Goal: Task Accomplishment & Management: Use online tool/utility

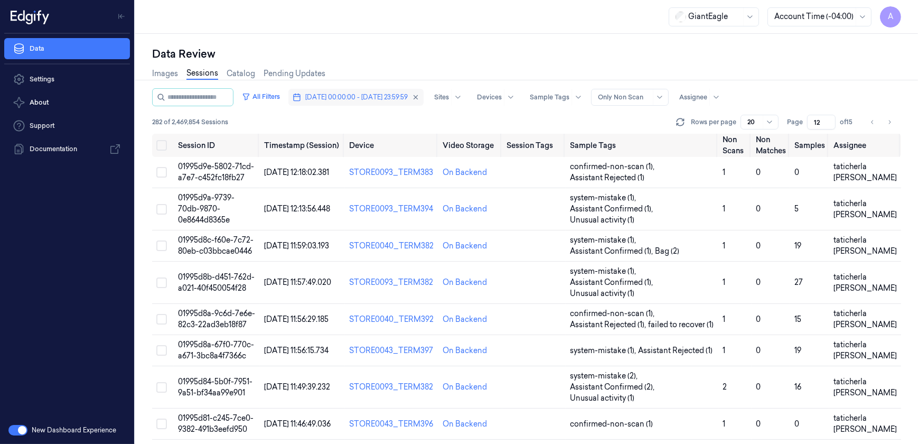
click at [364, 98] on span "[DATE] 00:00:00 - [DATE] 23:59:59" at bounding box center [356, 97] width 102 height 10
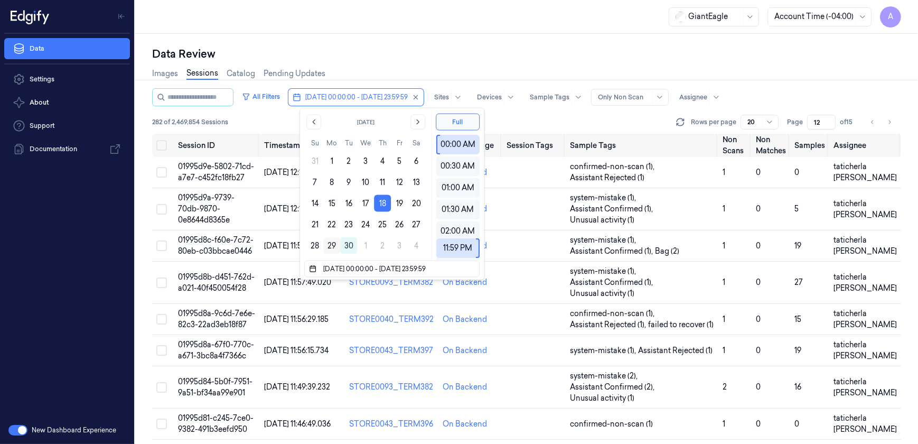
click at [325, 243] on button "29" at bounding box center [331, 245] width 17 height 17
type input "[DATE] 00:00:00 - [DATE] 23:59:59"
click at [432, 46] on div "Data Review" at bounding box center [526, 53] width 749 height 15
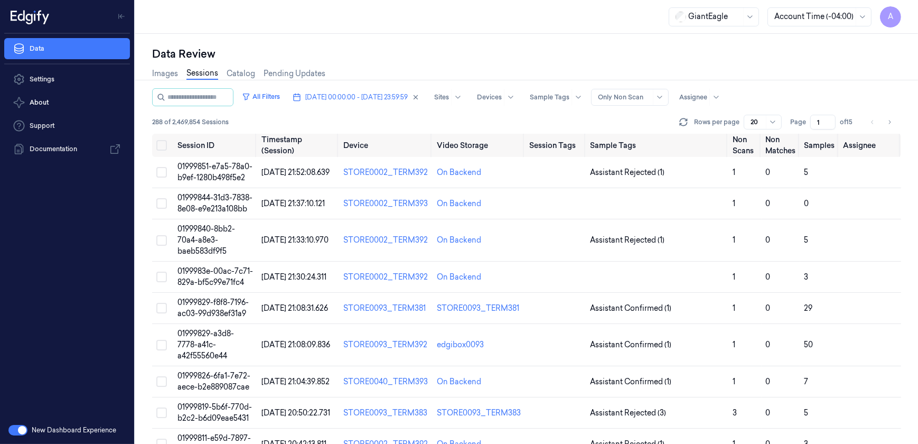
click at [806, 125] on div "Page 1 of 15" at bounding box center [823, 122] width 67 height 15
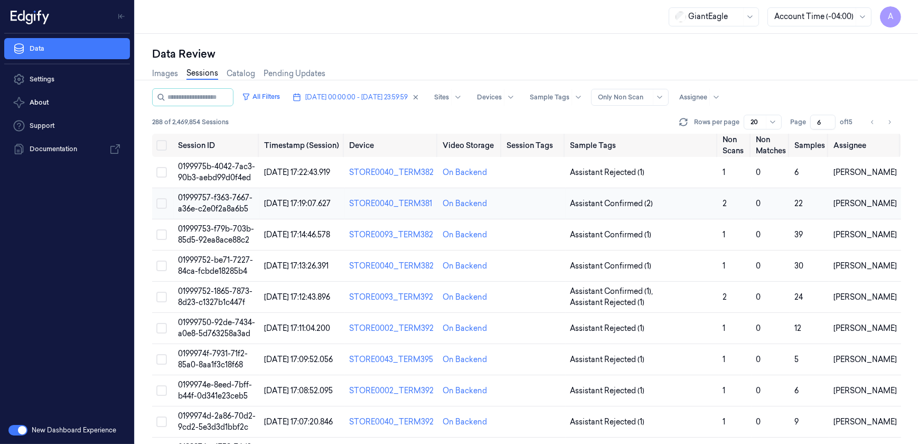
type input "6"
click at [197, 199] on span "01999757-f363-7667-a36e-c2e0f2a8a6b5" at bounding box center [215, 203] width 74 height 21
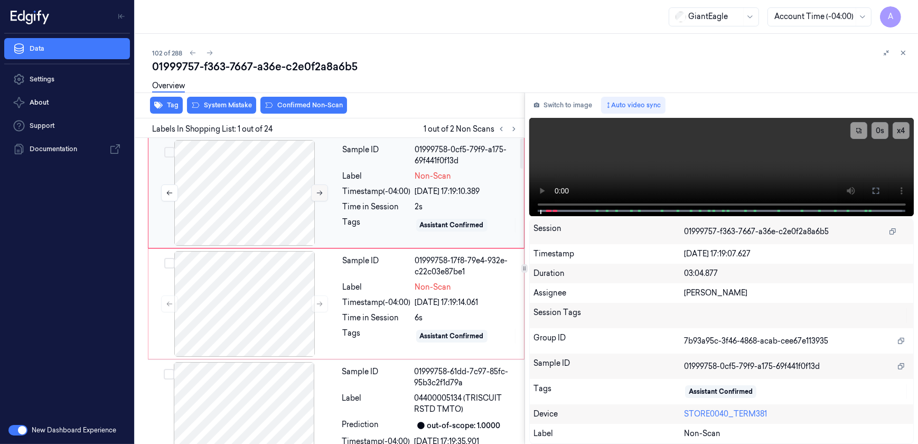
click at [313, 194] on button at bounding box center [319, 192] width 17 height 17
click at [318, 191] on icon at bounding box center [319, 192] width 7 height 7
click at [529, 212] on div "x 4 0 s" at bounding box center [721, 166] width 385 height 96
click at [318, 306] on icon at bounding box center [319, 303] width 7 height 7
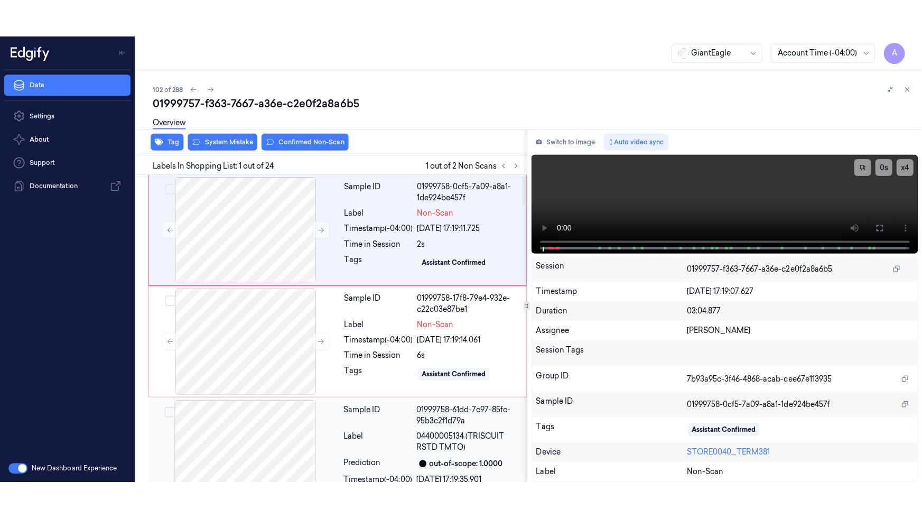
scroll to position [12, 0]
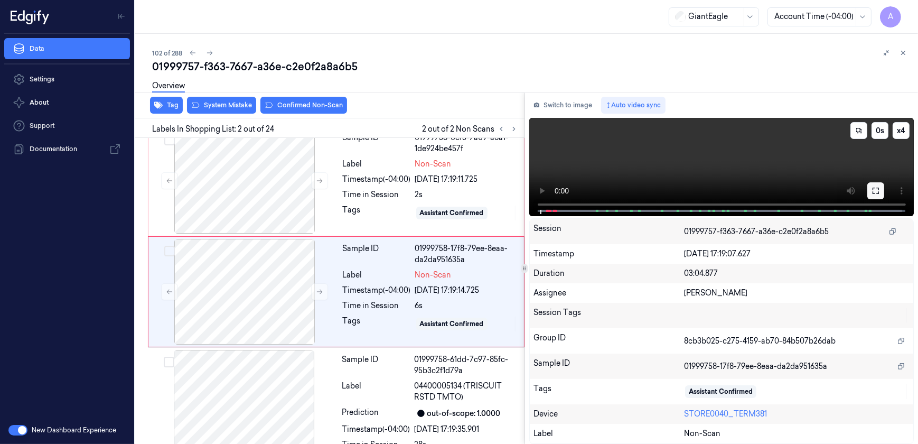
click at [876, 189] on icon at bounding box center [875, 190] width 8 height 8
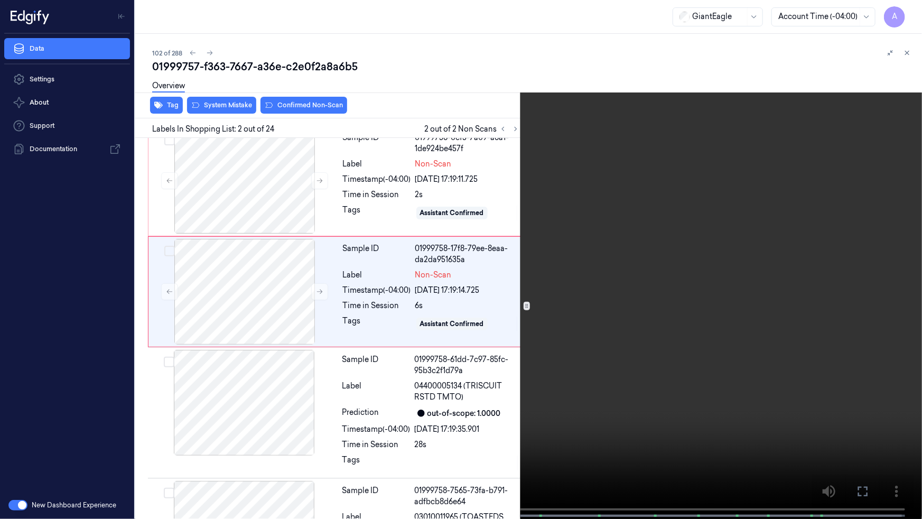
click at [603, 298] on video at bounding box center [461, 260] width 922 height 521
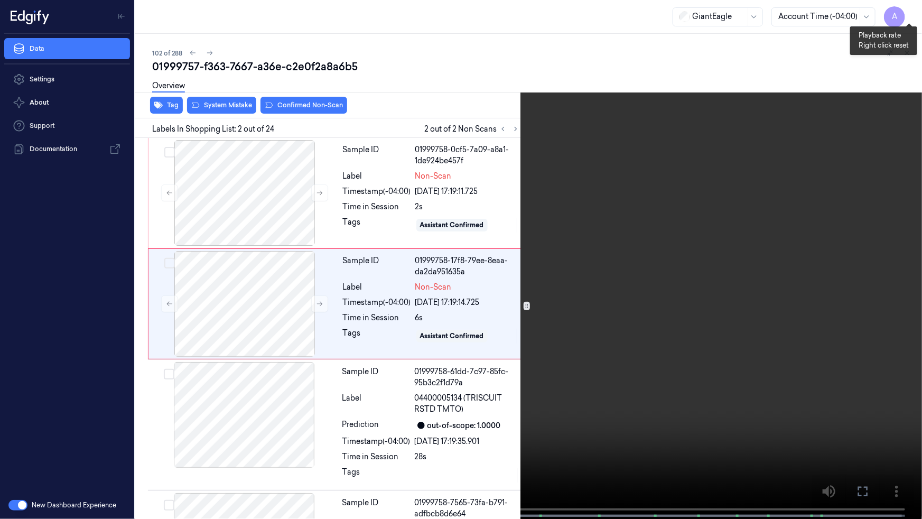
click at [907, 13] on button "x 1" at bounding box center [908, 12] width 17 height 17
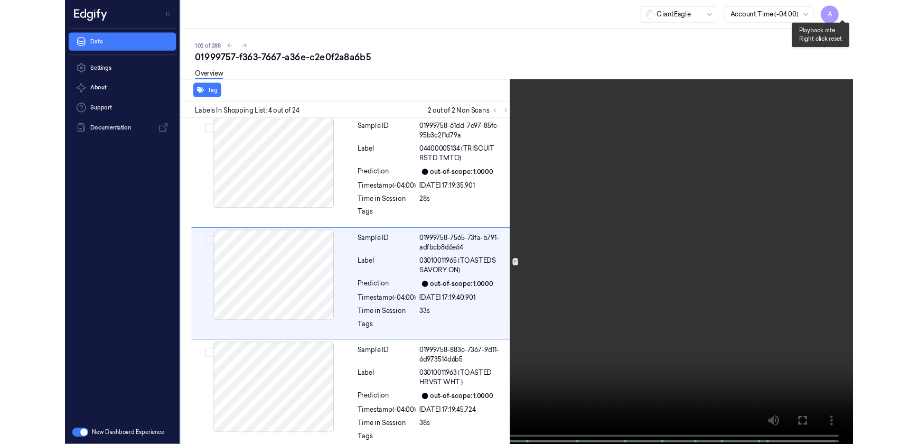
scroll to position [227, 0]
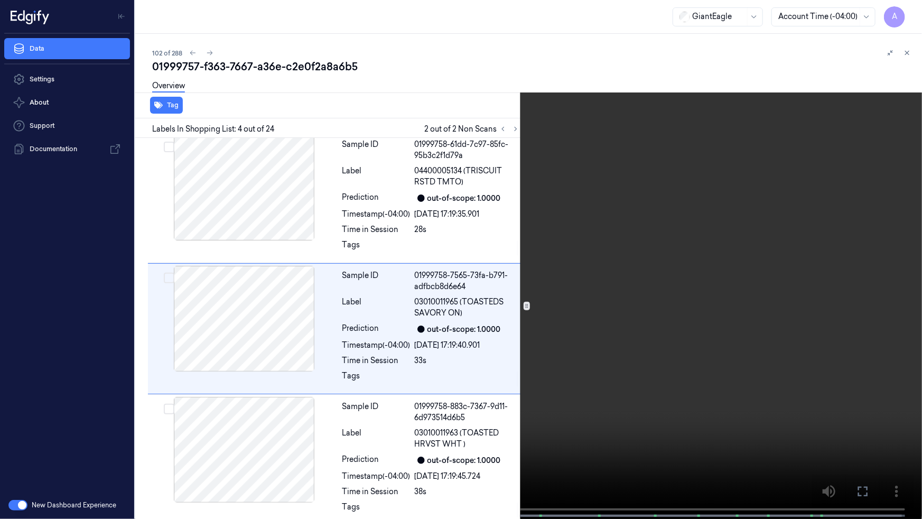
click at [0, 0] on button at bounding box center [0, 0] width 0 height 0
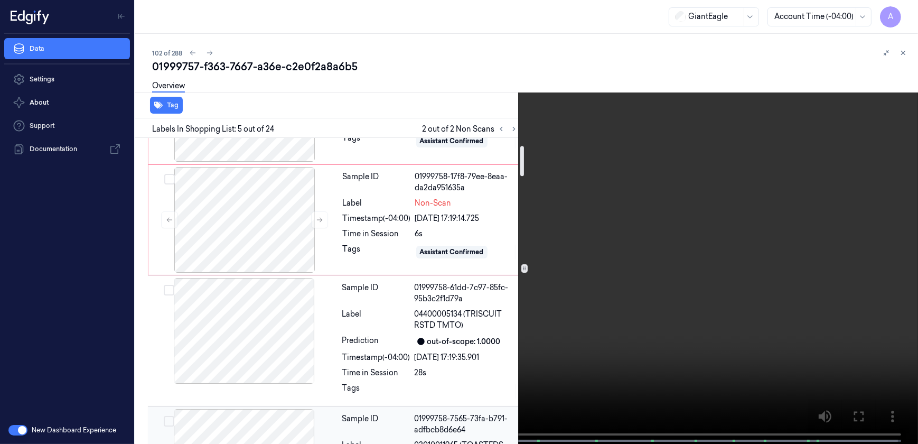
scroll to position [0, 0]
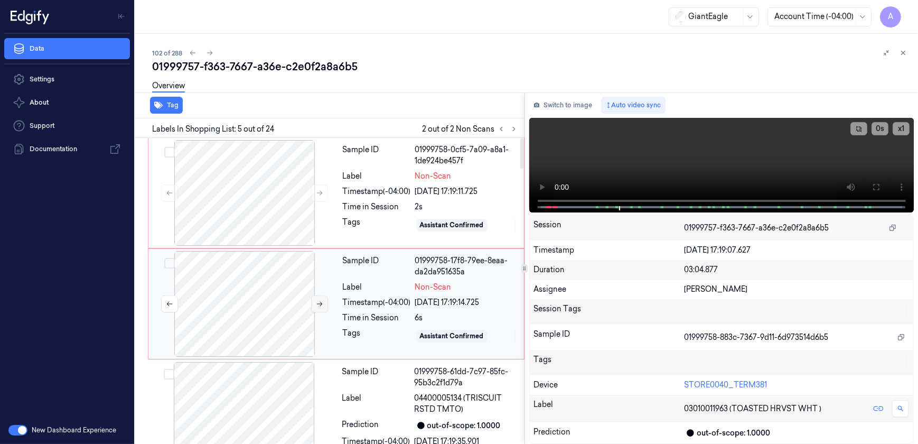
click at [314, 307] on button at bounding box center [319, 303] width 17 height 17
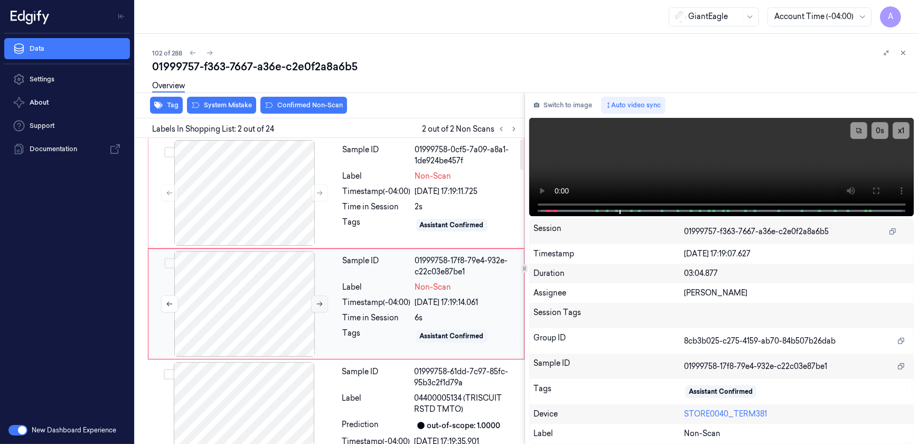
scroll to position [12, 0]
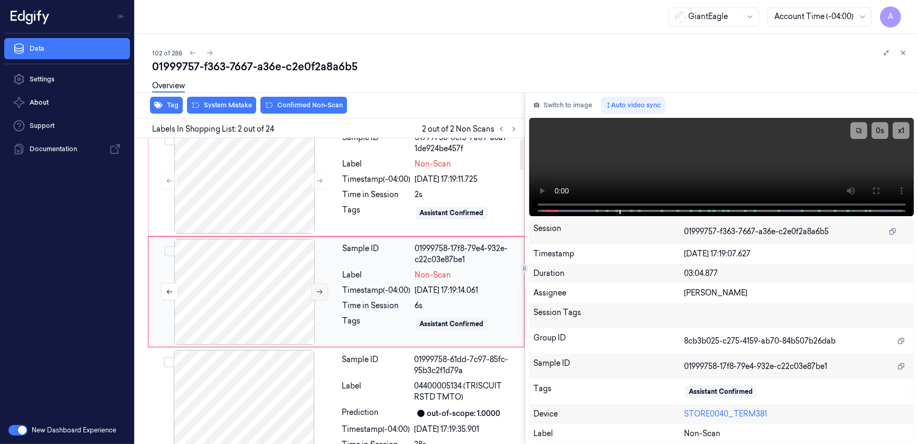
click at [314, 307] on div at bounding box center [245, 292] width 188 height 106
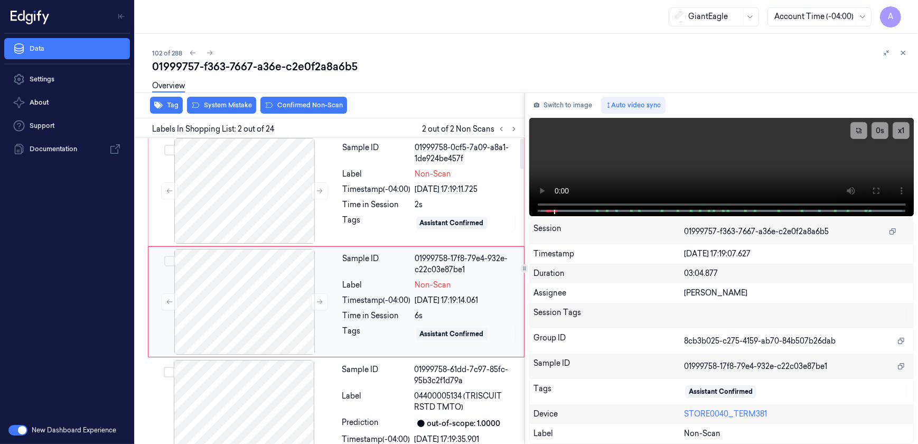
scroll to position [0, 0]
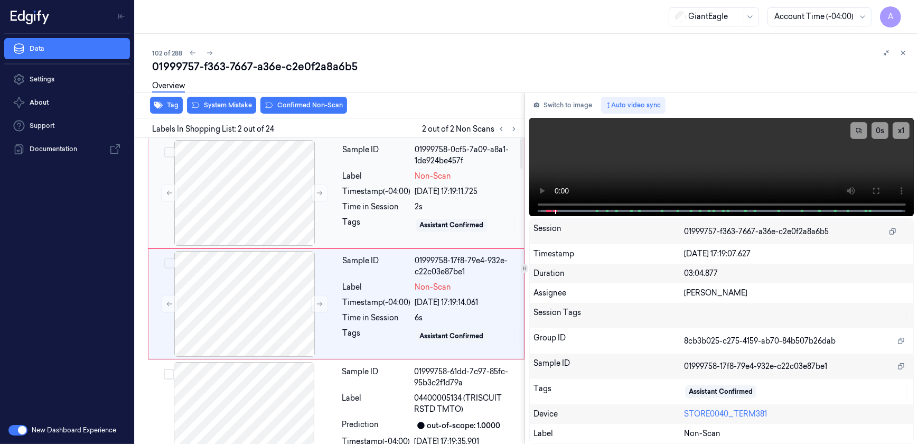
click at [395, 217] on div "Tags" at bounding box center [377, 225] width 68 height 17
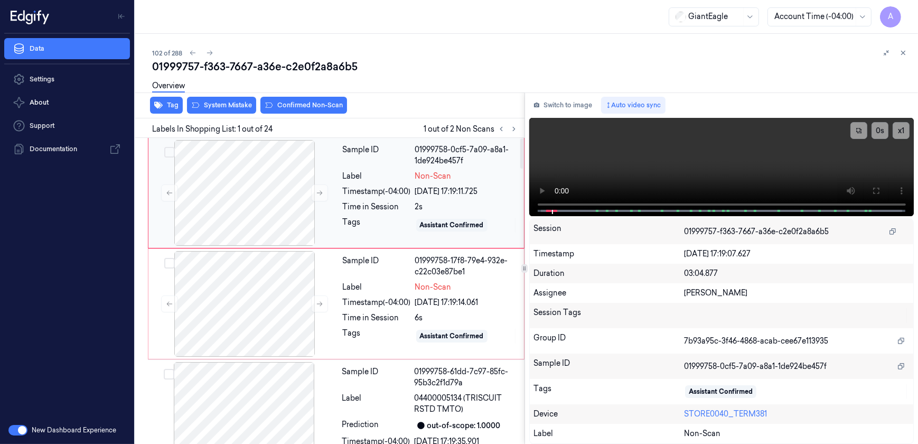
scroll to position [12, 0]
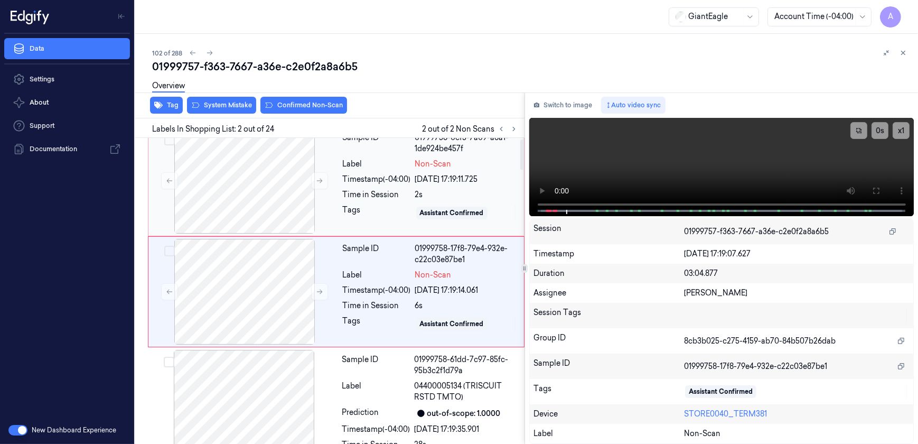
click at [391, 217] on div "Tags" at bounding box center [377, 212] width 68 height 17
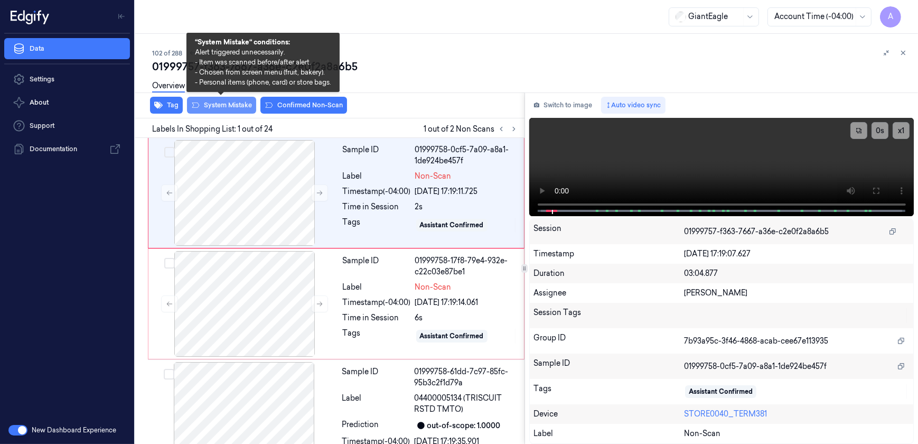
click at [223, 110] on button "System Mistake" at bounding box center [221, 105] width 69 height 17
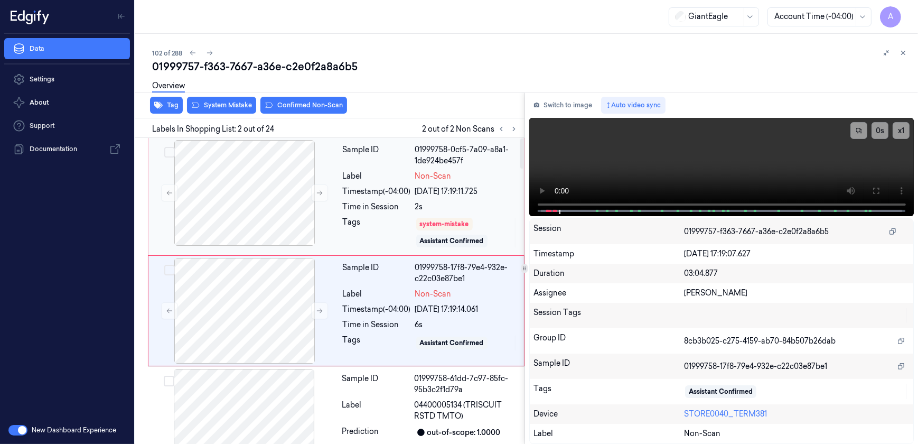
click at [363, 217] on div "Tags" at bounding box center [377, 233] width 68 height 32
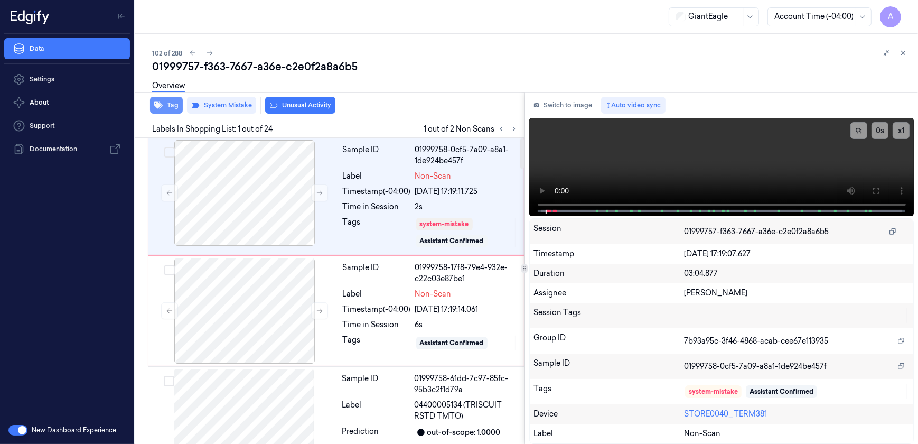
click at [162, 105] on icon "button" at bounding box center [158, 105] width 8 height 7
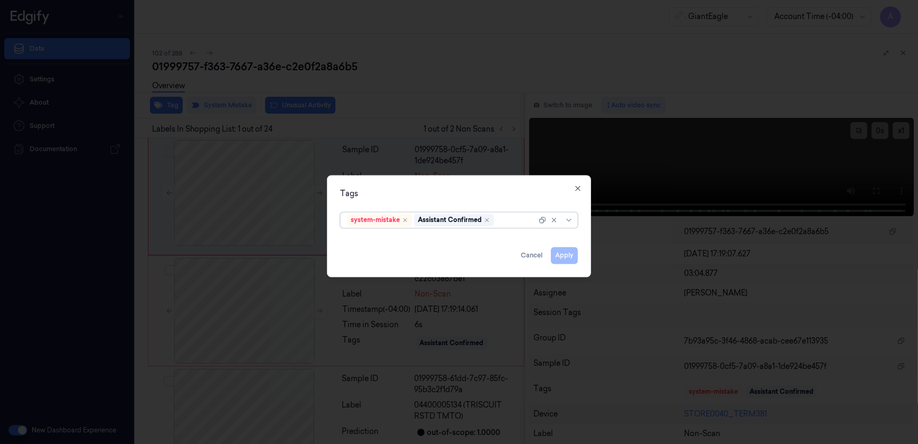
click at [508, 223] on div at bounding box center [516, 219] width 41 height 11
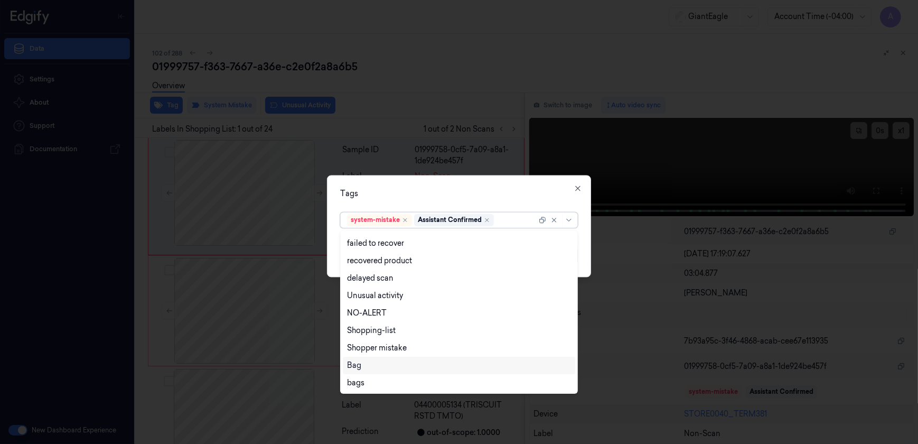
click at [384, 358] on div "Bag" at bounding box center [459, 365] width 232 height 17
click at [453, 194] on div "Tags" at bounding box center [459, 194] width 238 height 11
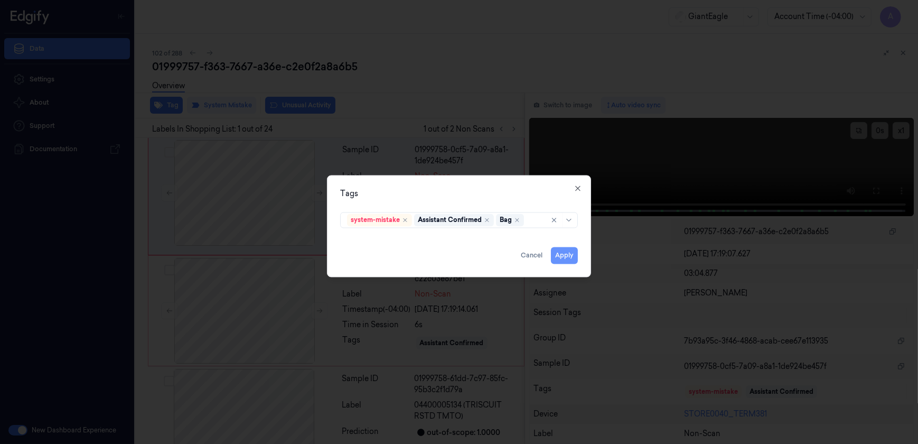
click at [563, 255] on button "Apply" at bounding box center [564, 255] width 27 height 17
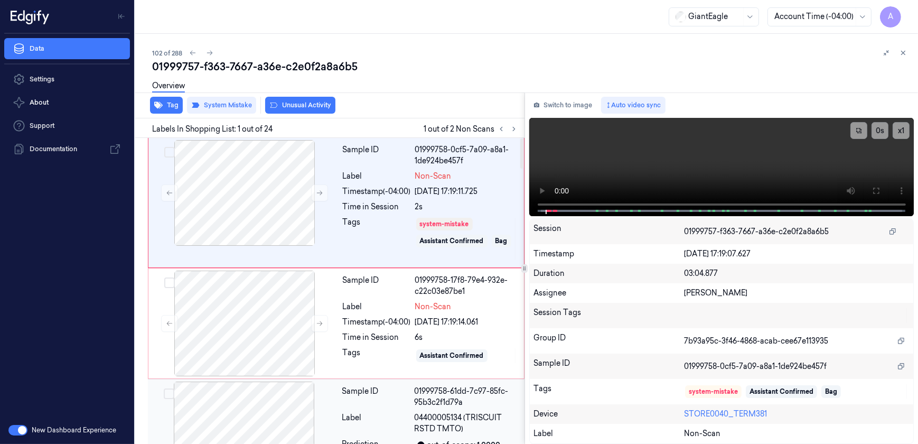
scroll to position [48, 0]
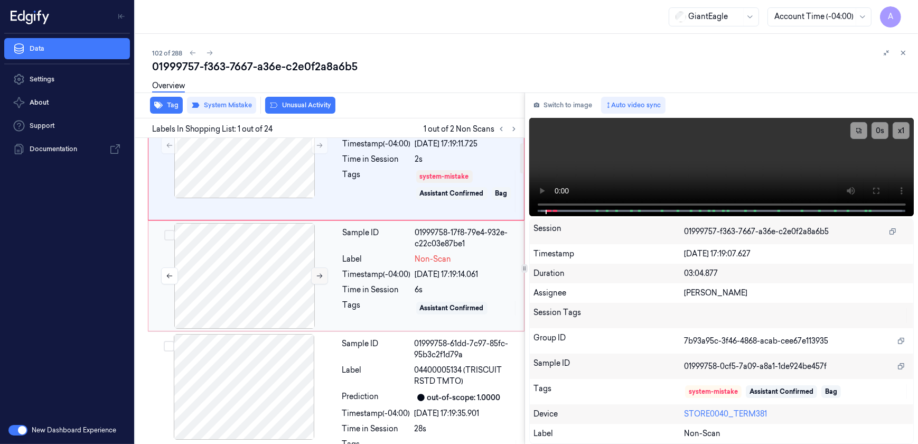
click at [318, 277] on icon at bounding box center [319, 275] width 7 height 7
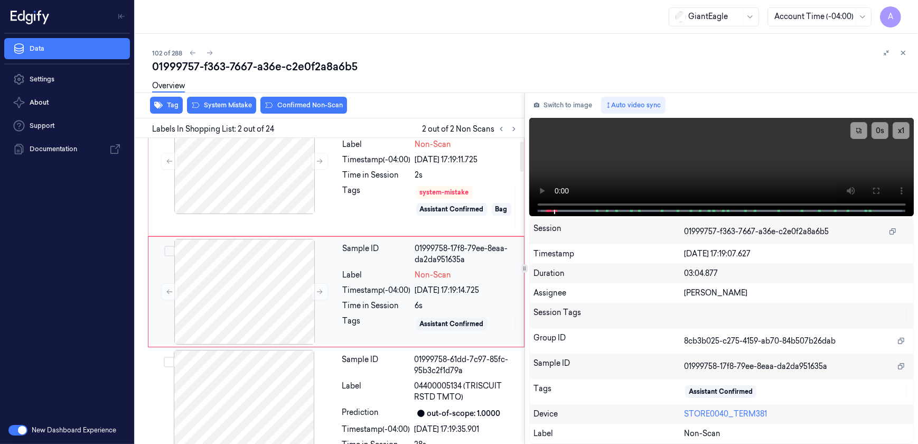
click at [386, 326] on div "Tags" at bounding box center [377, 323] width 68 height 17
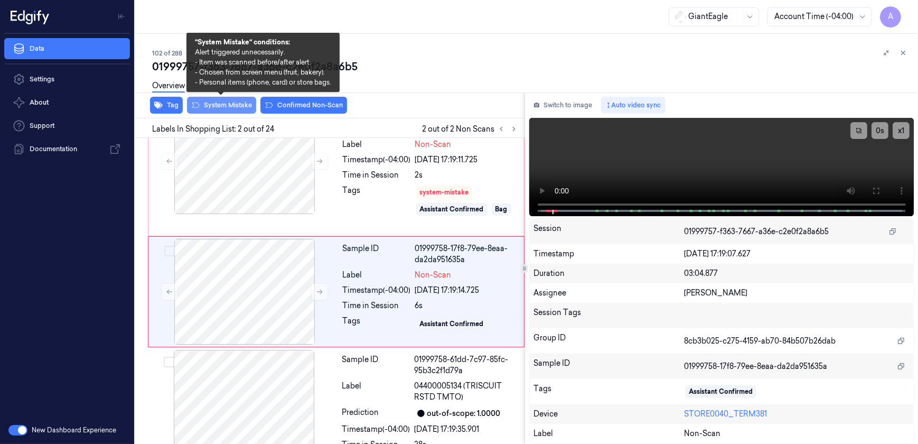
click at [219, 108] on button "System Mistake" at bounding box center [221, 105] width 69 height 17
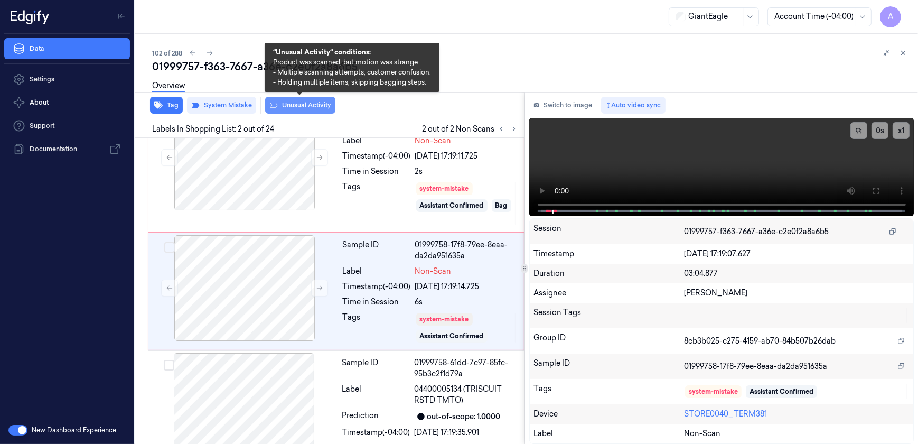
click at [288, 106] on button "Unusual Activity" at bounding box center [300, 105] width 70 height 17
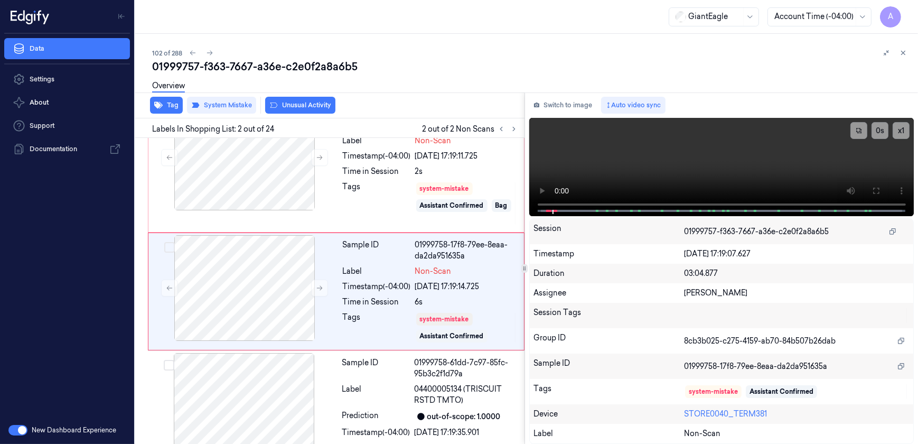
scroll to position [42, 0]
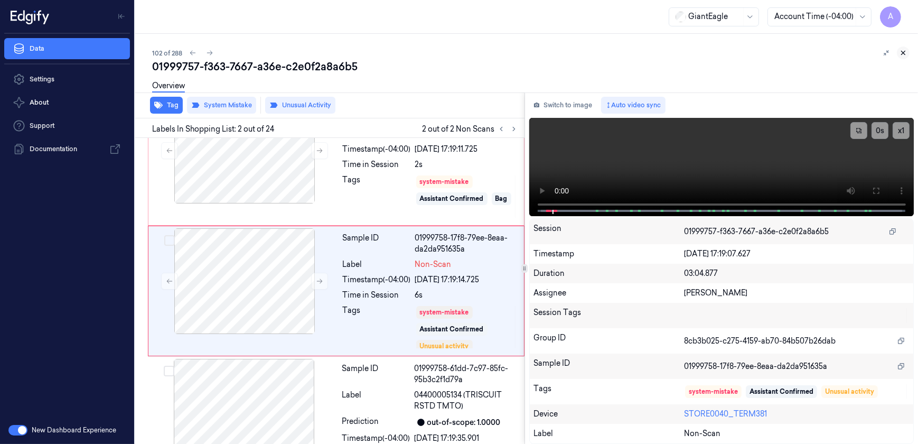
click at [903, 53] on icon at bounding box center [904, 53] width 4 height 4
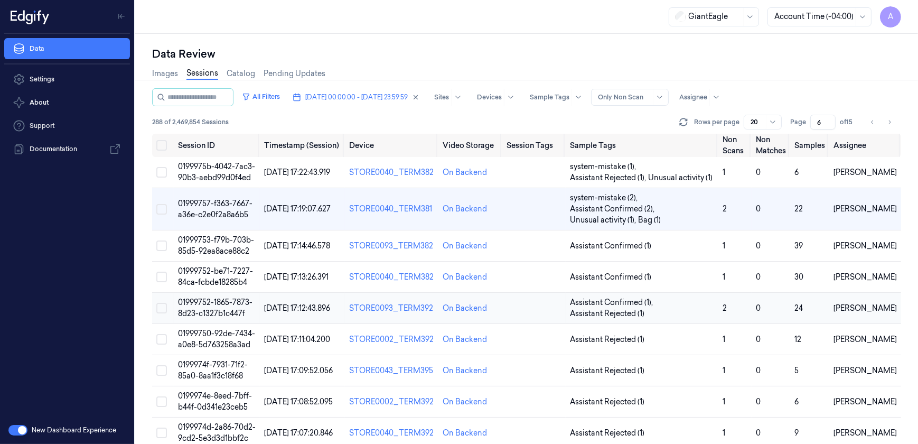
click at [195, 310] on span "01999752-1865-7873-8d23-c1327b1c447f" at bounding box center [215, 307] width 74 height 21
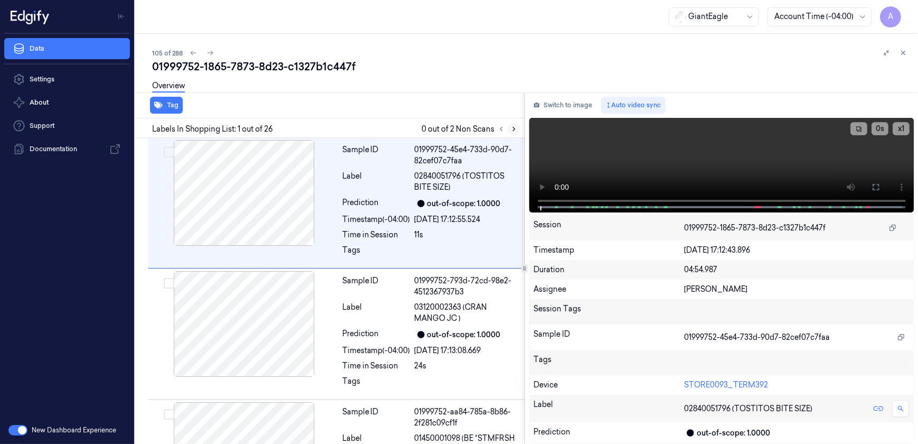
click at [511, 133] on button at bounding box center [514, 129] width 13 height 13
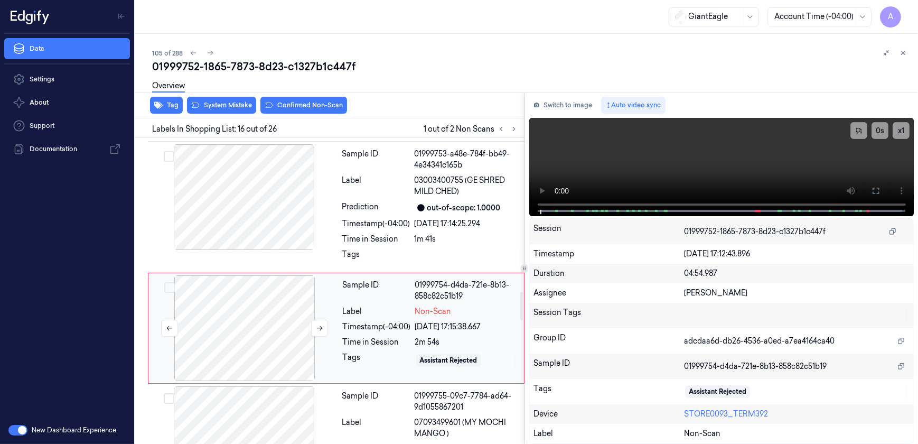
scroll to position [1864, 0]
click at [321, 323] on icon at bounding box center [319, 326] width 7 height 7
click at [315, 318] on button at bounding box center [319, 326] width 17 height 17
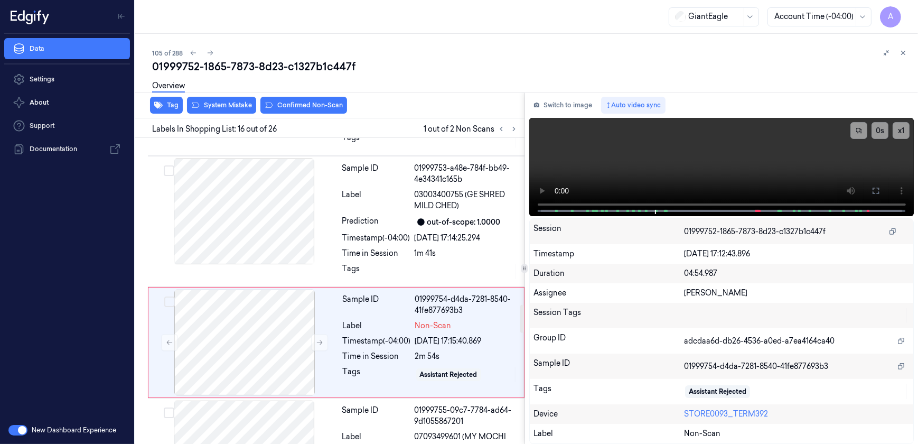
scroll to position [1800, 0]
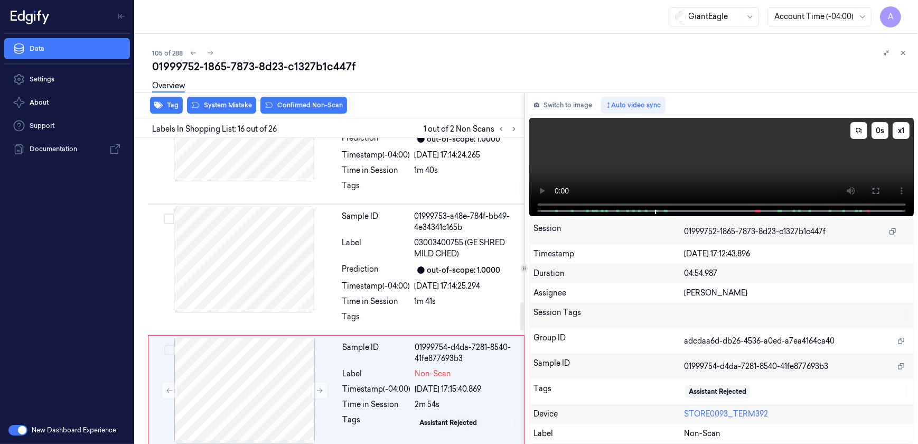
drag, startPoint x: 777, startPoint y: 174, endPoint x: 824, endPoint y: 176, distance: 47.1
click at [777, 174] on video at bounding box center [721, 167] width 385 height 98
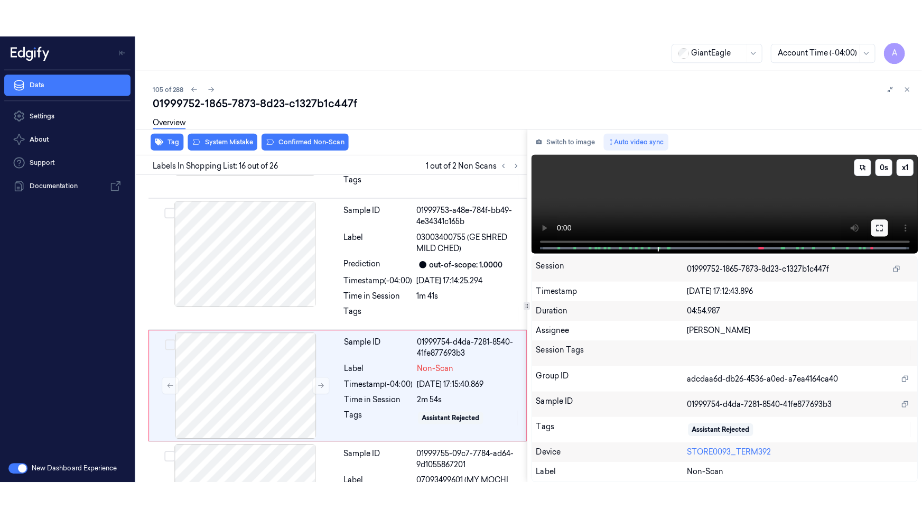
scroll to position [1864, 0]
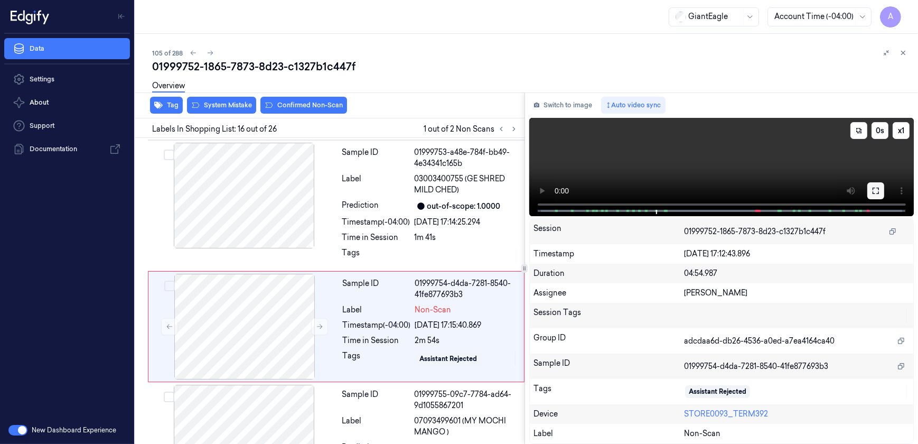
click at [881, 190] on button at bounding box center [875, 190] width 17 height 17
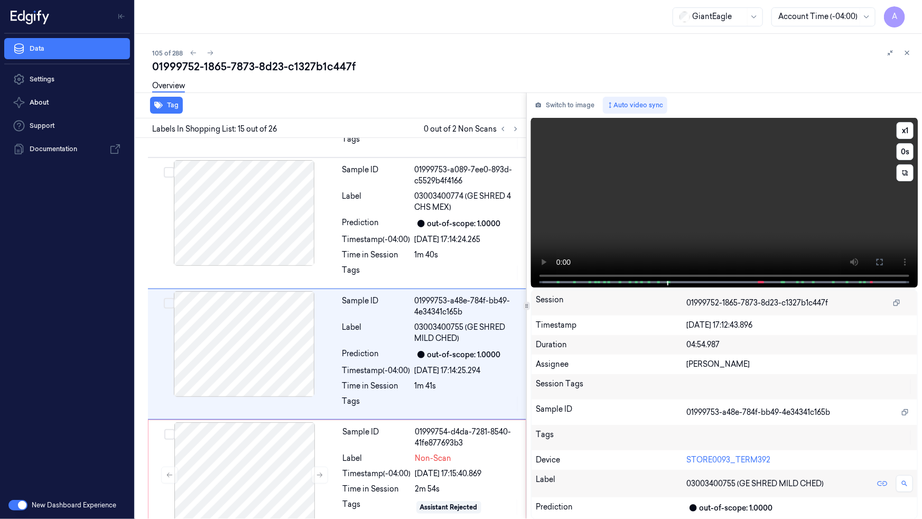
scroll to position [1706, 0]
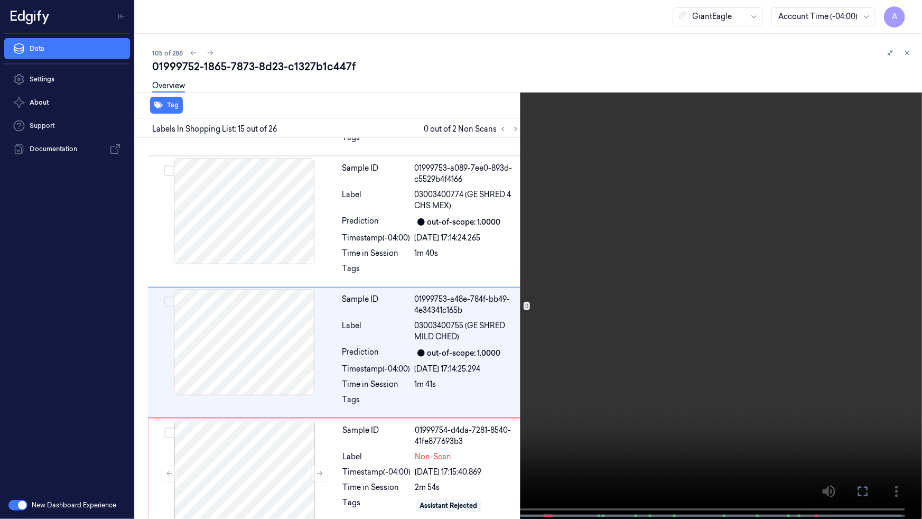
click at [723, 256] on video at bounding box center [461, 260] width 922 height 521
click at [664, 297] on video at bounding box center [461, 260] width 922 height 521
click at [906, 12] on button "x 1" at bounding box center [908, 12] width 17 height 17
click at [906, 12] on button "x 2" at bounding box center [908, 12] width 17 height 17
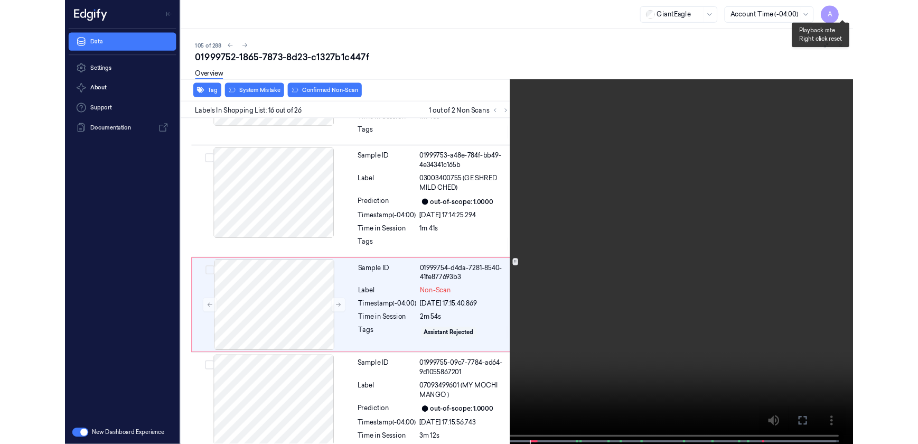
scroll to position [1827, 0]
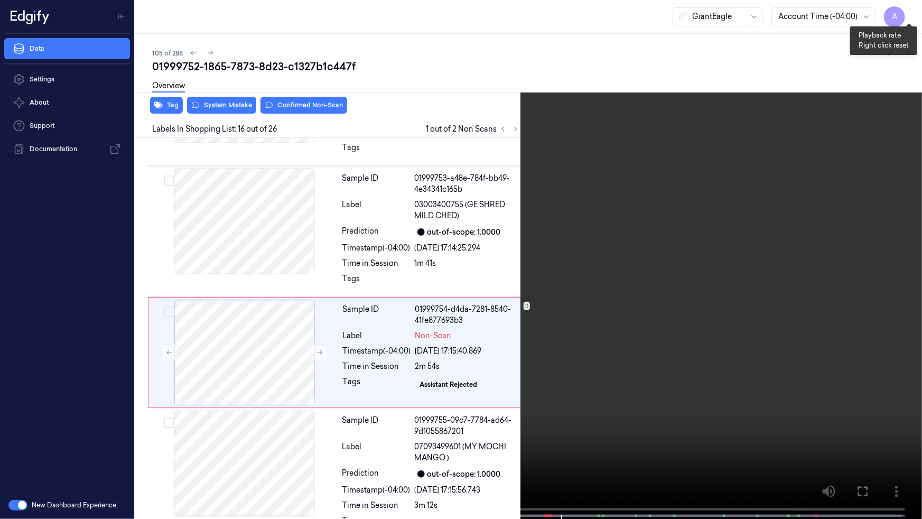
click at [908, 8] on button "x 1" at bounding box center [908, 12] width 17 height 17
click at [906, 13] on button "x 2" at bounding box center [908, 12] width 17 height 17
click at [0, 0] on icon at bounding box center [0, 0] width 0 height 0
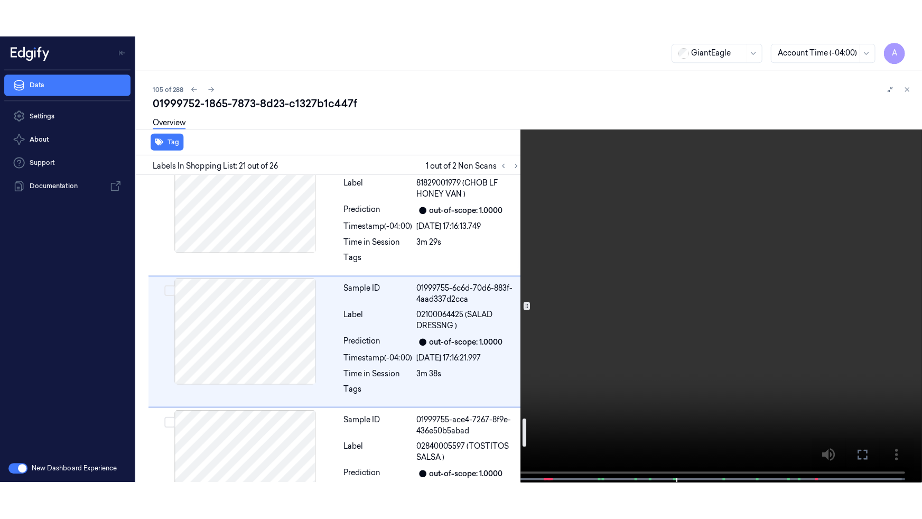
scroll to position [2498, 0]
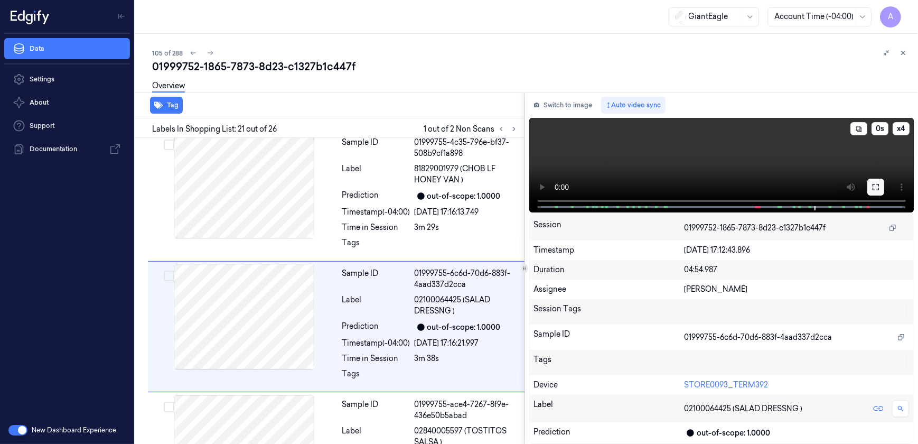
click at [871, 183] on icon at bounding box center [875, 187] width 8 height 8
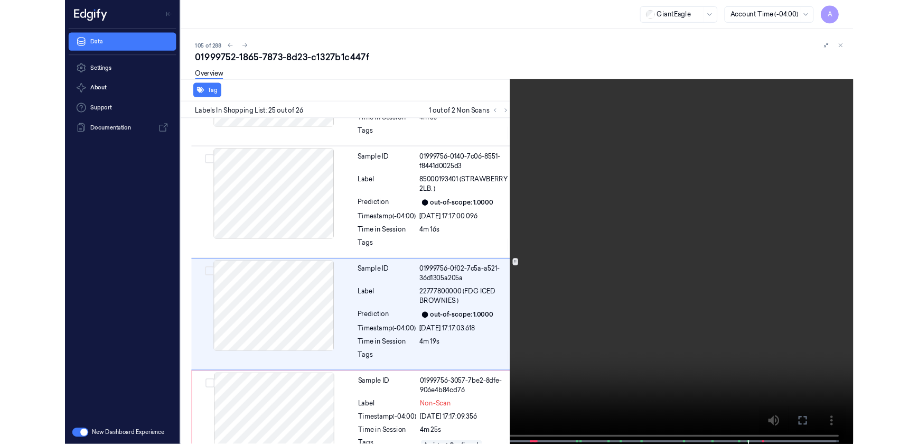
scroll to position [2973, 0]
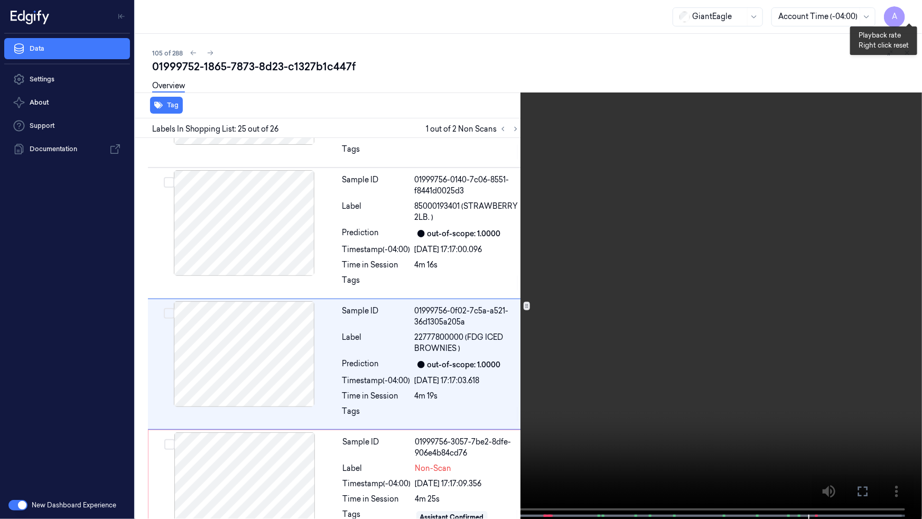
click at [905, 13] on button "x 1" at bounding box center [908, 12] width 17 height 17
click at [0, 0] on icon at bounding box center [0, 0] width 0 height 0
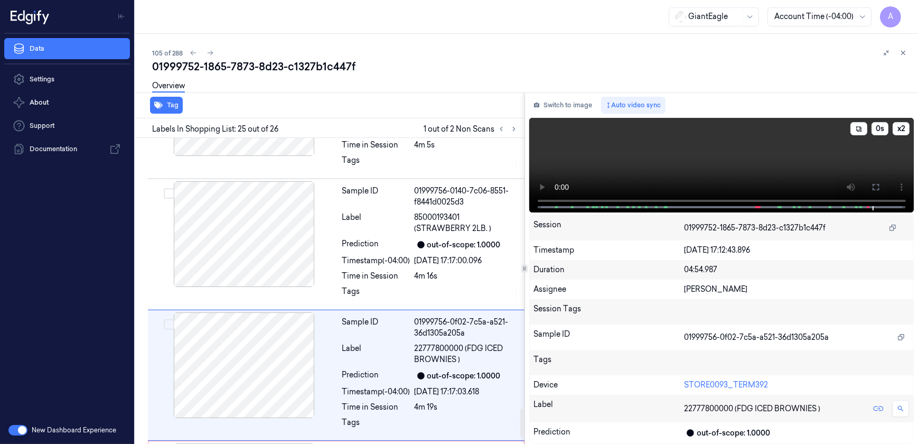
click at [625, 161] on video at bounding box center [721, 165] width 385 height 95
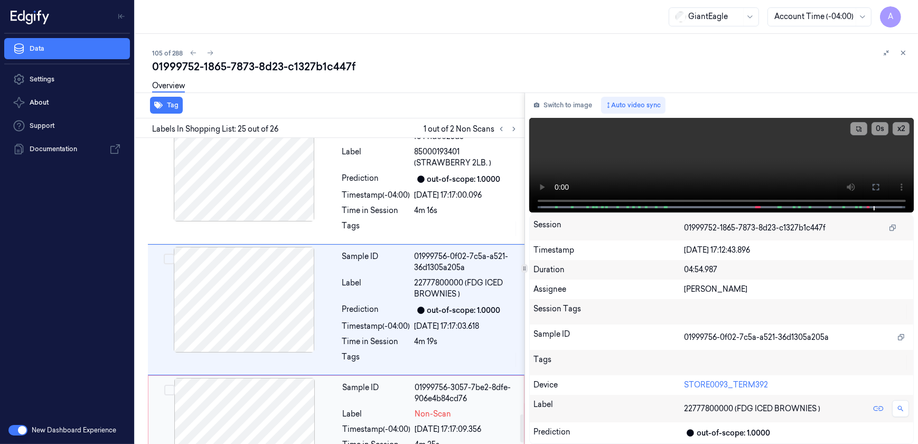
scroll to position [3048, 0]
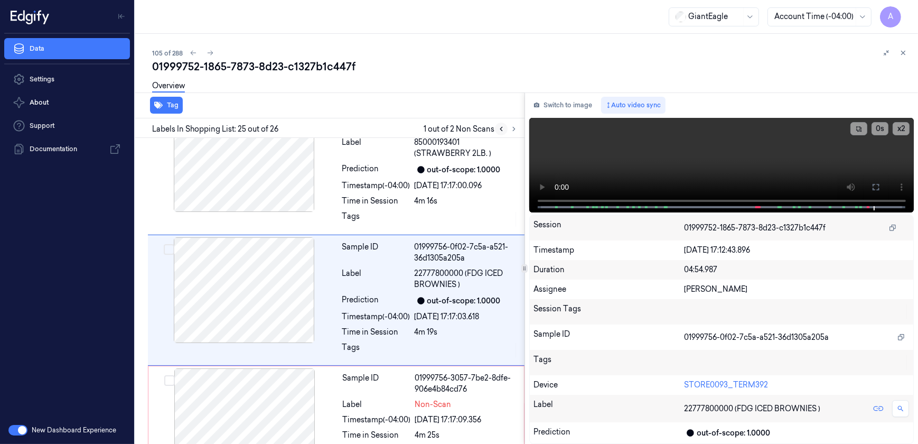
click at [498, 126] on icon at bounding box center [501, 128] width 7 height 7
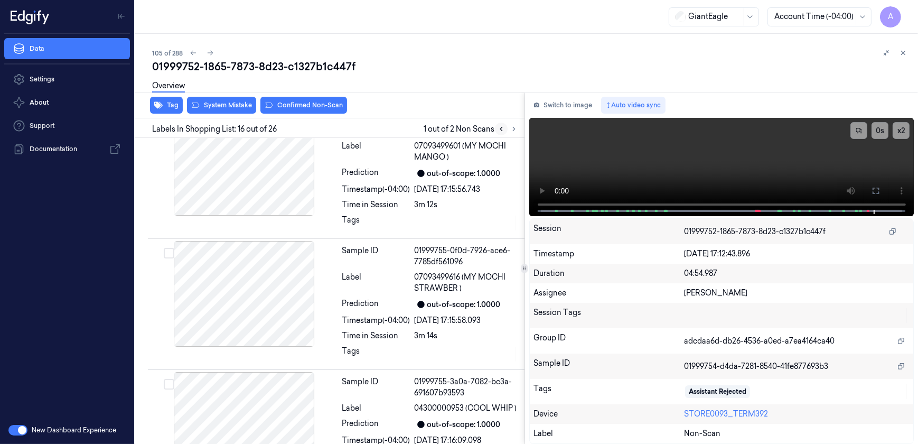
scroll to position [1864, 0]
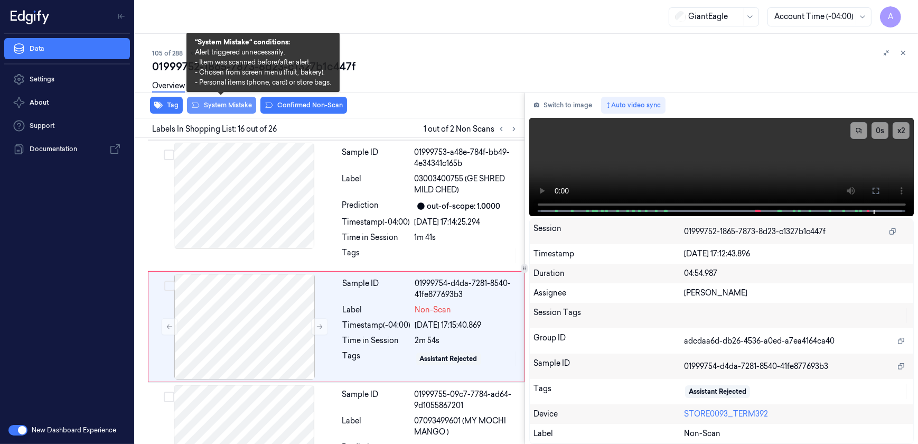
click at [219, 111] on button "System Mistake" at bounding box center [221, 105] width 69 height 17
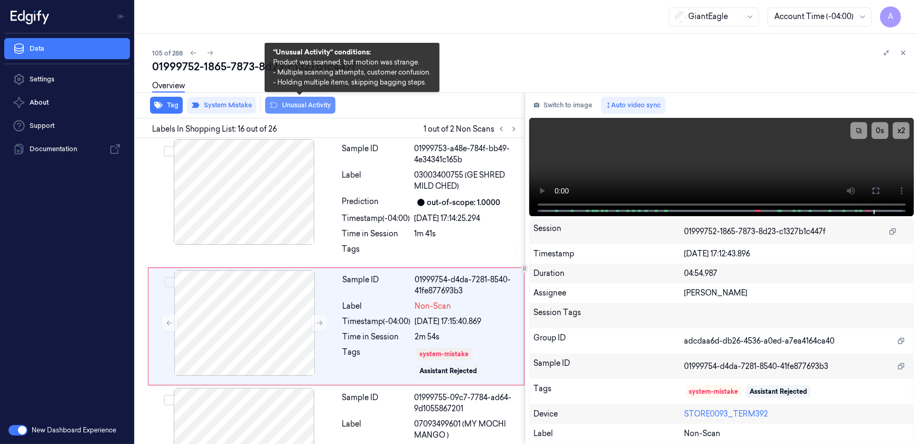
click at [301, 110] on button "Unusual Activity" at bounding box center [300, 105] width 70 height 17
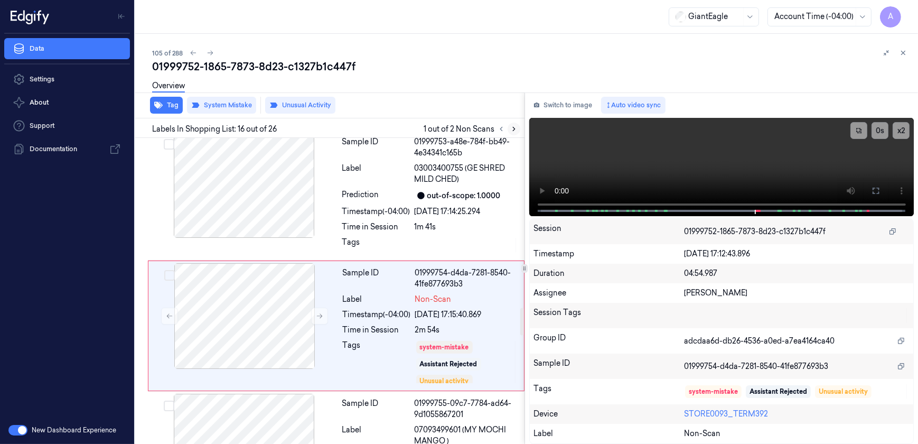
click at [511, 132] on icon at bounding box center [513, 128] width 7 height 7
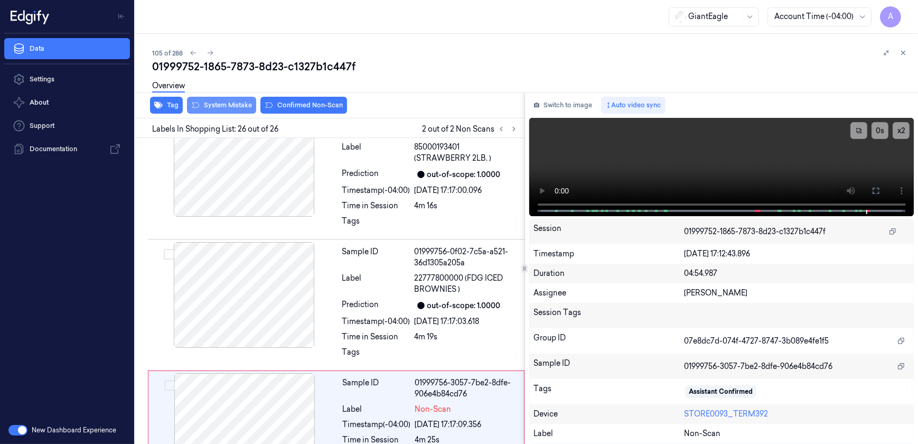
scroll to position [3069, 0]
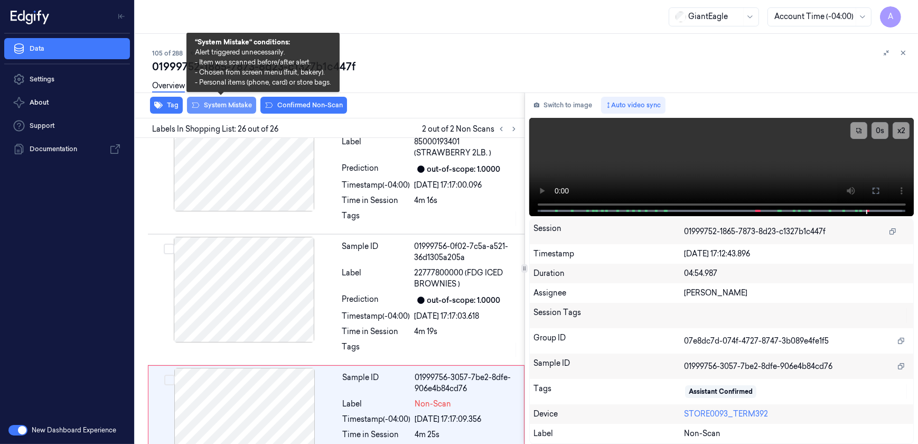
click at [224, 109] on button "System Mistake" at bounding box center [221, 105] width 69 height 17
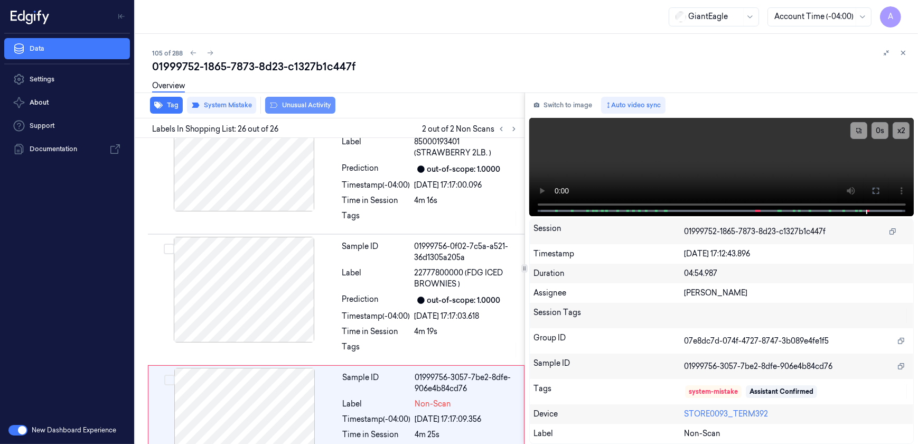
scroll to position [3074, 0]
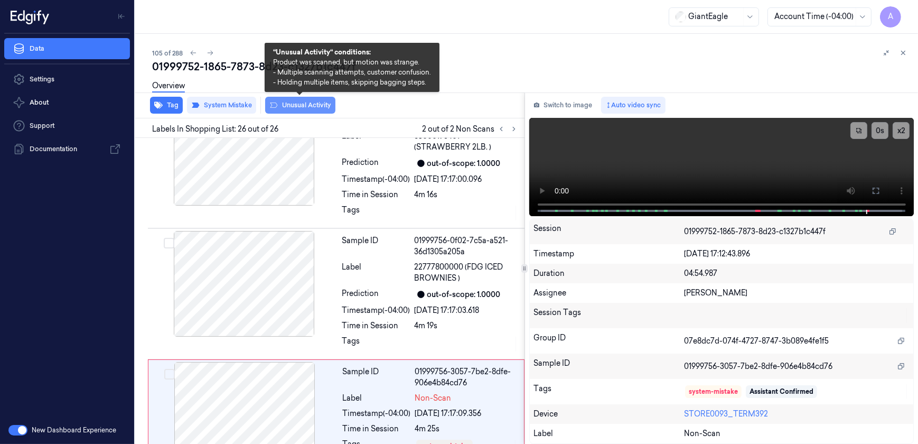
click at [307, 110] on button "Unusual Activity" at bounding box center [300, 105] width 70 height 17
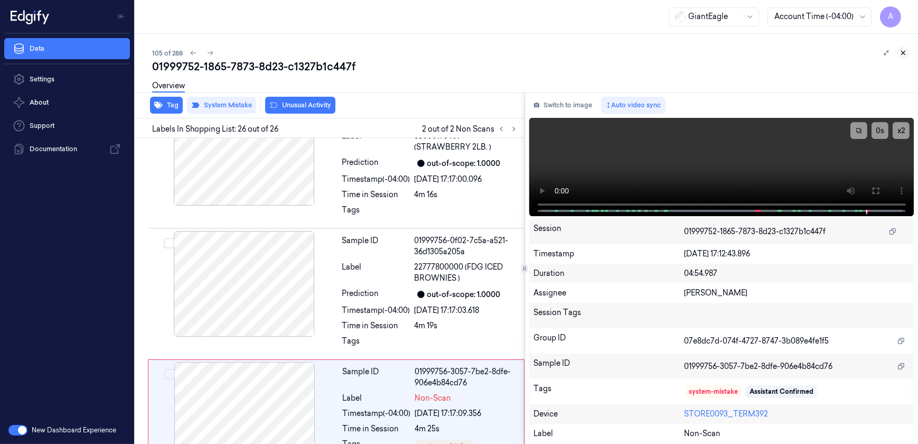
scroll to position [3088, 0]
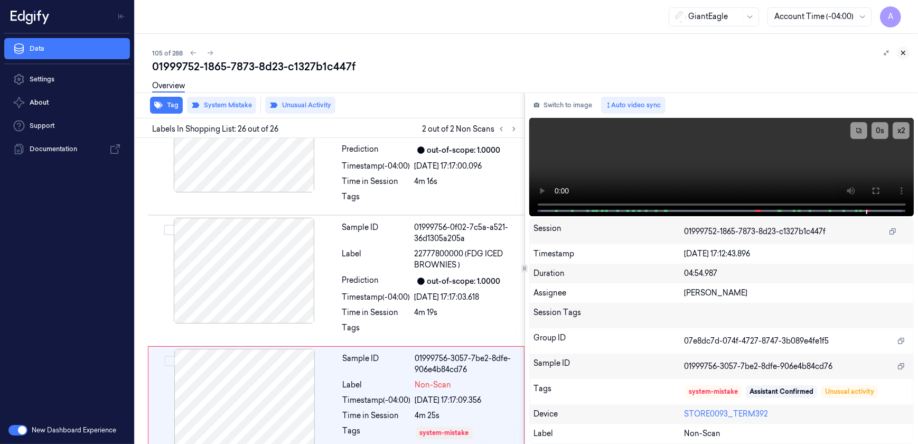
click at [904, 52] on icon at bounding box center [904, 53] width 4 height 4
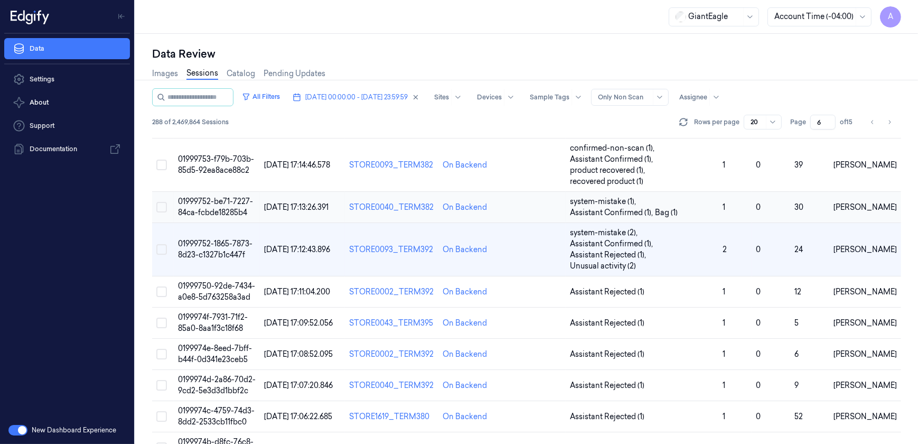
scroll to position [96, 0]
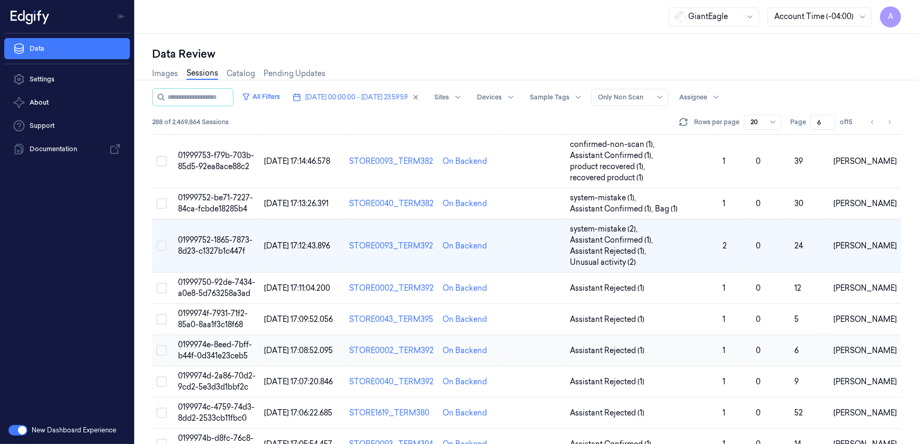
click at [215, 340] on span "0199974e-8eed-7bff-b44f-0d341e23ceb5" at bounding box center [215, 350] width 74 height 21
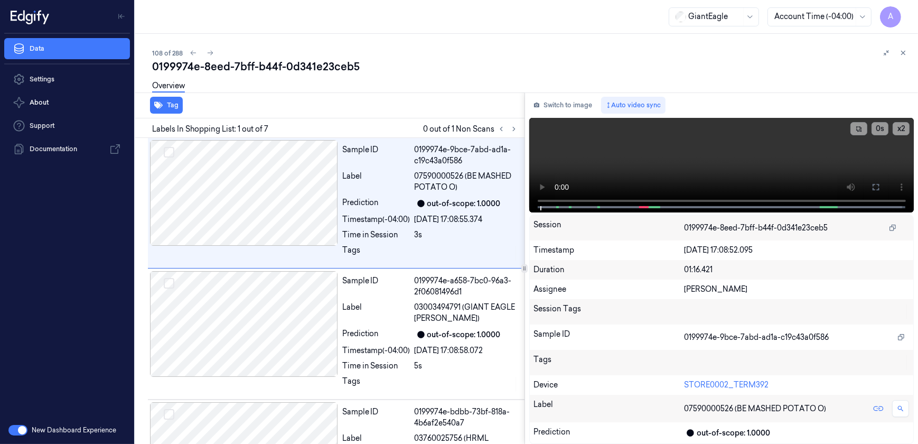
click at [509, 123] on div at bounding box center [507, 129] width 25 height 13
click at [508, 128] on button at bounding box center [514, 129] width 13 height 13
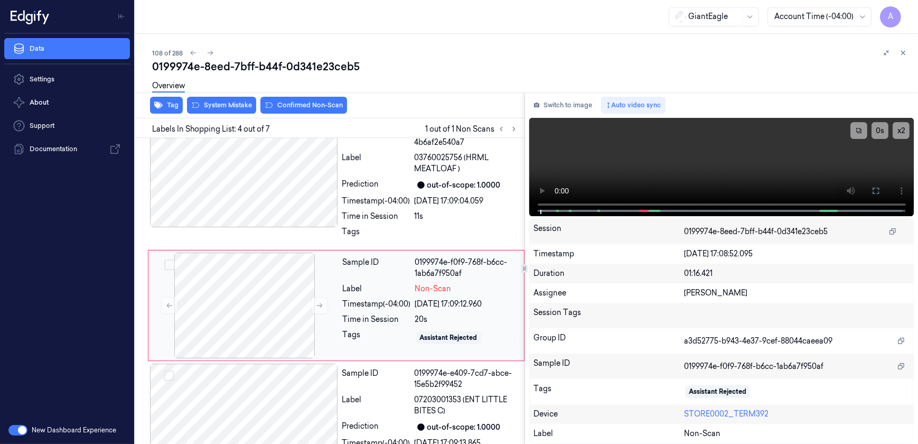
scroll to position [294, 0]
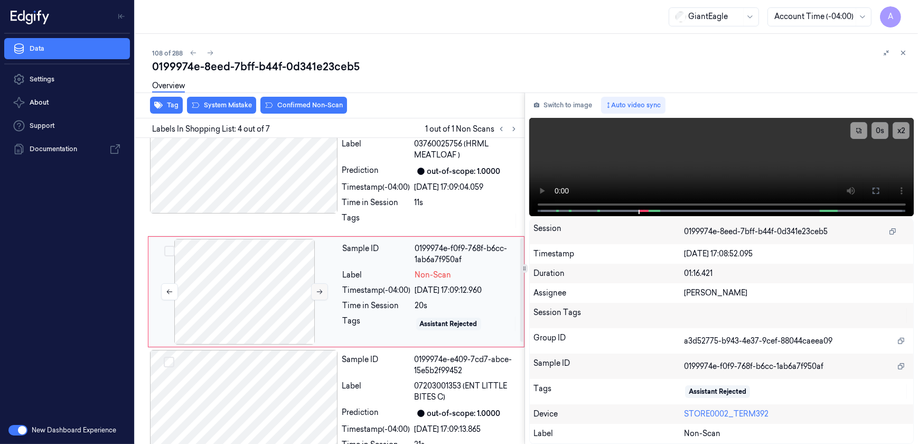
click at [317, 294] on icon at bounding box center [319, 291] width 7 height 7
click at [313, 291] on button at bounding box center [319, 291] width 17 height 17
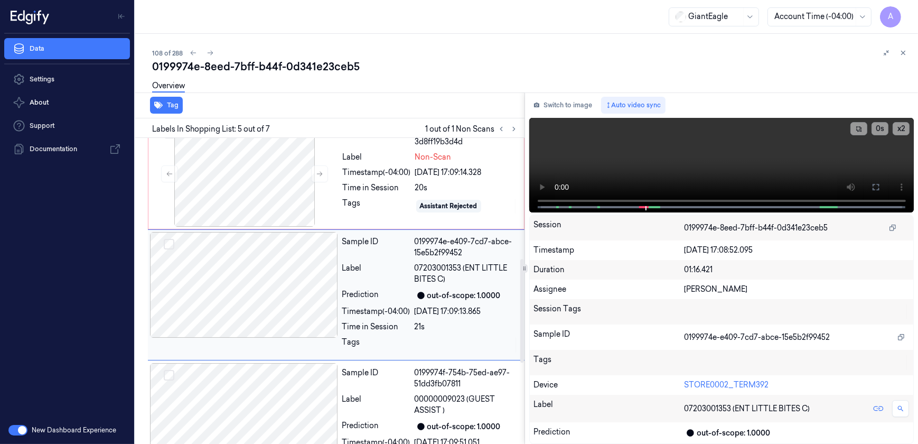
scroll to position [415, 0]
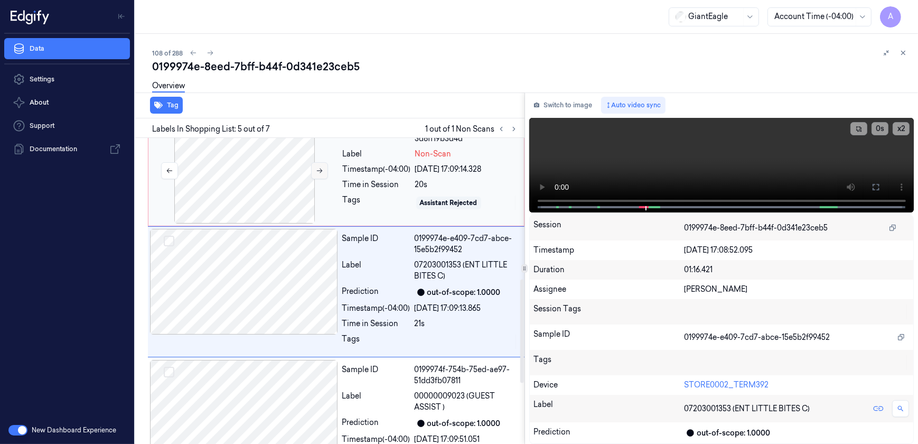
click at [317, 174] on button at bounding box center [319, 170] width 17 height 17
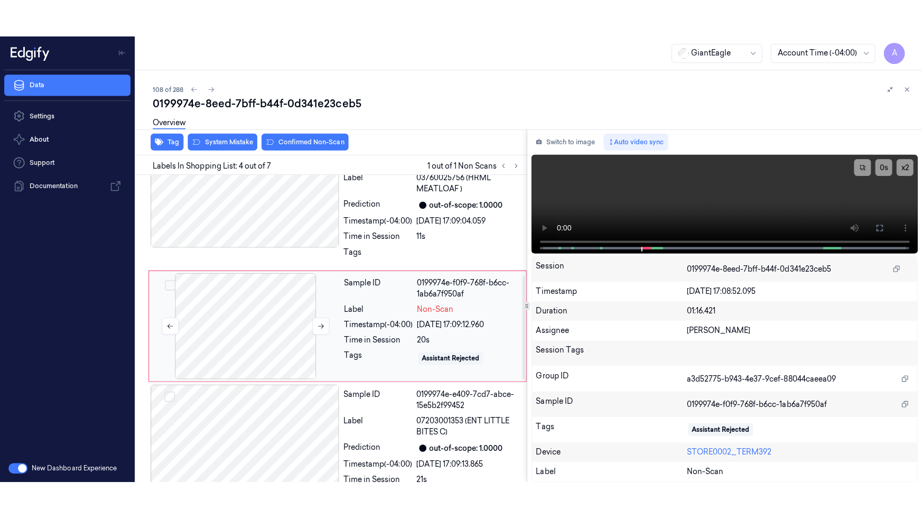
scroll to position [294, 0]
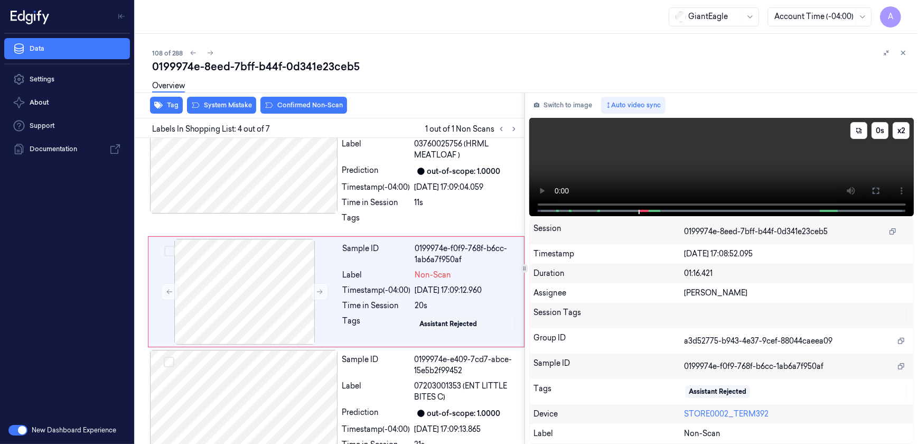
click at [740, 175] on video at bounding box center [721, 167] width 385 height 98
drag, startPoint x: 876, startPoint y: 195, endPoint x: 877, endPoint y: 246, distance: 50.2
click at [876, 195] on button at bounding box center [875, 190] width 17 height 17
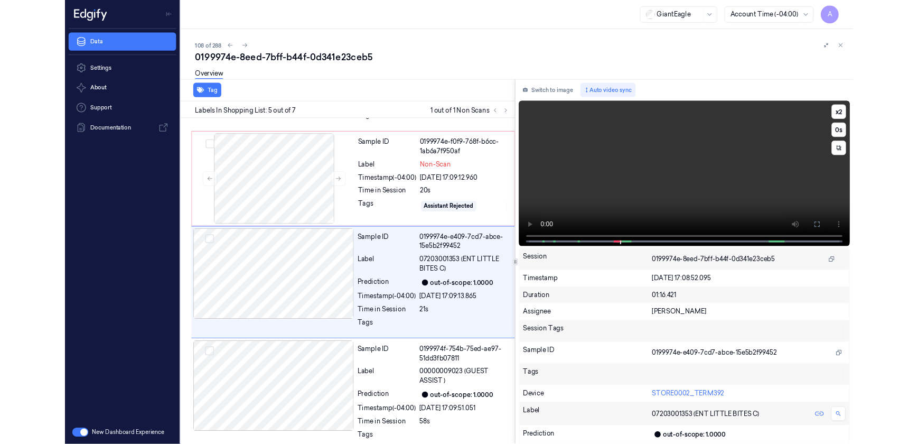
scroll to position [378, 0]
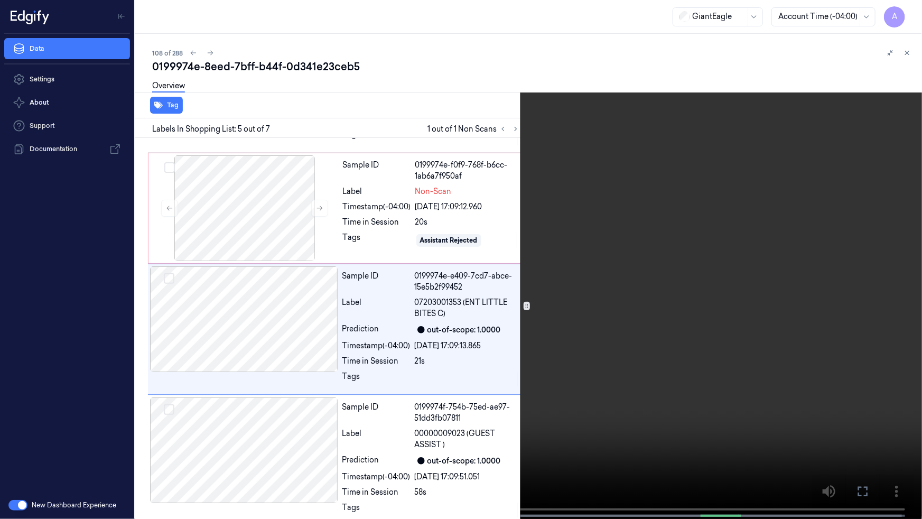
click at [0, 0] on icon at bounding box center [0, 0] width 0 height 0
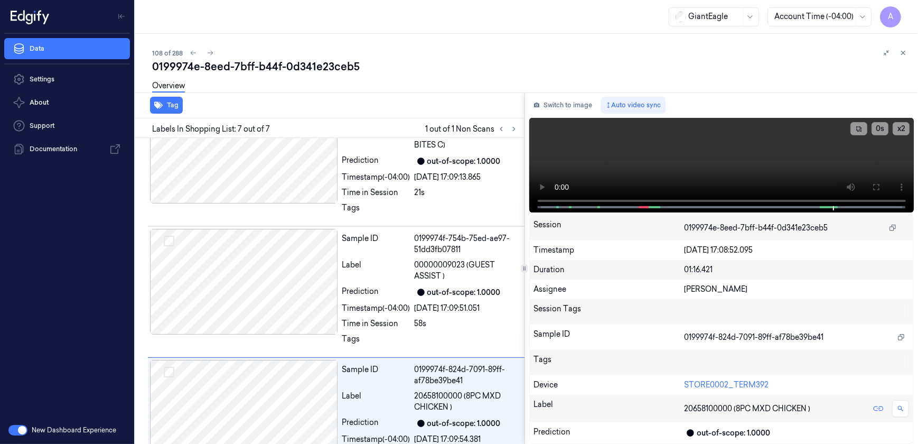
scroll to position [593, 0]
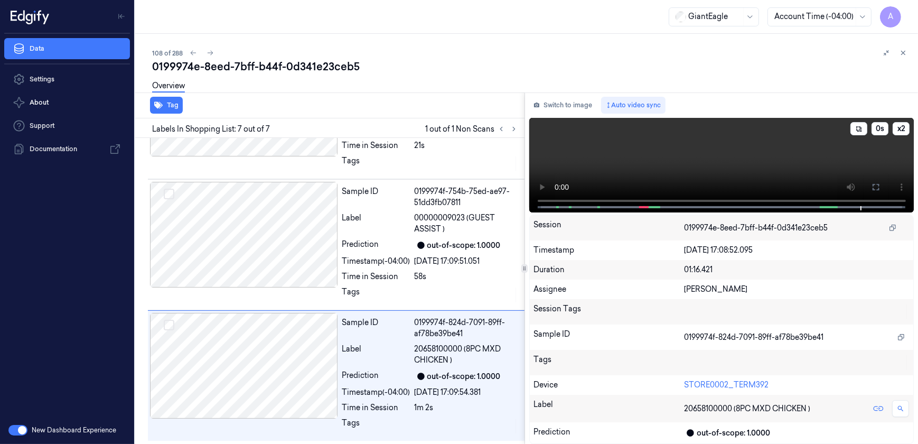
click at [715, 139] on video at bounding box center [721, 165] width 385 height 95
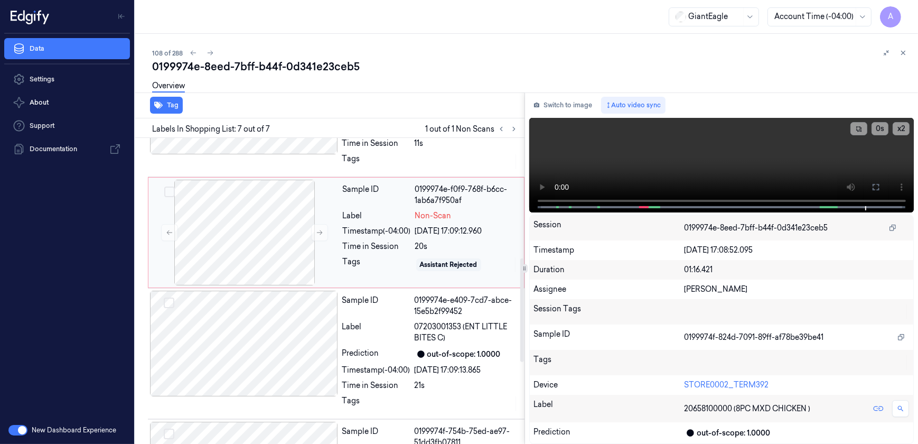
click at [382, 268] on div "Tags" at bounding box center [377, 264] width 68 height 17
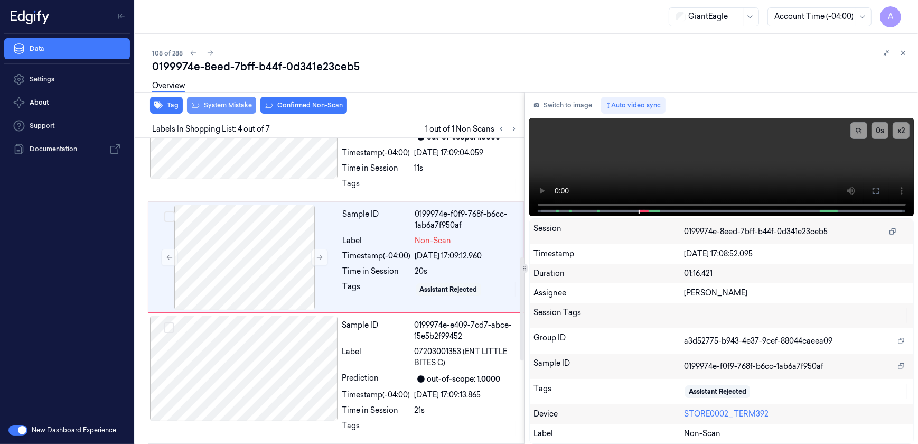
scroll to position [294, 0]
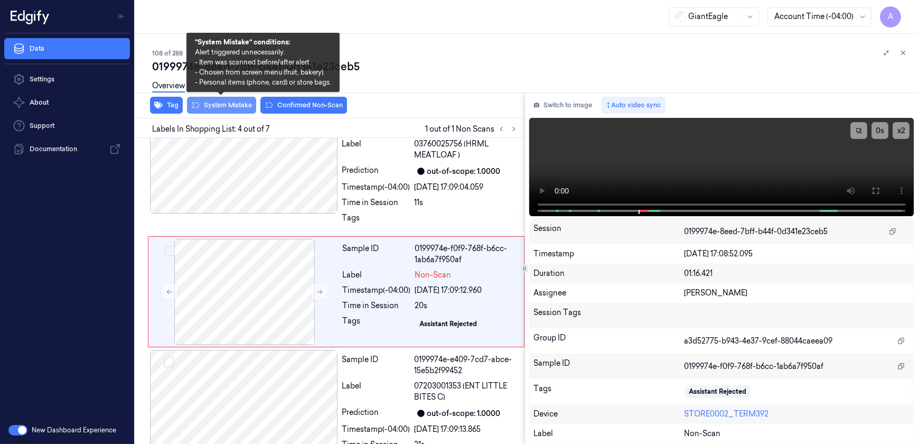
click at [221, 107] on button "System Mistake" at bounding box center [221, 105] width 69 height 17
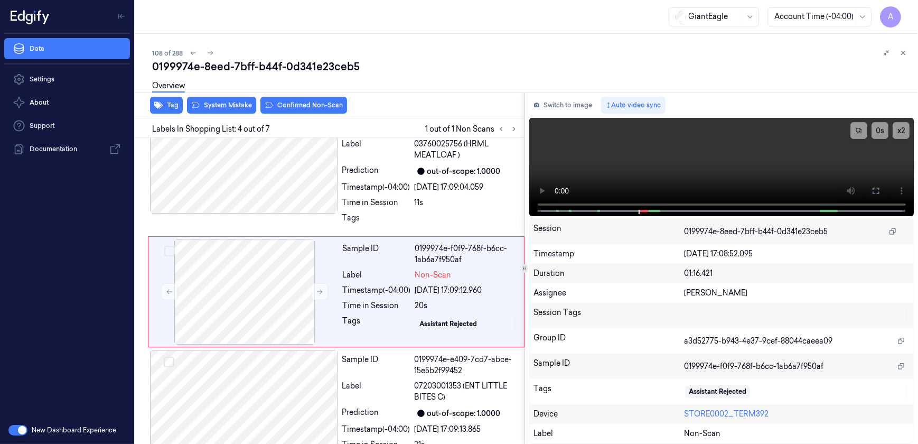
scroll to position [297, 0]
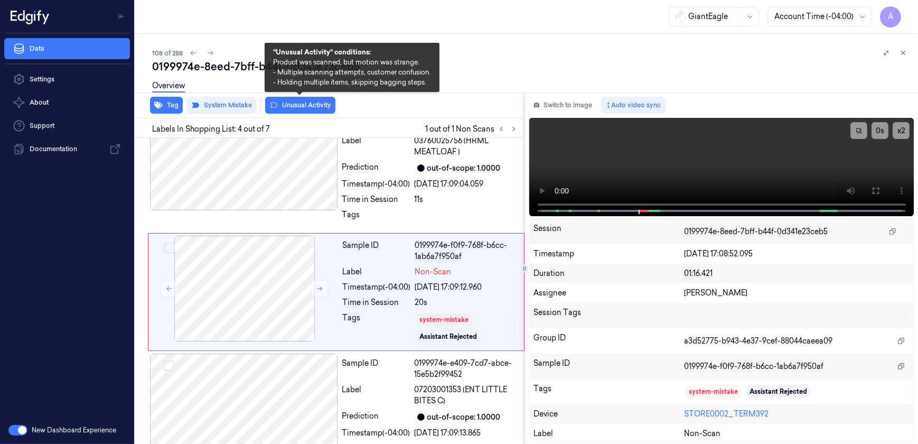
click at [301, 108] on button "Unusual Activity" at bounding box center [300, 105] width 70 height 17
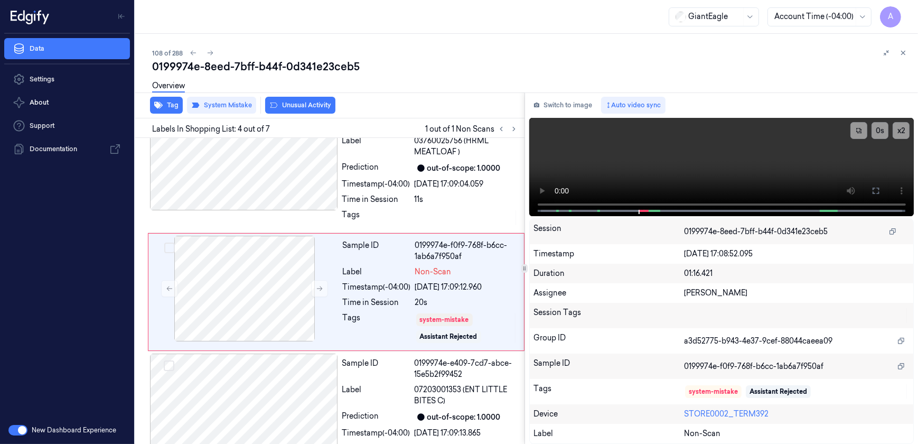
scroll to position [304, 0]
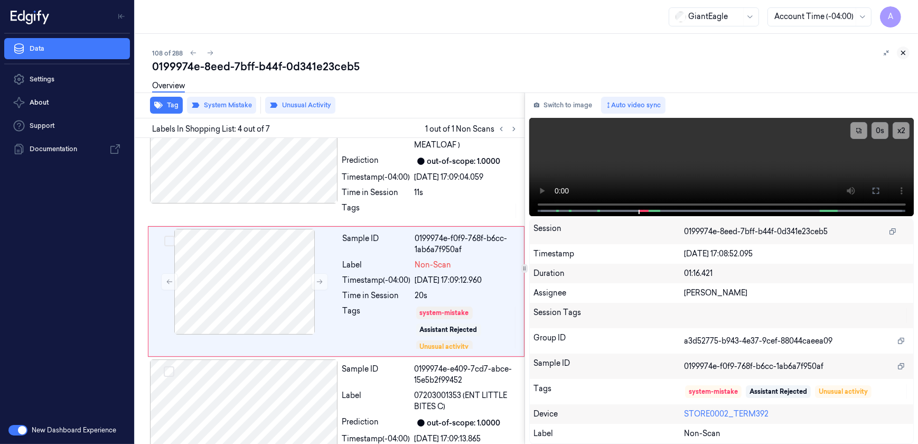
click at [903, 54] on icon at bounding box center [902, 52] width 7 height 7
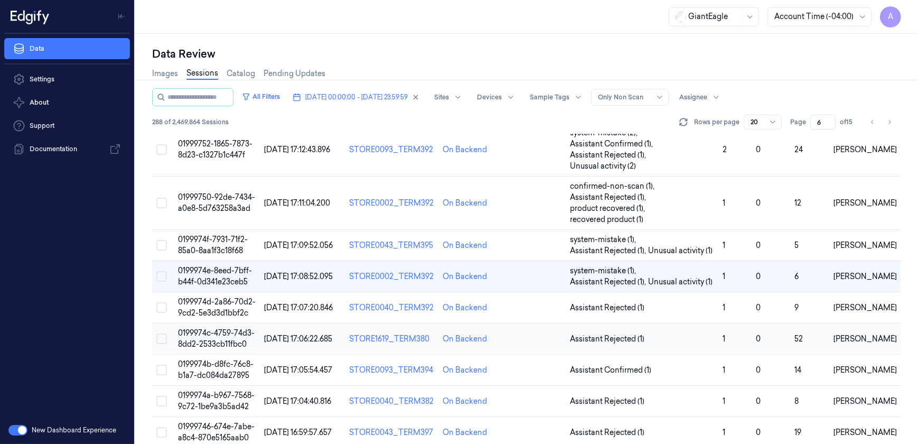
scroll to position [240, 0]
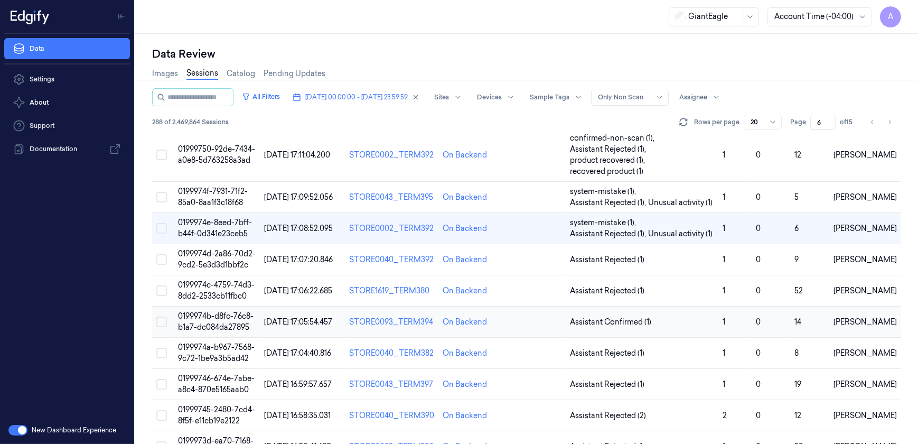
click at [217, 311] on span "0199974b-d8fc-76c8-b1a7-dc084da27895" at bounding box center [216, 321] width 76 height 21
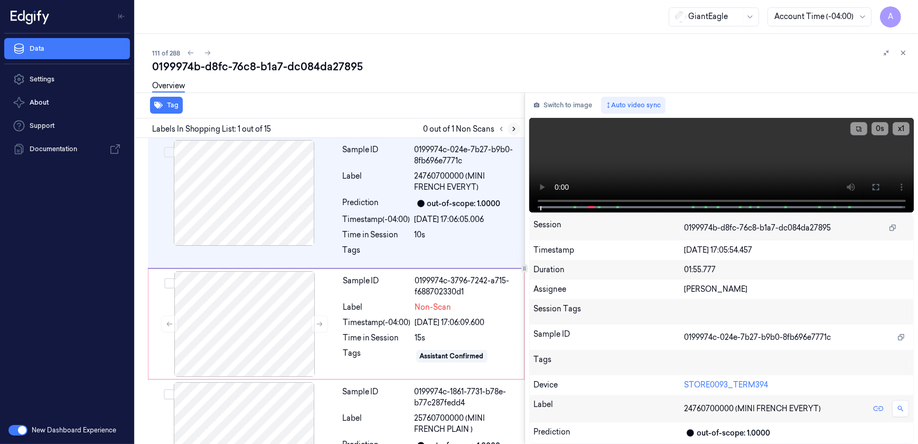
click at [513, 129] on icon at bounding box center [514, 129] width 2 height 4
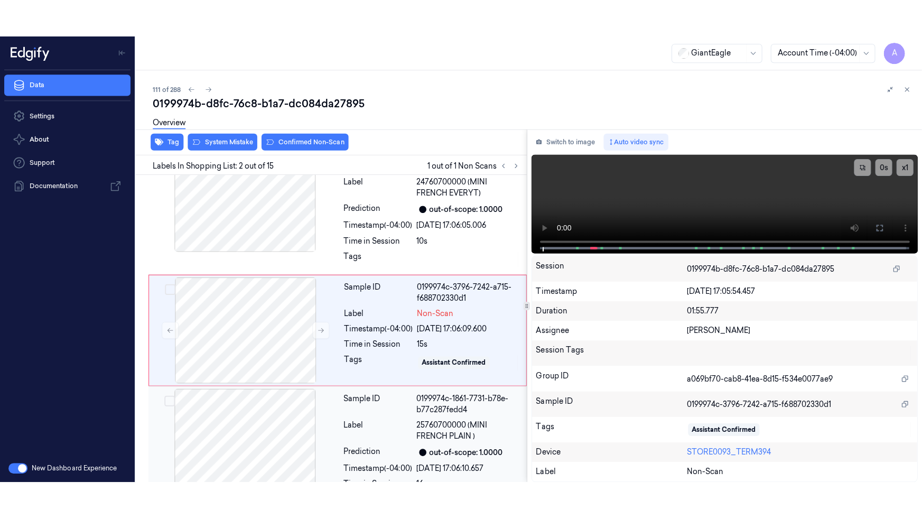
scroll to position [32, 0]
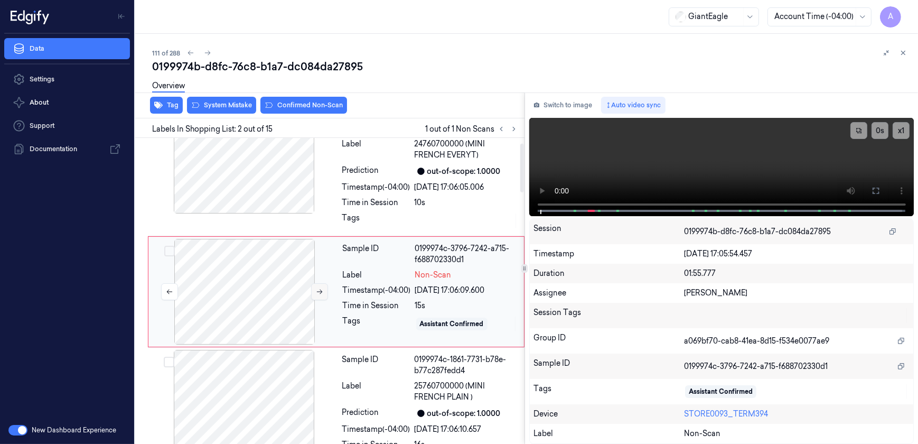
click at [317, 292] on icon at bounding box center [319, 291] width 7 height 7
click at [316, 292] on icon at bounding box center [319, 291] width 7 height 7
drag, startPoint x: 869, startPoint y: 189, endPoint x: 860, endPoint y: 227, distance: 39.1
click at [869, 189] on button at bounding box center [875, 190] width 17 height 17
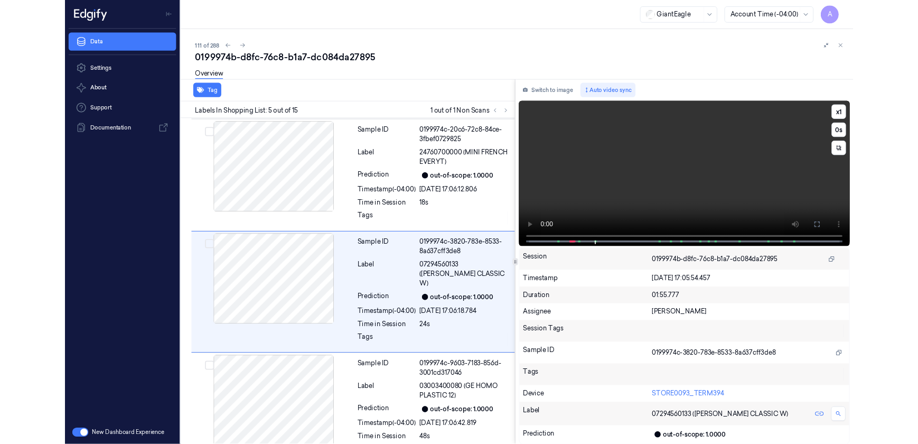
scroll to position [378, 0]
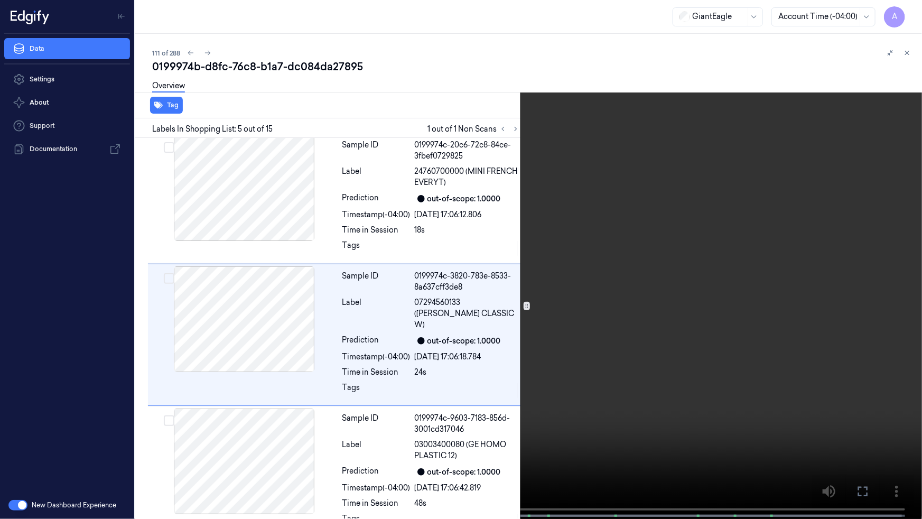
click at [0, 0] on icon at bounding box center [0, 0] width 0 height 0
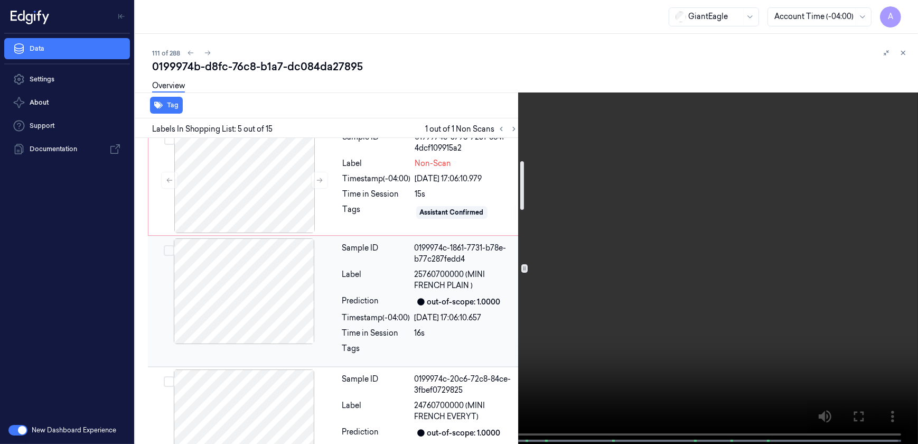
scroll to position [48, 0]
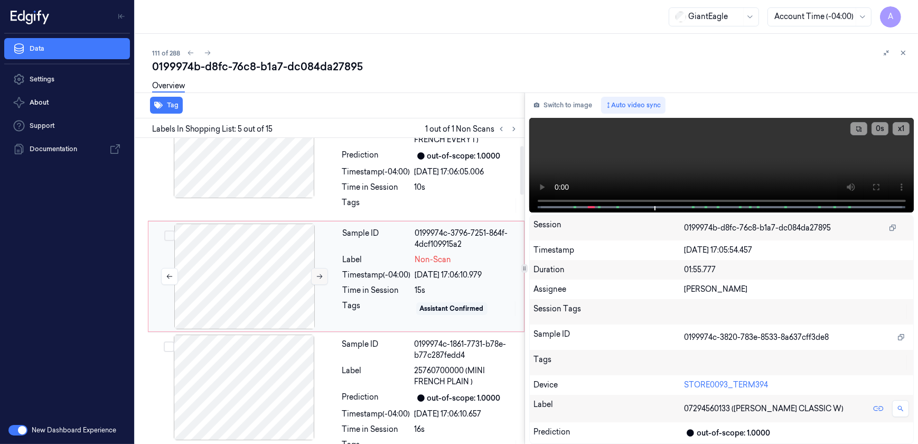
click at [314, 279] on button at bounding box center [319, 276] width 17 height 17
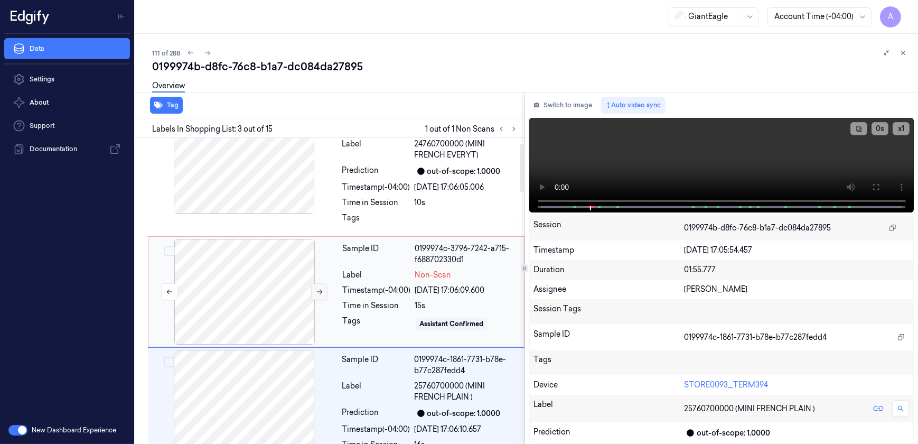
scroll to position [32, 0]
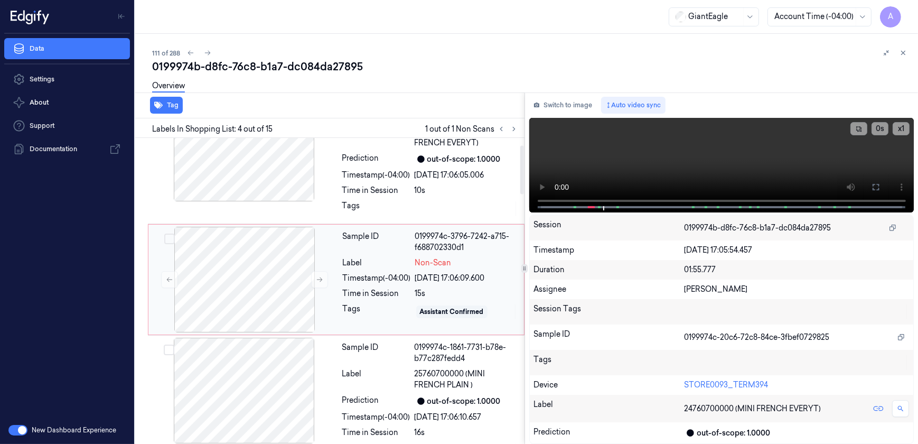
click at [356, 292] on div "Time in Session" at bounding box center [377, 293] width 68 height 11
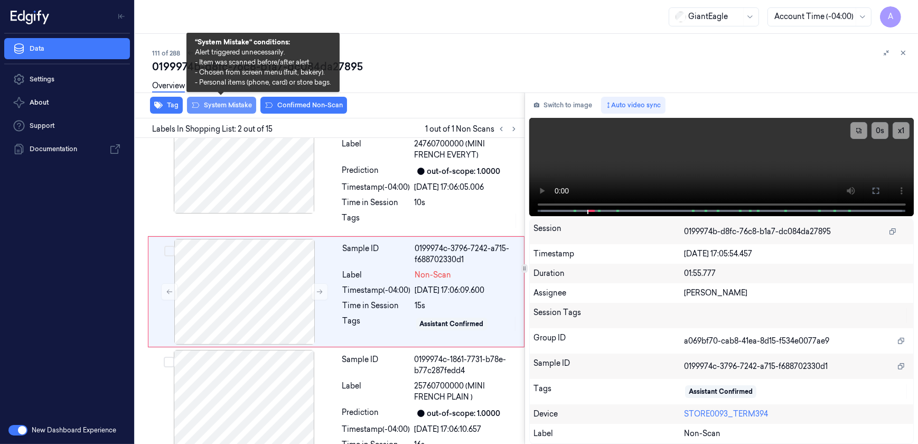
click at [222, 106] on button "System Mistake" at bounding box center [221, 105] width 69 height 17
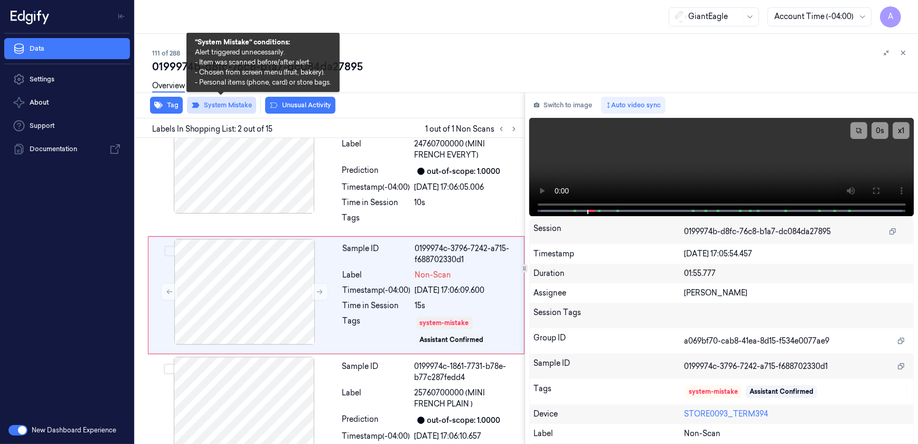
scroll to position [36, 0]
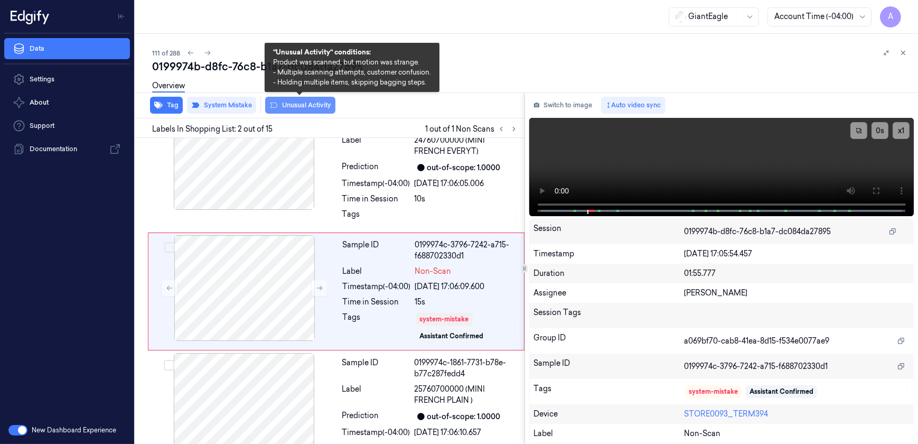
click at [279, 109] on button "Unusual Activity" at bounding box center [300, 105] width 70 height 17
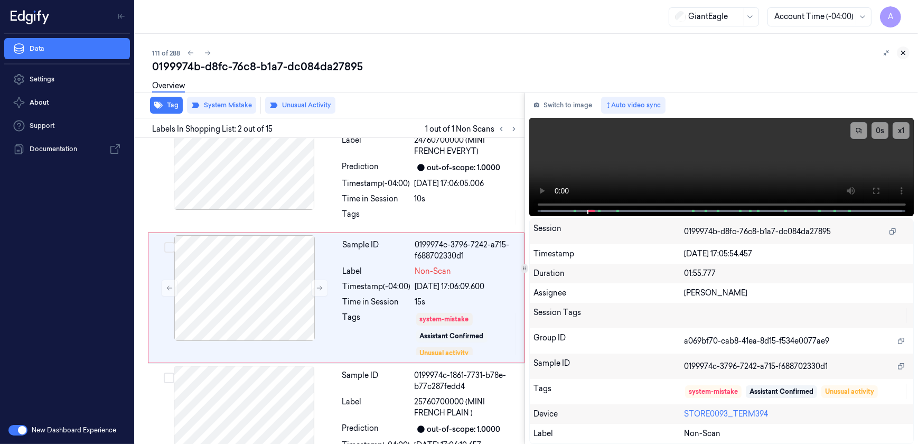
scroll to position [42, 0]
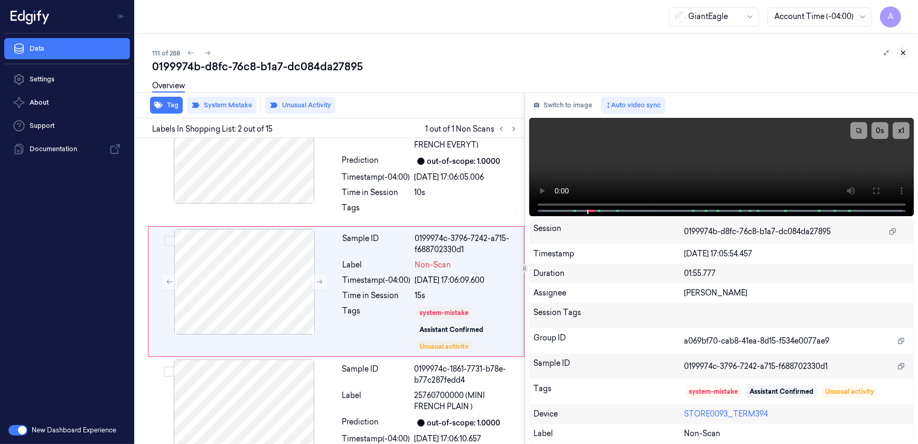
click at [906, 48] on button at bounding box center [903, 52] width 13 height 13
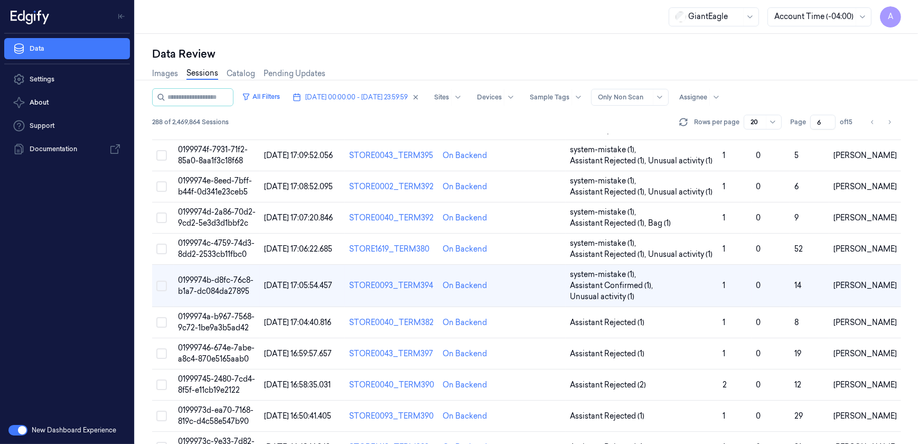
scroll to position [336, 0]
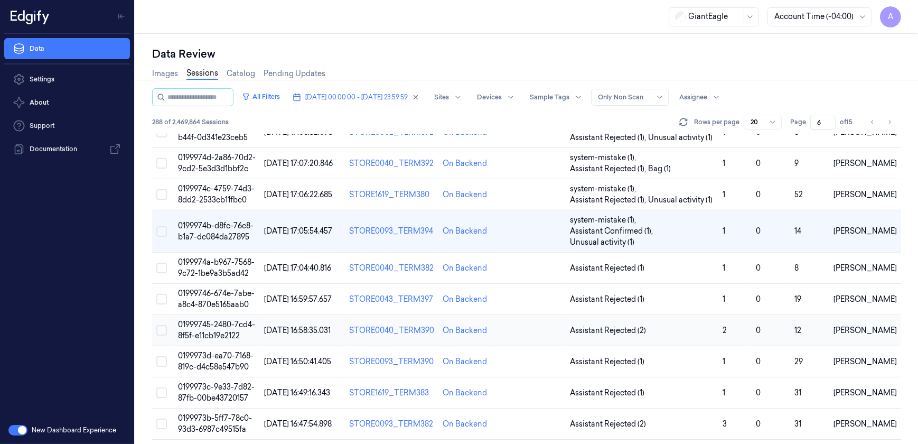
click at [217, 320] on span "01999745-2480-7cd4-8f5f-e11cb19e2122" at bounding box center [216, 330] width 77 height 21
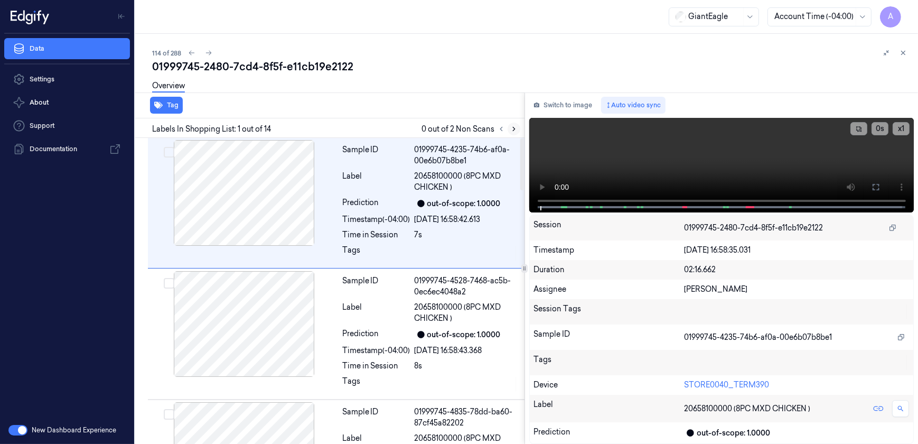
click at [509, 128] on button at bounding box center [514, 129] width 13 height 13
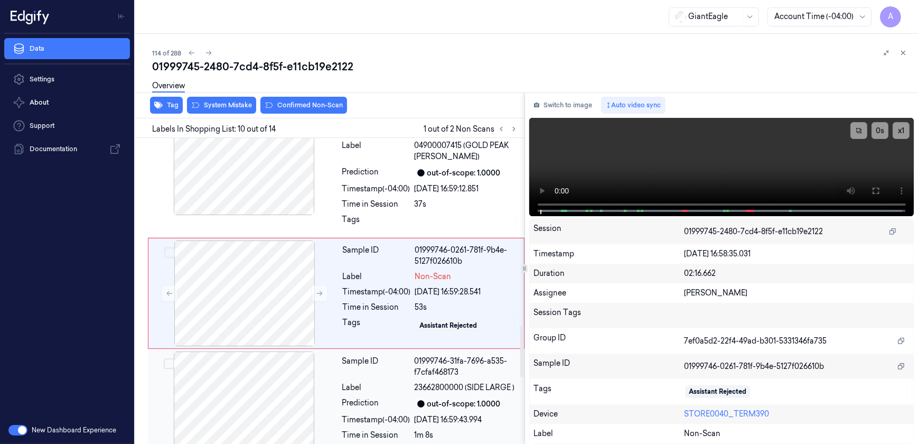
scroll to position [1102, 0]
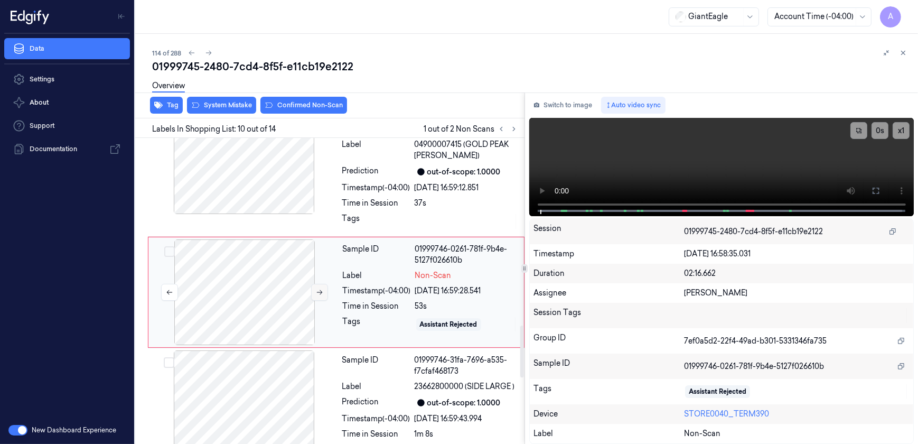
click at [318, 292] on icon at bounding box center [319, 291] width 7 height 7
click at [323, 291] on button at bounding box center [319, 292] width 17 height 17
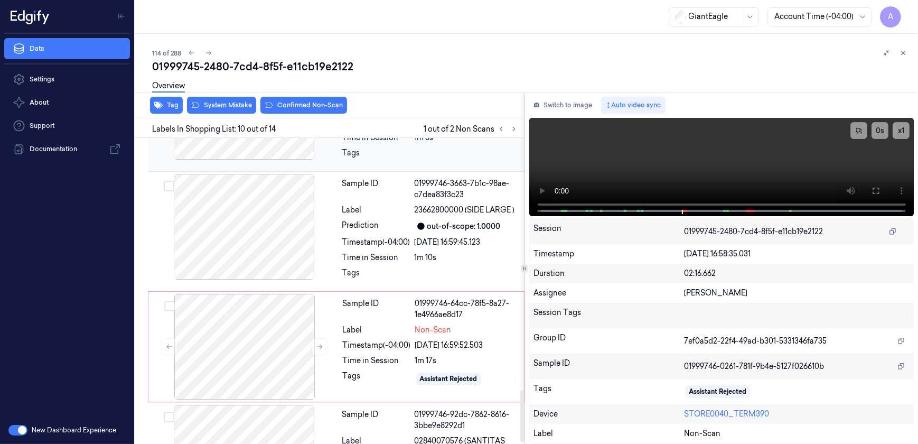
scroll to position [1486, 0]
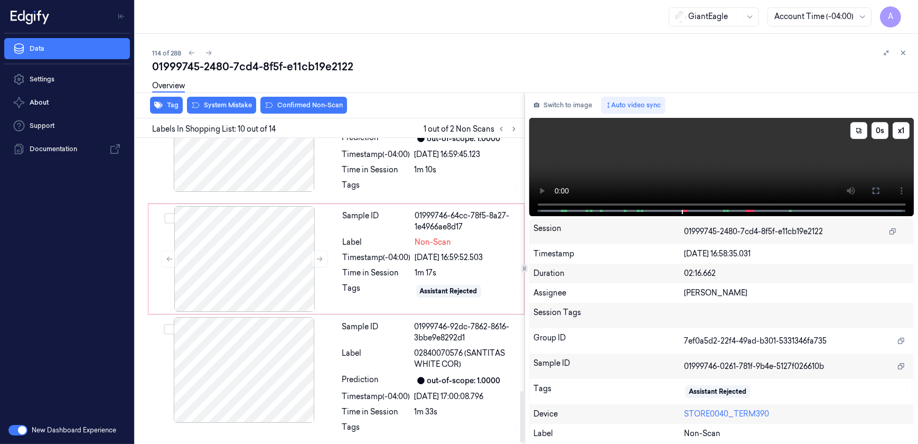
click at [734, 140] on video at bounding box center [721, 167] width 385 height 98
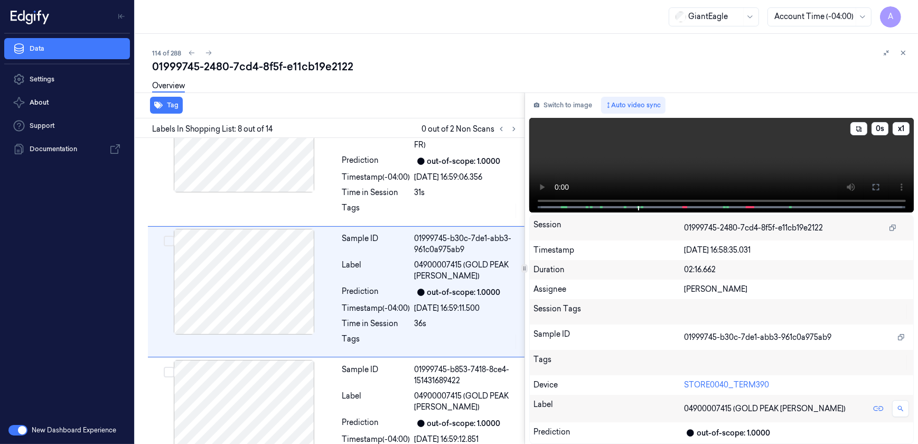
drag, startPoint x: 871, startPoint y: 188, endPoint x: 874, endPoint y: 238, distance: 49.7
click at [871, 188] on icon at bounding box center [875, 187] width 8 height 8
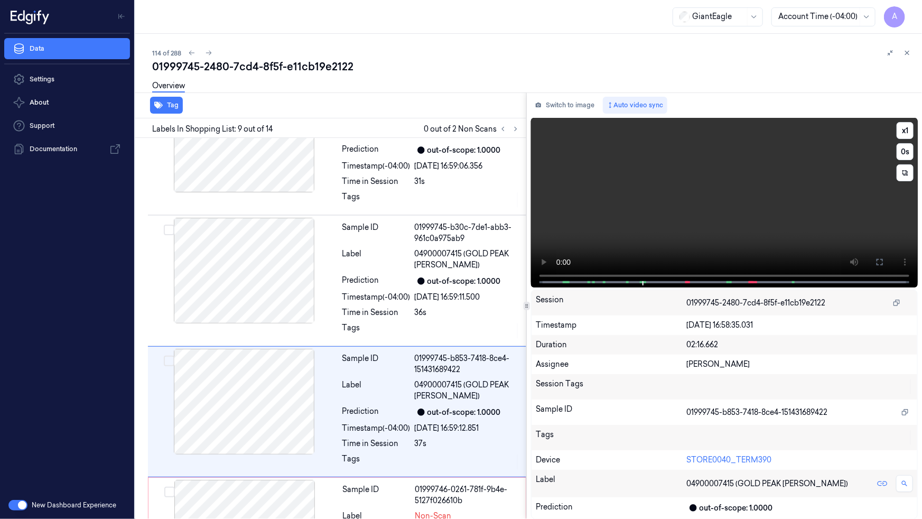
scroll to position [921, 0]
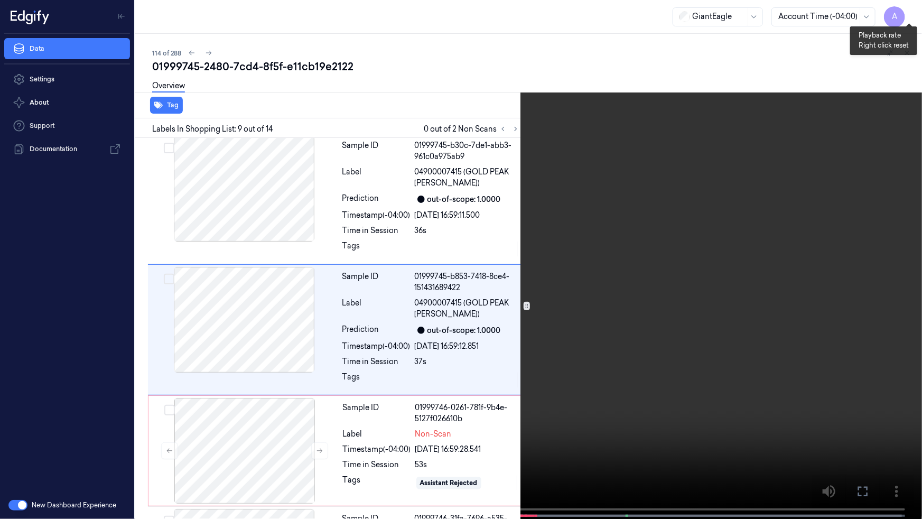
click at [911, 10] on button "x 1" at bounding box center [908, 12] width 17 height 17
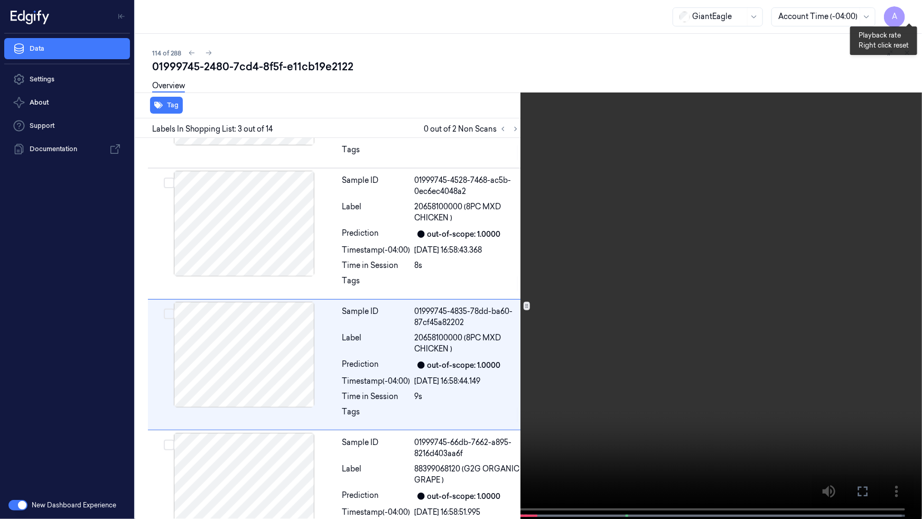
scroll to position [136, 0]
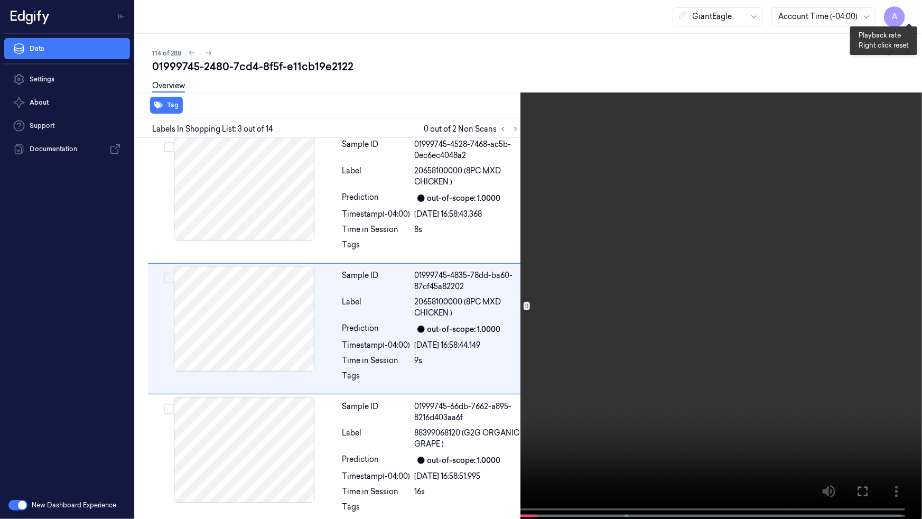
click at [911, 10] on button "x 2" at bounding box center [908, 12] width 17 height 17
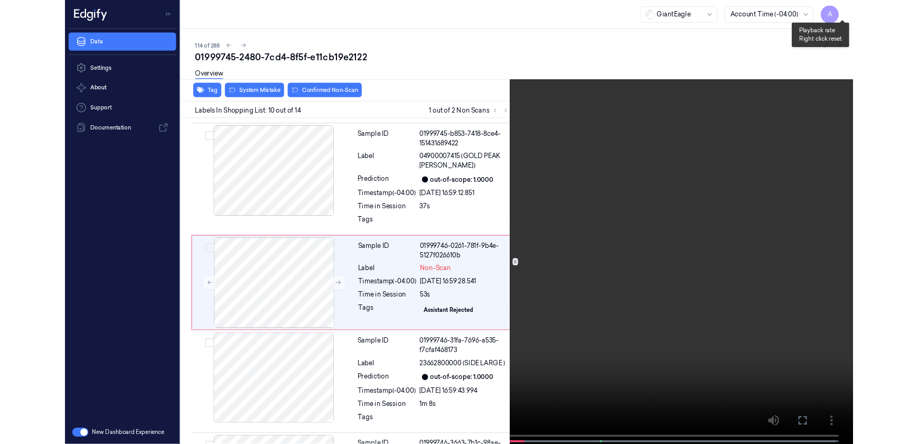
scroll to position [1042, 0]
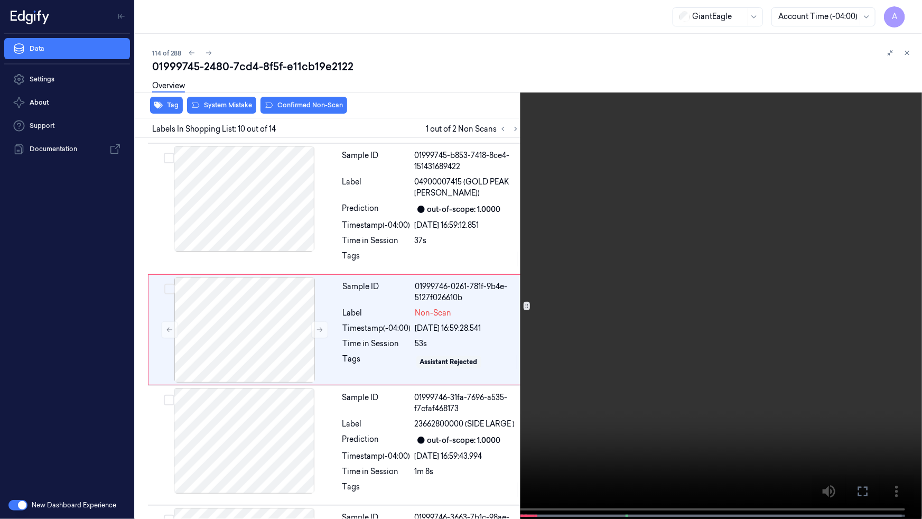
click at [0, 0] on icon at bounding box center [0, 0] width 0 height 0
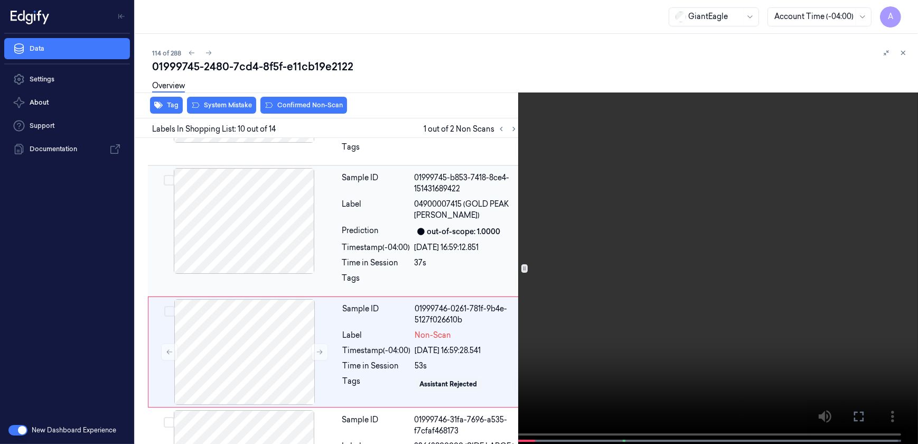
scroll to position [1065, 0]
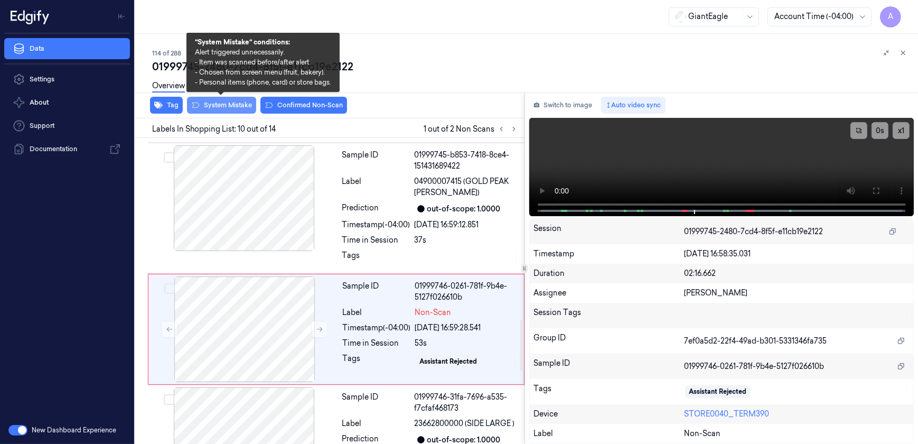
click at [219, 108] on button "System Mistake" at bounding box center [221, 105] width 69 height 17
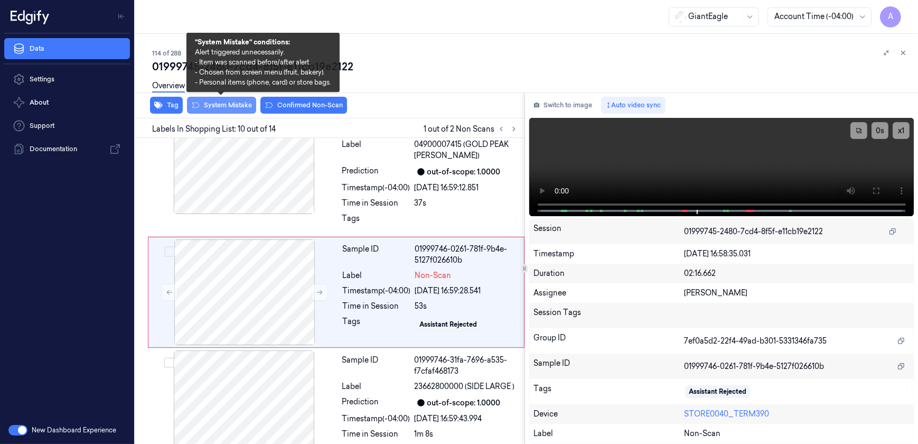
scroll to position [1105, 0]
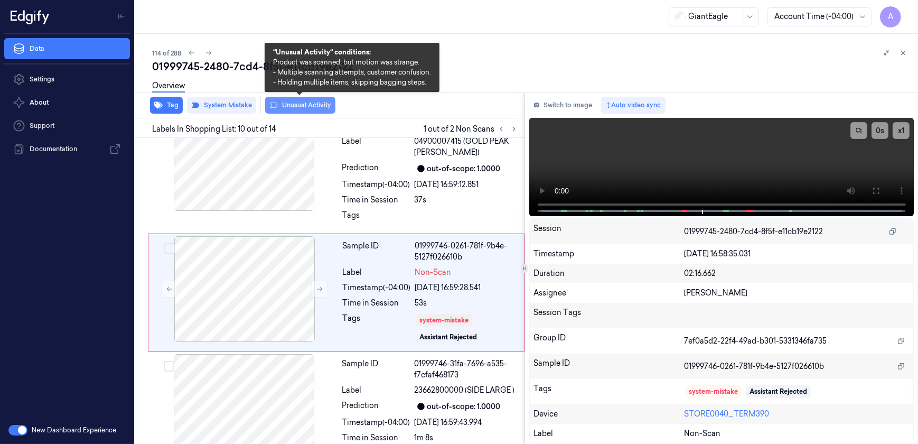
click at [296, 106] on button "Unusual Activity" at bounding box center [300, 105] width 70 height 17
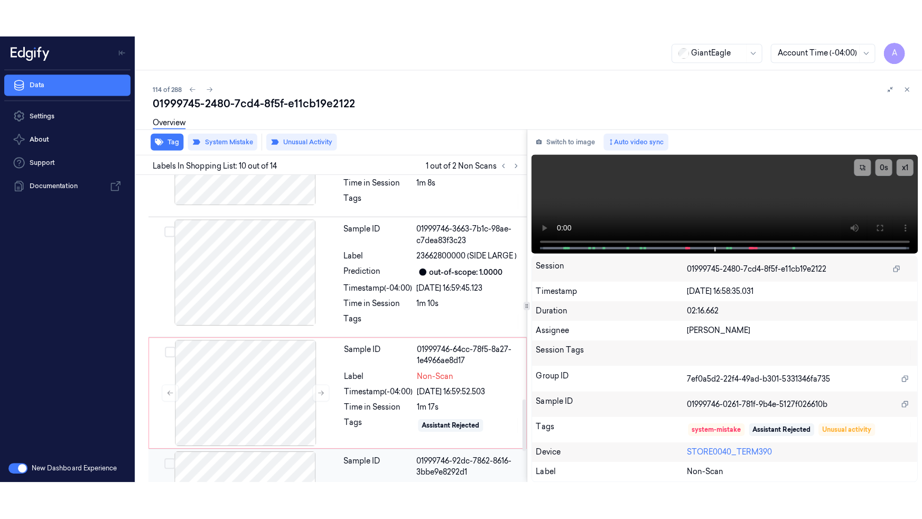
scroll to position [1317, 0]
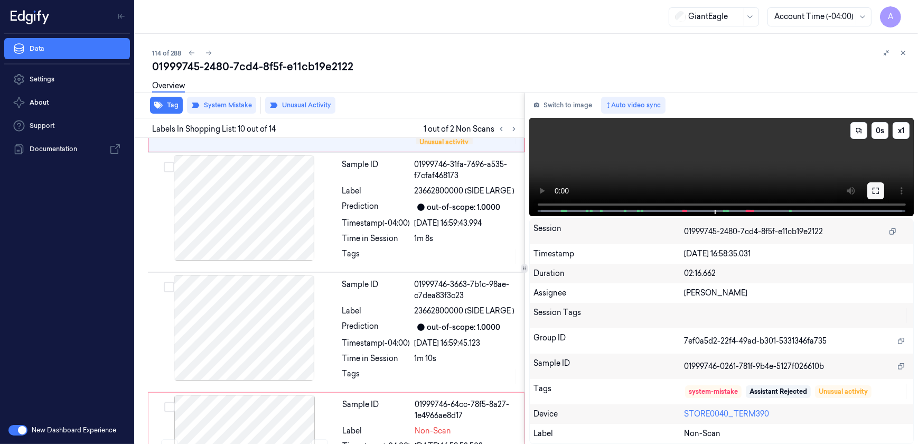
click at [874, 186] on icon at bounding box center [875, 190] width 8 height 8
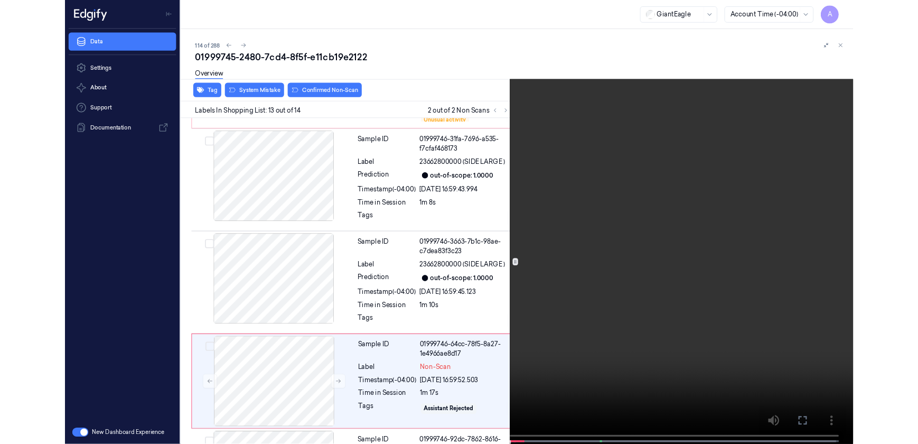
scroll to position [1411, 0]
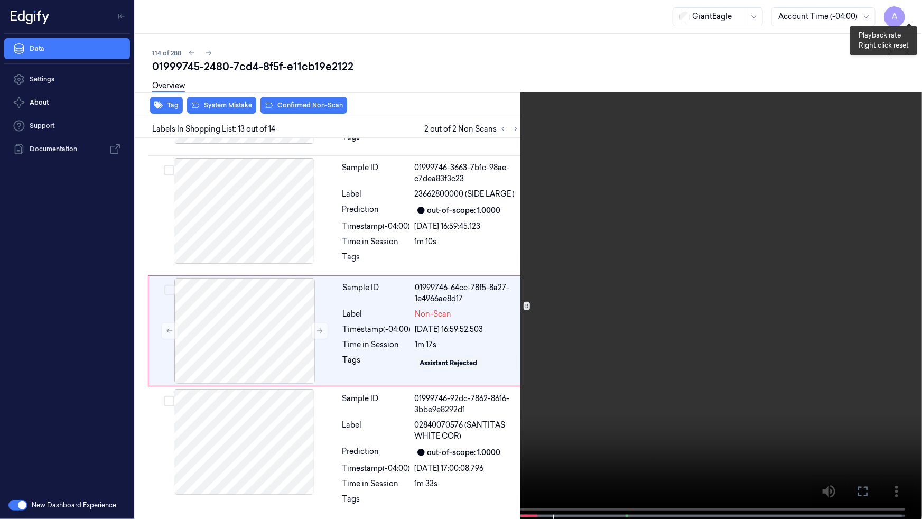
click at [910, 11] on button "x 1" at bounding box center [908, 12] width 17 height 17
click at [914, 17] on button "x 2" at bounding box center [908, 12] width 17 height 17
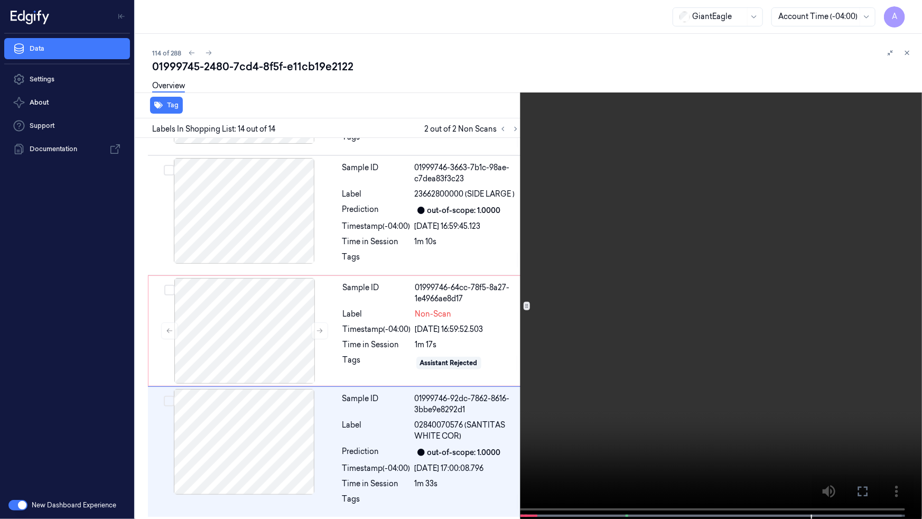
click at [0, 0] on icon at bounding box center [0, 0] width 0 height 0
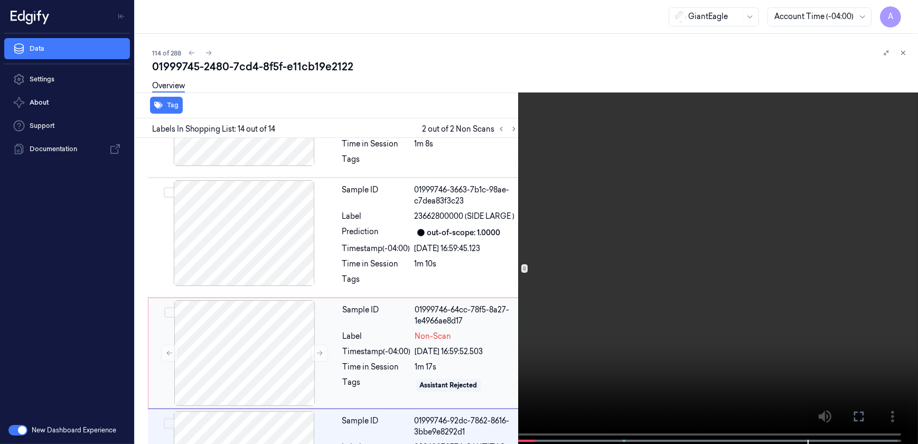
scroll to position [1433, 0]
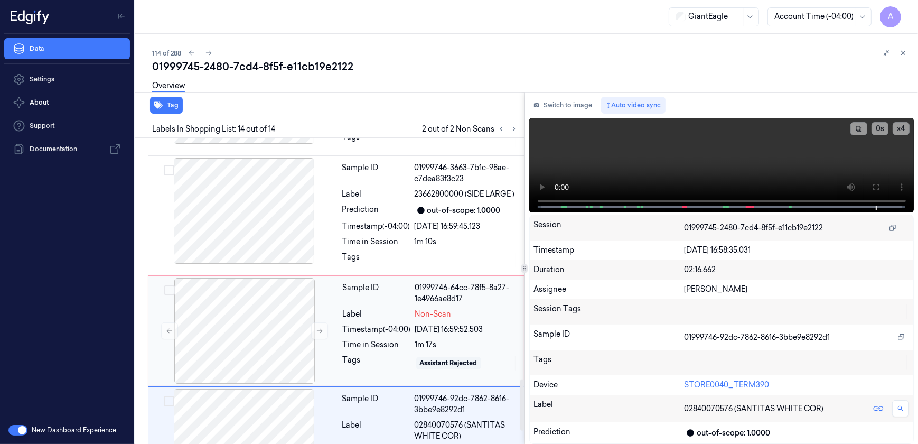
click at [373, 339] on div "Time in Session" at bounding box center [377, 344] width 68 height 11
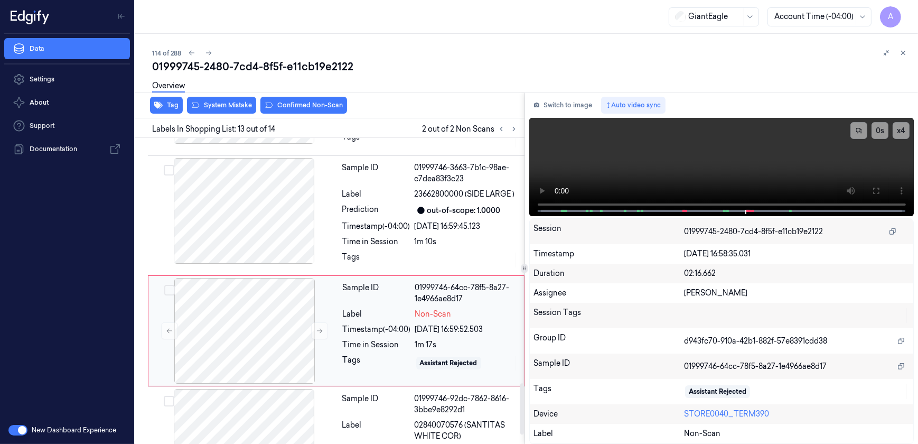
scroll to position [1472, 0]
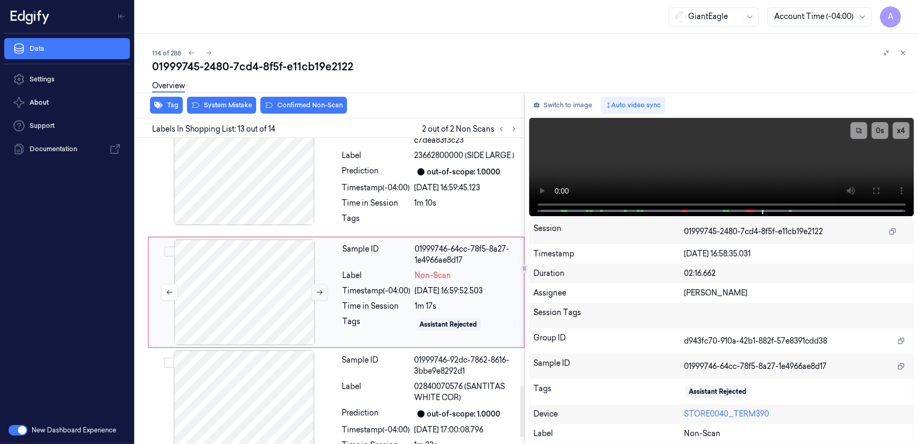
click at [316, 288] on icon at bounding box center [319, 291] width 7 height 7
click at [318, 293] on icon at bounding box center [319, 291] width 7 height 7
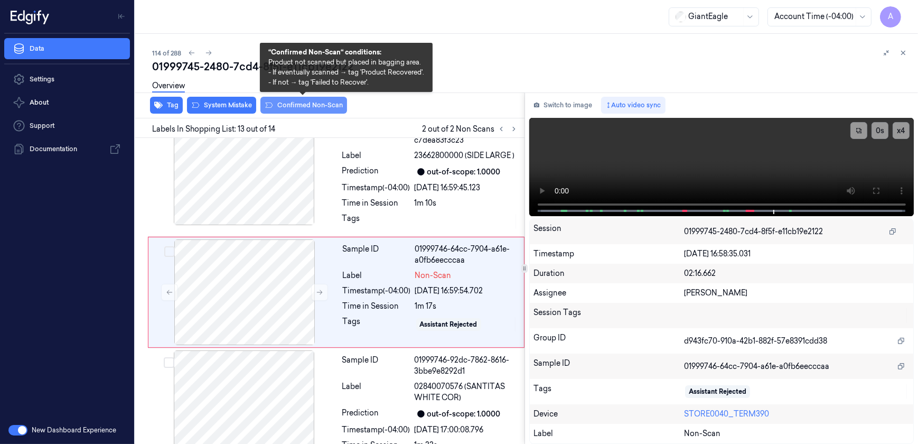
click at [289, 108] on button "Confirmed Non-Scan" at bounding box center [303, 105] width 87 height 17
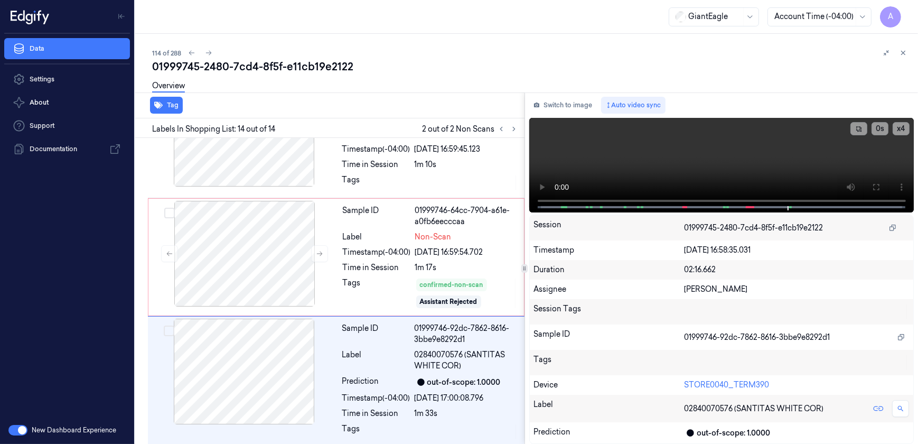
click at [305, 108] on div "Tag" at bounding box center [327, 105] width 393 height 26
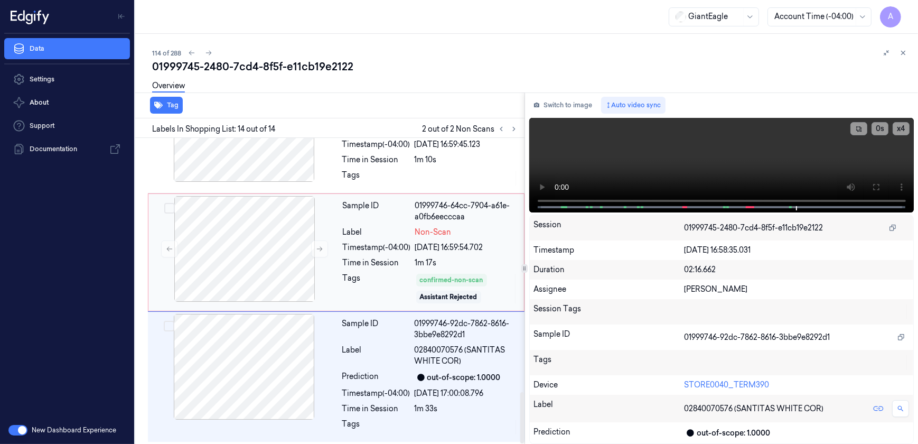
click at [406, 263] on div "Time in Session" at bounding box center [377, 262] width 68 height 11
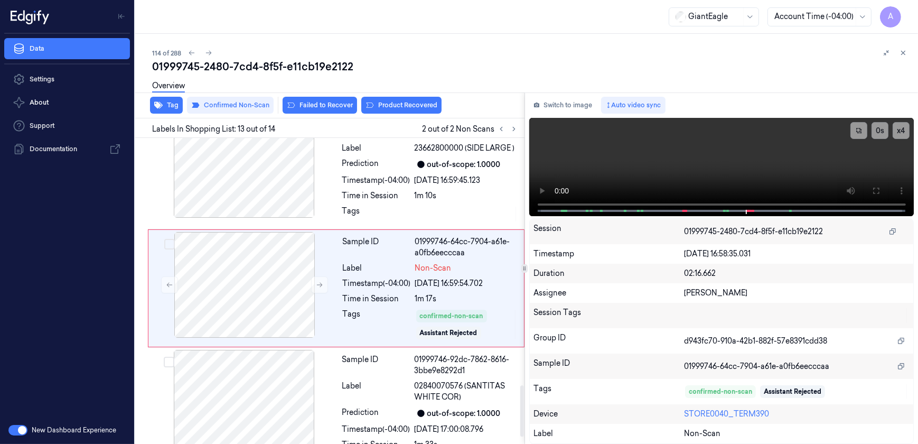
scroll to position [1475, 0]
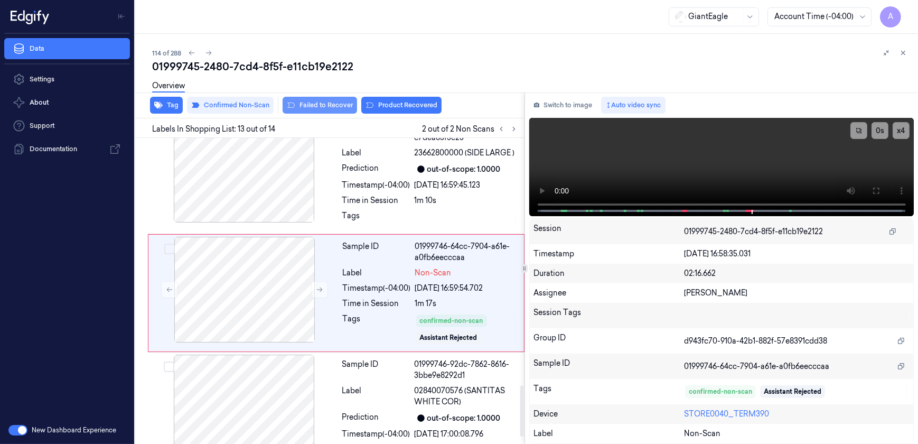
click at [325, 111] on button "Failed to Recover" at bounding box center [320, 105] width 74 height 17
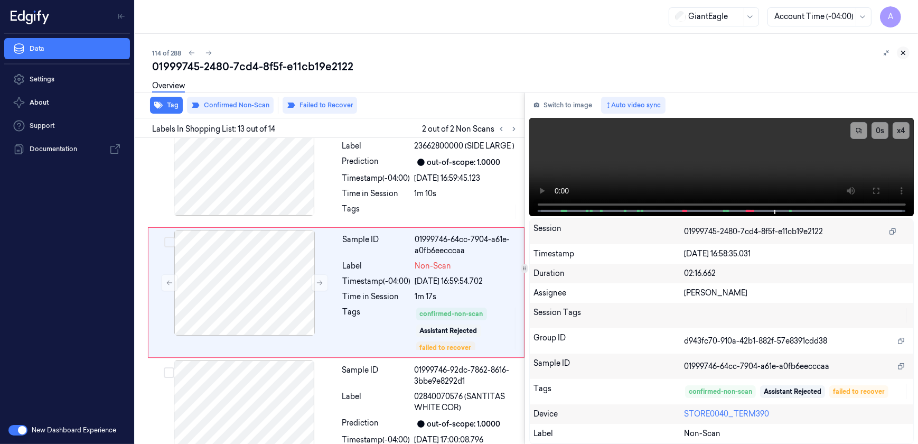
click at [908, 51] on button at bounding box center [903, 52] width 13 height 13
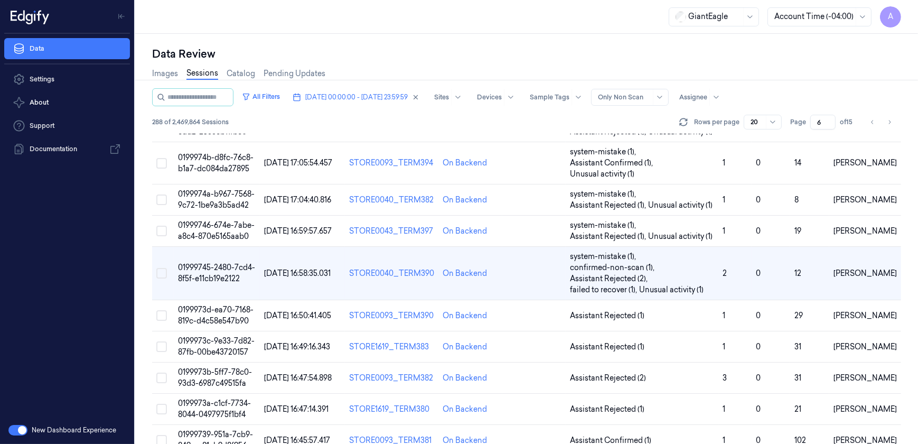
scroll to position [404, 0]
click at [220, 367] on span "0199973b-5ff7-78c0-93d3-6987c49515fa" at bounding box center [215, 377] width 74 height 21
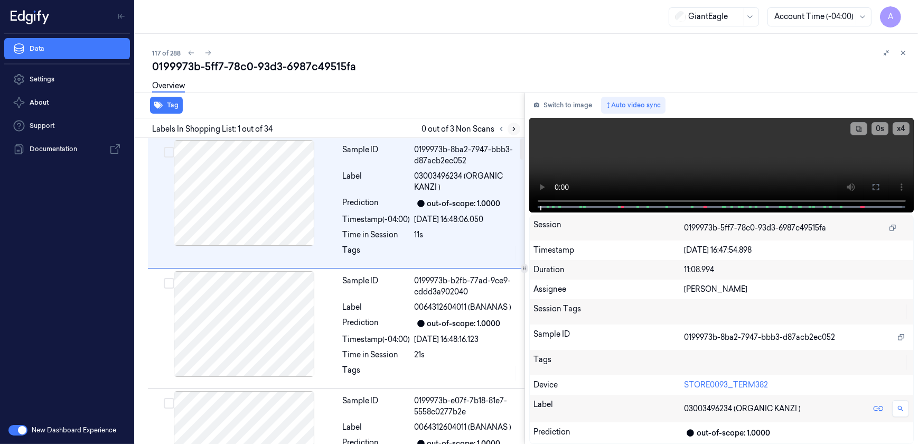
click at [514, 129] on icon at bounding box center [514, 129] width 2 height 4
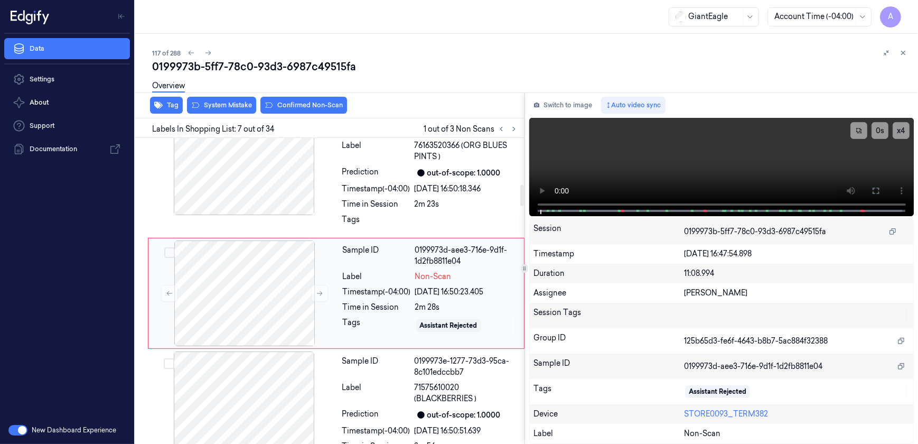
scroll to position [665, 0]
click at [317, 290] on icon at bounding box center [320, 291] width 6 height 5
click at [317, 297] on button at bounding box center [319, 291] width 17 height 17
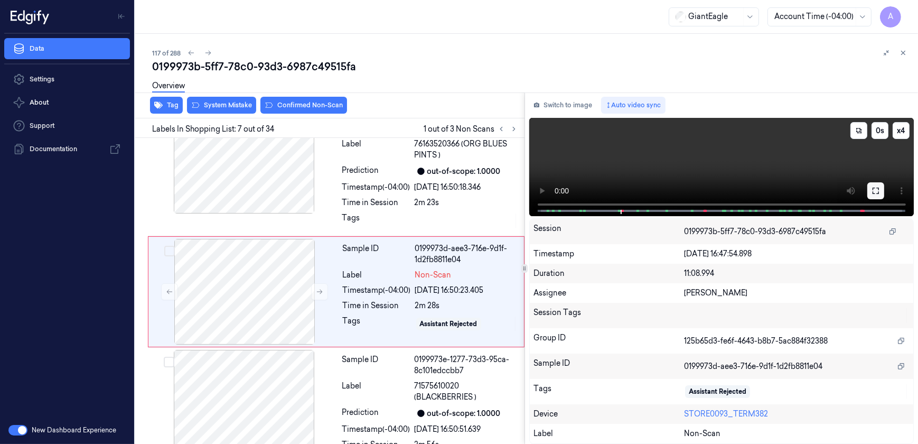
click at [868, 190] on button at bounding box center [875, 190] width 17 height 17
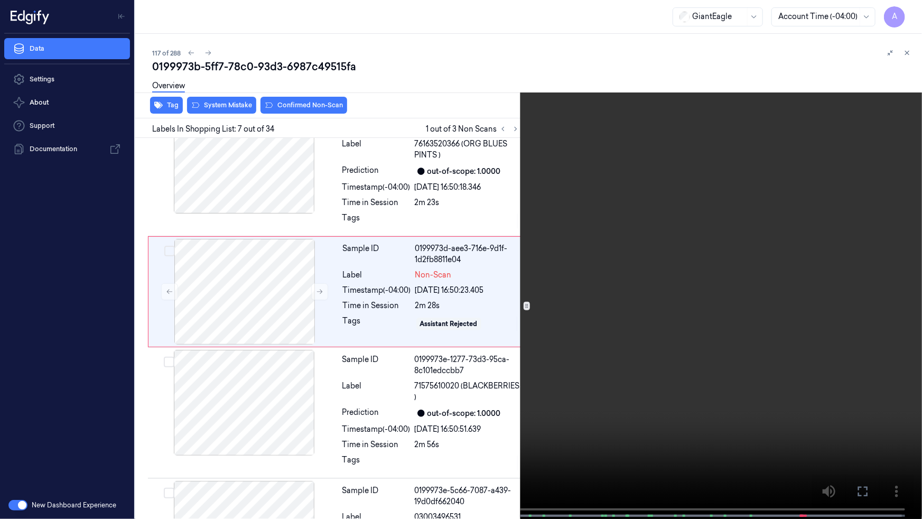
click at [714, 247] on video at bounding box center [461, 260] width 922 height 521
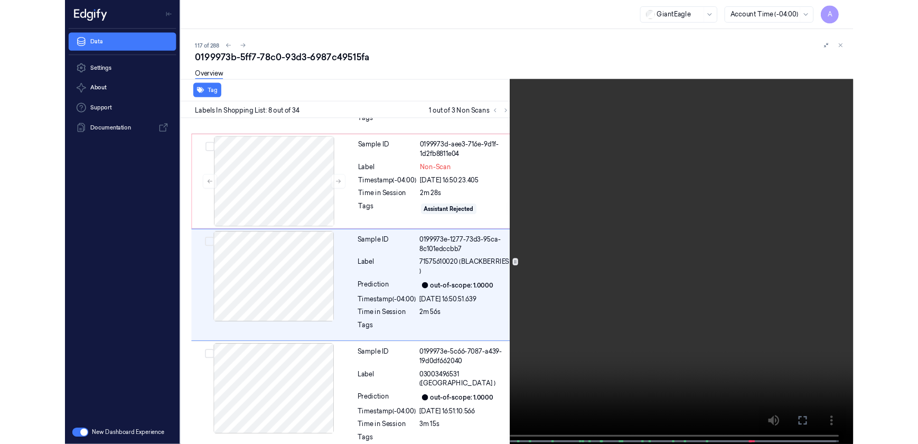
scroll to position [748, 0]
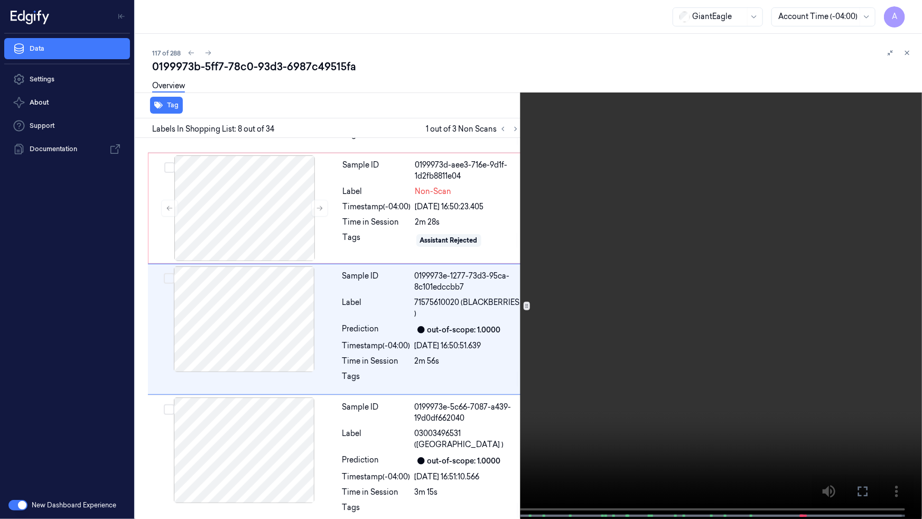
click at [0, 0] on icon at bounding box center [0, 0] width 0 height 0
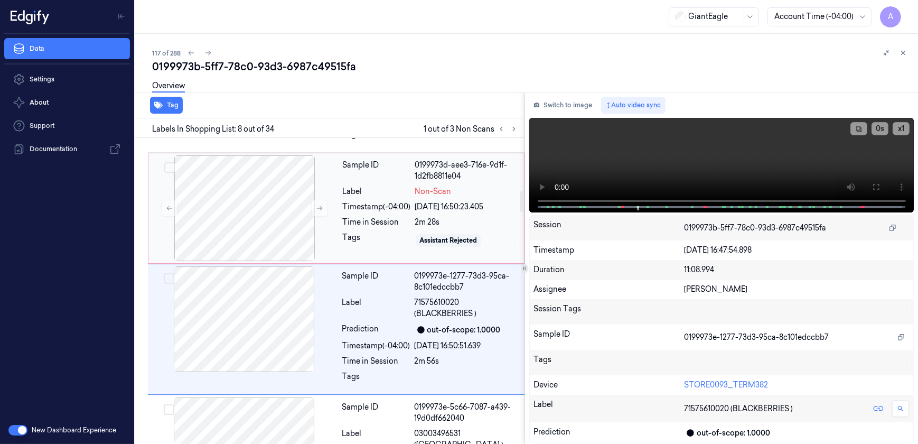
click at [381, 248] on div "Sample ID 0199973d-aee3-716e-9d1f-1d2fb8811e04 Label Non-Scan Timestamp (-04:00…" at bounding box center [430, 208] width 183 height 106
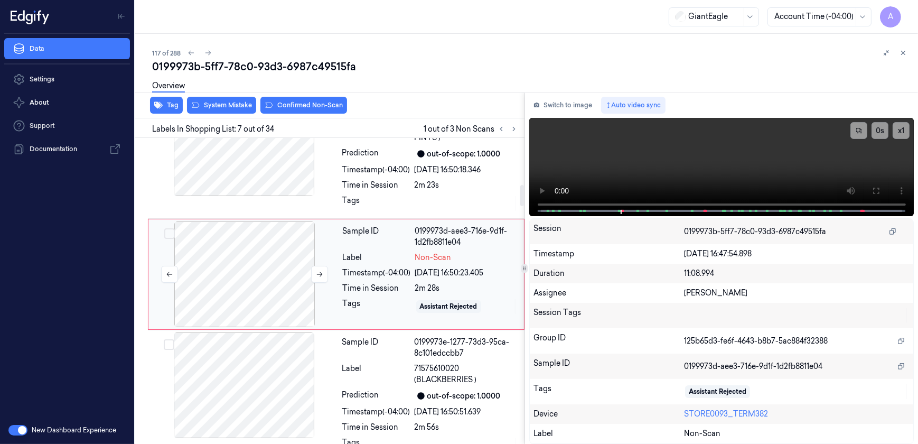
scroll to position [665, 0]
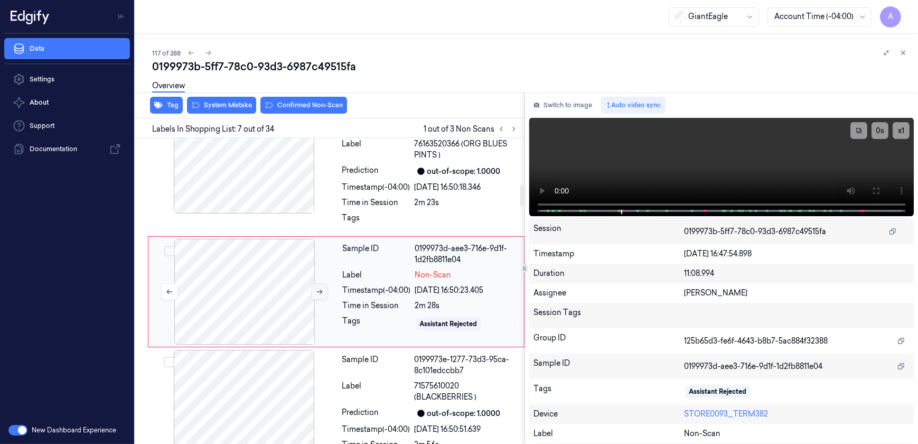
click at [316, 289] on icon at bounding box center [319, 291] width 7 height 7
click at [318, 296] on button at bounding box center [319, 291] width 17 height 17
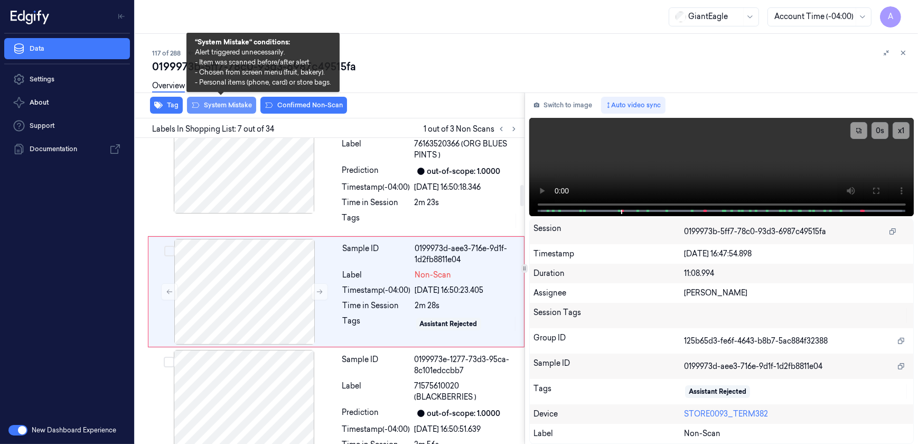
click at [217, 109] on button "System Mistake" at bounding box center [221, 105] width 69 height 17
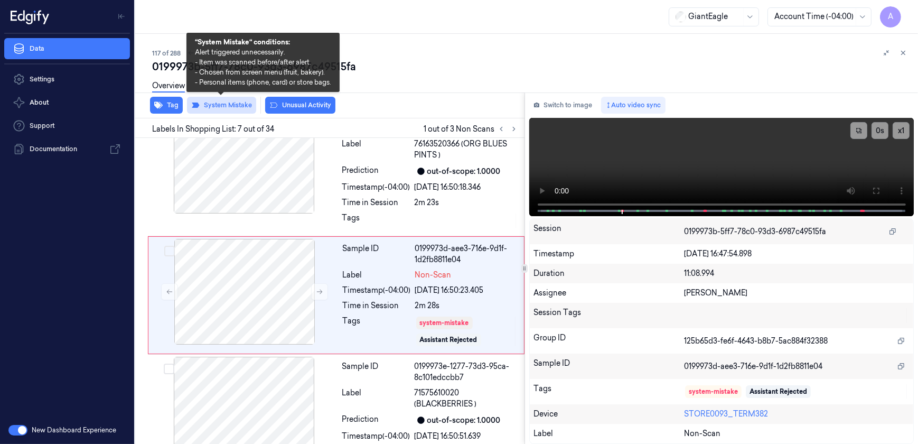
scroll to position [668, 0]
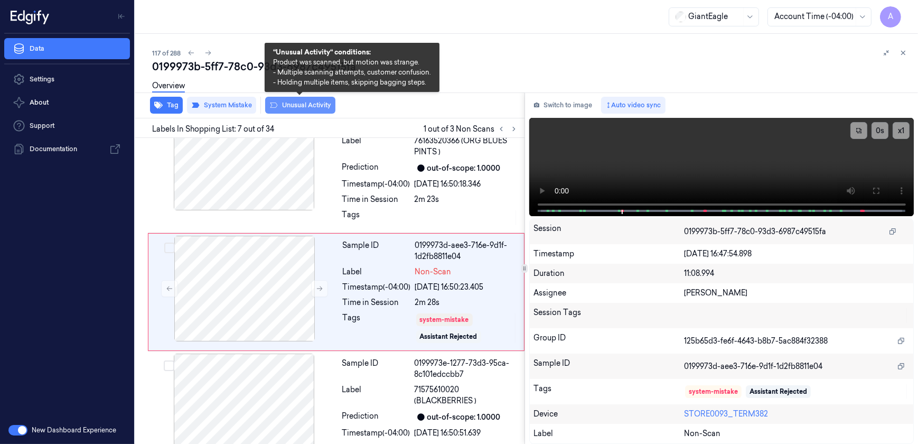
click at [284, 106] on button "Unusual Activity" at bounding box center [300, 105] width 70 height 17
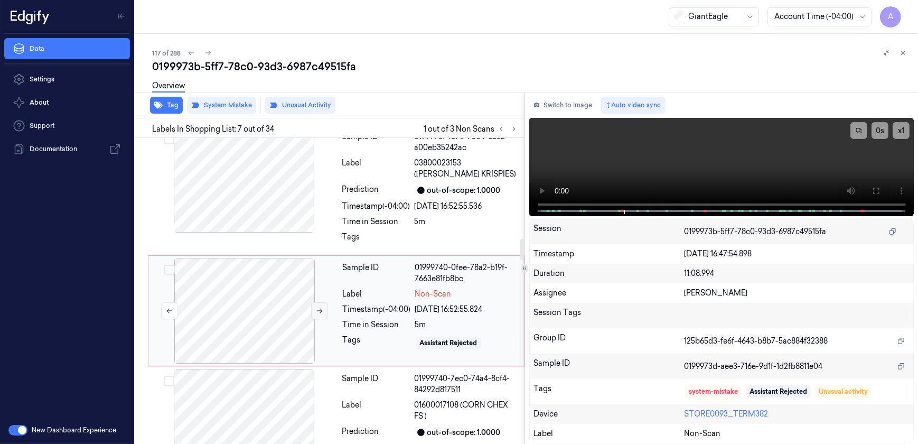
click at [321, 307] on icon at bounding box center [319, 310] width 7 height 7
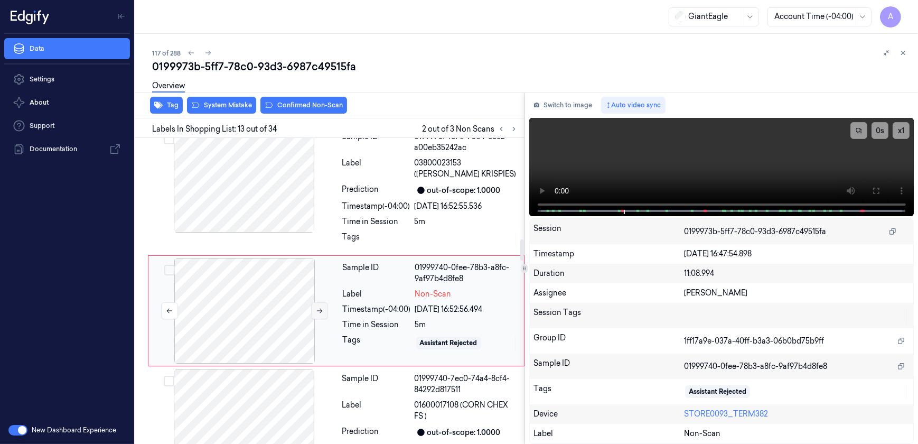
scroll to position [1449, 0]
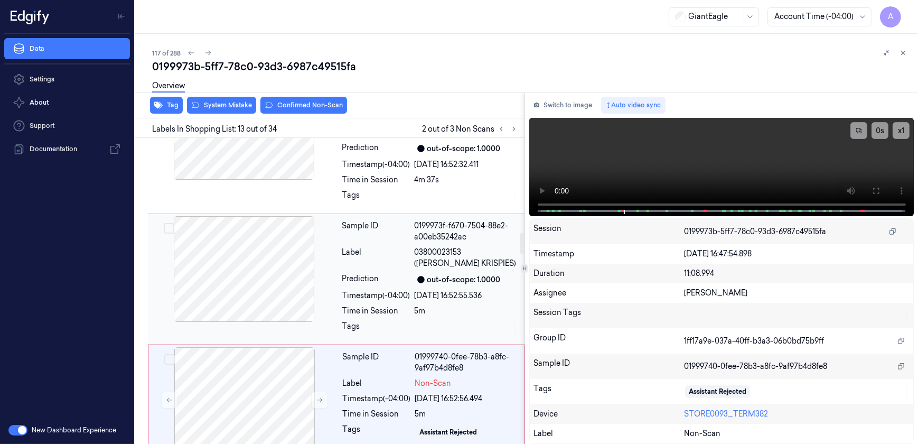
click at [377, 273] on div "Prediction" at bounding box center [376, 279] width 68 height 13
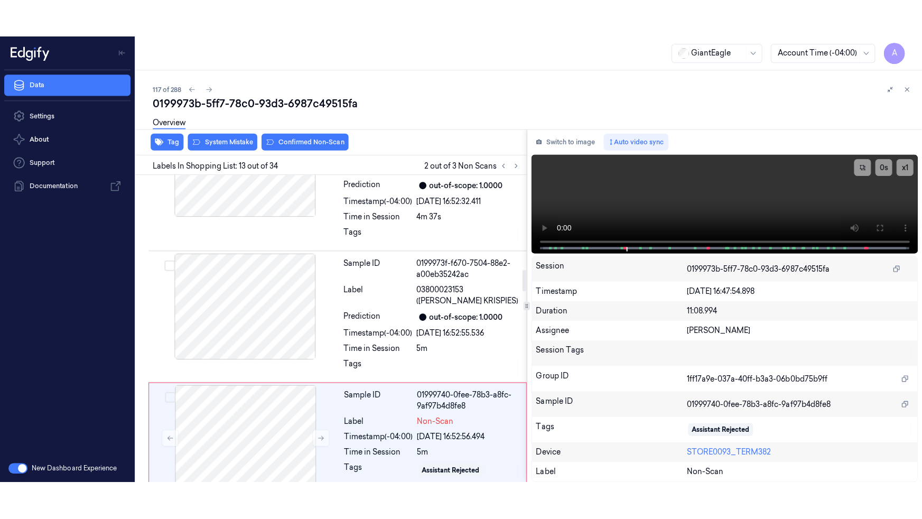
scroll to position [1329, 0]
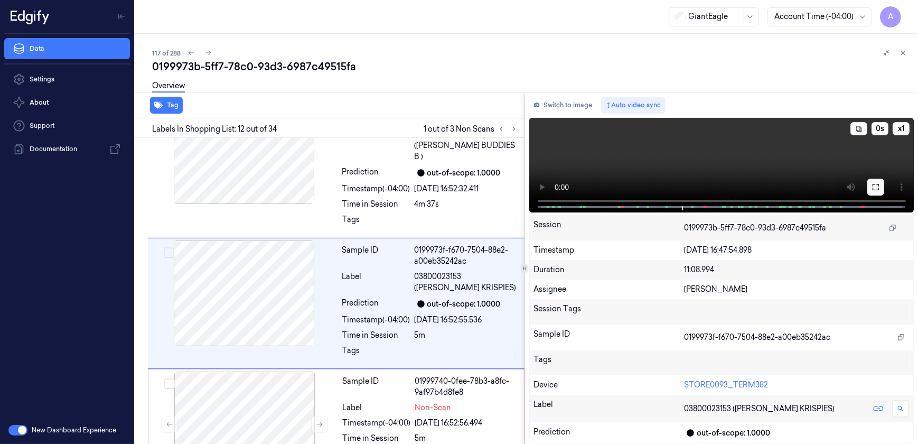
click at [877, 186] on icon at bounding box center [875, 187] width 8 height 8
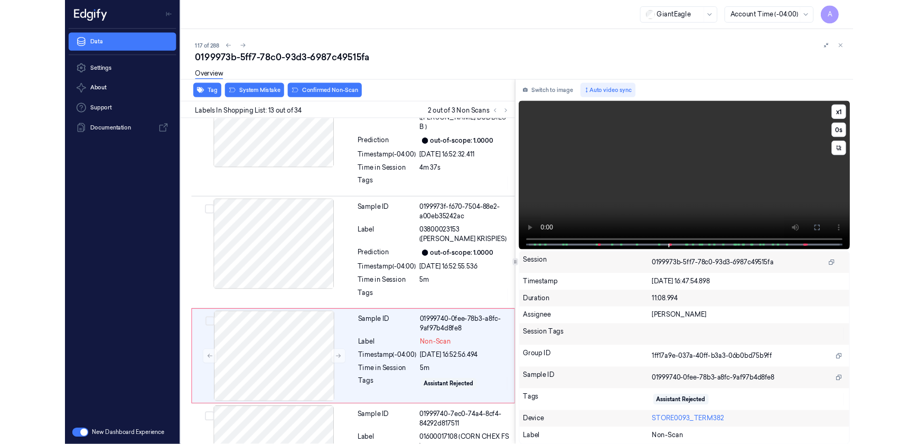
scroll to position [1412, 0]
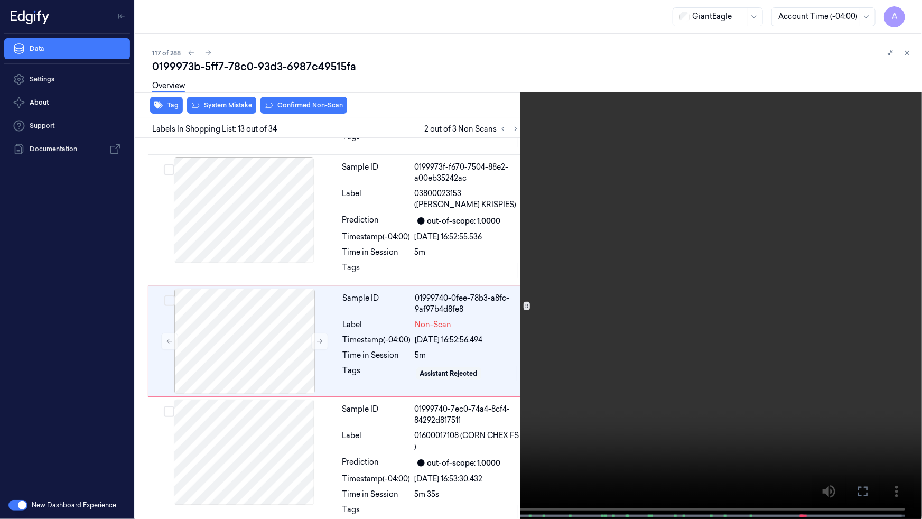
click at [0, 0] on icon at bounding box center [0, 0] width 0 height 0
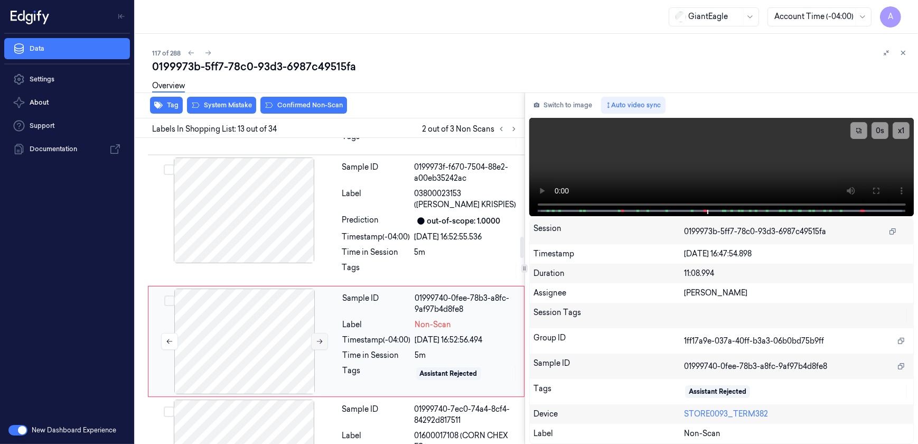
click at [320, 339] on icon at bounding box center [320, 341] width 6 height 5
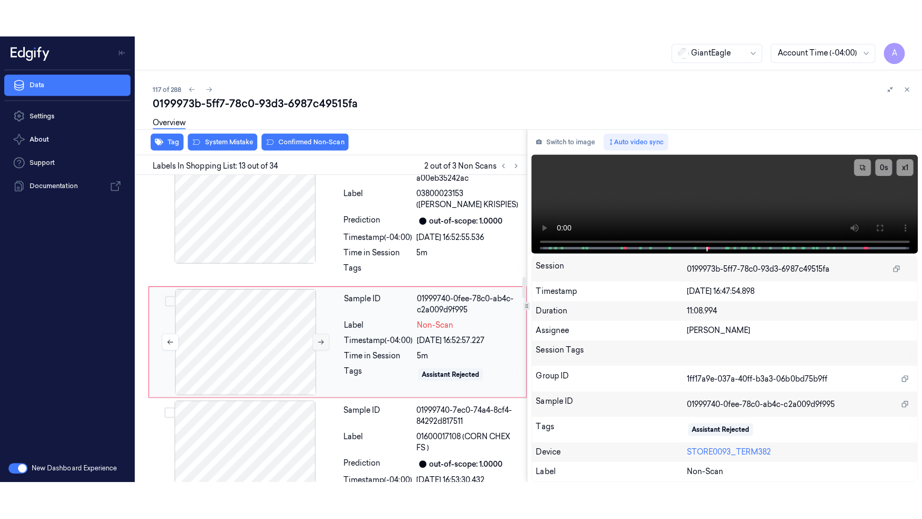
scroll to position [1449, 0]
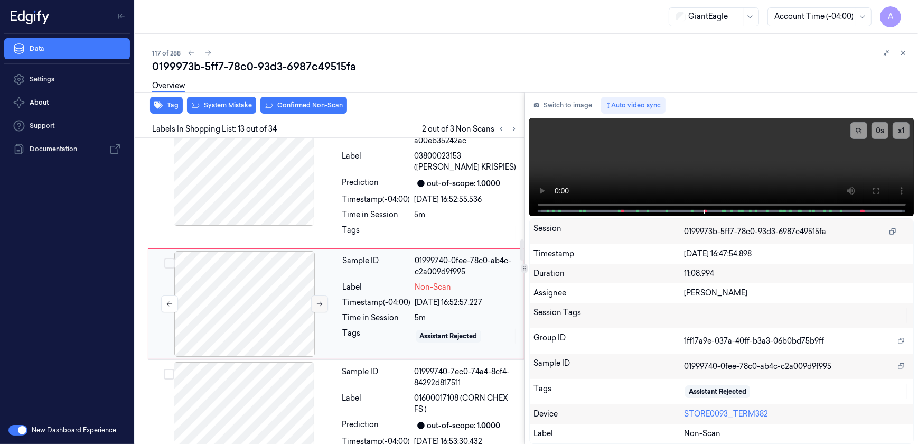
click at [320, 300] on icon at bounding box center [319, 303] width 7 height 7
click at [318, 300] on icon at bounding box center [319, 303] width 7 height 7
click at [876, 192] on icon at bounding box center [875, 190] width 8 height 8
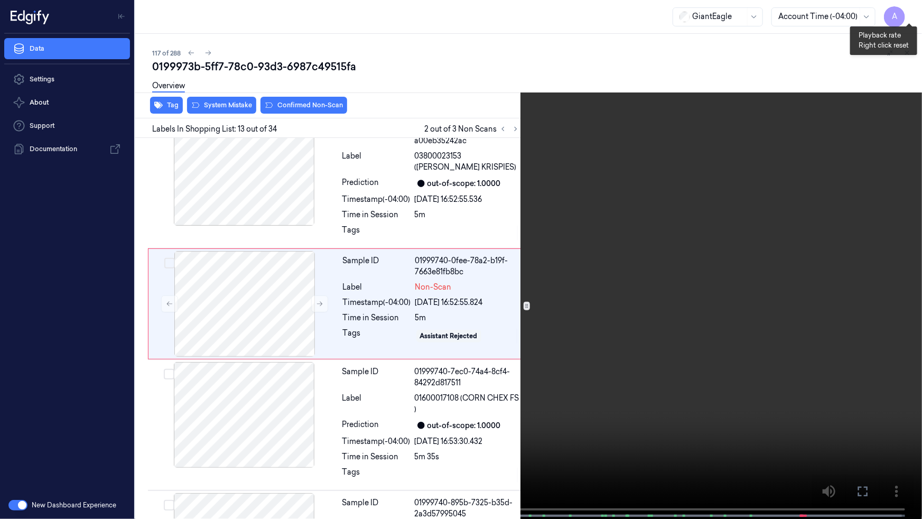
click at [908, 11] on button "x 1" at bounding box center [908, 12] width 17 height 17
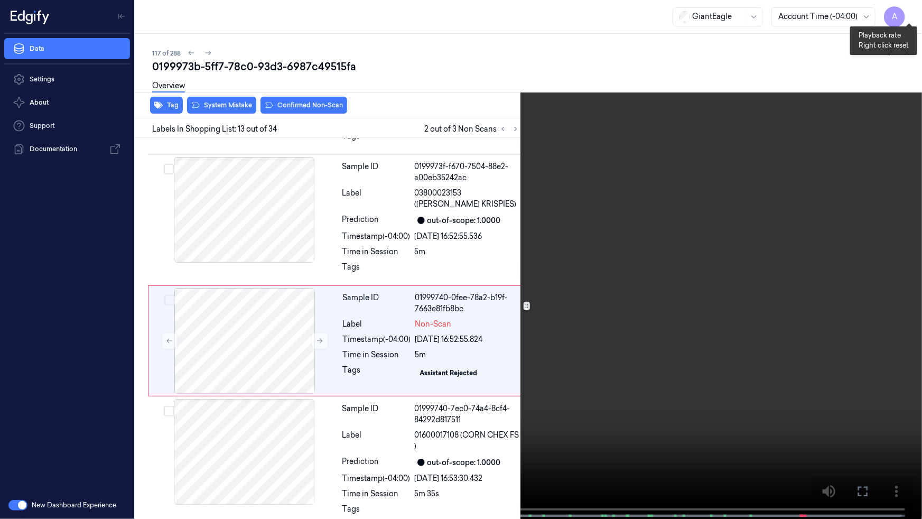
scroll to position [1412, 0]
click at [908, 11] on button "x 2" at bounding box center [908, 12] width 17 height 17
drag, startPoint x: 908, startPoint y: 11, endPoint x: 745, endPoint y: 126, distance: 200.0
click at [745, 126] on video at bounding box center [461, 260] width 922 height 521
click at [771, 95] on video at bounding box center [461, 260] width 922 height 521
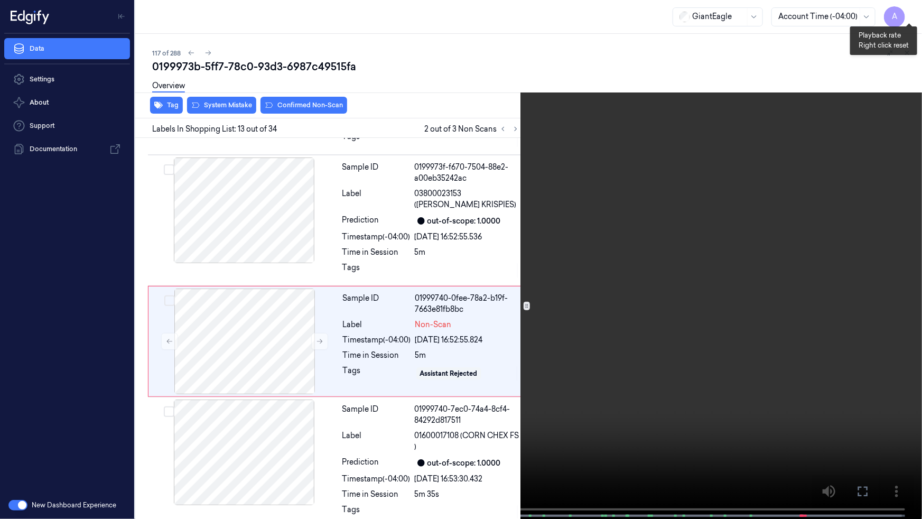
click at [909, 13] on button "x 1" at bounding box center [908, 12] width 17 height 17
click at [909, 13] on button "x 2" at bounding box center [908, 12] width 17 height 17
click at [909, 13] on button "x 1" at bounding box center [908, 12] width 17 height 17
click at [678, 270] on video at bounding box center [461, 260] width 922 height 521
click at [592, 276] on video at bounding box center [461, 260] width 922 height 521
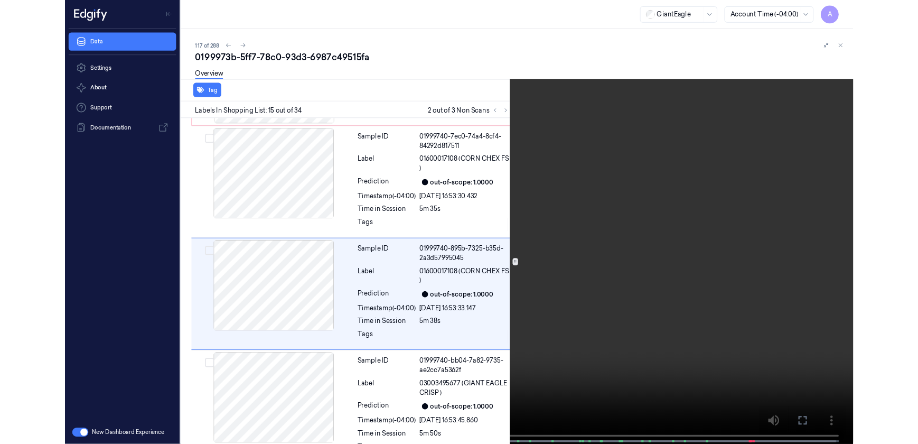
scroll to position [1664, 0]
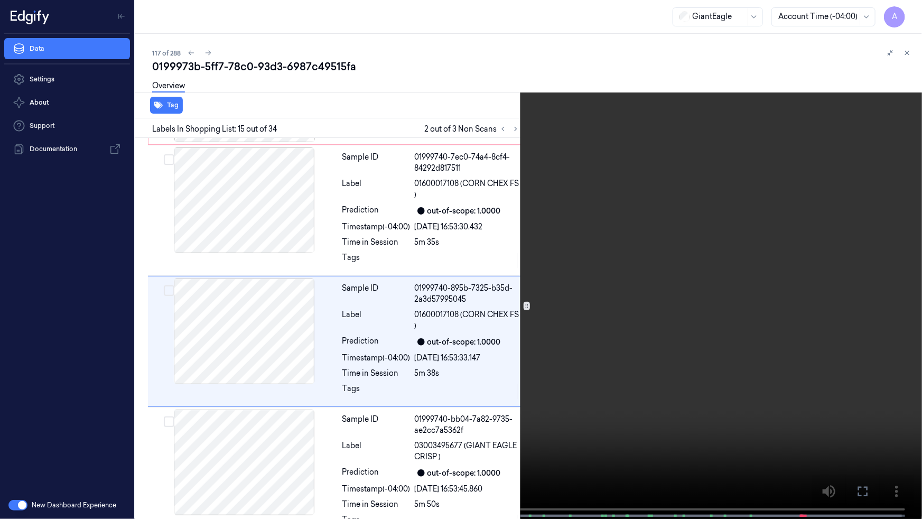
click at [0, 0] on icon at bounding box center [0, 0] width 0 height 0
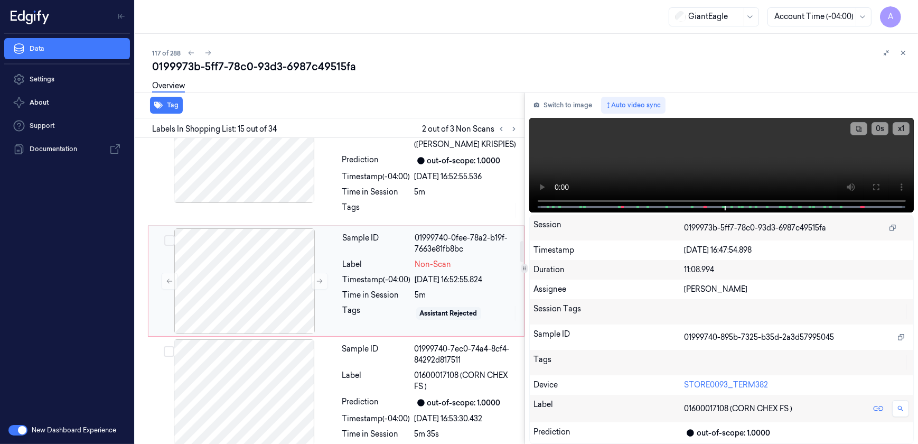
click at [391, 259] on div "Sample ID 01999740-0fee-78a2-b19f-7663e81fb8bc Label Non-Scan Timestamp (-04:00…" at bounding box center [430, 281] width 183 height 106
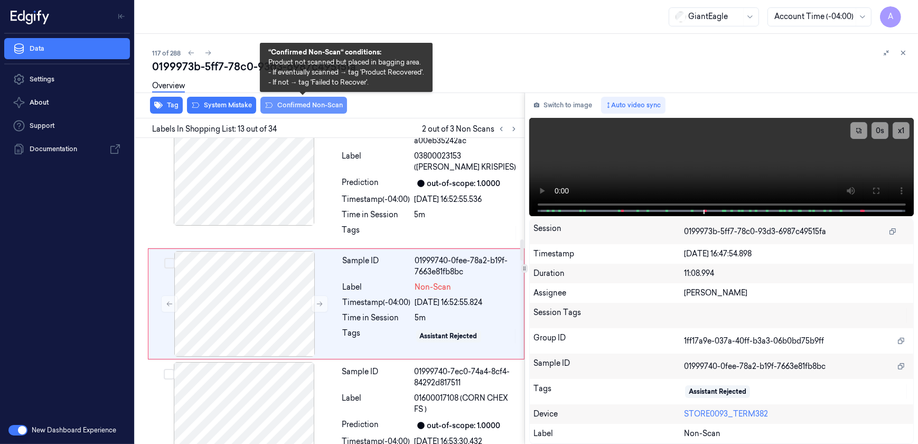
click at [293, 112] on button "Confirmed Non-Scan" at bounding box center [303, 105] width 87 height 17
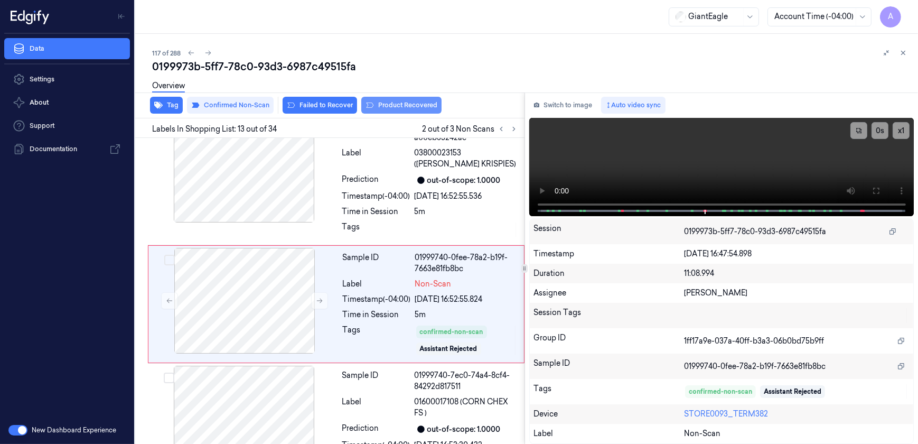
click at [396, 110] on button "Product Recovered" at bounding box center [401, 105] width 80 height 17
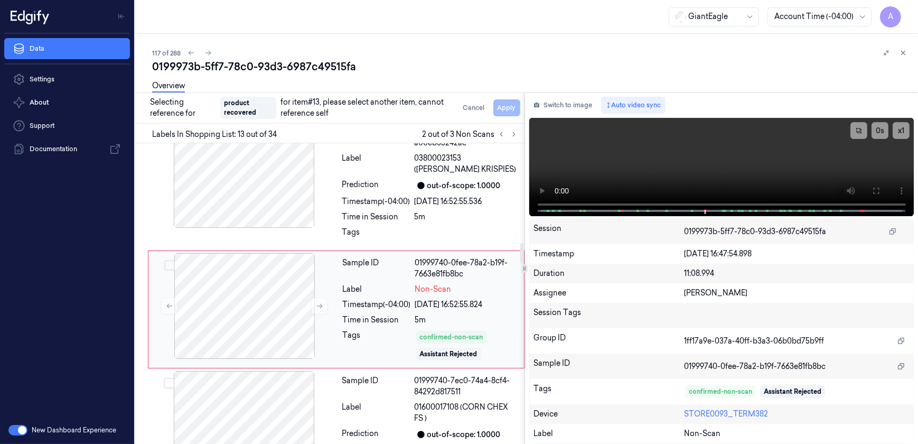
scroll to position [1597, 0]
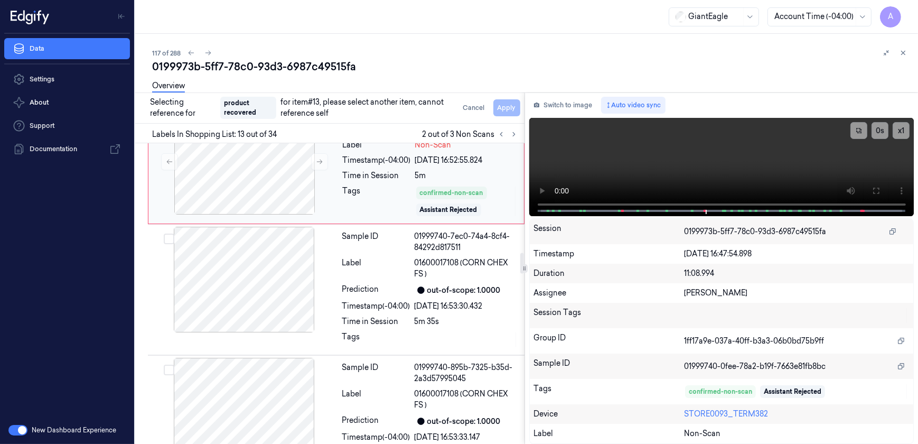
click at [385, 265] on div "Label" at bounding box center [376, 268] width 68 height 22
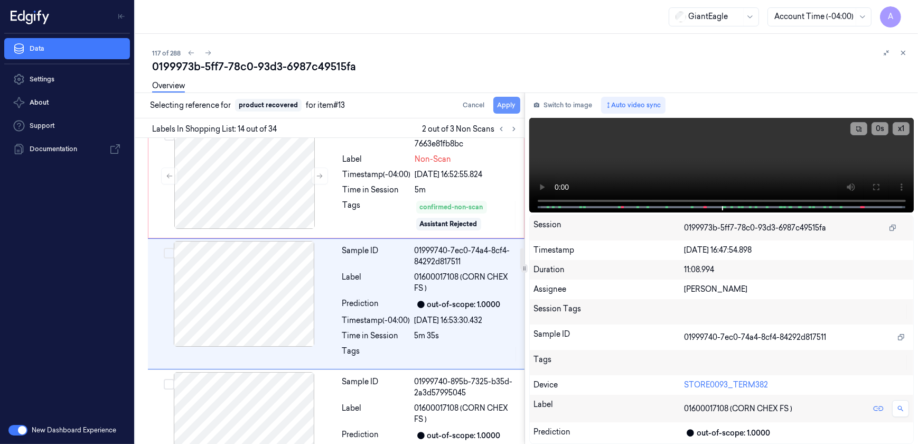
click at [513, 109] on button "Apply" at bounding box center [506, 105] width 27 height 17
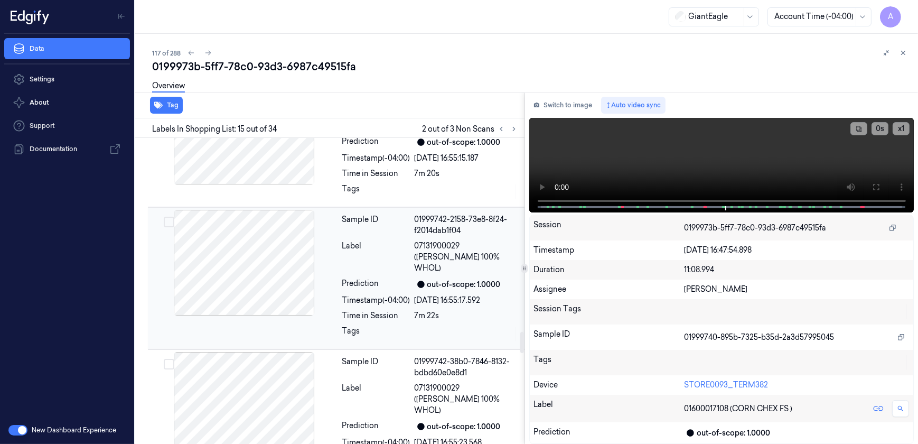
scroll to position [2806, 0]
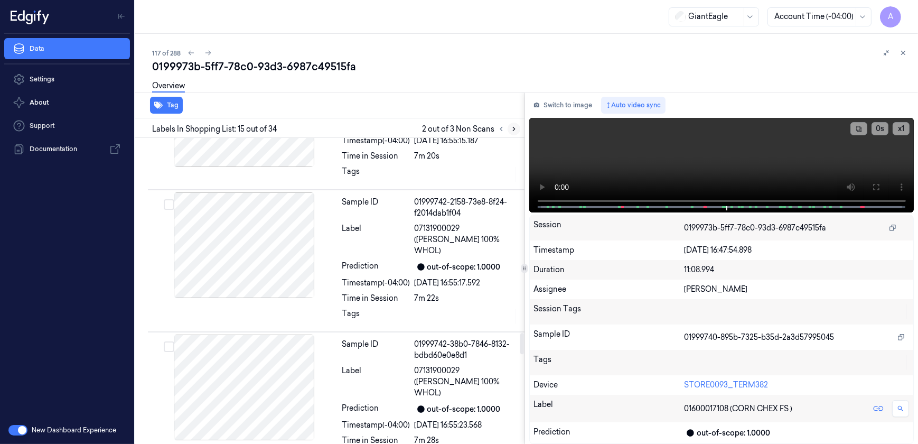
click at [516, 132] on icon at bounding box center [513, 128] width 7 height 7
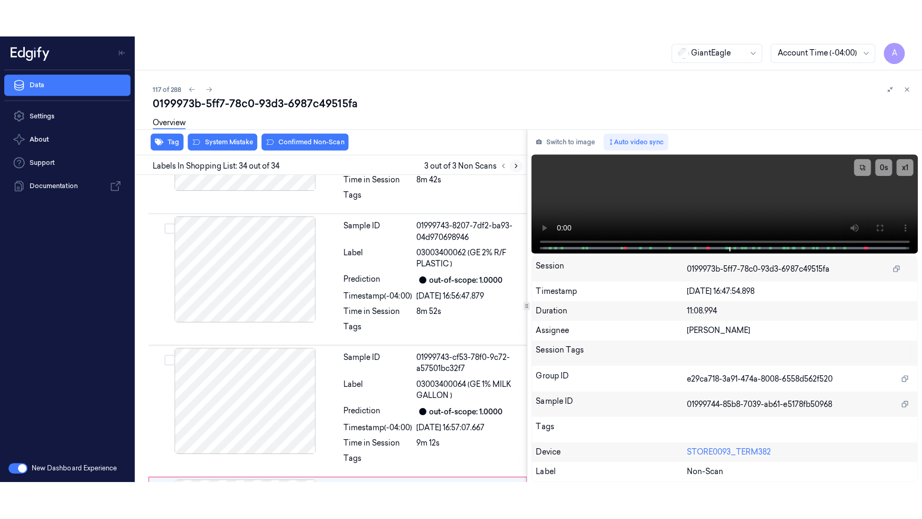
scroll to position [4093, 0]
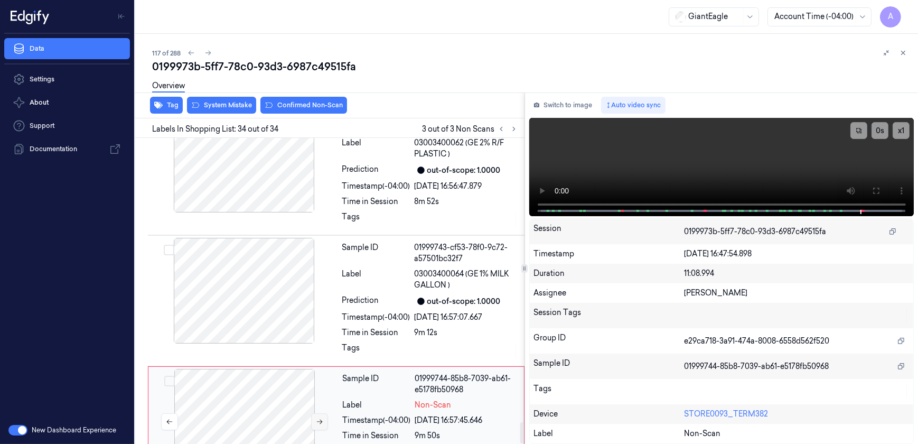
click at [317, 418] on icon at bounding box center [319, 421] width 7 height 7
click at [319, 418] on icon at bounding box center [319, 421] width 7 height 7
click at [875, 190] on icon at bounding box center [875, 190] width 8 height 8
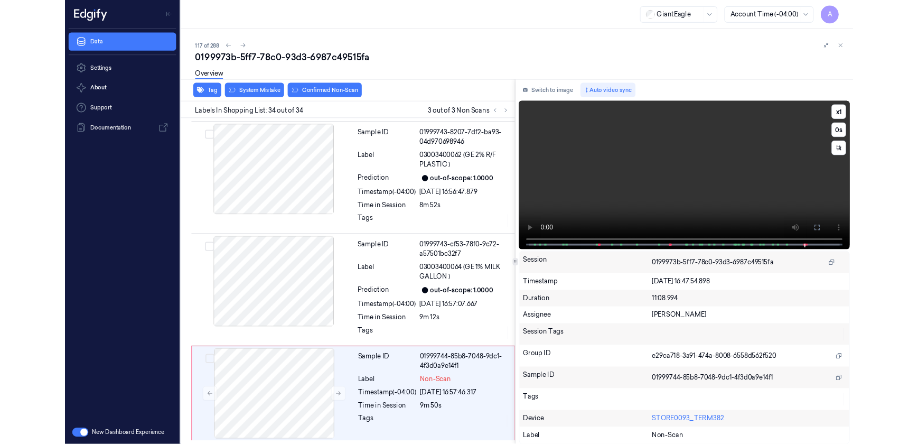
scroll to position [4018, 0]
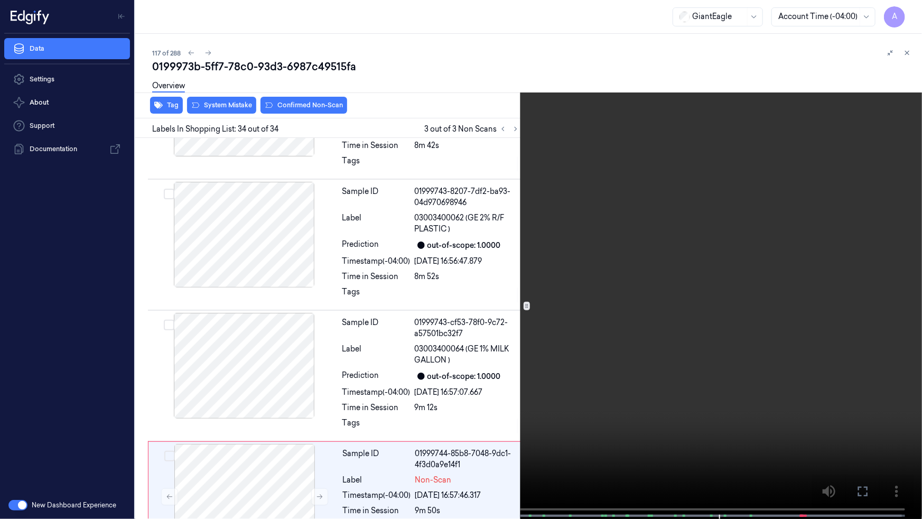
click at [0, 0] on icon at bounding box center [0, 0] width 0 height 0
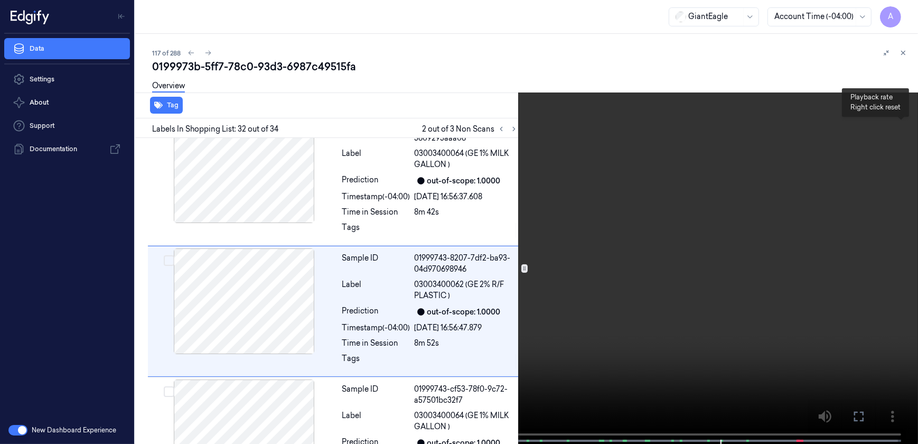
scroll to position [3935, 0]
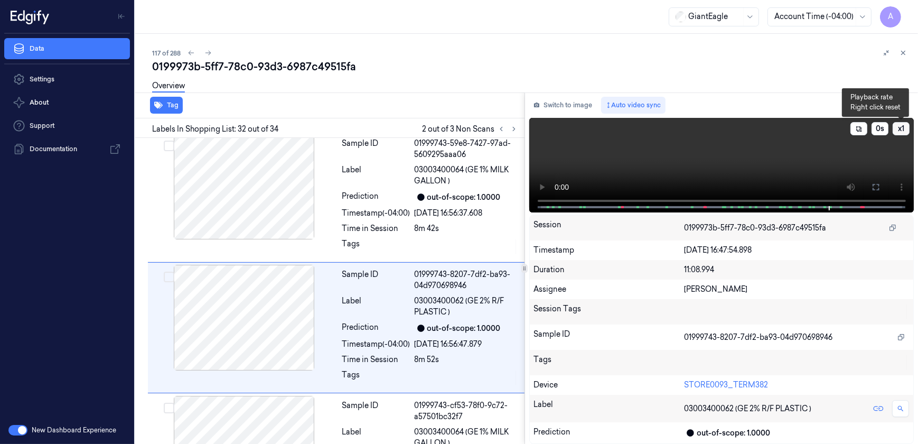
click at [904, 126] on button "x 1" at bounding box center [901, 128] width 17 height 13
click at [904, 131] on button "x 2" at bounding box center [901, 128] width 17 height 13
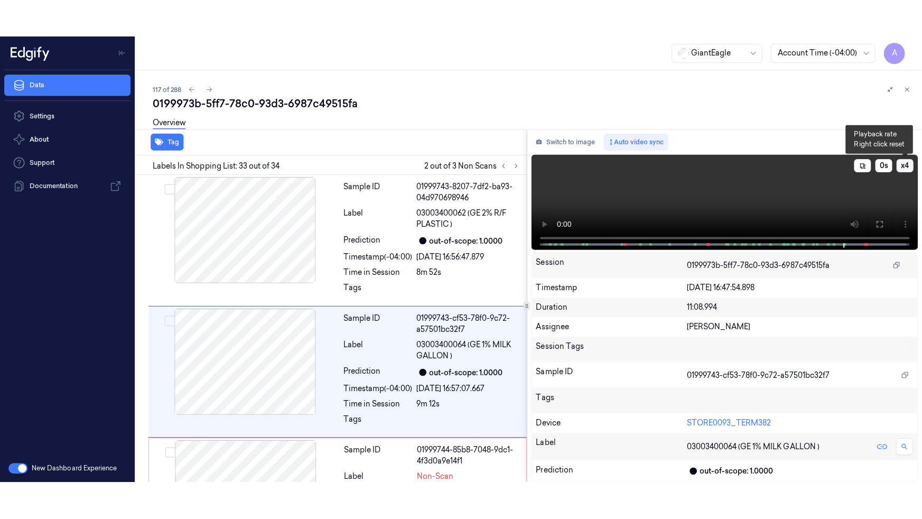
scroll to position [4066, 0]
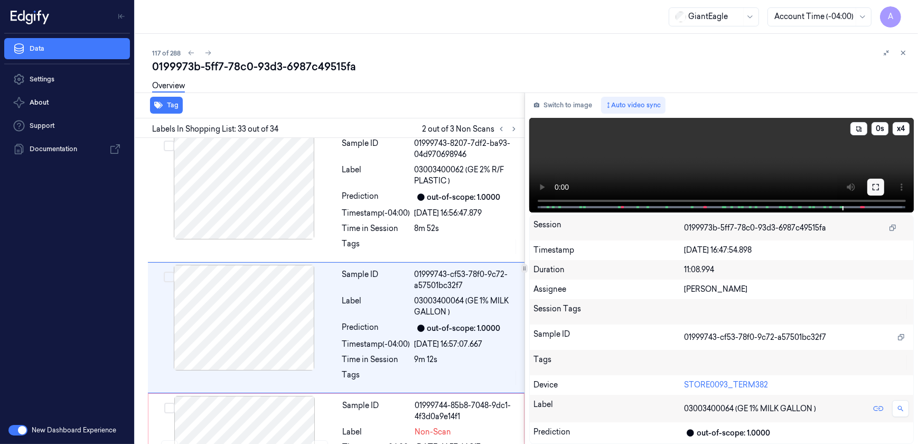
click at [878, 186] on icon at bounding box center [875, 187] width 8 height 8
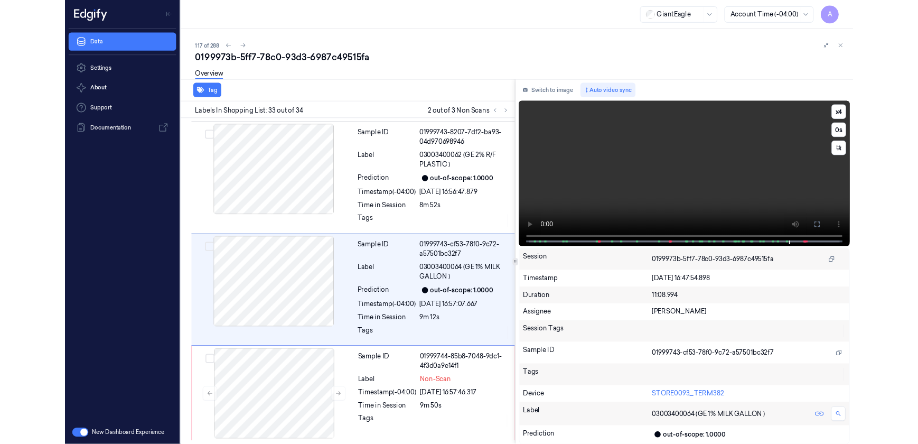
scroll to position [4018, 0]
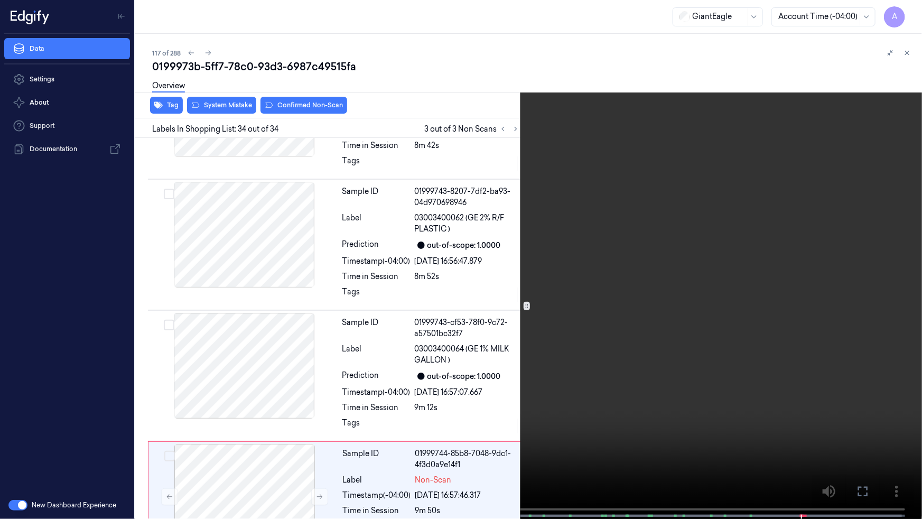
click at [0, 0] on icon at bounding box center [0, 0] width 0 height 0
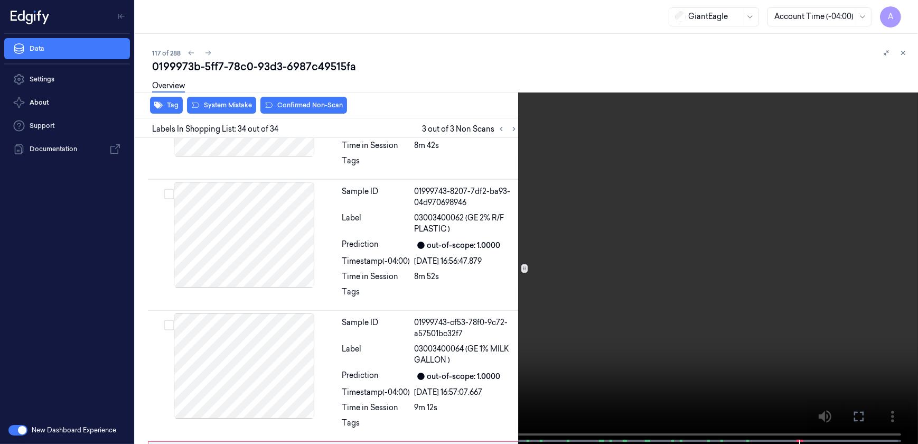
scroll to position [4066, 0]
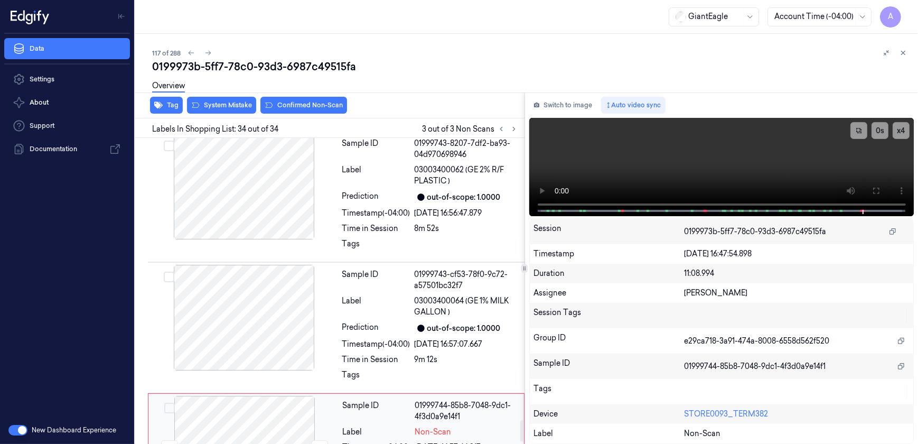
click at [290, 400] on div at bounding box center [245, 449] width 188 height 106
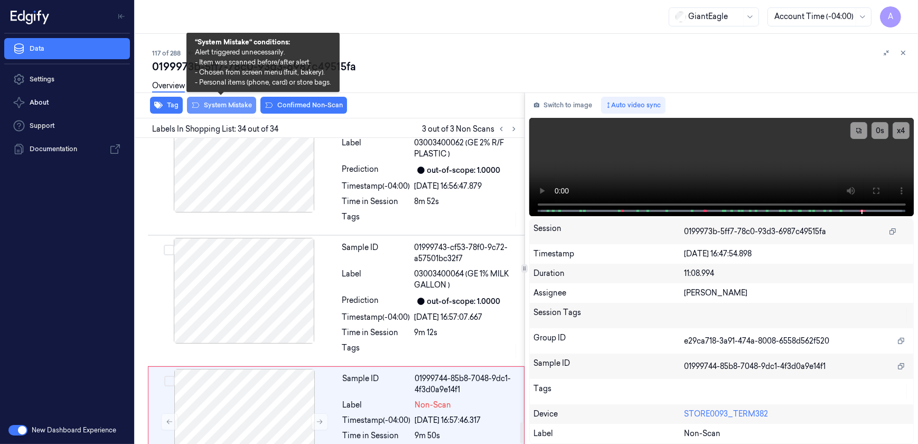
click at [222, 106] on button "System Mistake" at bounding box center [221, 105] width 69 height 17
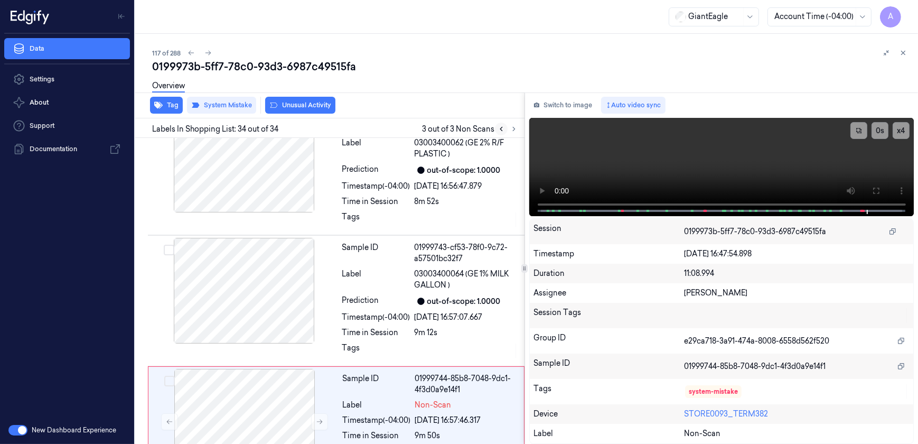
click at [498, 128] on icon at bounding box center [501, 128] width 7 height 7
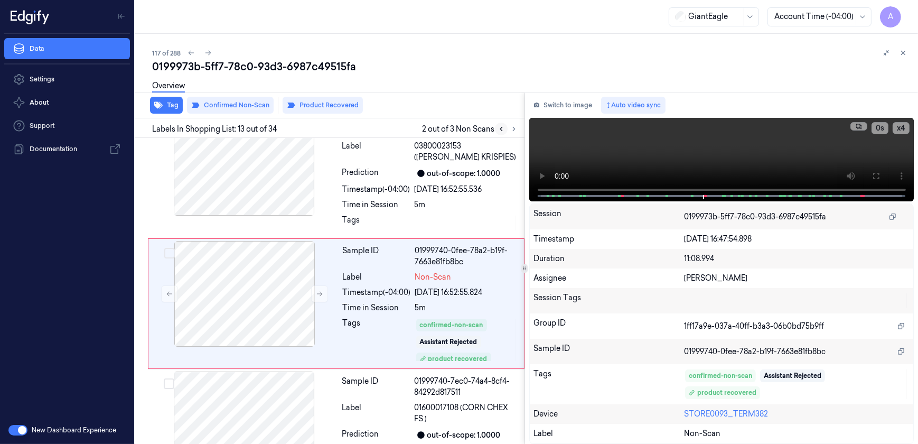
click at [498, 128] on icon at bounding box center [501, 128] width 7 height 7
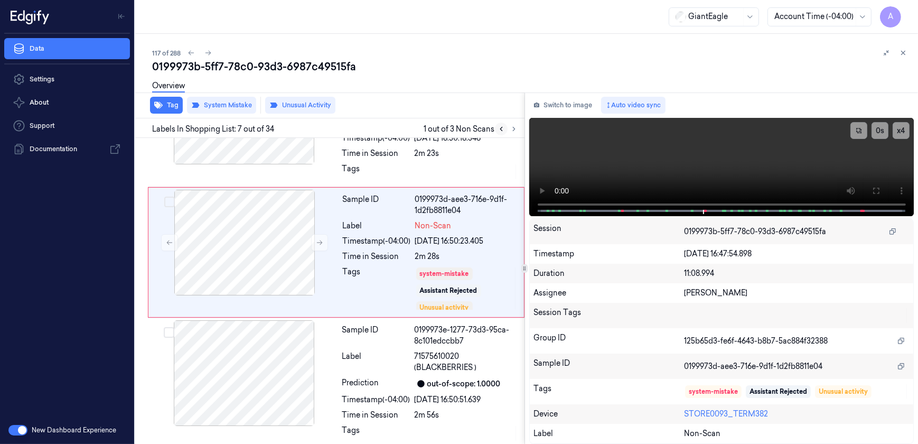
scroll to position [674, 0]
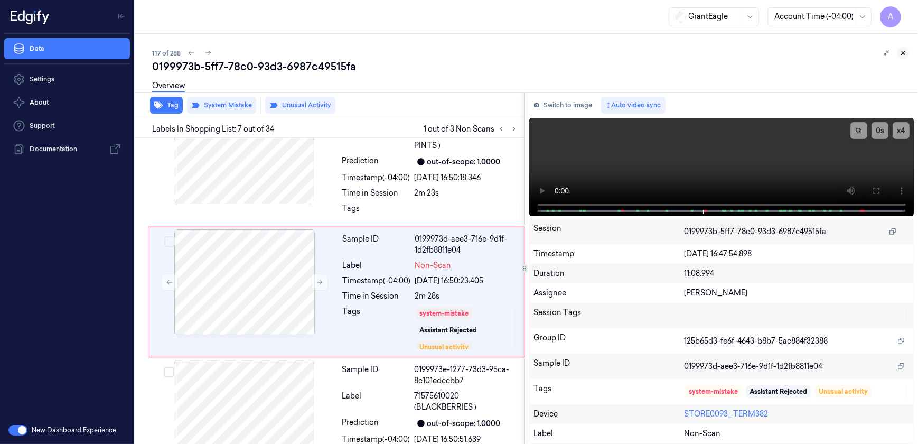
click at [903, 51] on icon at bounding box center [902, 52] width 7 height 7
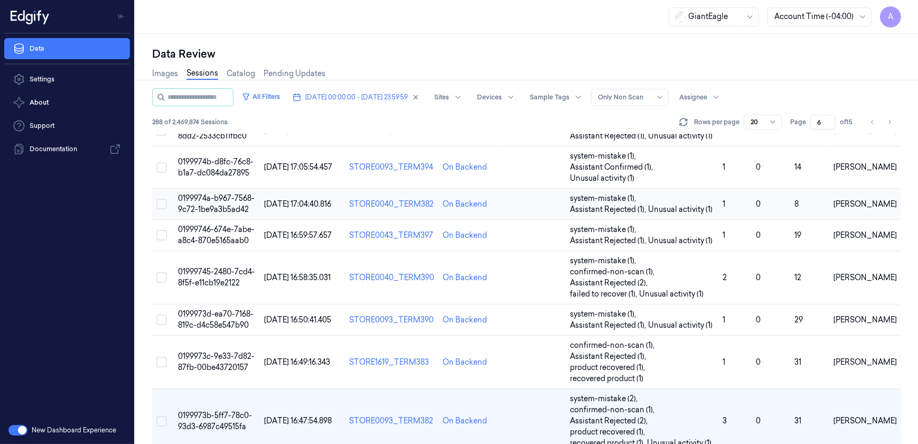
scroll to position [499, 0]
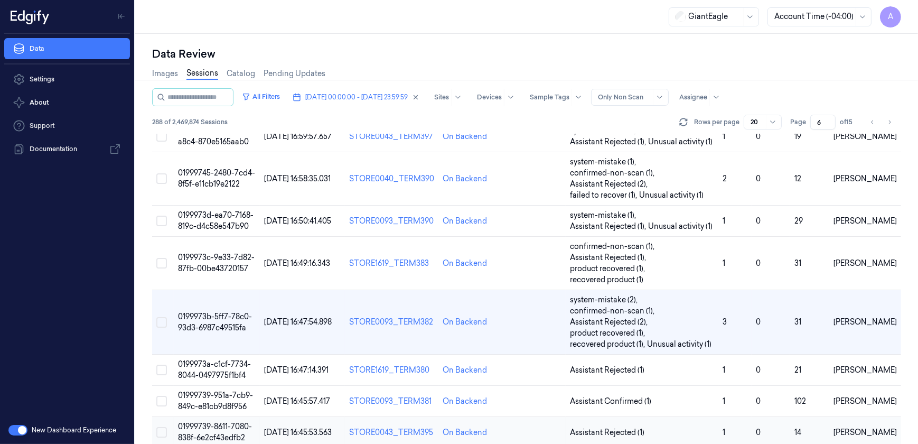
click at [212, 421] on span "01999739-8611-7080-838f-6e2cf43edfb2" at bounding box center [215, 431] width 74 height 21
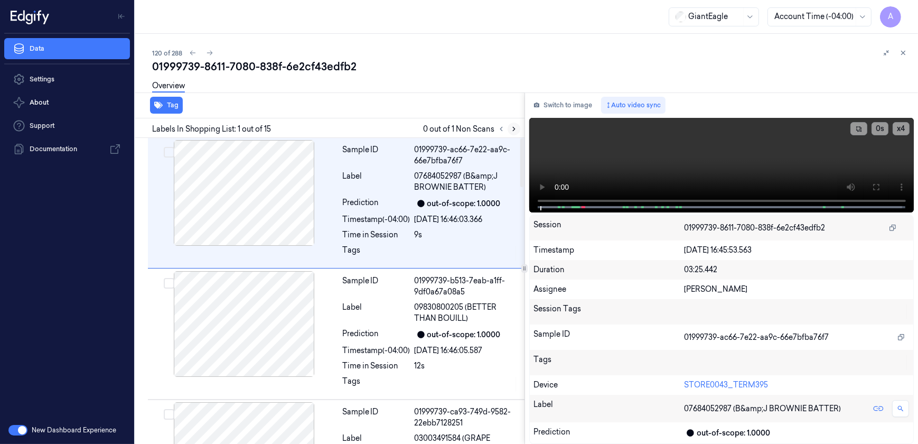
click at [515, 127] on icon at bounding box center [513, 128] width 7 height 7
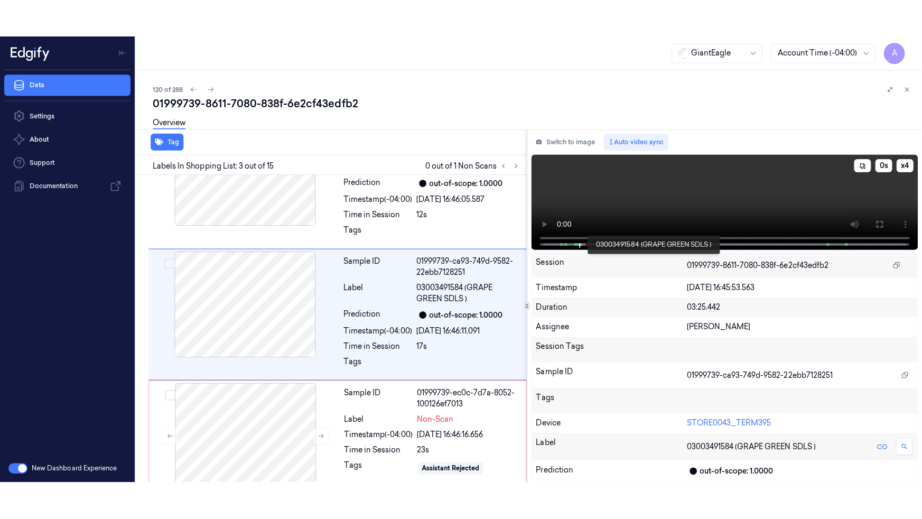
scroll to position [174, 0]
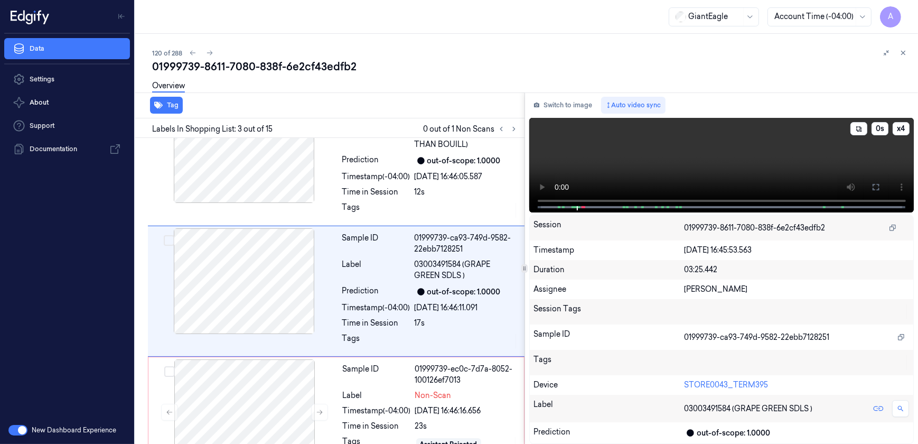
drag, startPoint x: 870, startPoint y: 191, endPoint x: 872, endPoint y: 241, distance: 50.2
click at [870, 191] on button at bounding box center [875, 187] width 17 height 17
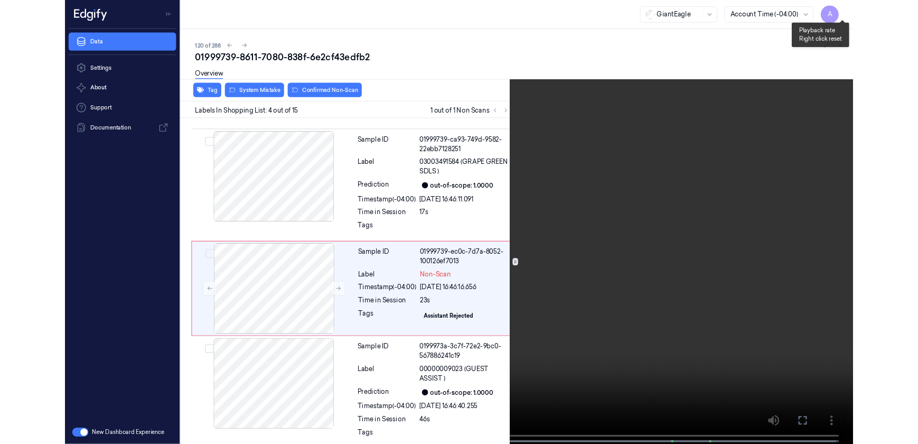
scroll to position [257, 0]
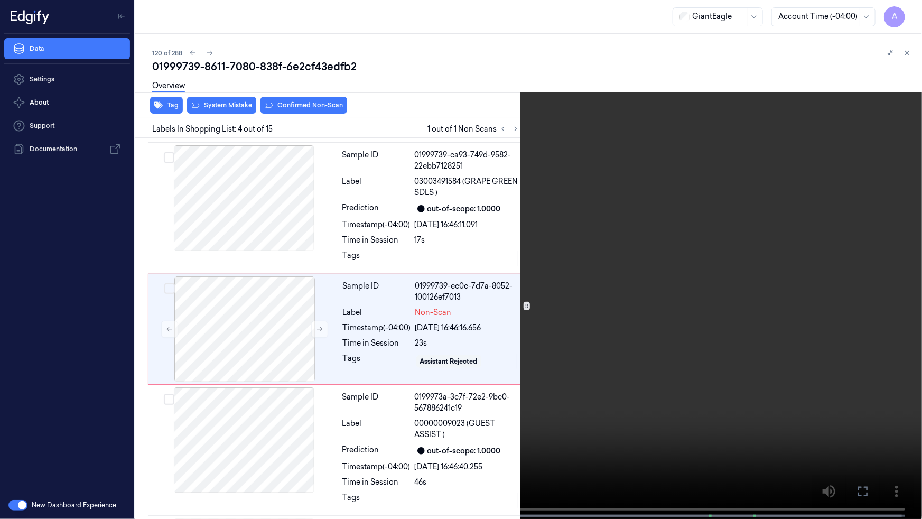
click at [0, 0] on icon at bounding box center [0, 0] width 0 height 0
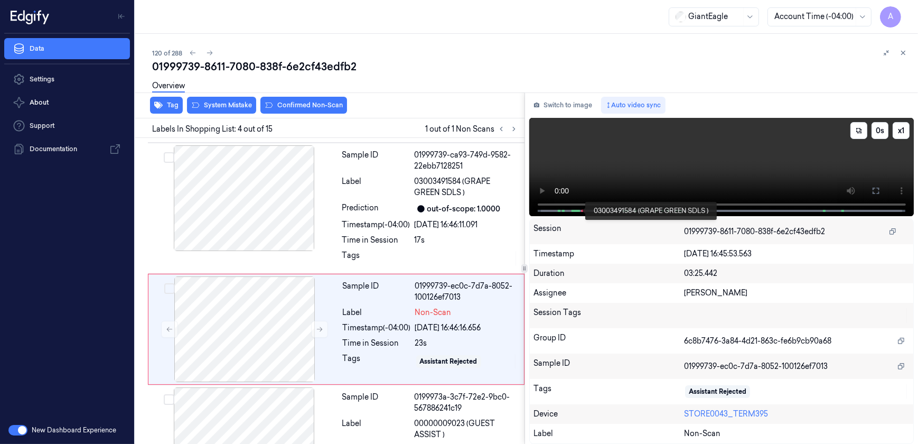
click at [573, 208] on span at bounding box center [573, 210] width 4 height 5
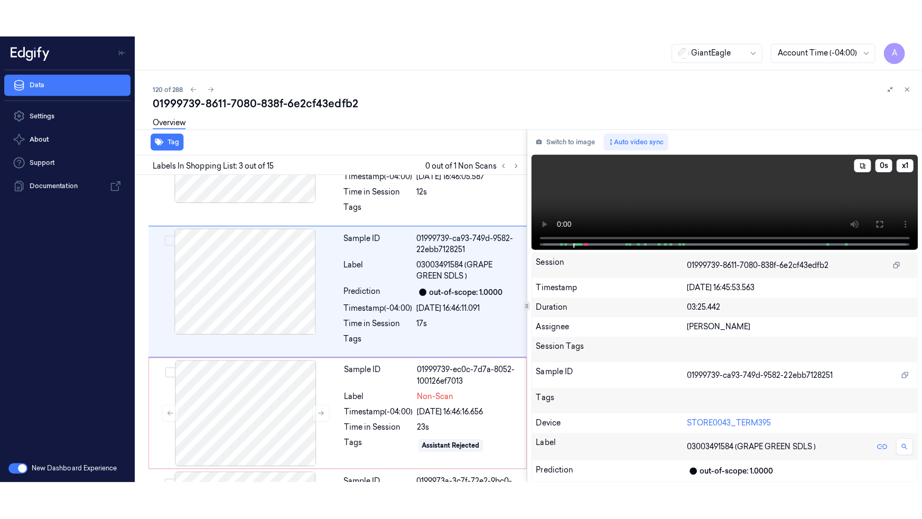
scroll to position [174, 0]
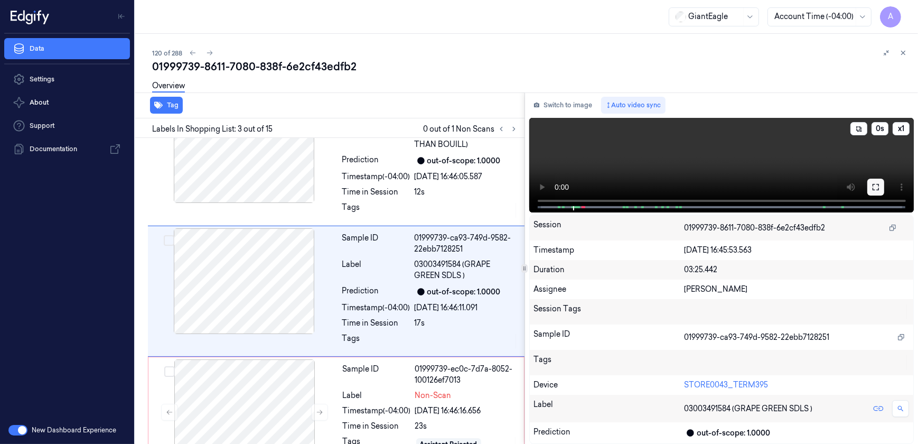
click at [880, 187] on button at bounding box center [875, 187] width 17 height 17
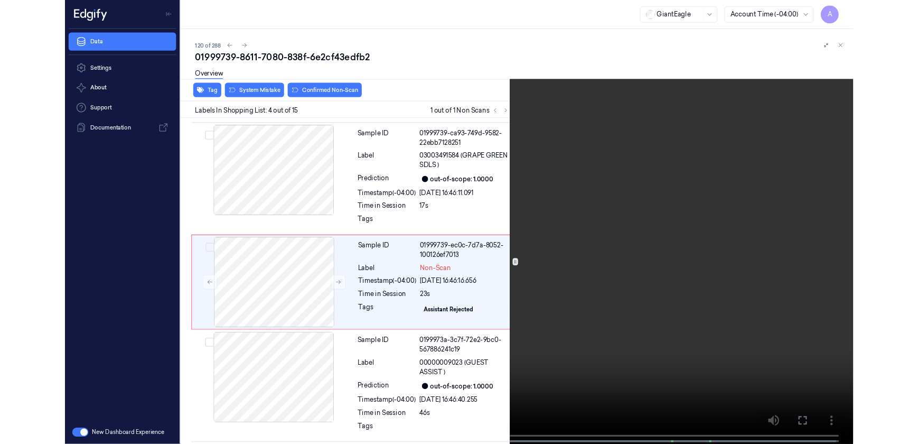
scroll to position [257, 0]
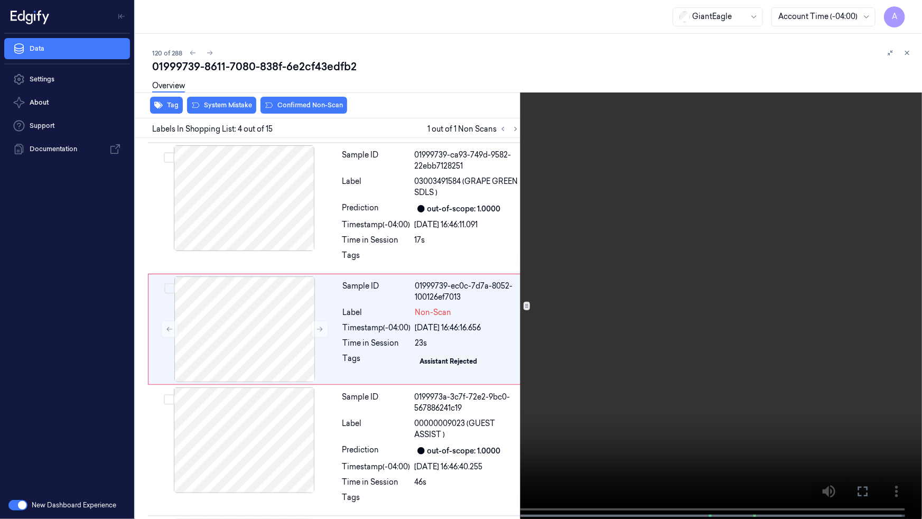
click at [0, 0] on icon at bounding box center [0, 0] width 0 height 0
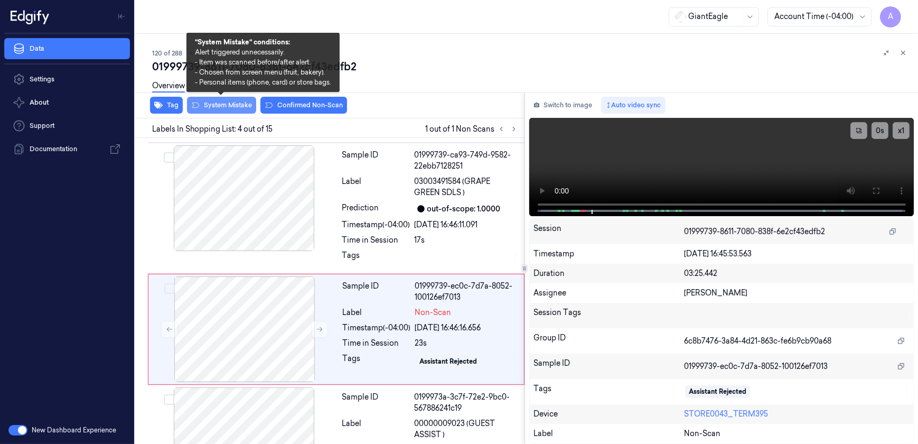
click at [210, 108] on button "System Mistake" at bounding box center [221, 105] width 69 height 17
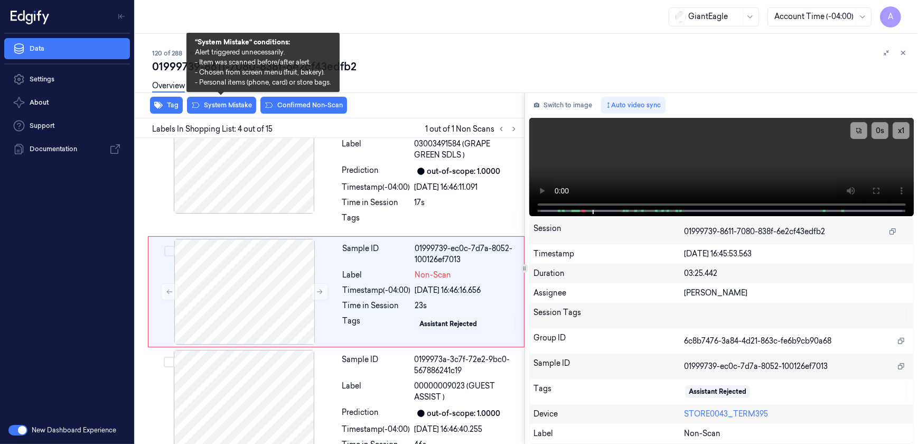
scroll to position [297, 0]
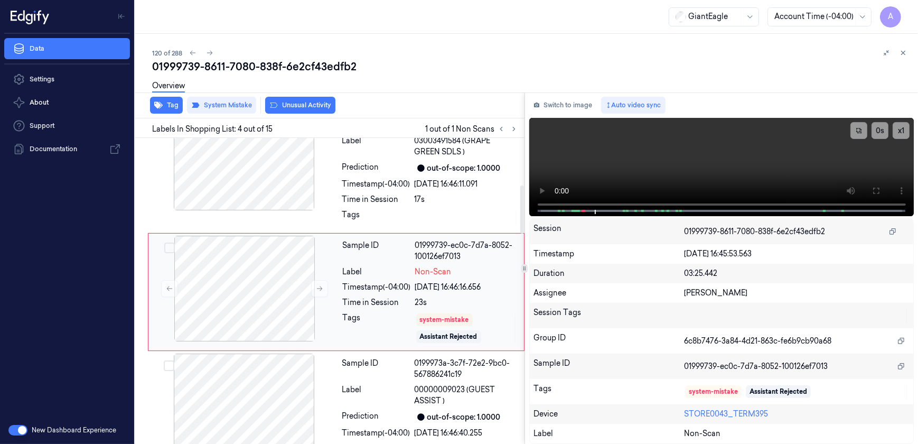
click at [408, 263] on div "Sample ID 01999739-ec0c-7d7a-8052-100126ef7013 Label Non-Scan Timestamp (-04:00…" at bounding box center [430, 292] width 183 height 112
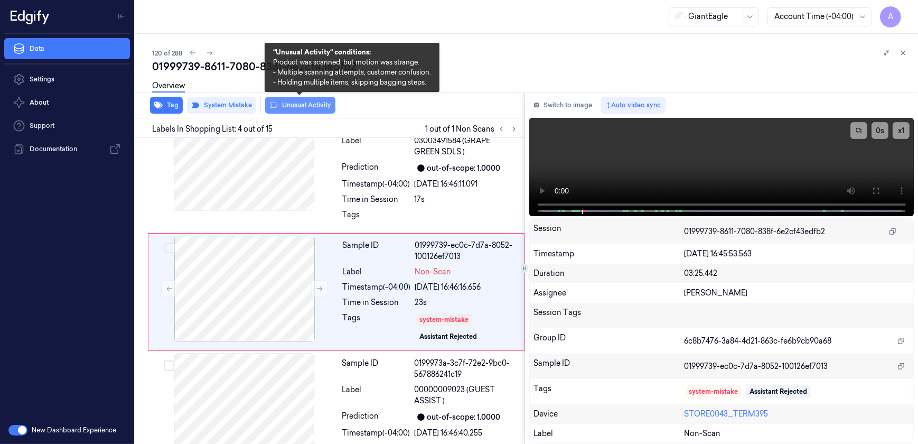
click at [294, 106] on button "Unusual Activity" at bounding box center [300, 105] width 70 height 17
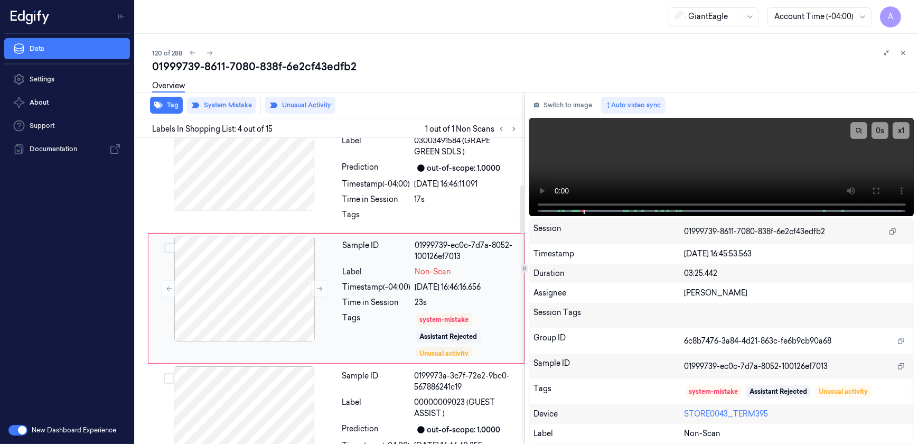
scroll to position [304, 0]
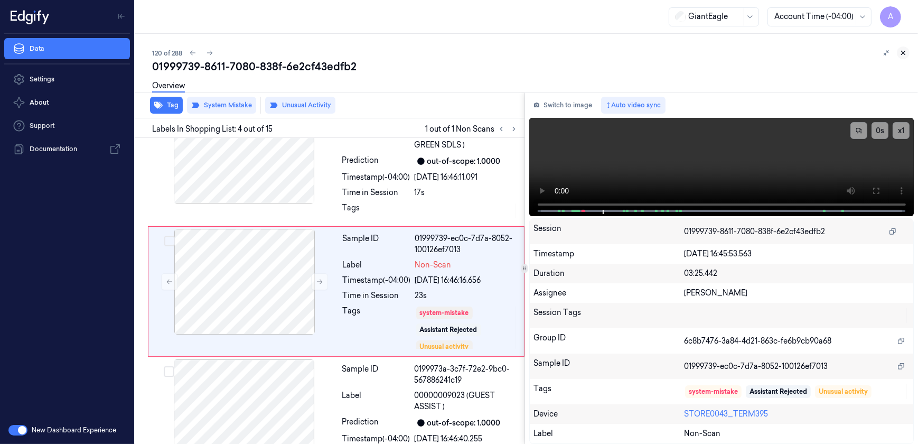
click at [902, 53] on icon at bounding box center [904, 53] width 4 height 4
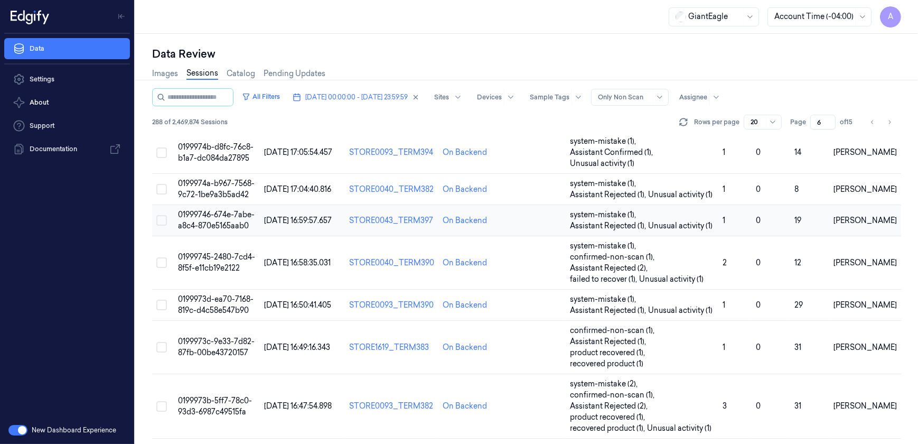
scroll to position [510, 0]
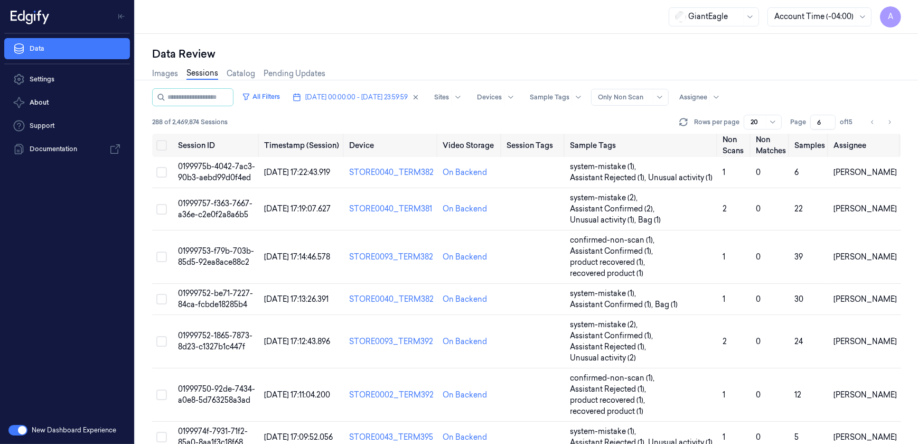
click at [819, 123] on input "6" at bounding box center [822, 122] width 25 height 15
click at [821, 121] on input "6" at bounding box center [822, 122] width 25 height 15
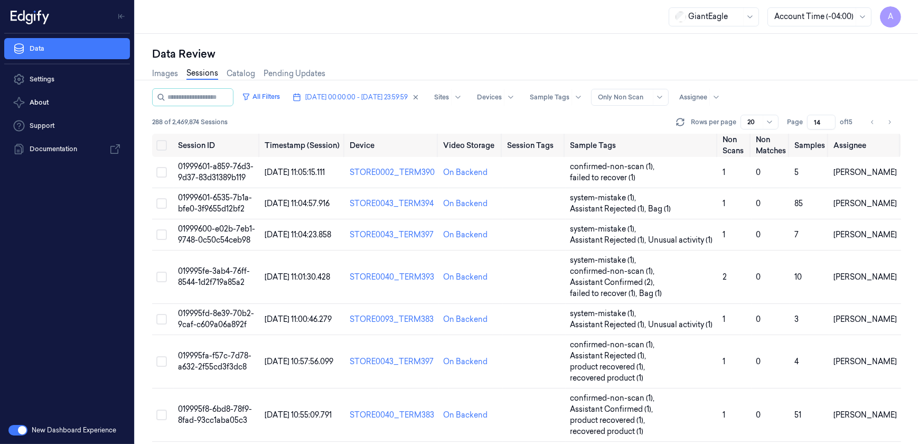
drag, startPoint x: 821, startPoint y: 119, endPoint x: 808, endPoint y: 125, distance: 14.6
click at [808, 125] on input "14" at bounding box center [821, 122] width 29 height 15
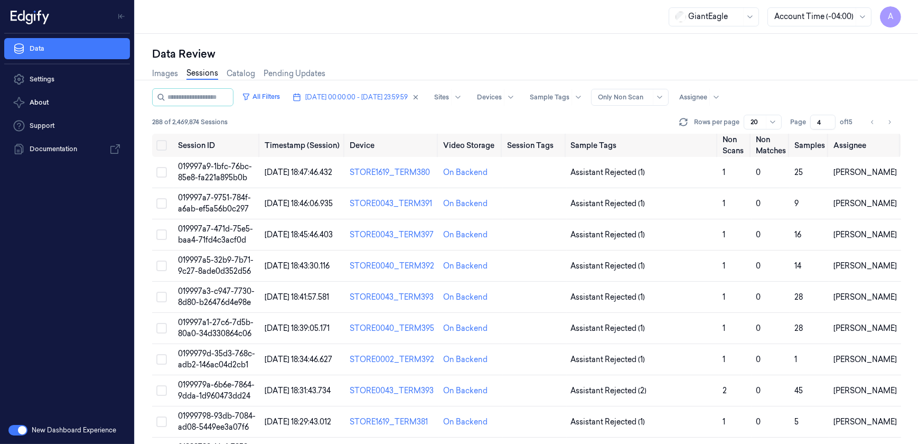
drag, startPoint x: 820, startPoint y: 119, endPoint x: 815, endPoint y: 122, distance: 5.4
click at [815, 122] on input "4" at bounding box center [822, 122] width 25 height 15
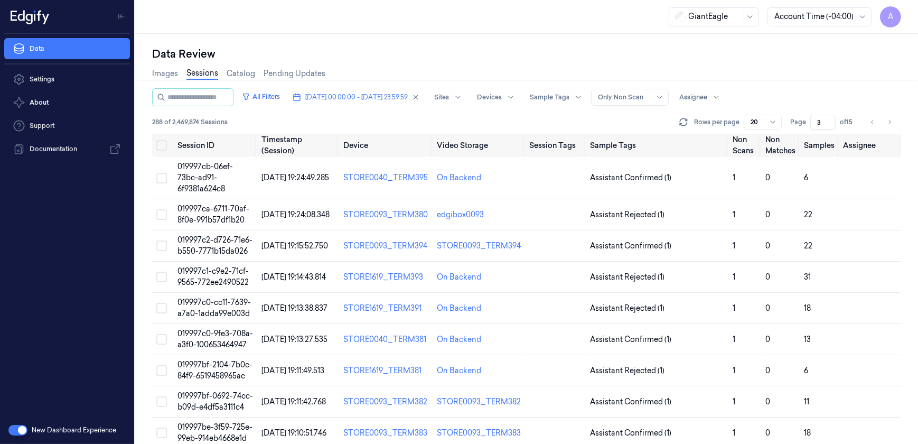
drag, startPoint x: 821, startPoint y: 121, endPoint x: 814, endPoint y: 125, distance: 8.3
click at [814, 125] on input "3" at bounding box center [822, 122] width 25 height 15
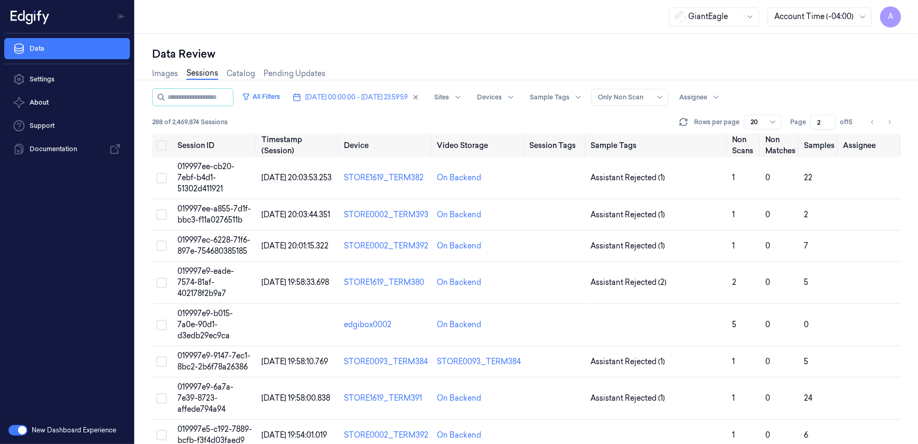
drag, startPoint x: 821, startPoint y: 120, endPoint x: 811, endPoint y: 123, distance: 10.9
click at [811, 123] on input "2" at bounding box center [822, 122] width 25 height 15
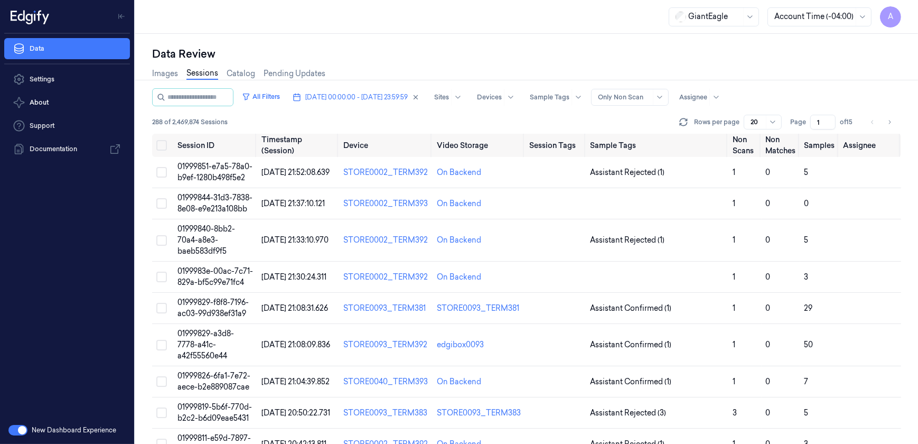
drag, startPoint x: 822, startPoint y: 120, endPoint x: 815, endPoint y: 124, distance: 8.3
click at [815, 124] on input "1" at bounding box center [822, 122] width 25 height 15
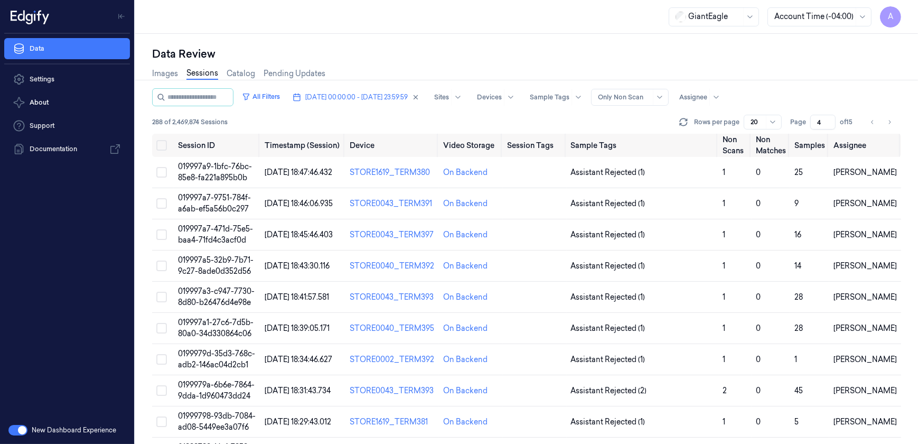
type input "4"
click at [214, 231] on span "019997a7-471d-75e5-baa4-71fd4c3acf0d" at bounding box center [215, 234] width 75 height 21
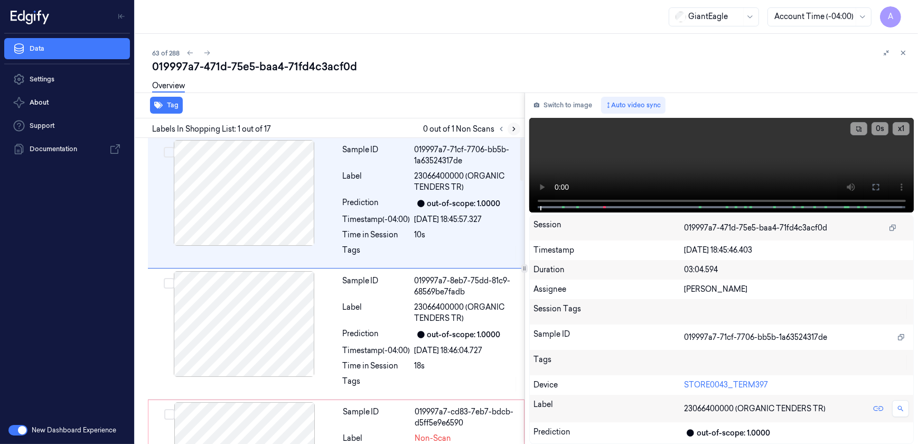
click at [516, 132] on icon at bounding box center [513, 128] width 7 height 7
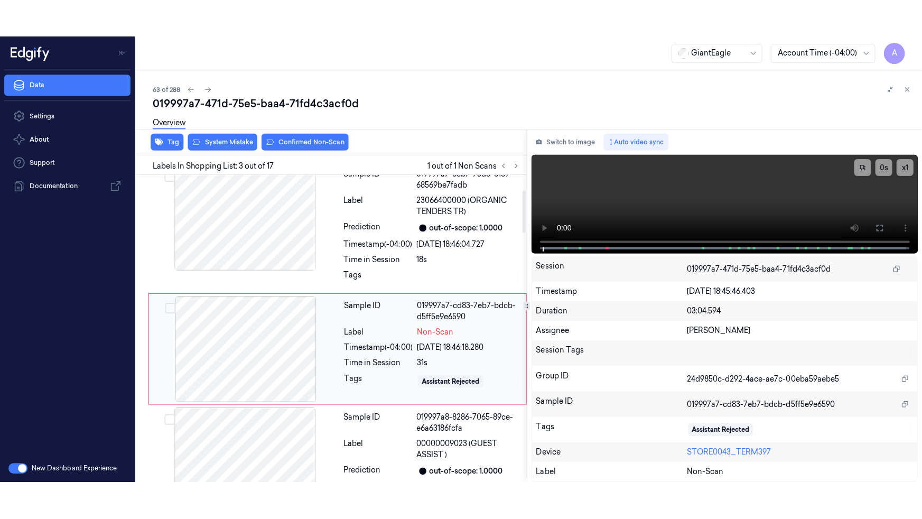
scroll to position [164, 0]
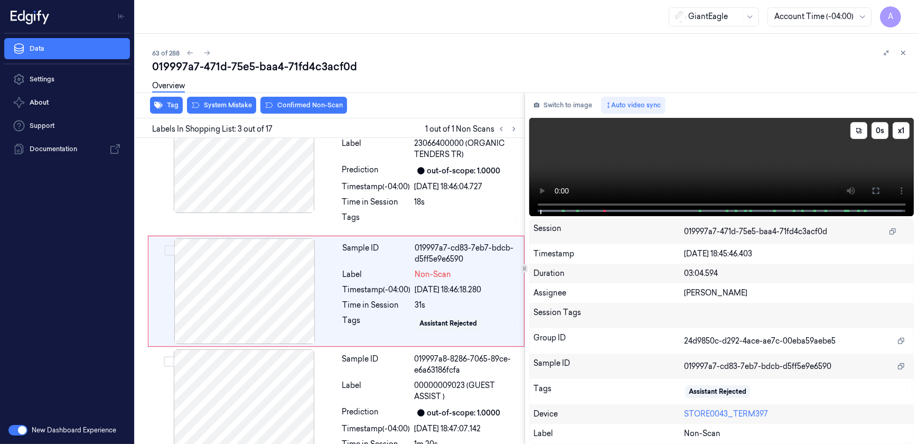
drag, startPoint x: 877, startPoint y: 191, endPoint x: 879, endPoint y: 241, distance: 50.2
click at [877, 191] on icon at bounding box center [875, 190] width 8 height 8
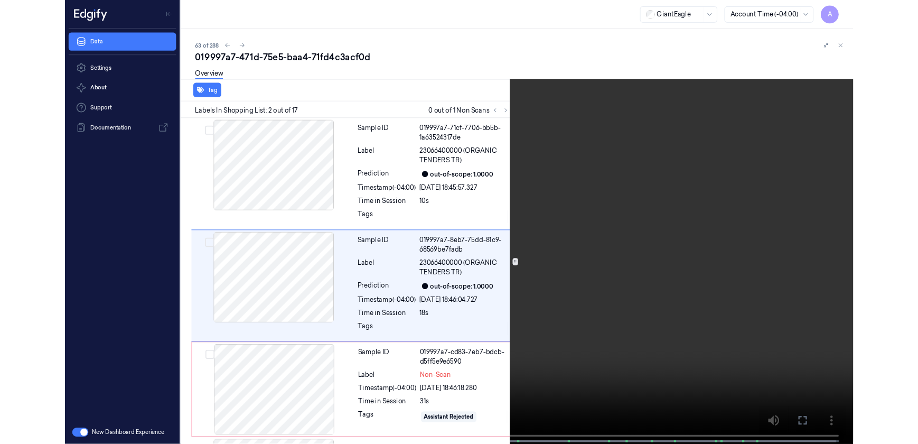
scroll to position [5, 0]
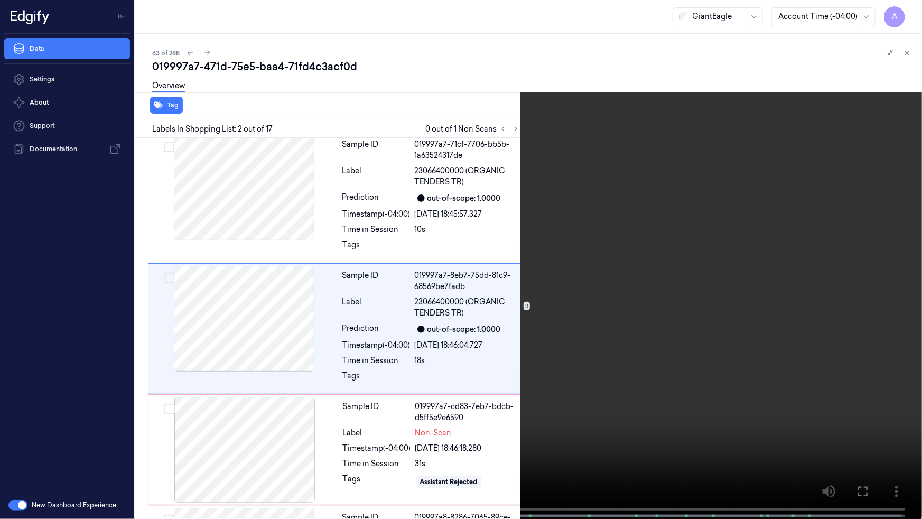
click at [0, 0] on button at bounding box center [0, 0] width 0 height 0
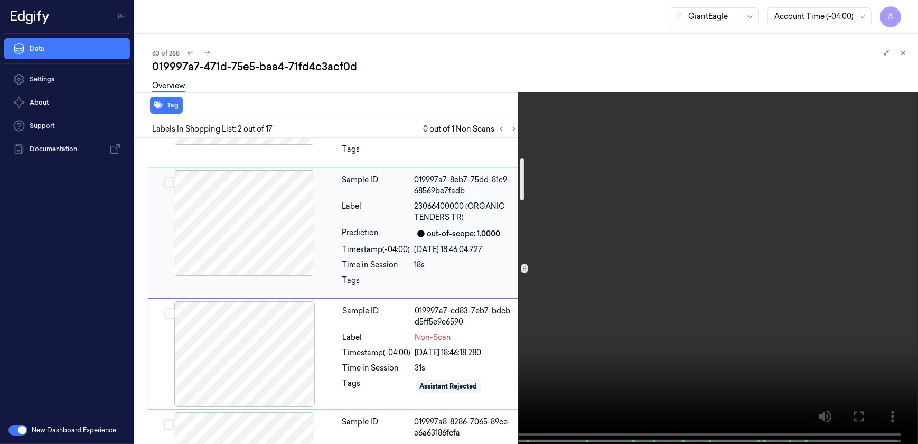
scroll to position [197, 0]
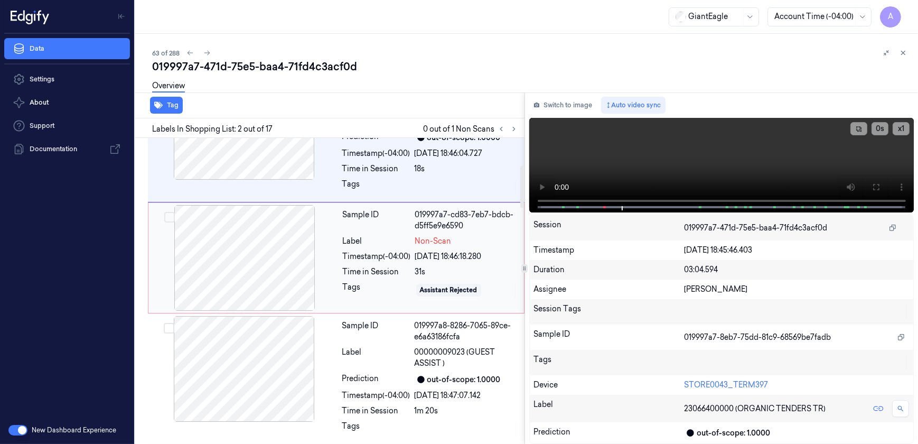
click at [408, 251] on div "Timestamp (-04:00)" at bounding box center [377, 256] width 68 height 11
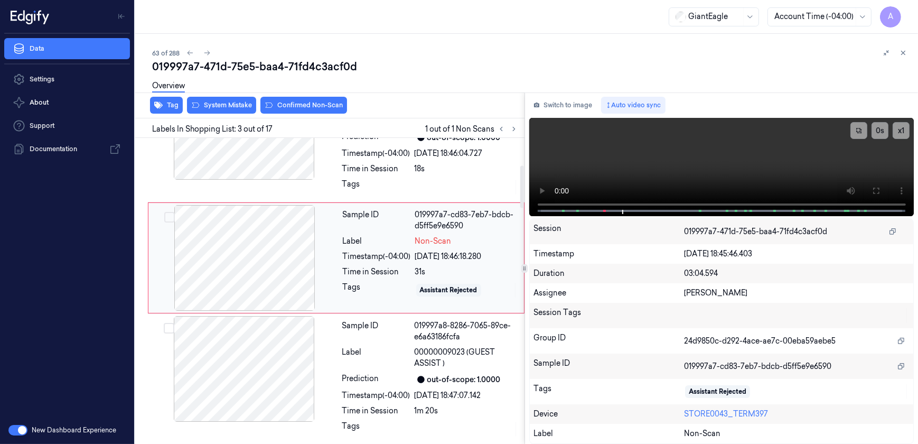
scroll to position [164, 0]
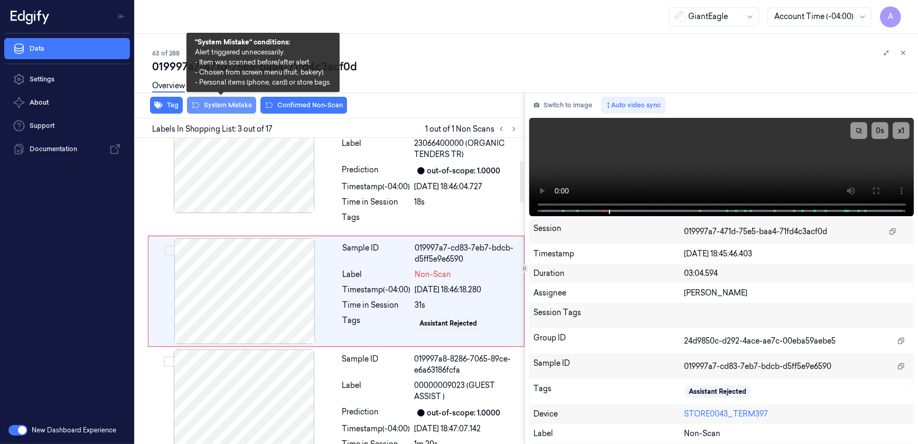
click at [217, 107] on button "System Mistake" at bounding box center [221, 105] width 69 height 17
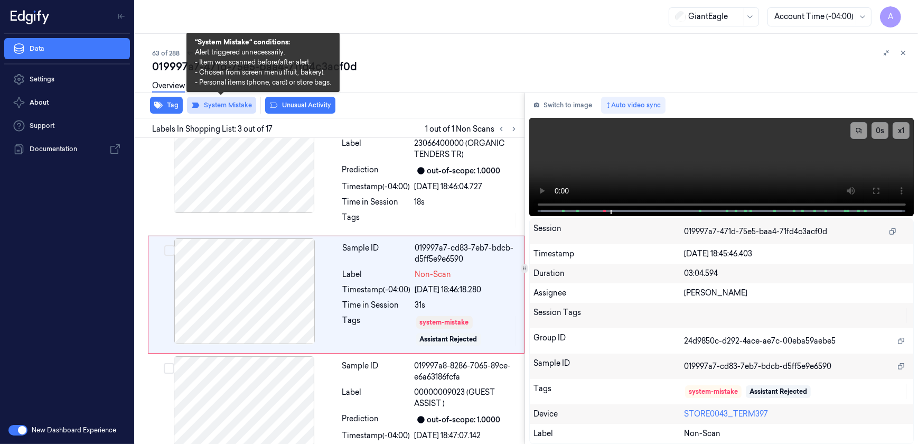
scroll to position [167, 0]
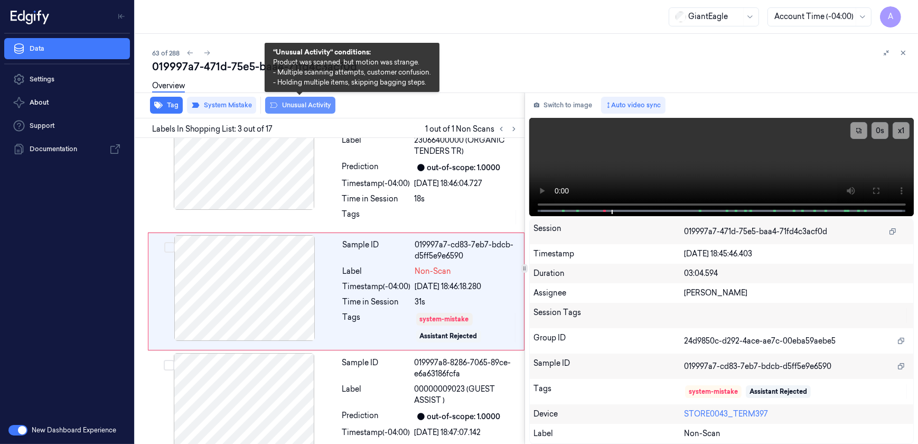
click at [282, 106] on button "Unusual Activity" at bounding box center [300, 105] width 70 height 17
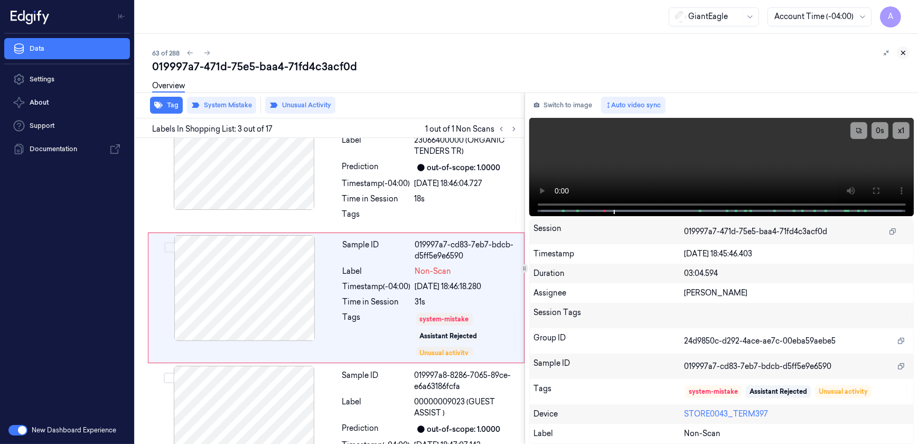
scroll to position [173, 0]
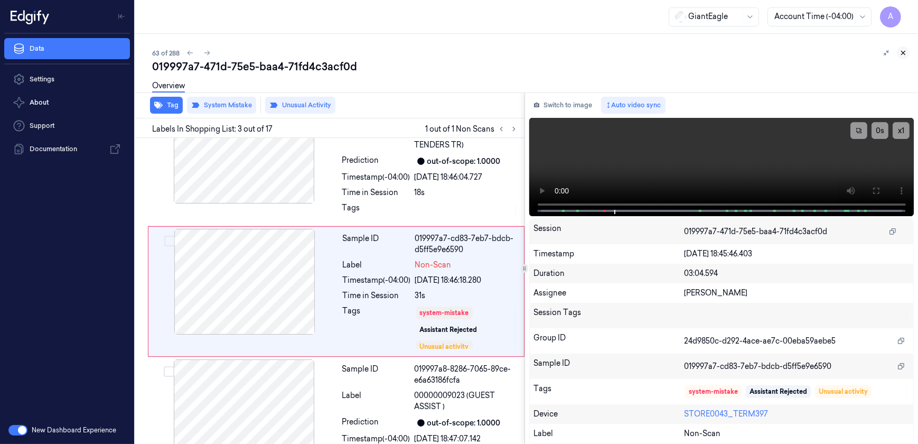
click at [902, 53] on icon at bounding box center [902, 52] width 7 height 7
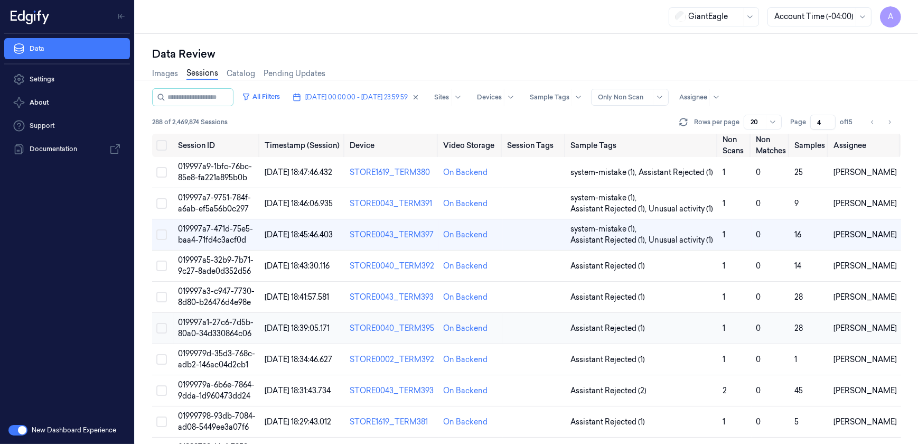
click at [199, 323] on span "019997a1-27c6-7d5b-80a0-34d330864c06" at bounding box center [216, 327] width 76 height 21
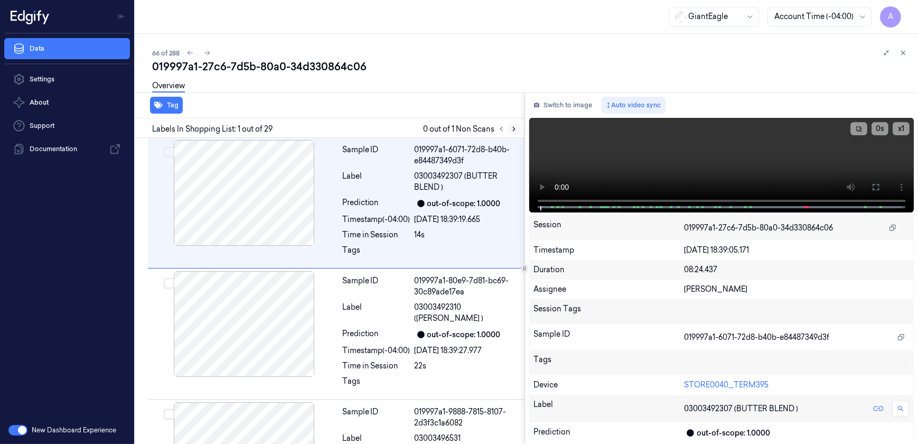
click at [513, 128] on icon at bounding box center [514, 129] width 2 height 4
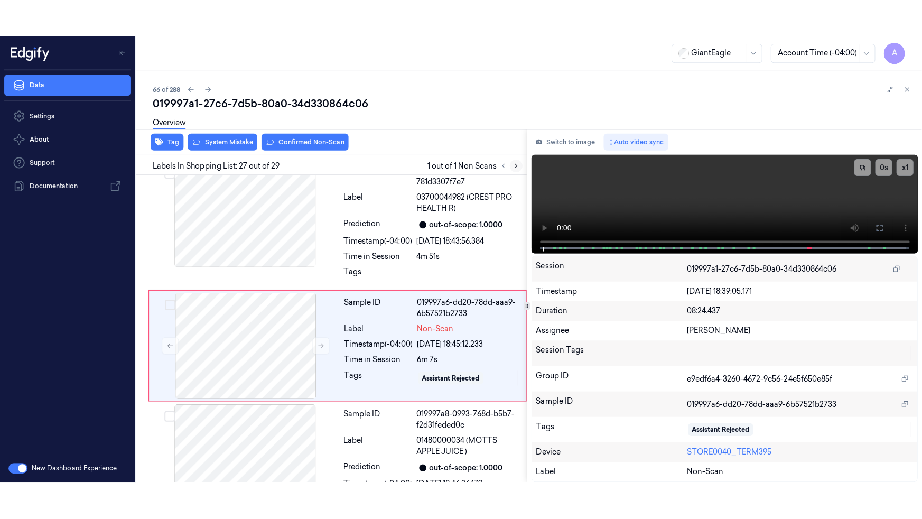
scroll to position [3294, 0]
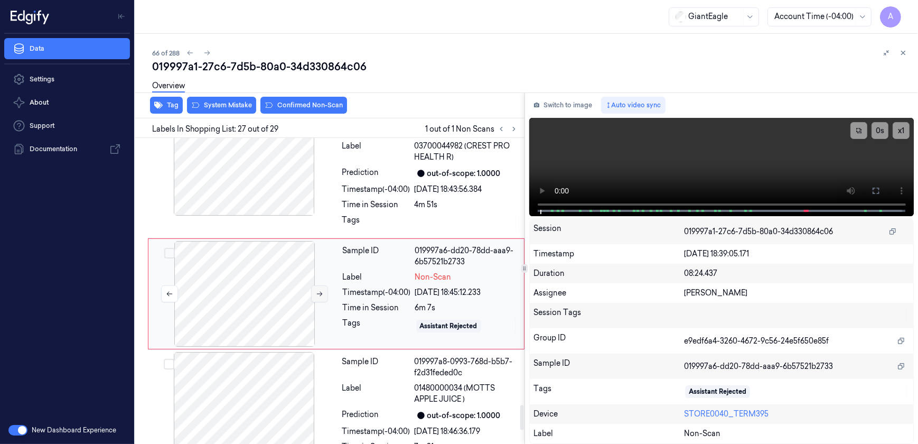
click at [322, 292] on icon at bounding box center [319, 293] width 7 height 7
click at [878, 189] on icon at bounding box center [876, 190] width 6 height 6
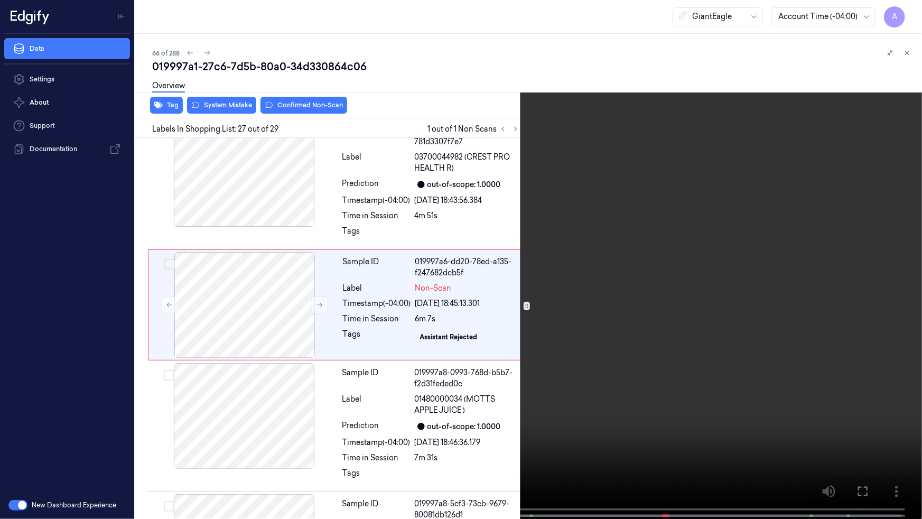
click at [648, 275] on video at bounding box center [461, 260] width 922 height 521
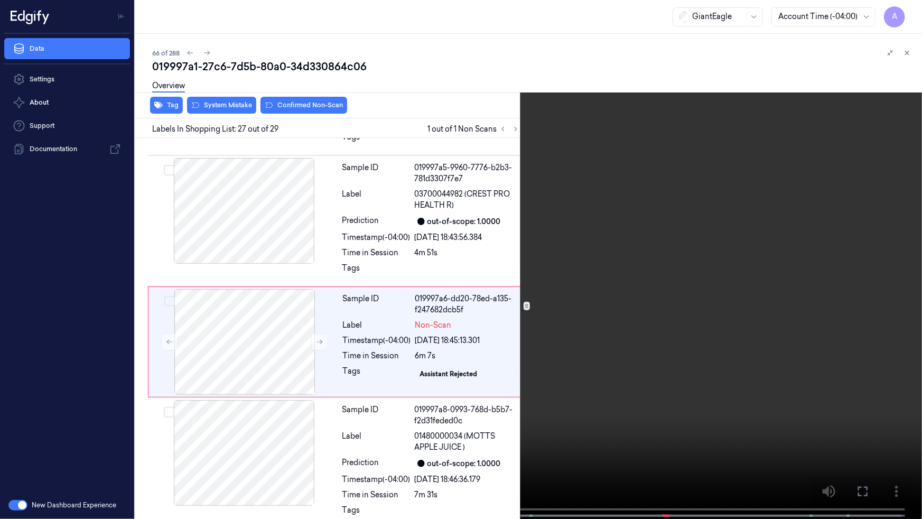
scroll to position [3245, 0]
click at [906, 14] on button "x 1" at bounding box center [908, 12] width 17 height 17
click at [906, 14] on button "x 2" at bounding box center [908, 12] width 17 height 17
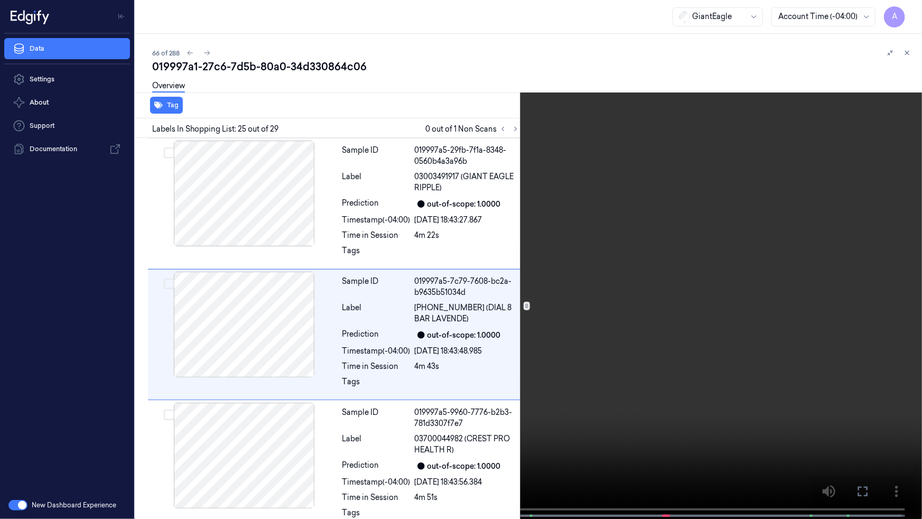
scroll to position [2993, 0]
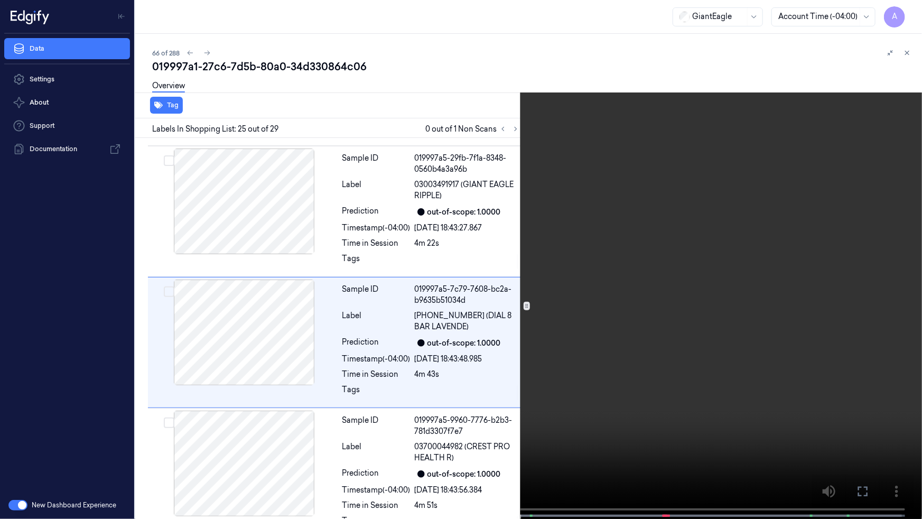
drag, startPoint x: 906, startPoint y: 14, endPoint x: 758, endPoint y: 127, distance: 186.1
click at [758, 127] on video at bounding box center [461, 260] width 922 height 521
drag, startPoint x: 652, startPoint y: 153, endPoint x: 670, endPoint y: 152, distance: 18.0
click at [653, 153] on video at bounding box center [461, 260] width 922 height 521
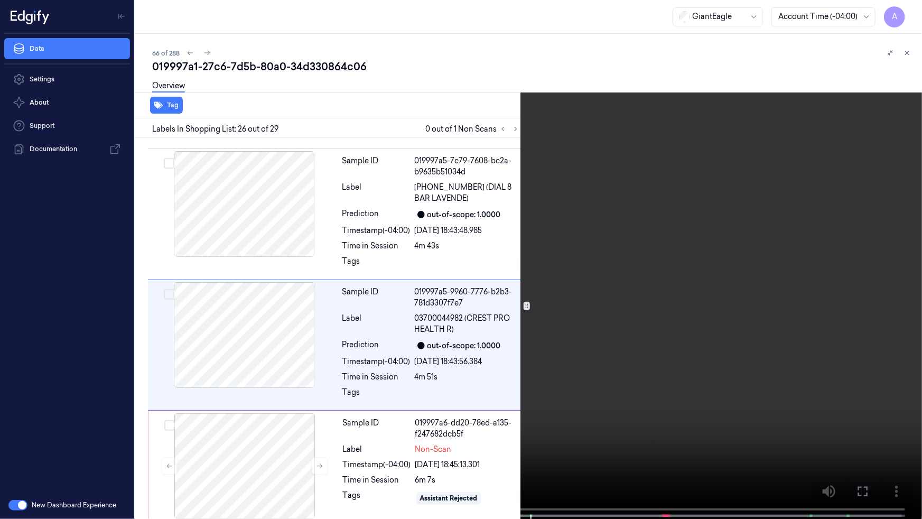
scroll to position [3124, 0]
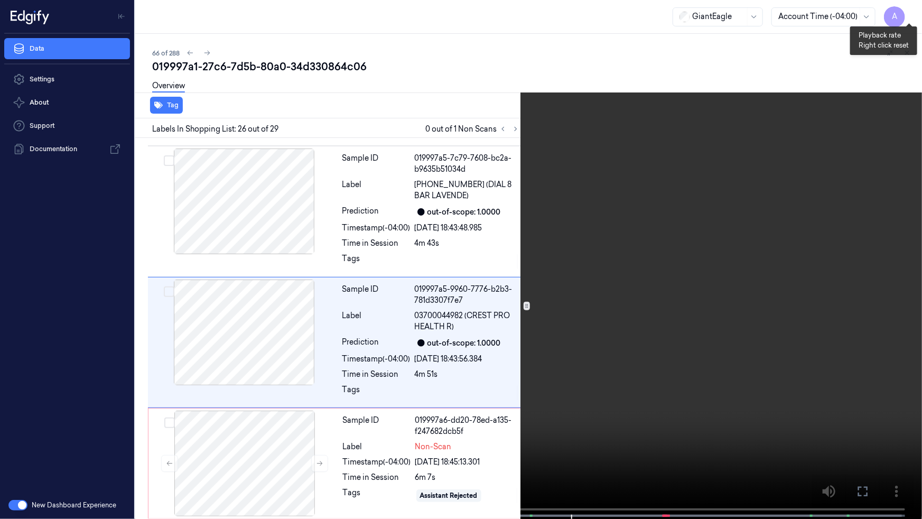
click at [909, 14] on button "x 1" at bounding box center [908, 12] width 17 height 17
click at [909, 14] on button "x 2" at bounding box center [908, 12] width 17 height 17
click at [909, 14] on button "x 1" at bounding box center [908, 12] width 17 height 17
click at [909, 14] on button "x 2" at bounding box center [908, 12] width 17 height 17
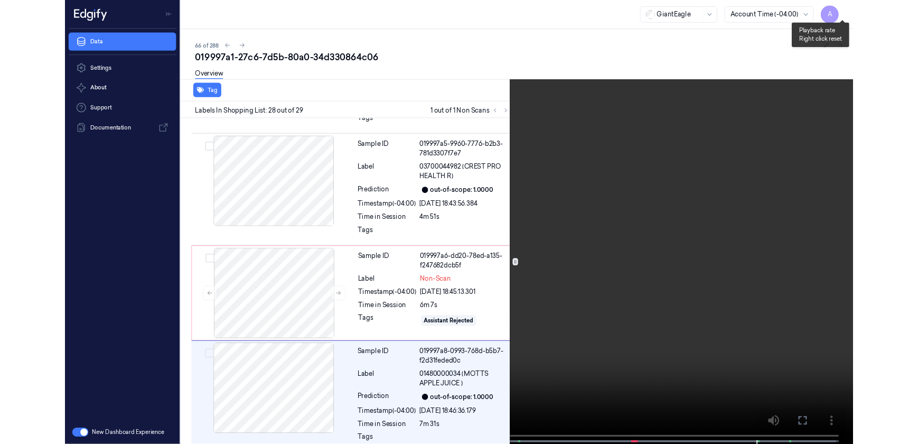
scroll to position [3365, 0]
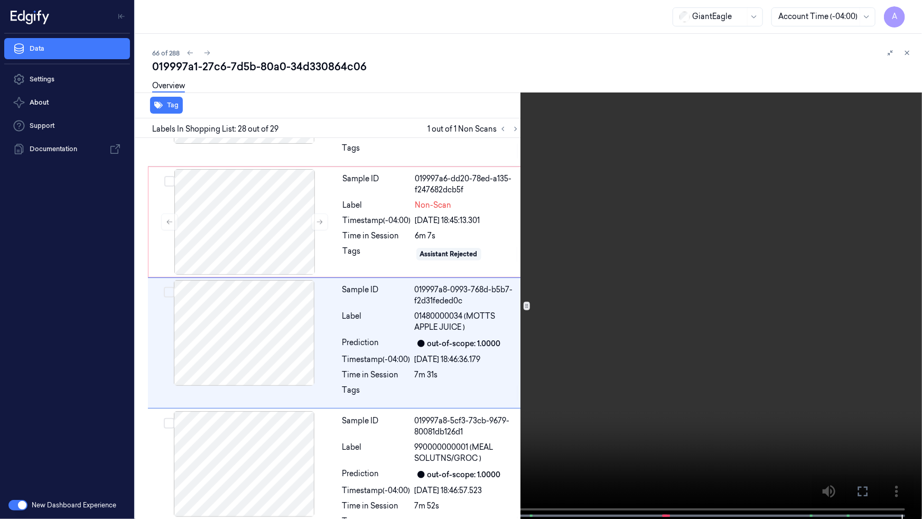
click at [0, 0] on button at bounding box center [0, 0] width 0 height 0
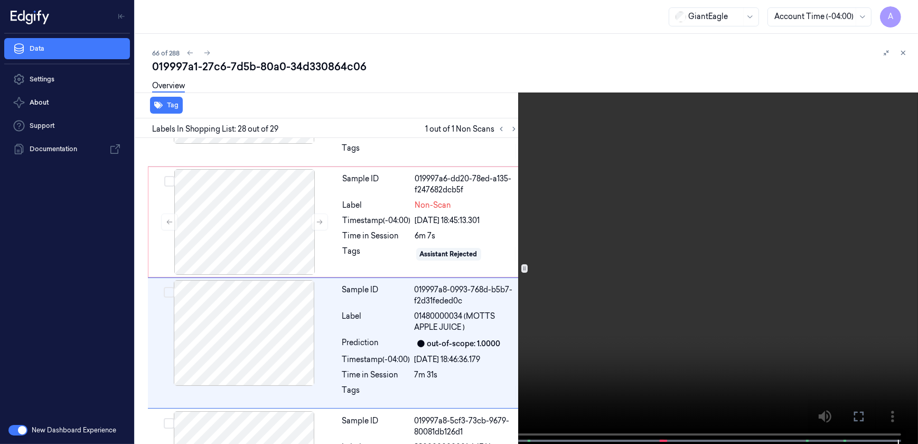
scroll to position [3377, 0]
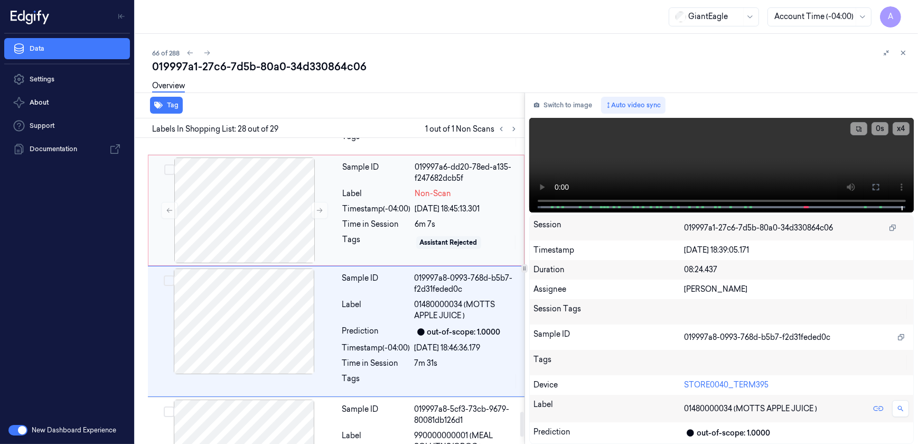
click at [370, 248] on div "Sample ID 019997a6-dd20-78ed-a135-f247682dcb5f Label Non-Scan Timestamp (-04:00…" at bounding box center [430, 210] width 183 height 106
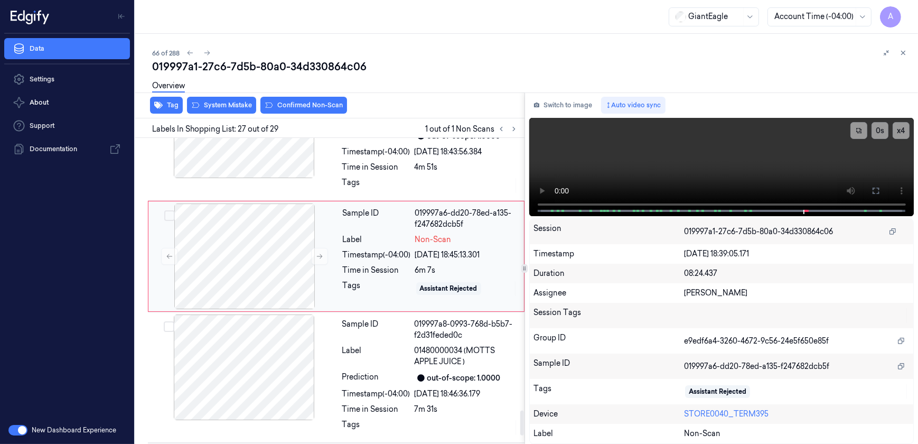
scroll to position [3294, 0]
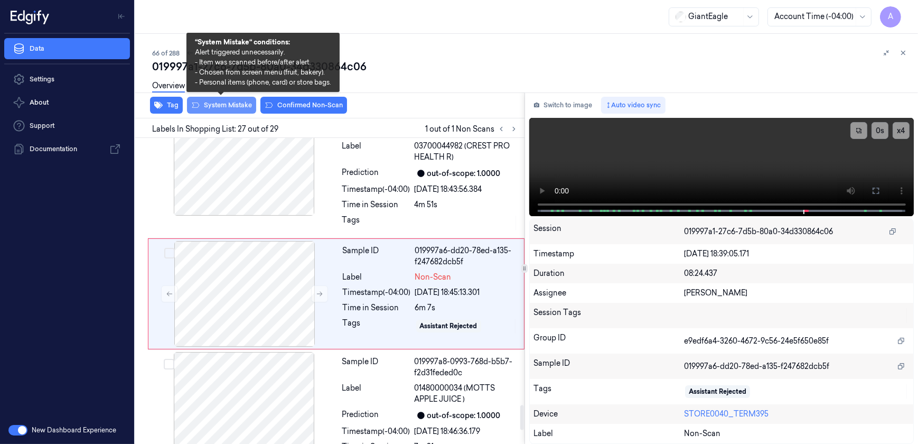
click at [220, 109] on button "System Mistake" at bounding box center [221, 105] width 69 height 17
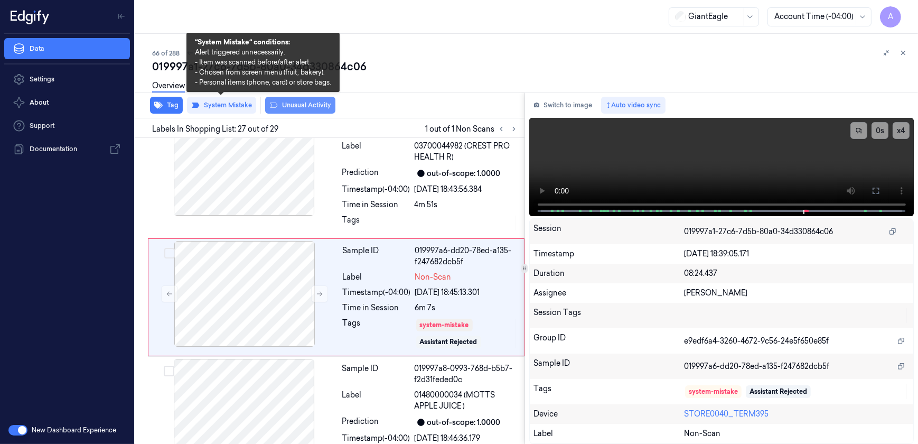
scroll to position [3297, 0]
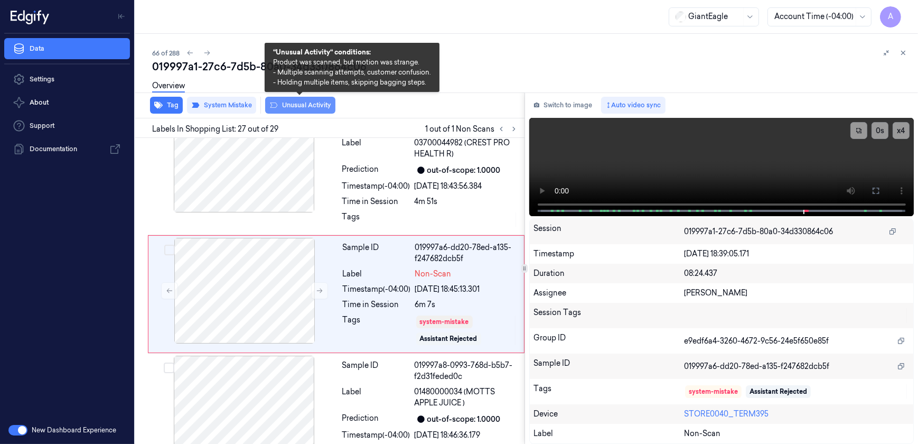
click at [296, 113] on button "Unusual Activity" at bounding box center [300, 105] width 70 height 17
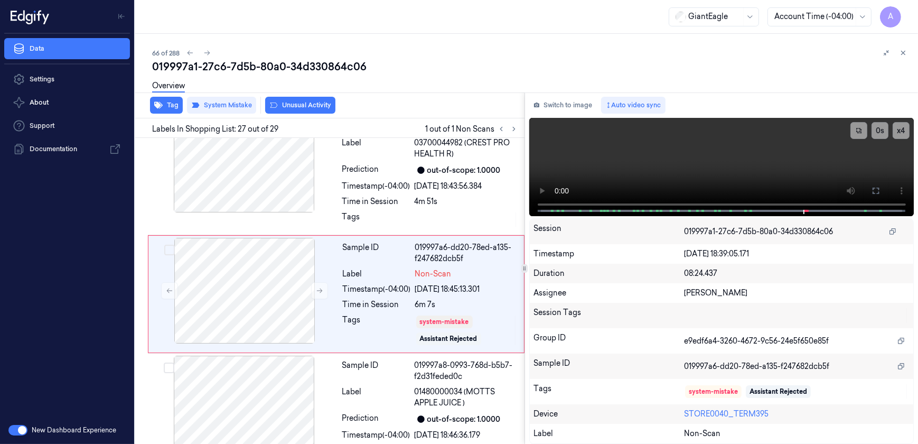
scroll to position [3303, 0]
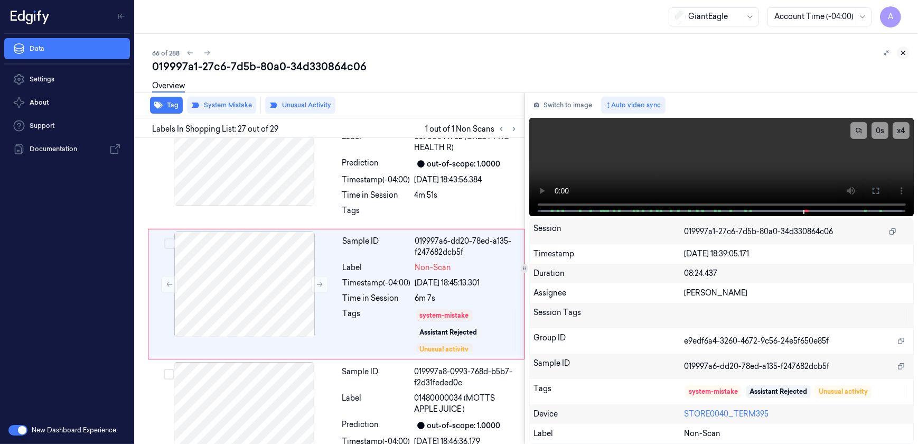
click at [905, 53] on icon at bounding box center [902, 52] width 7 height 7
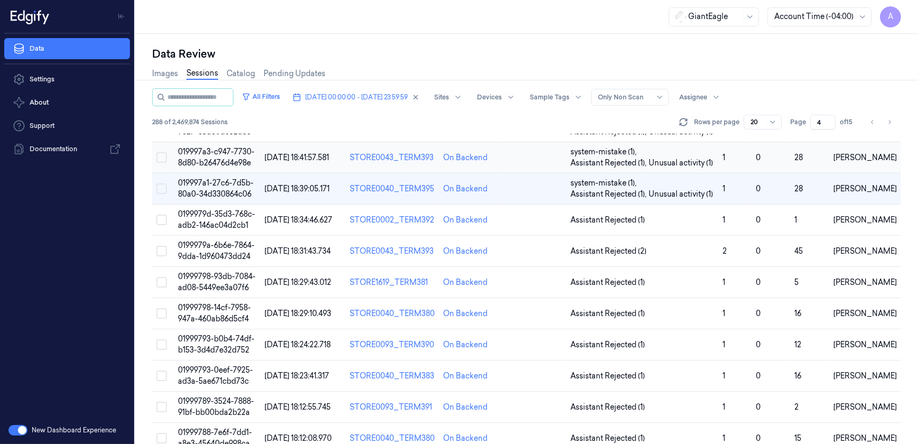
scroll to position [144, 0]
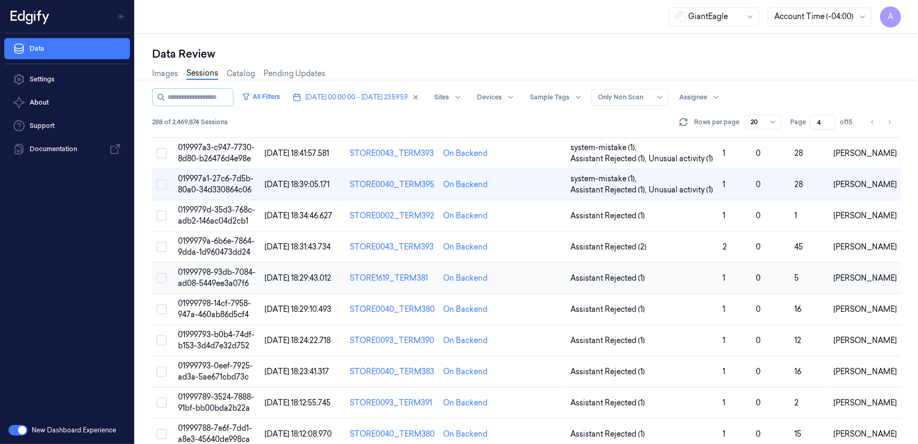
click at [217, 276] on td "01999798-93db-7084-ad08-5449ee3a07f6" at bounding box center [217, 277] width 87 height 31
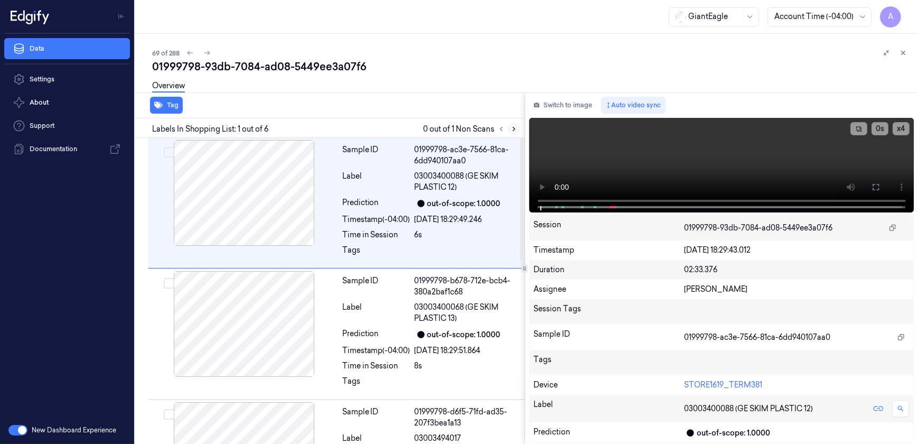
click at [513, 128] on icon at bounding box center [513, 128] width 7 height 7
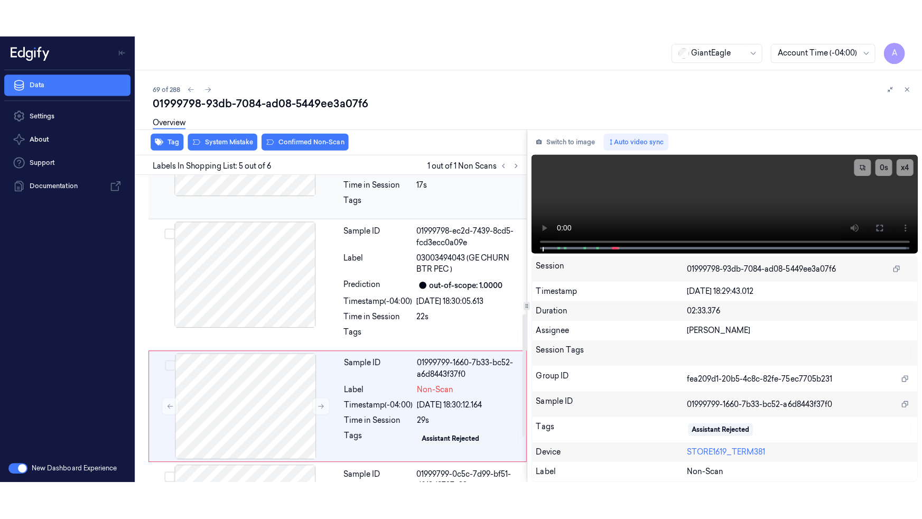
scroll to position [425, 0]
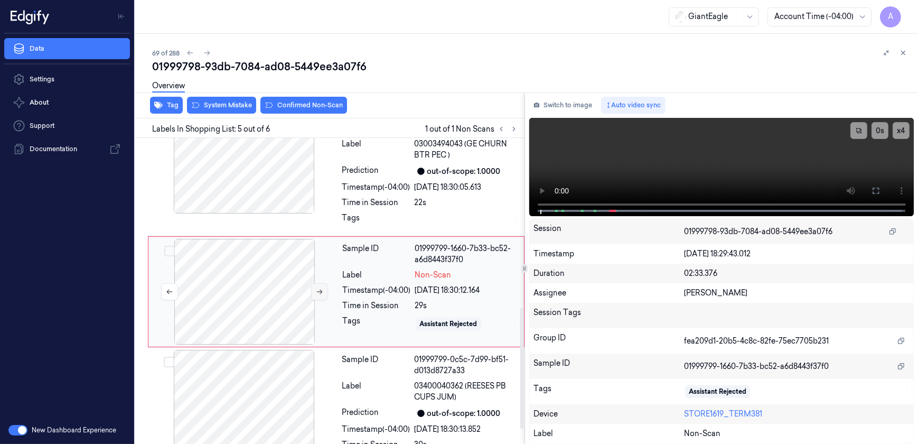
drag, startPoint x: 321, startPoint y: 291, endPoint x: 318, endPoint y: 428, distance: 136.8
click at [321, 291] on icon at bounding box center [319, 291] width 7 height 7
click at [316, 294] on icon at bounding box center [319, 291] width 7 height 7
click at [319, 286] on button at bounding box center [319, 291] width 17 height 17
click at [875, 188] on icon at bounding box center [876, 190] width 6 height 6
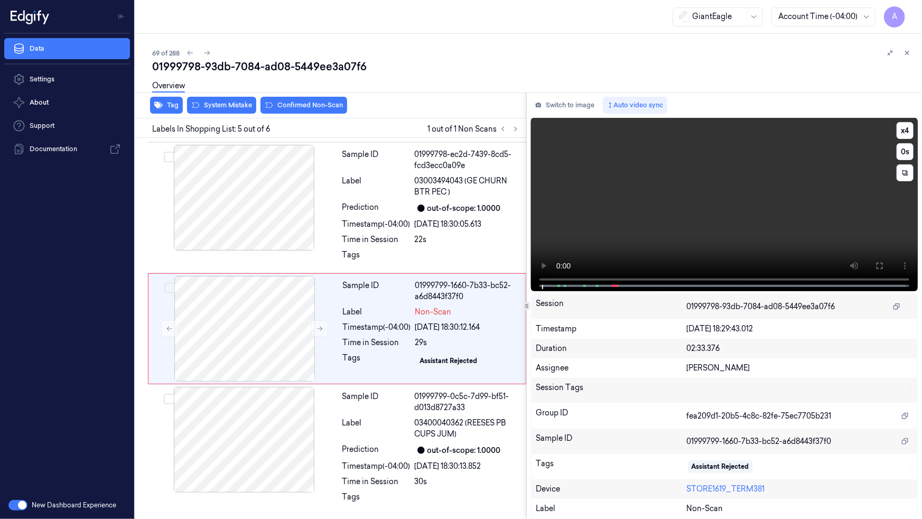
scroll to position [387, 0]
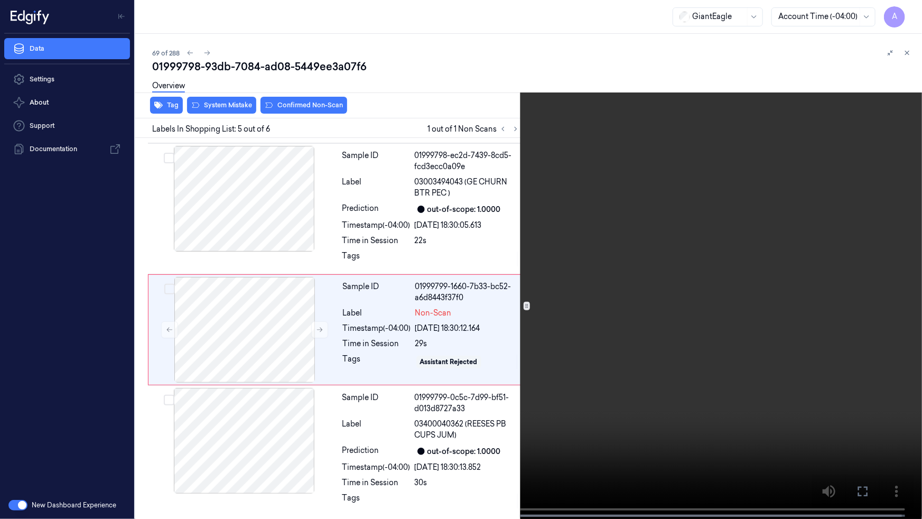
click at [617, 226] on video at bounding box center [461, 260] width 922 height 521
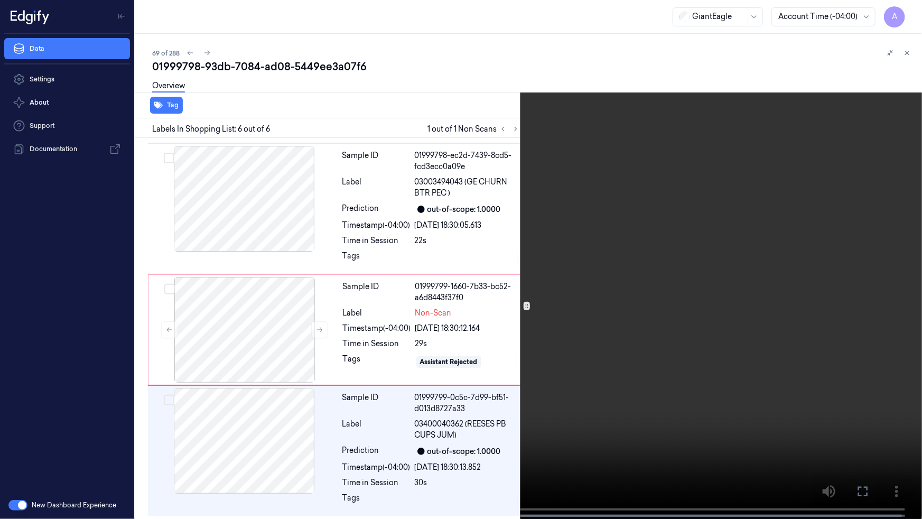
click at [0, 0] on icon at bounding box center [0, 0] width 0 height 0
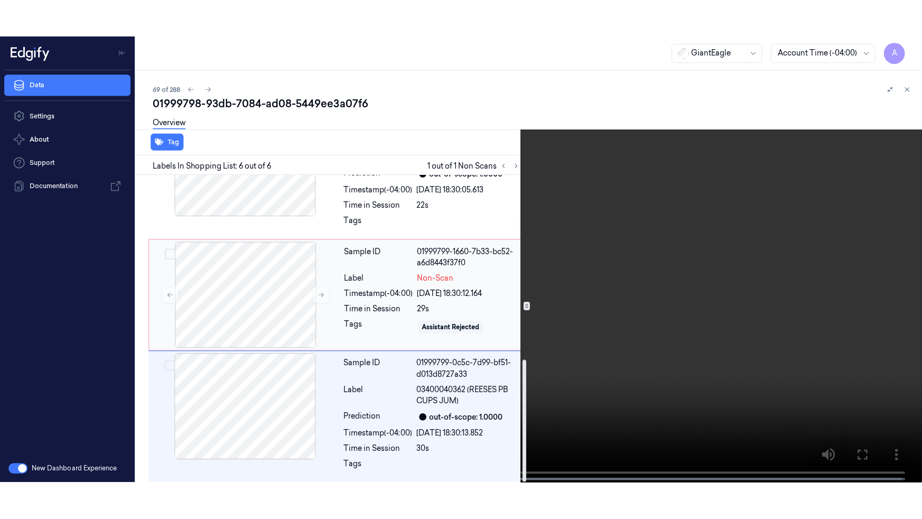
scroll to position [462, 0]
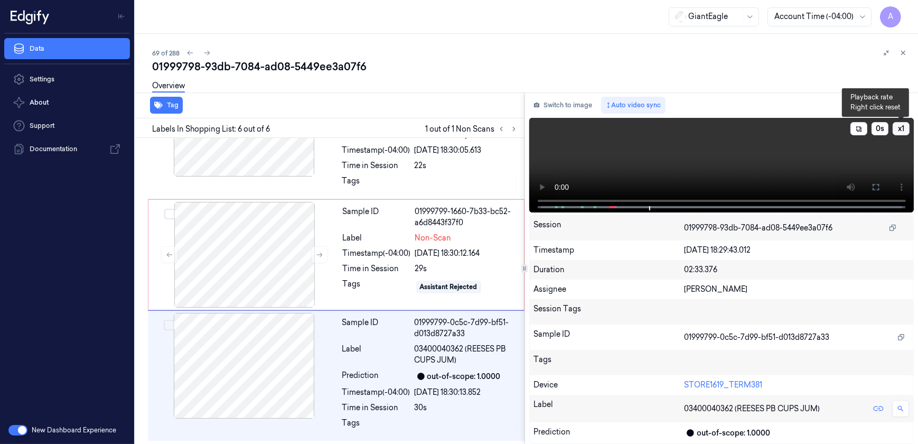
click at [898, 125] on button "x 1" at bounding box center [901, 128] width 17 height 13
click at [900, 130] on button "x 2" at bounding box center [901, 128] width 17 height 13
click at [879, 190] on icon at bounding box center [875, 187] width 8 height 8
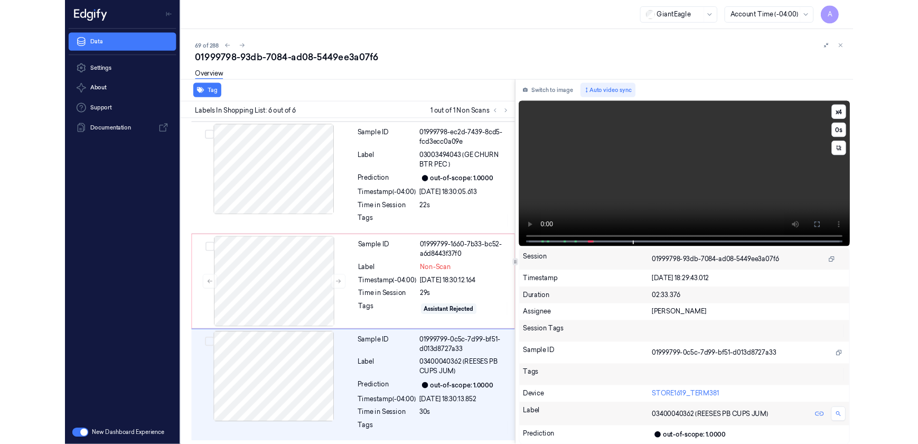
scroll to position [387, 0]
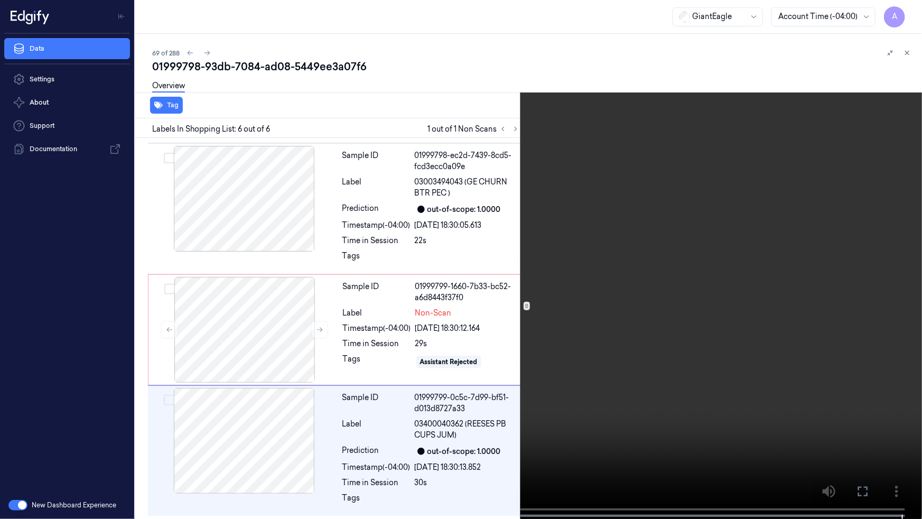
drag, startPoint x: 860, startPoint y: 488, endPoint x: 858, endPoint y: 438, distance: 49.7
click at [0, 0] on icon at bounding box center [0, 0] width 0 height 0
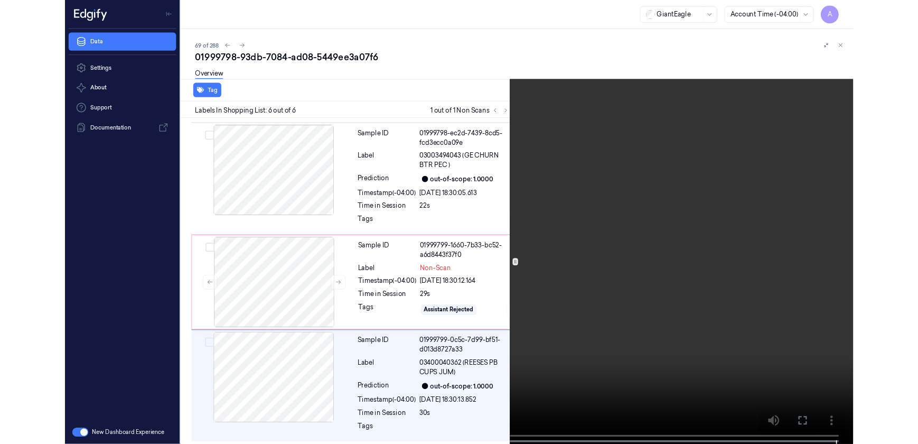
scroll to position [462, 0]
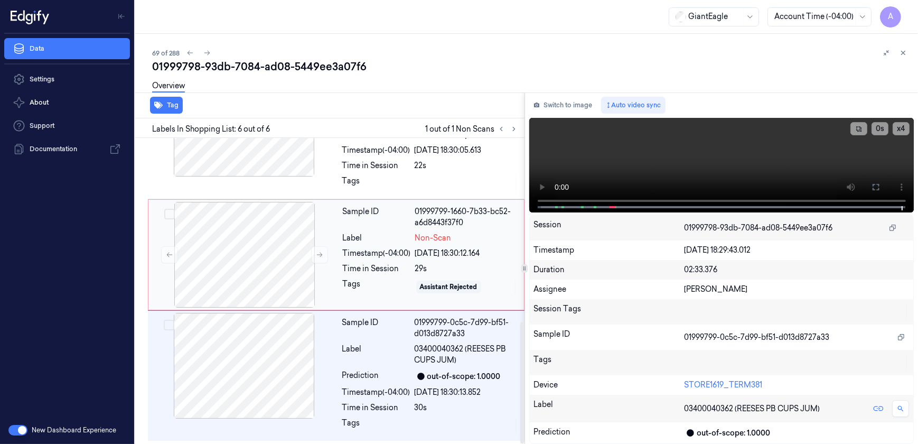
click at [350, 245] on div "Sample ID 01999799-1660-7b33-bc52-a6d8443f37f0 Label Non-Scan Timestamp (-04:00…" at bounding box center [430, 255] width 183 height 106
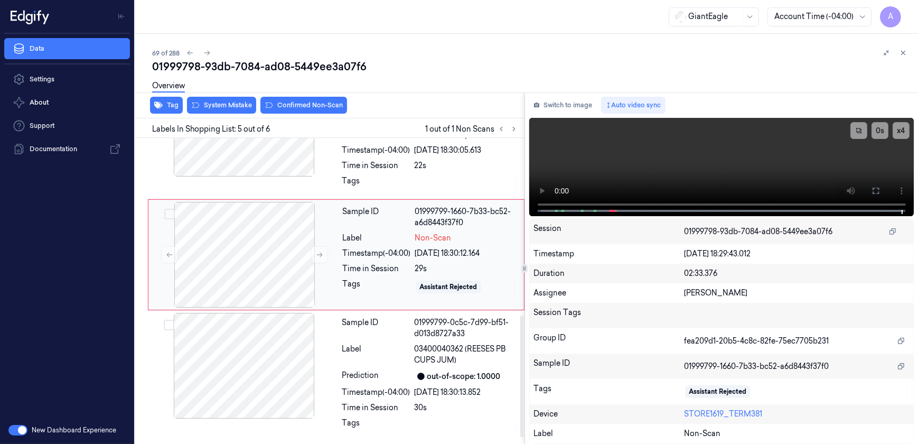
scroll to position [425, 0]
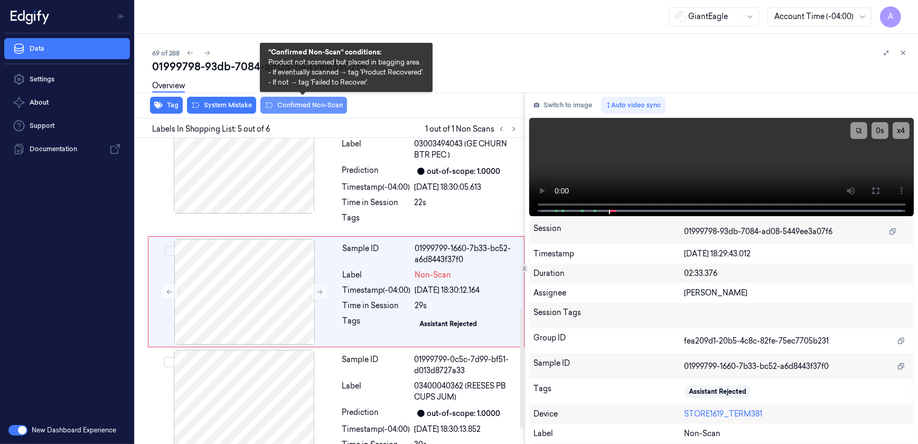
click at [289, 112] on button "Confirmed Non-Scan" at bounding box center [303, 105] width 87 height 17
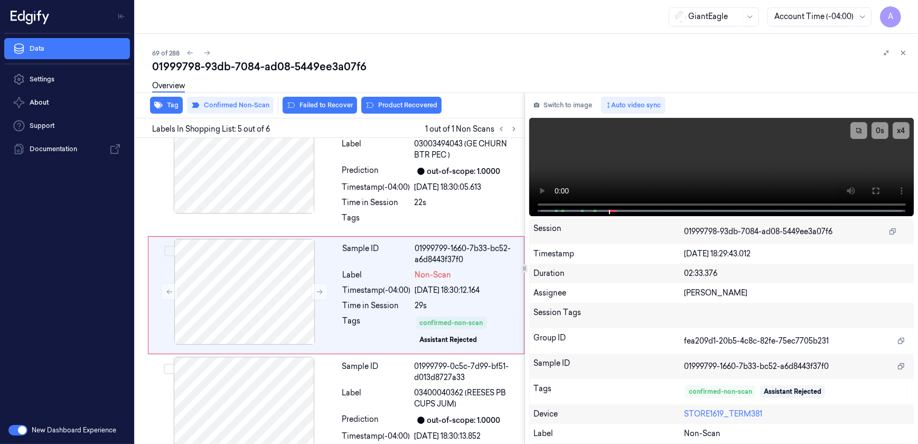
scroll to position [428, 0]
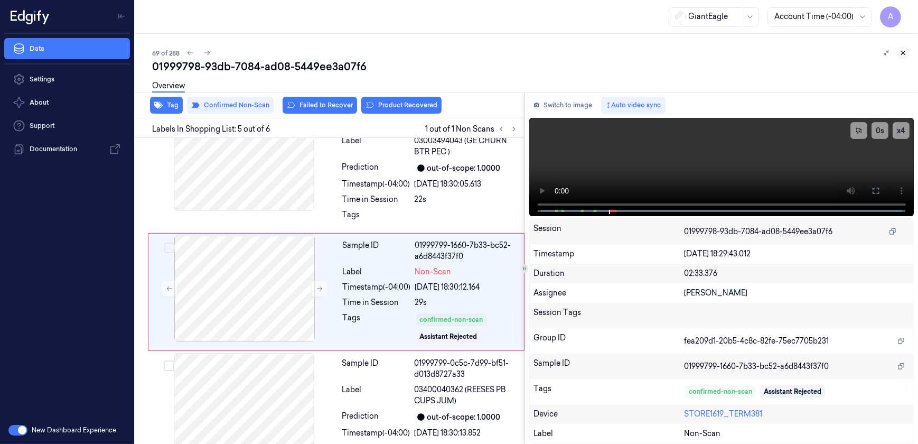
click at [905, 52] on icon at bounding box center [902, 52] width 7 height 7
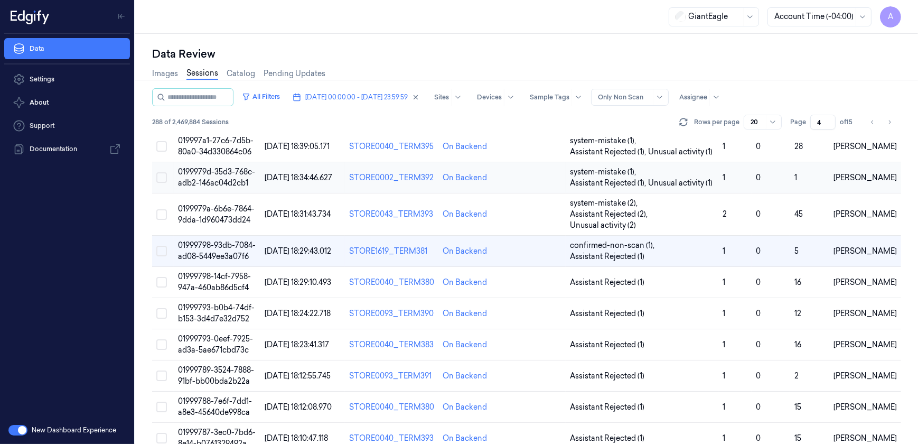
scroll to position [192, 0]
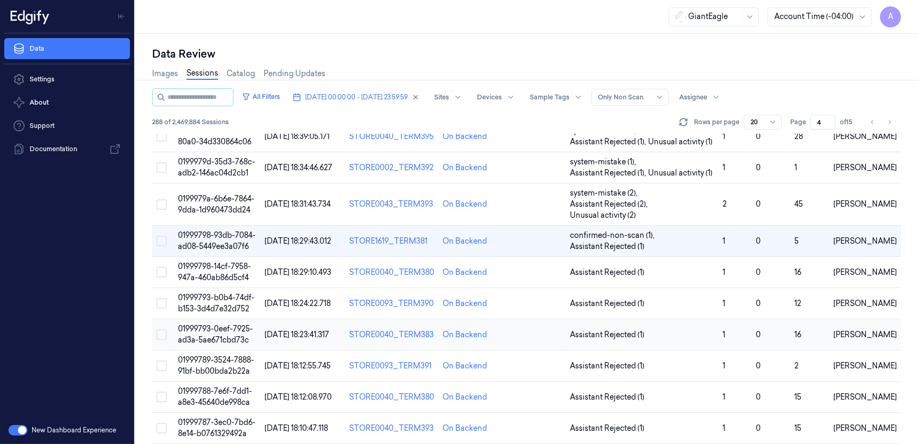
click at [217, 324] on span "01999793-0eef-7925-ad3a-5ae671cbd73c" at bounding box center [215, 334] width 75 height 21
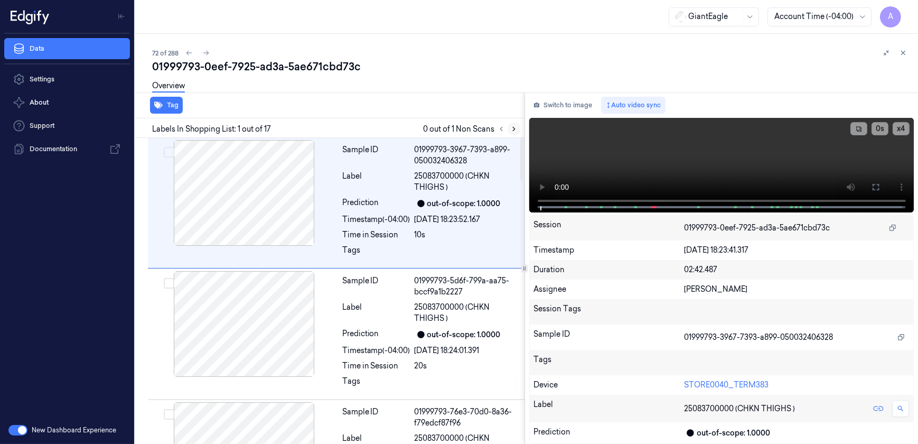
click at [511, 132] on icon at bounding box center [513, 128] width 7 height 7
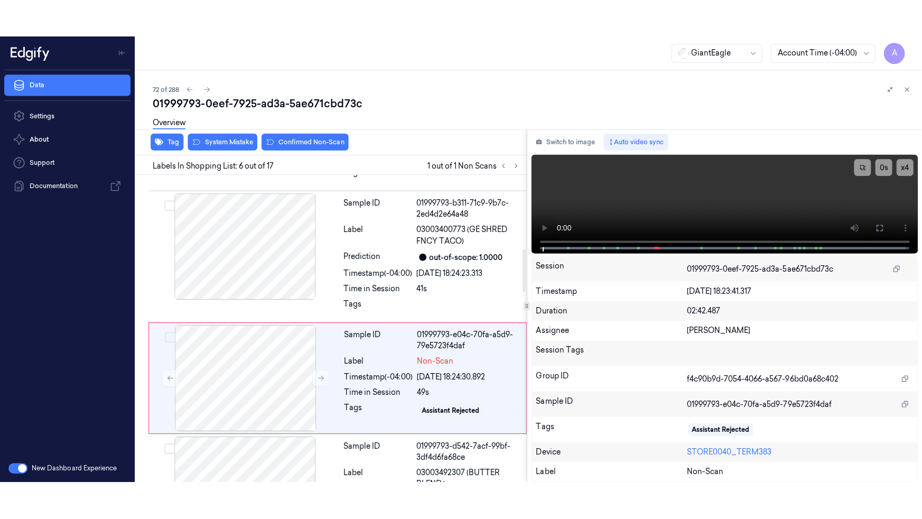
scroll to position [556, 0]
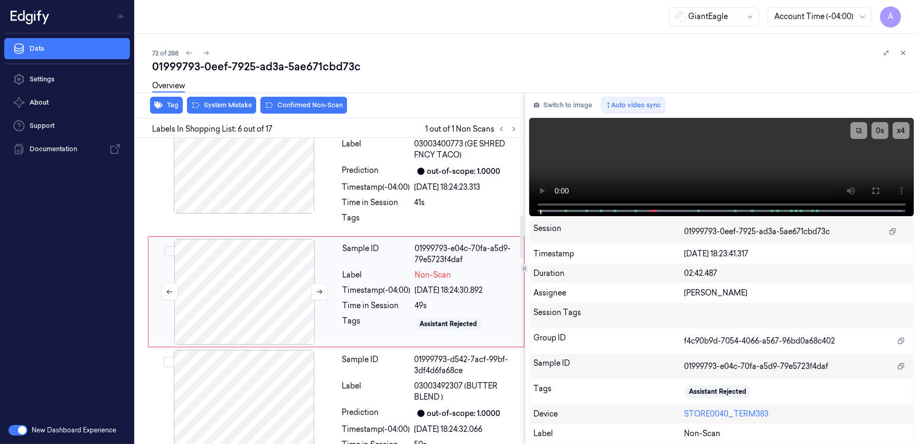
click at [318, 295] on button at bounding box center [319, 291] width 17 height 17
click at [312, 291] on button at bounding box center [319, 291] width 17 height 17
drag, startPoint x: 874, startPoint y: 190, endPoint x: 821, endPoint y: 244, distance: 76.2
click at [874, 190] on icon at bounding box center [875, 190] width 8 height 8
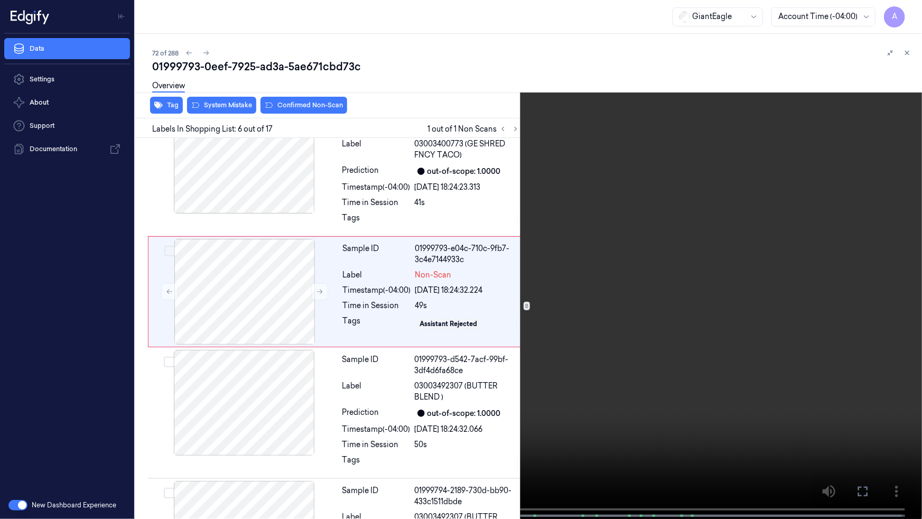
click at [590, 256] on video at bounding box center [461, 260] width 922 height 521
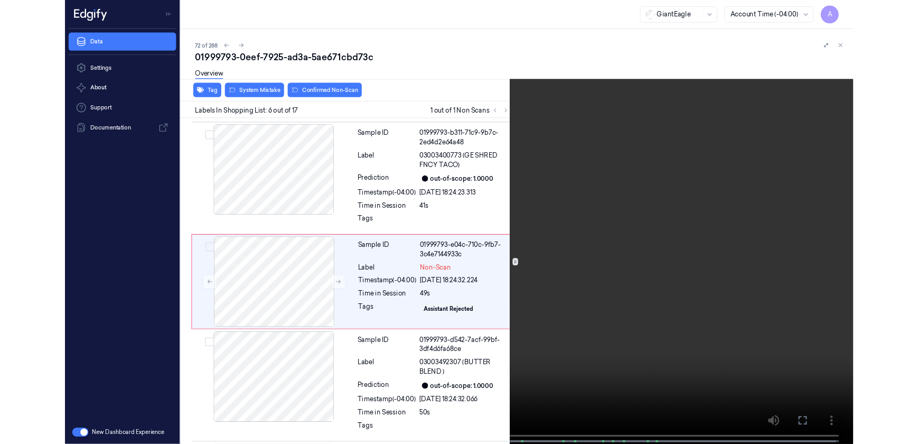
scroll to position [520, 0]
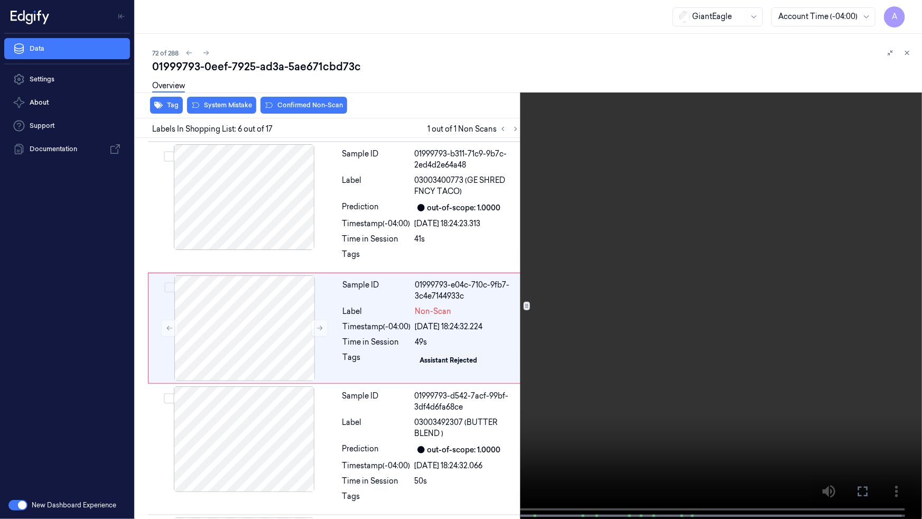
click at [0, 0] on icon at bounding box center [0, 0] width 0 height 0
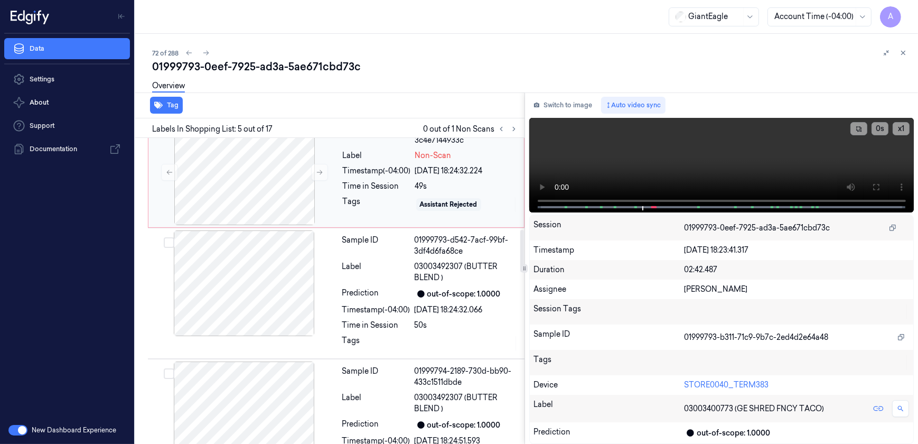
scroll to position [579, 0]
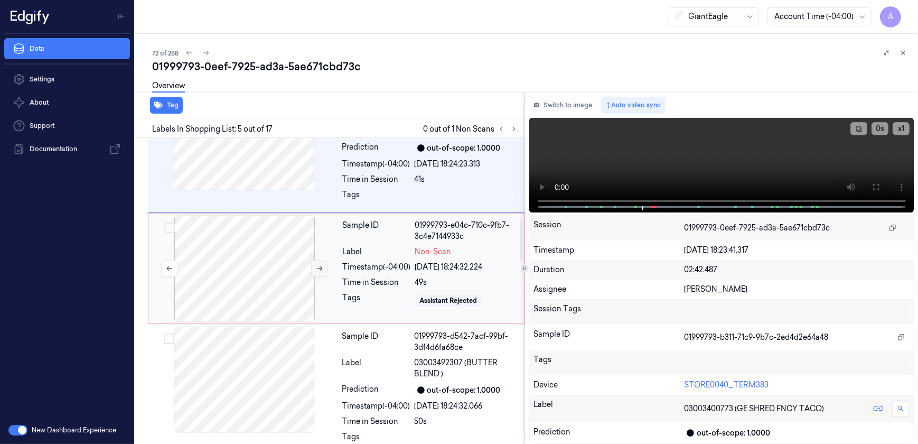
click at [316, 268] on icon at bounding box center [319, 268] width 7 height 7
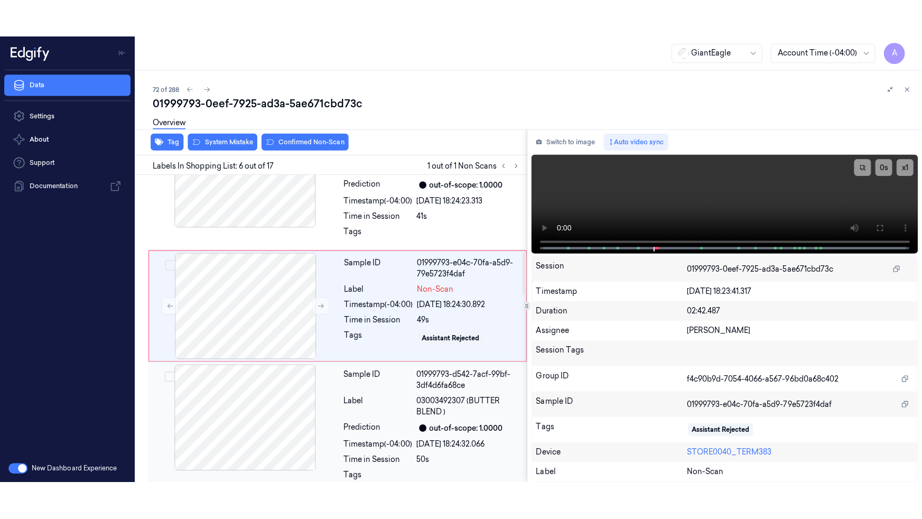
scroll to position [556, 0]
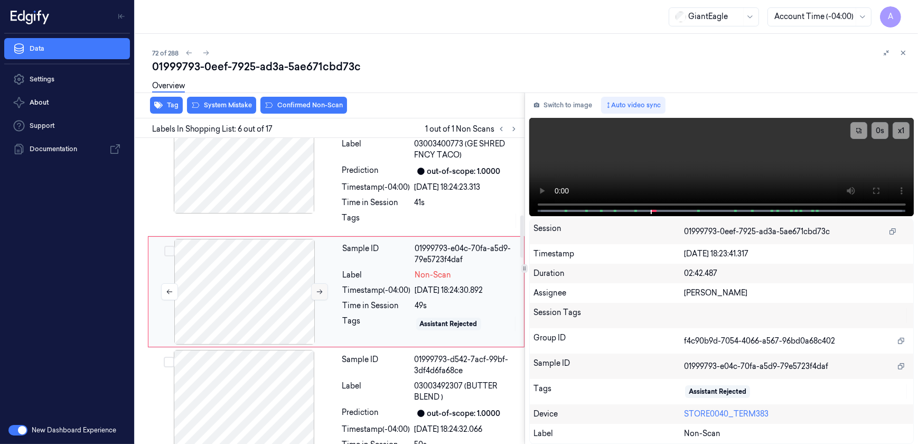
click at [320, 292] on icon at bounding box center [319, 291] width 7 height 7
click at [875, 190] on icon at bounding box center [875, 190] width 8 height 8
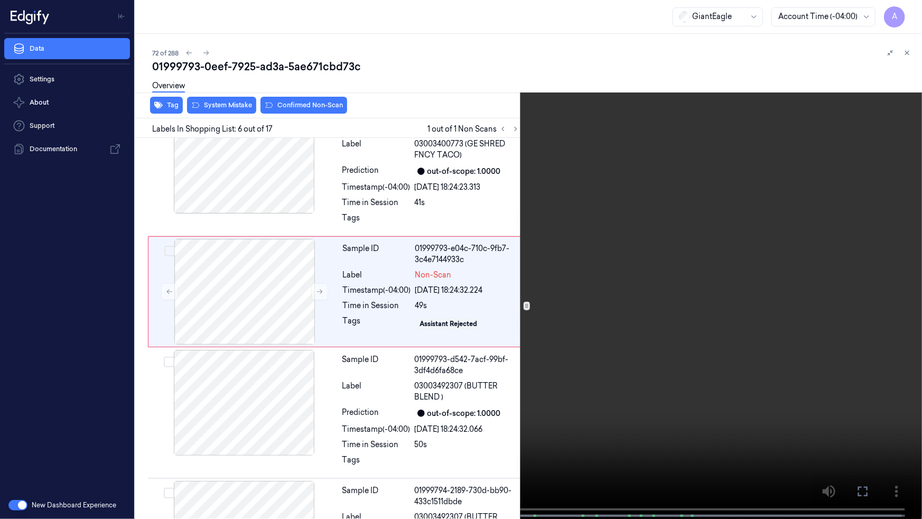
drag, startPoint x: 534, startPoint y: 261, endPoint x: 749, endPoint y: 211, distance: 220.2
click at [534, 261] on video at bounding box center [461, 260] width 922 height 521
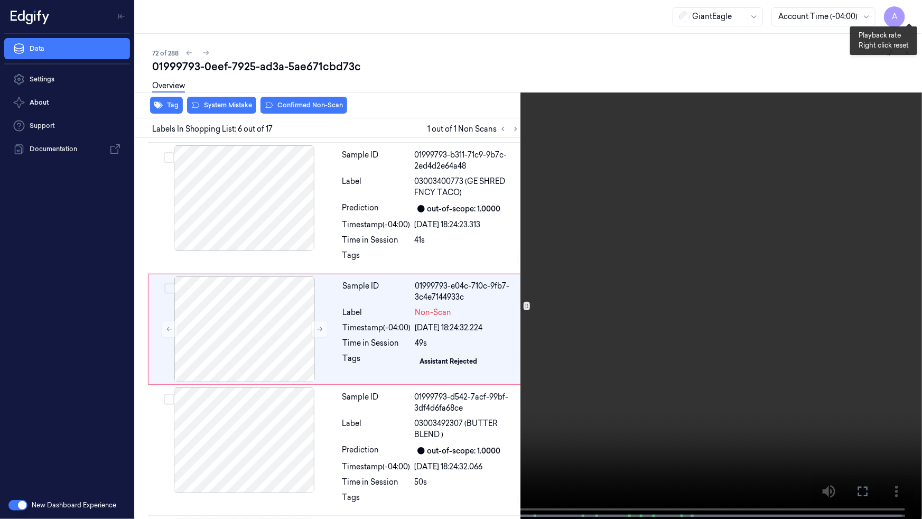
click at [913, 13] on button "x 1" at bounding box center [908, 12] width 17 height 17
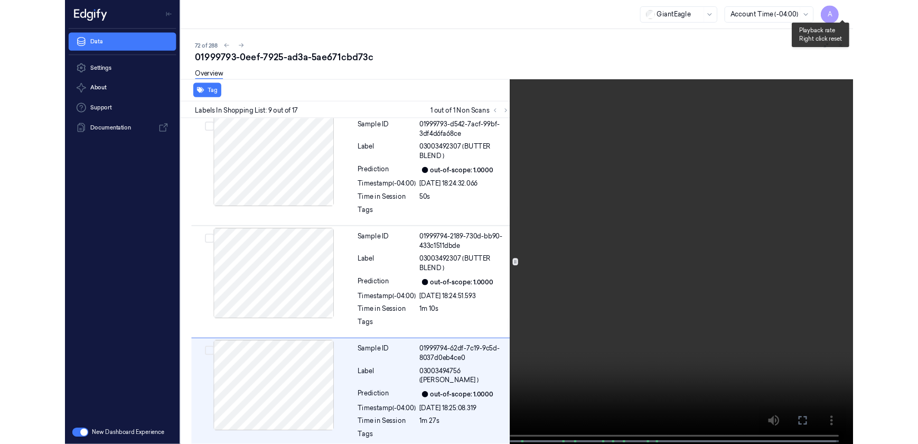
scroll to position [901, 0]
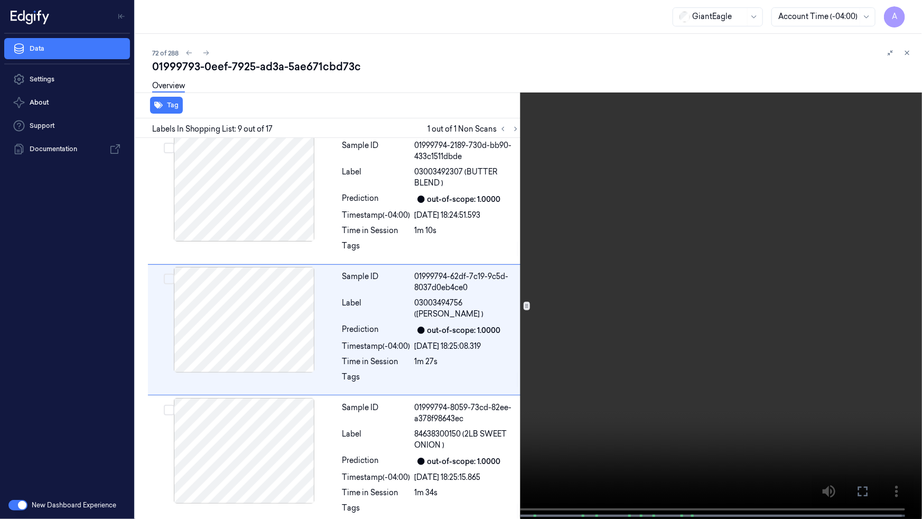
click at [649, 227] on video at bounding box center [461, 260] width 922 height 521
click at [0, 0] on icon at bounding box center [0, 0] width 0 height 0
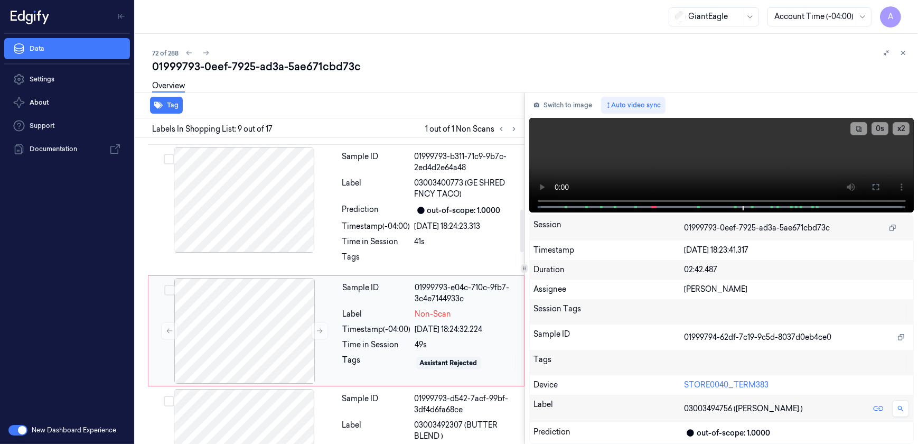
click at [372, 314] on div "Label" at bounding box center [377, 313] width 68 height 11
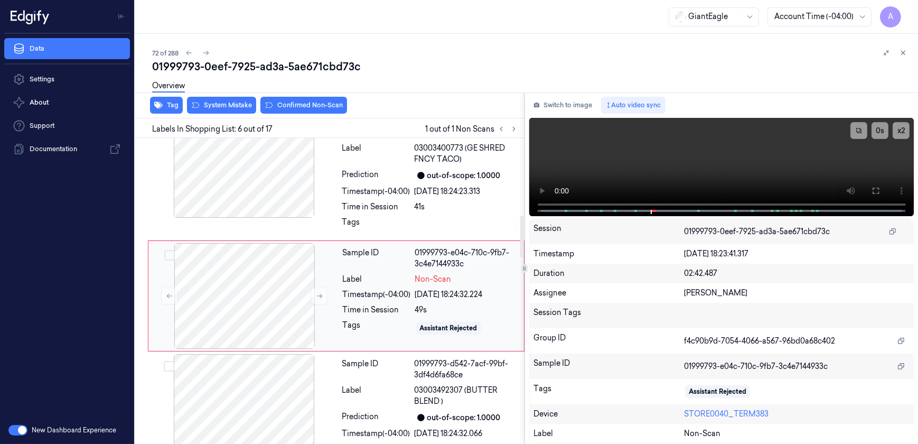
scroll to position [556, 0]
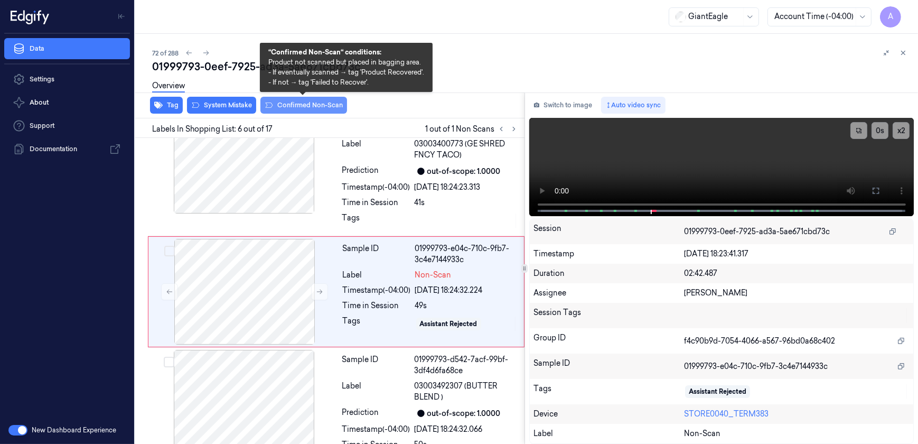
click at [288, 108] on button "Confirmed Non-Scan" at bounding box center [303, 105] width 87 height 17
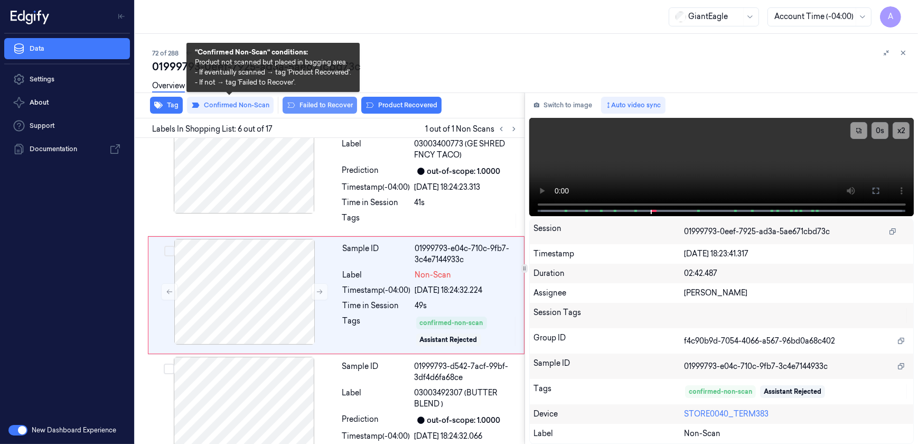
scroll to position [560, 0]
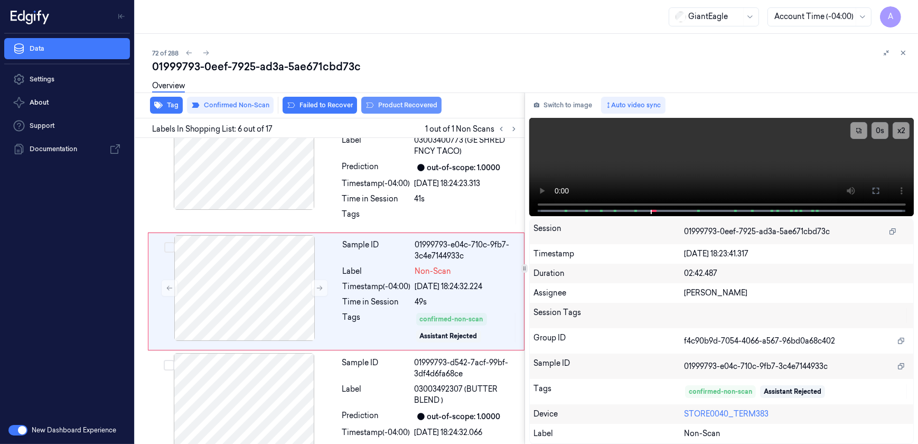
click at [379, 106] on button "Product Recovered" at bounding box center [401, 105] width 80 height 17
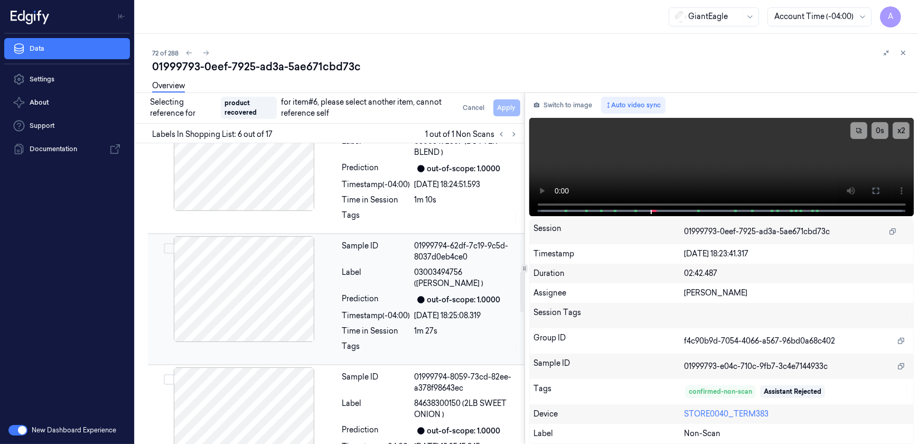
click at [397, 336] on div "Sample ID 01999794-62df-7c19-9c5d-8037d0eb4ce0 Label 03003494756 ([PERSON_NAME]…" at bounding box center [430, 299] width 184 height 126
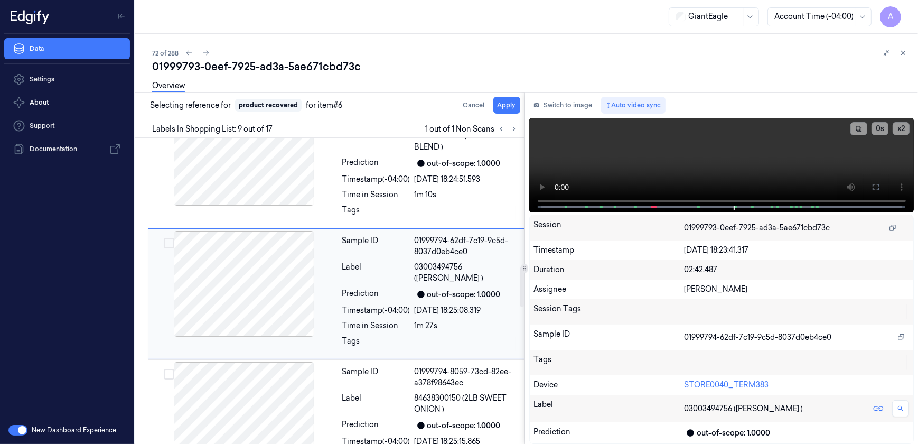
scroll to position [945, 0]
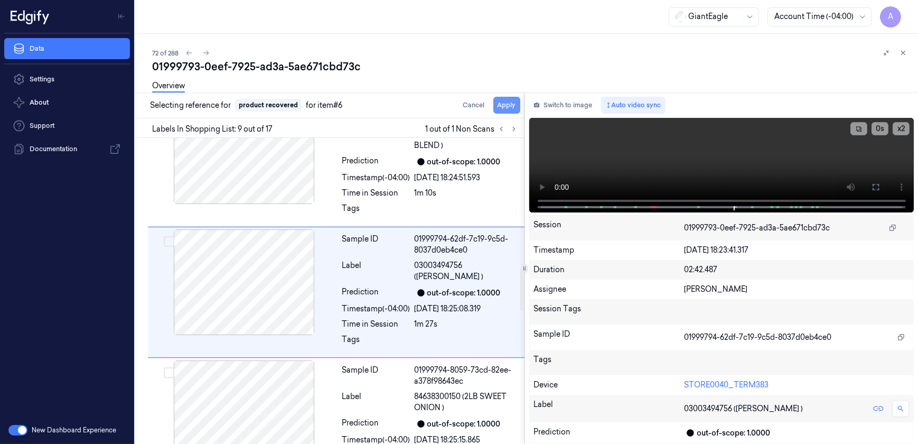
click at [509, 110] on button "Apply" at bounding box center [506, 105] width 27 height 17
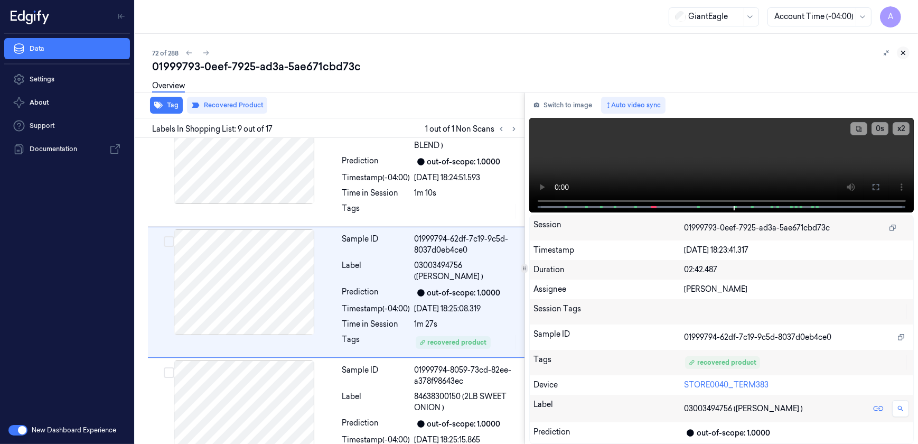
click at [908, 53] on button at bounding box center [903, 52] width 13 height 13
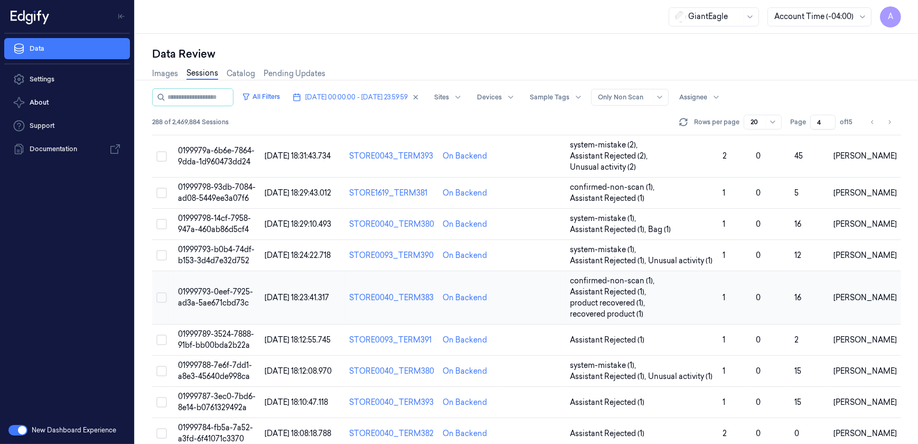
scroll to position [288, 0]
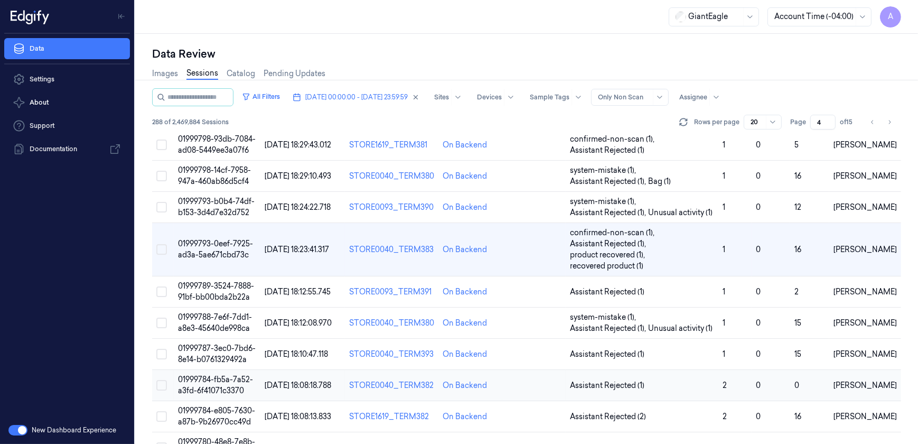
click at [226, 374] on span "01999784-fb5a-7a52-a3fd-6f41071c3370" at bounding box center [215, 384] width 75 height 21
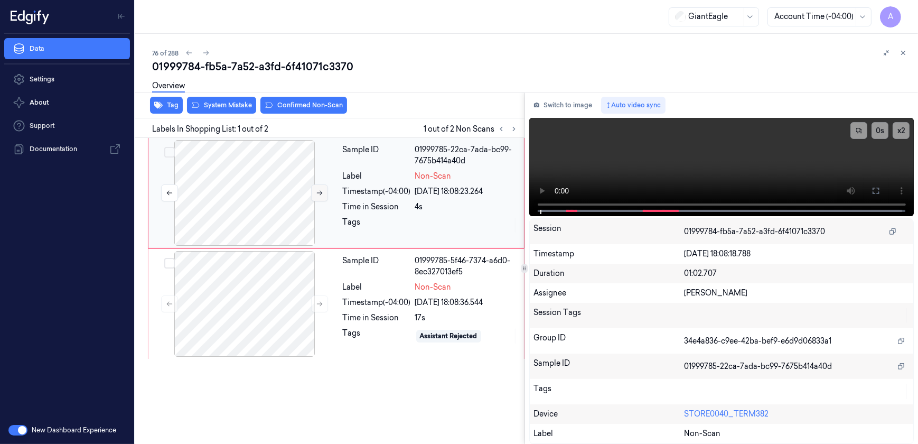
click at [318, 193] on icon at bounding box center [319, 192] width 7 height 7
click at [876, 185] on button at bounding box center [875, 190] width 17 height 17
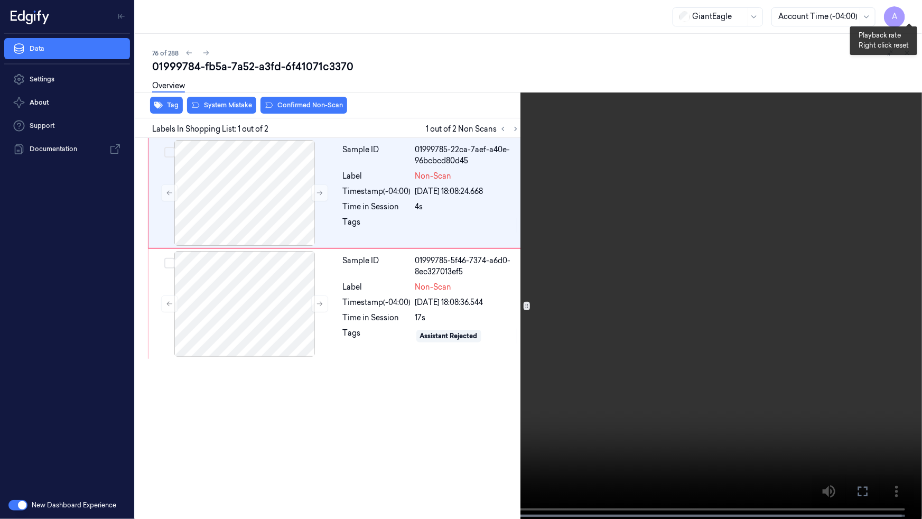
click at [912, 12] on button "x 2" at bounding box center [908, 12] width 17 height 17
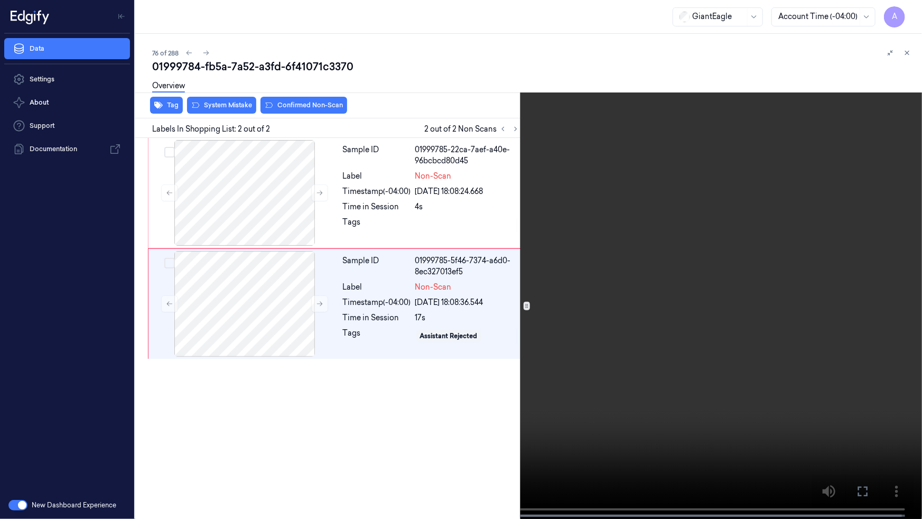
click at [0, 0] on icon at bounding box center [0, 0] width 0 height 0
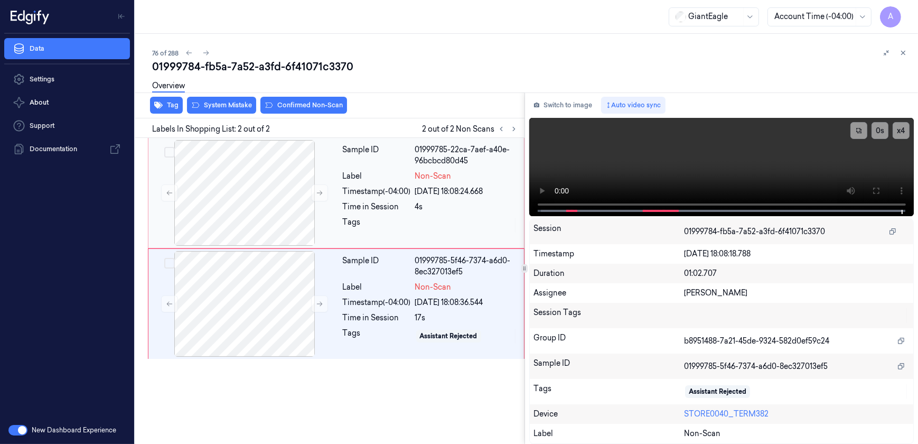
click at [410, 220] on div "Tags" at bounding box center [377, 225] width 68 height 17
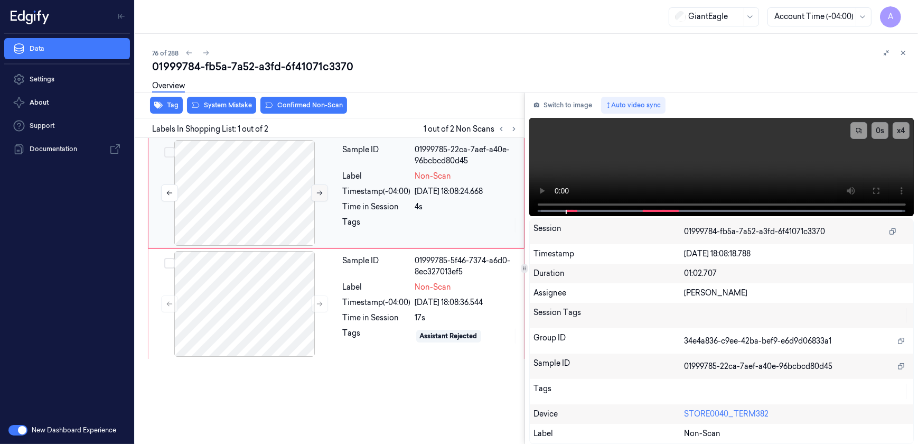
click at [323, 194] on button at bounding box center [319, 192] width 17 height 17
click at [317, 189] on icon at bounding box center [319, 192] width 7 height 7
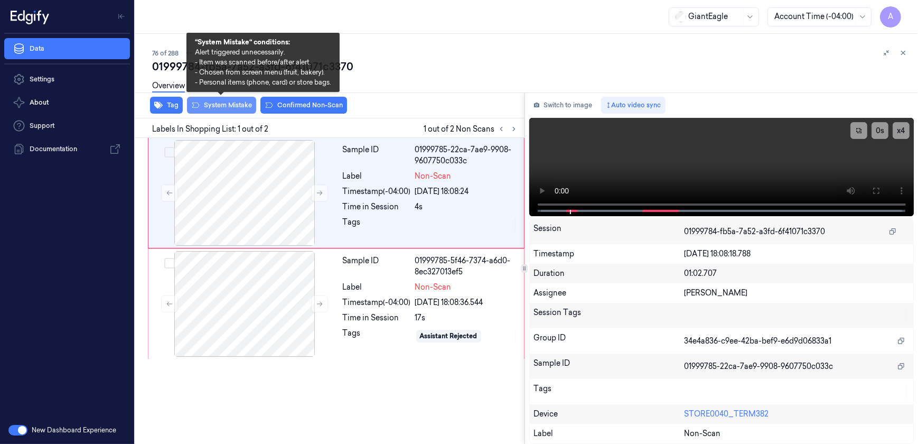
click at [229, 105] on button "System Mistake" at bounding box center [221, 105] width 69 height 17
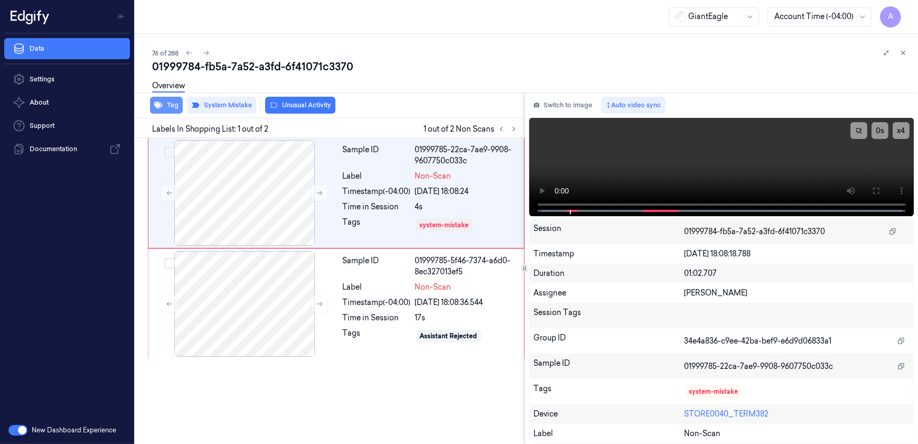
click at [173, 106] on button "Tag" at bounding box center [166, 105] width 33 height 17
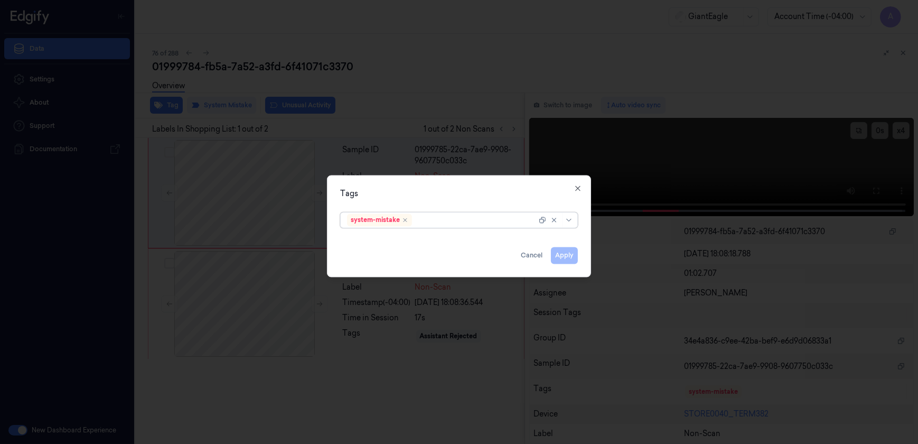
click at [440, 218] on div at bounding box center [475, 219] width 123 height 11
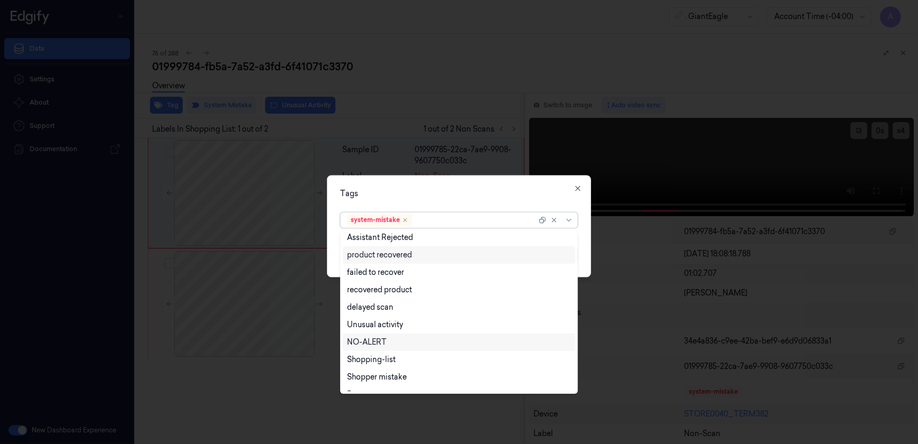
scroll to position [102, 0]
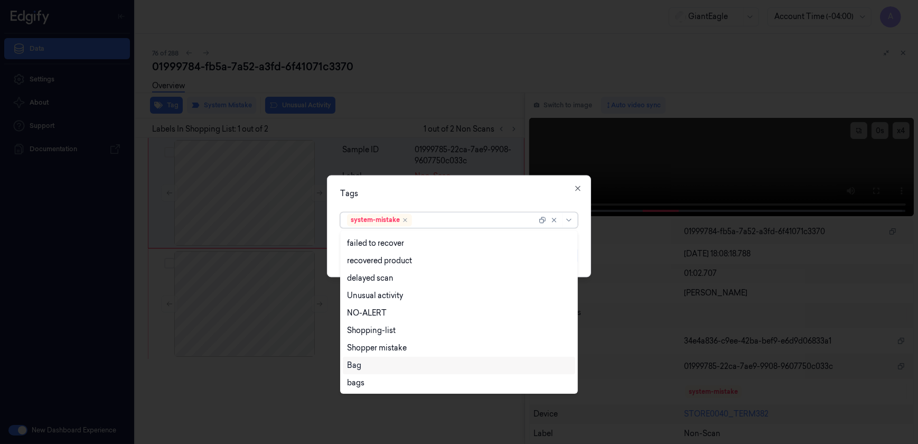
click at [355, 363] on div "Bag" at bounding box center [354, 365] width 14 height 11
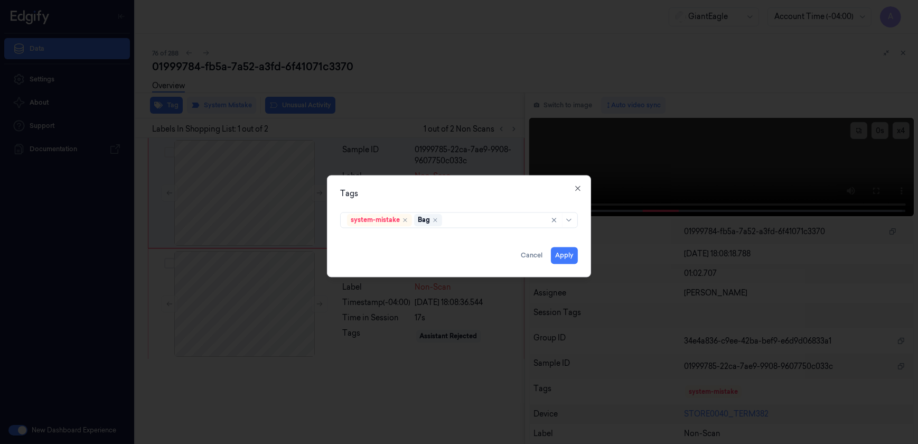
click at [455, 202] on div "Tags system-mistake Bag Apply Cancel Close" at bounding box center [459, 226] width 264 height 102
click at [563, 256] on button "Apply" at bounding box center [564, 255] width 27 height 17
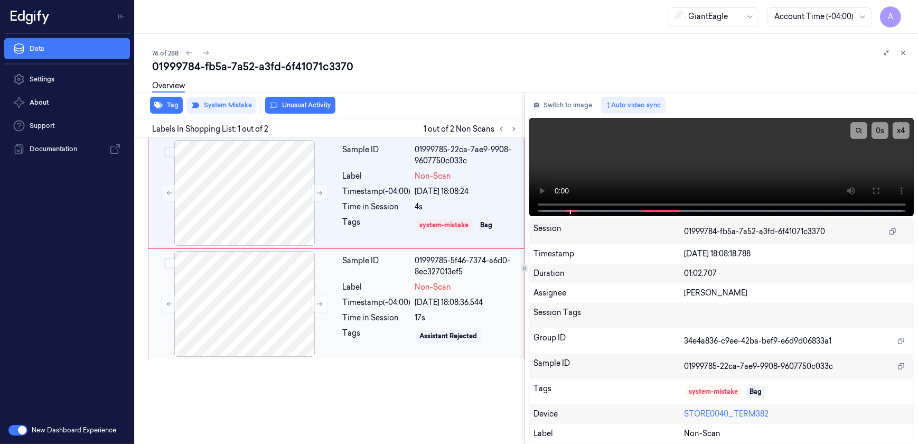
click at [376, 301] on div "Timestamp (-04:00)" at bounding box center [377, 302] width 68 height 11
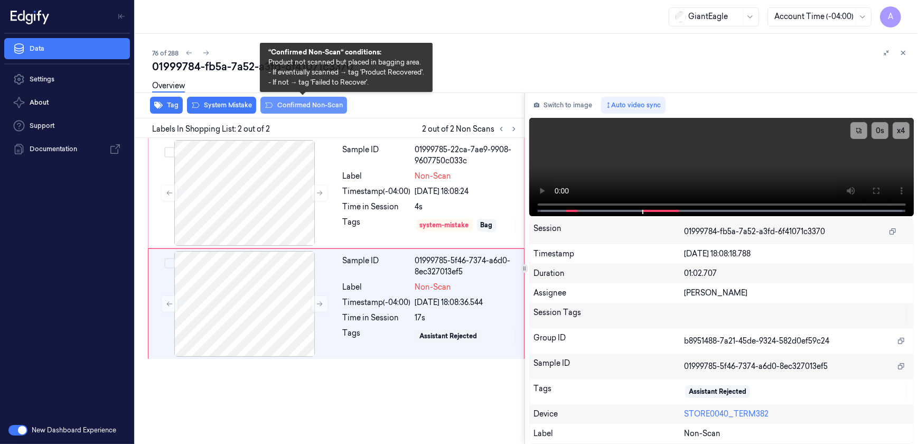
click at [293, 107] on button "Confirmed Non-Scan" at bounding box center [303, 105] width 87 height 17
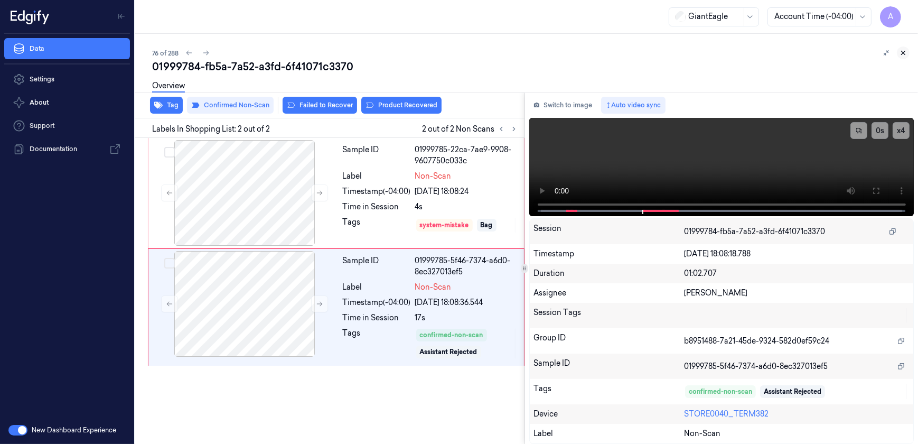
click at [902, 48] on button at bounding box center [903, 52] width 13 height 13
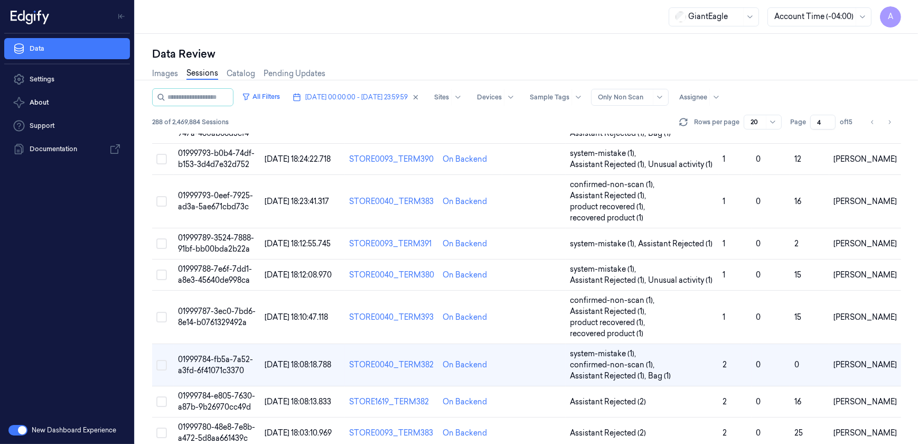
scroll to position [399, 0]
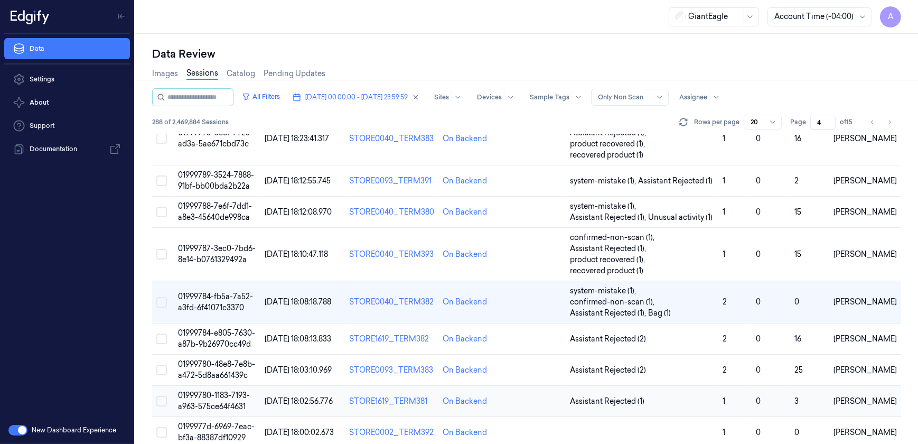
click at [214, 390] on span "01999780-1183-7193-a963-575ce64f4631" at bounding box center [214, 400] width 72 height 21
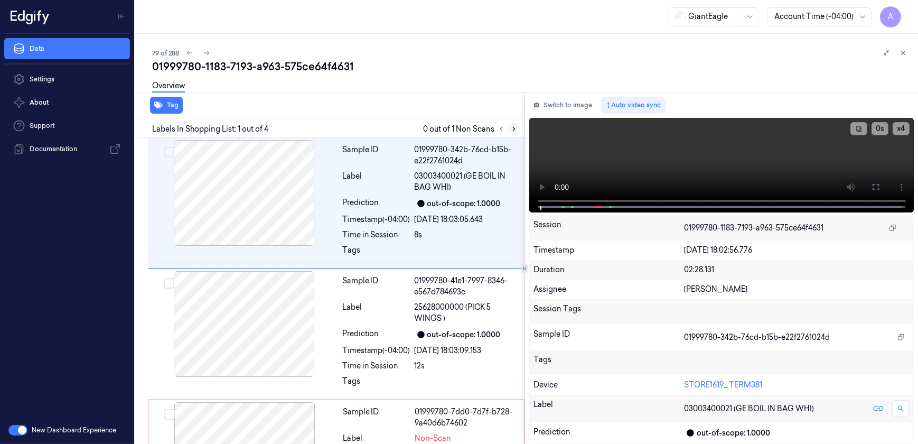
click at [513, 129] on icon at bounding box center [513, 128] width 7 height 7
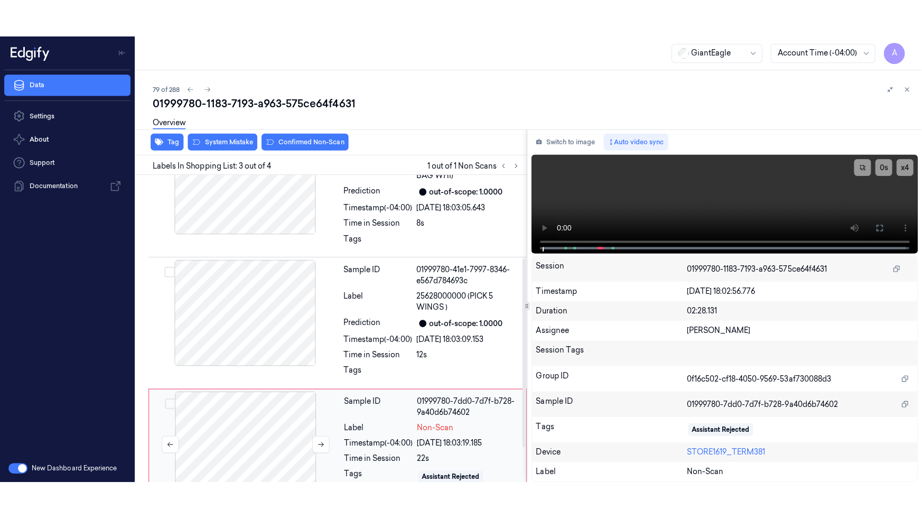
scroll to position [164, 0]
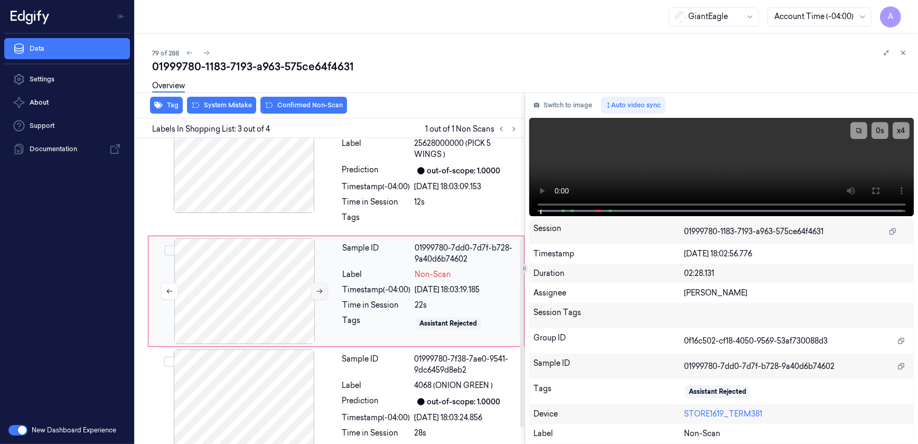
click at [315, 290] on button at bounding box center [319, 291] width 17 height 17
click at [317, 295] on button at bounding box center [319, 291] width 17 height 17
click at [868, 191] on button at bounding box center [875, 190] width 17 height 17
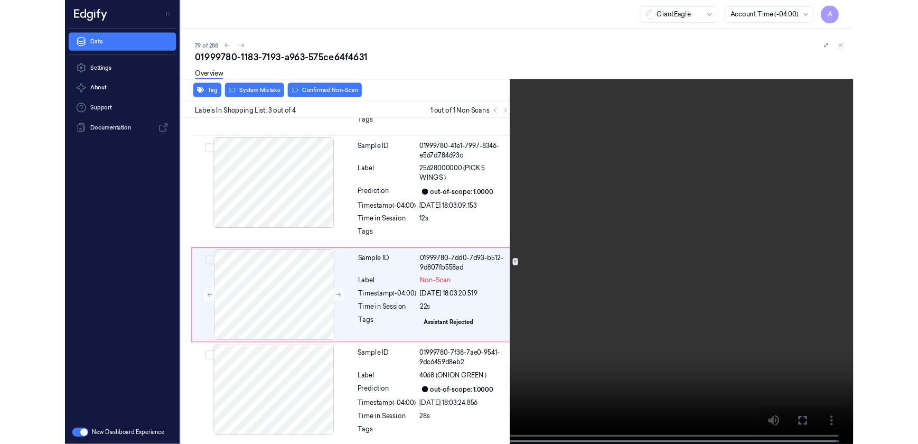
scroll to position [115, 0]
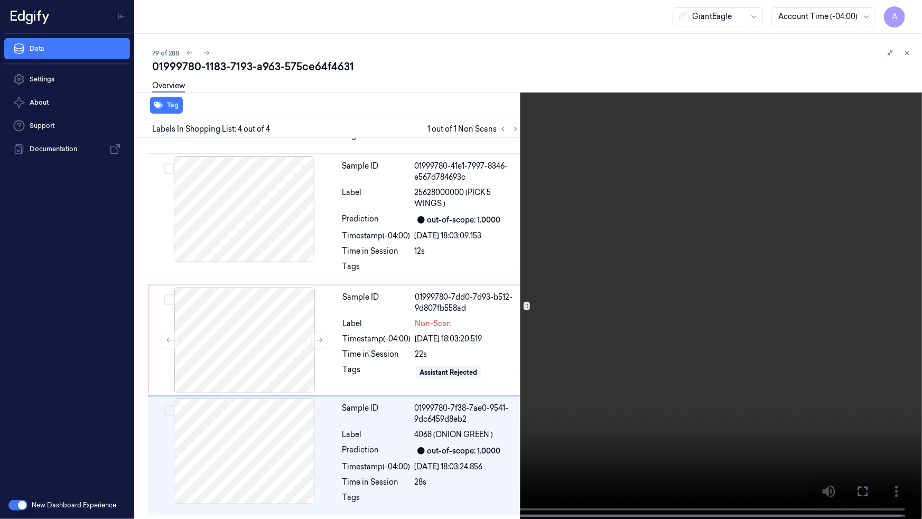
click at [0, 0] on icon at bounding box center [0, 0] width 0 height 0
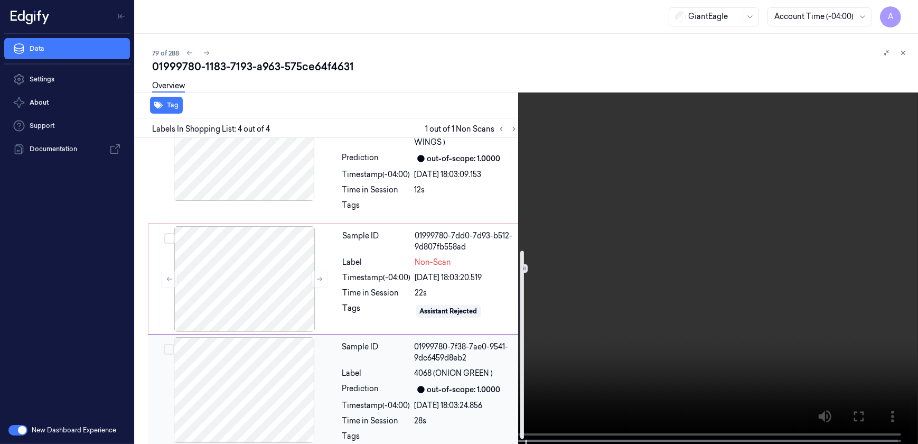
scroll to position [190, 0]
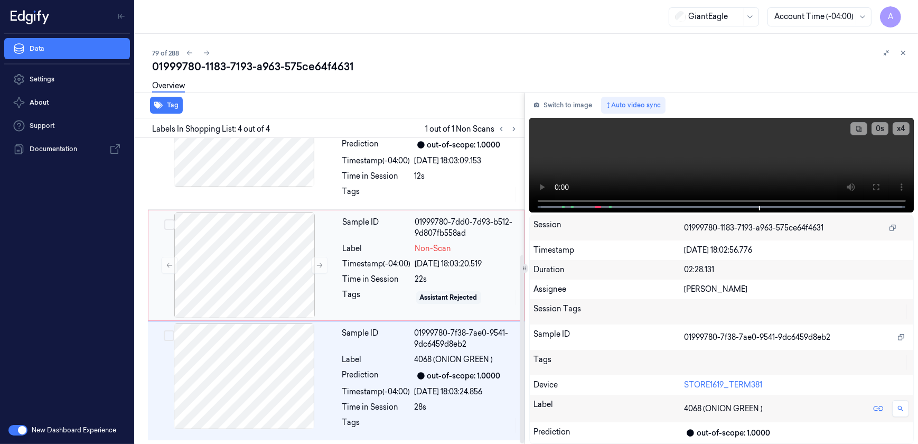
click at [365, 278] on div "Time in Session" at bounding box center [377, 279] width 68 height 11
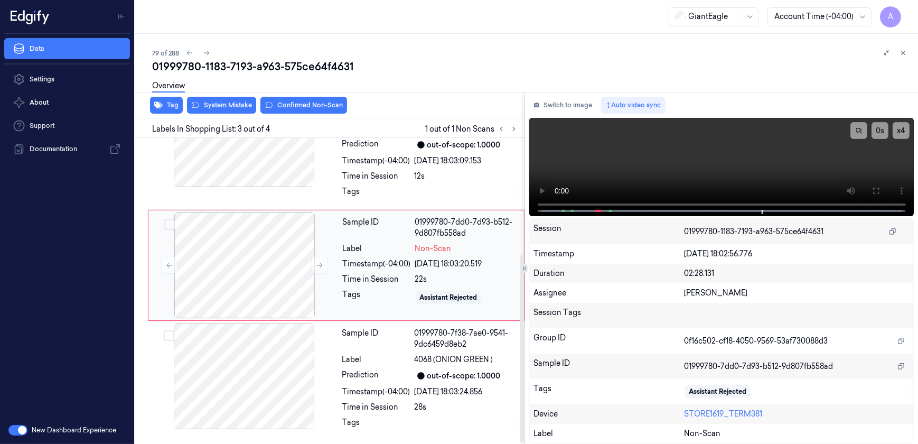
scroll to position [164, 0]
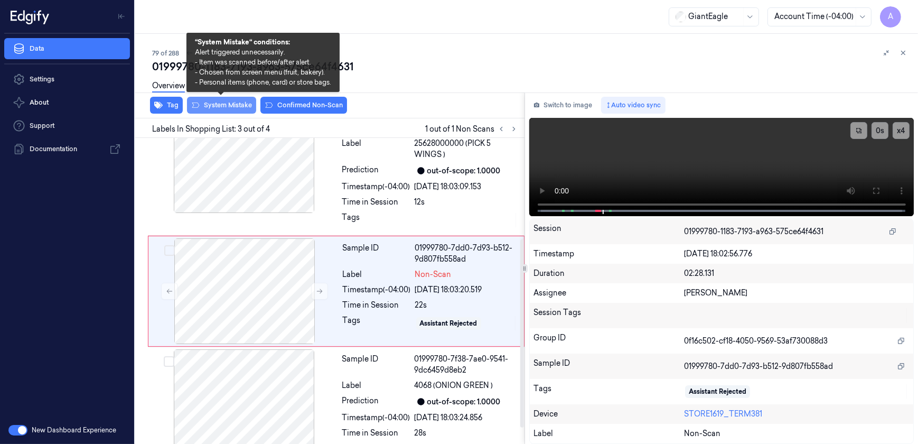
click at [227, 109] on button "System Mistake" at bounding box center [221, 105] width 69 height 17
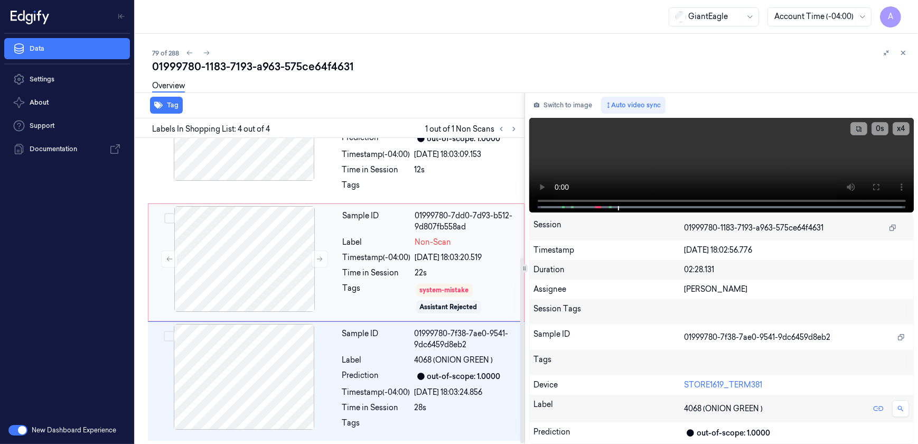
click at [368, 287] on div "Tags" at bounding box center [377, 299] width 68 height 32
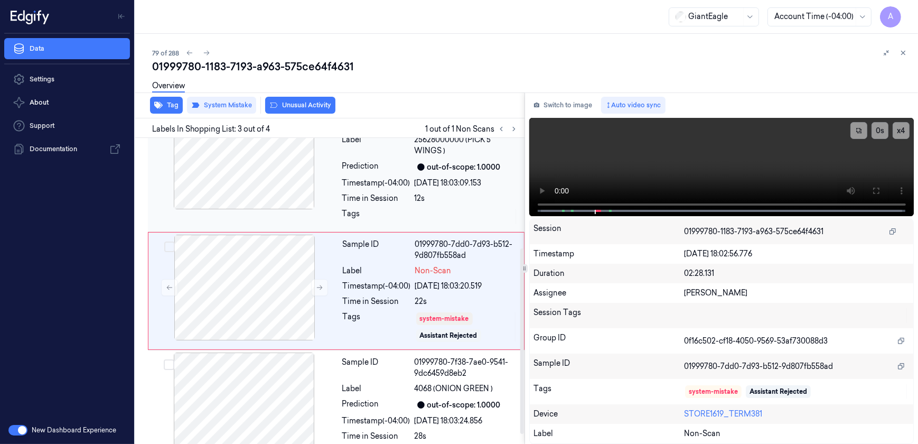
scroll to position [167, 0]
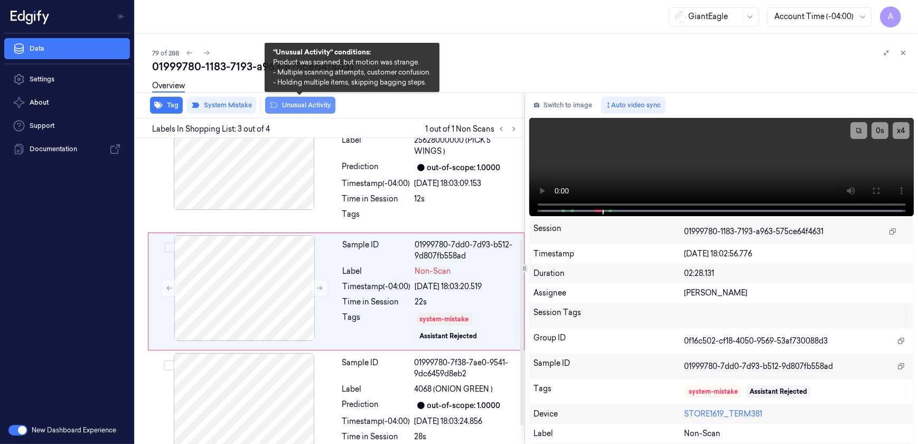
click at [298, 112] on button "Unusual Activity" at bounding box center [300, 105] width 70 height 17
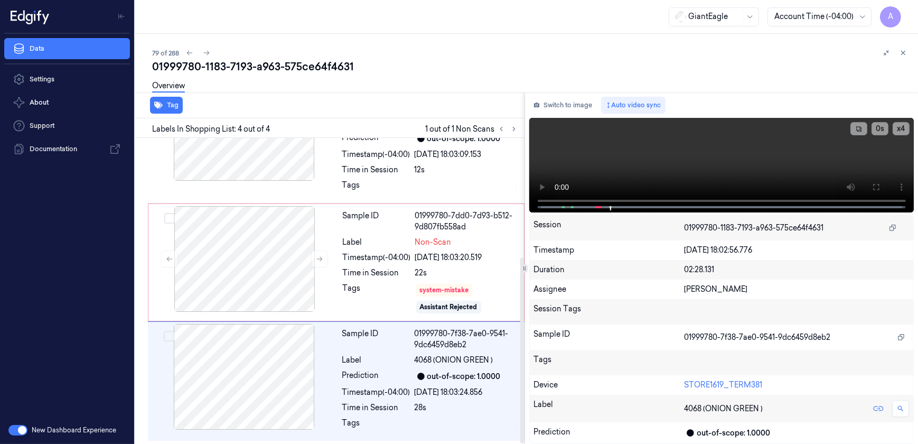
scroll to position [209, 0]
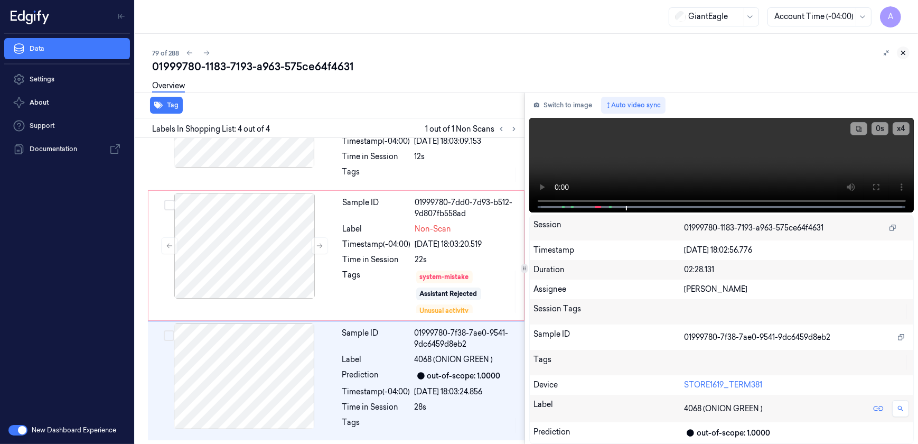
click at [903, 53] on icon at bounding box center [904, 53] width 4 height 4
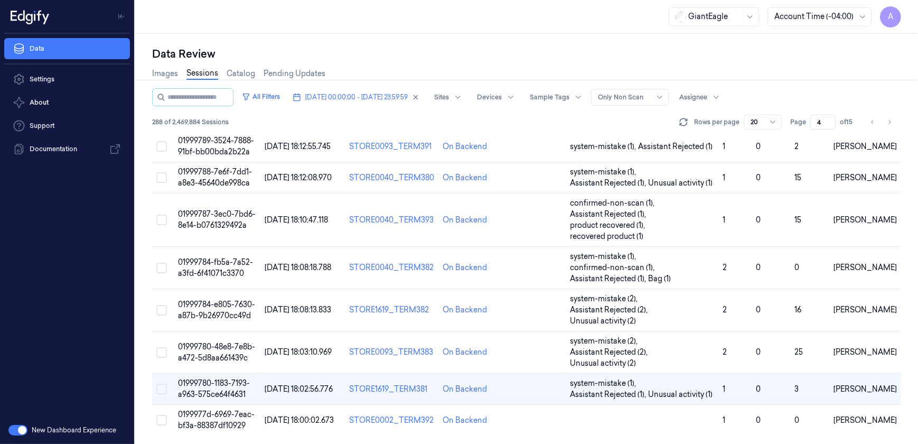
scroll to position [399, 0]
